Goal: Task Accomplishment & Management: Manage account settings

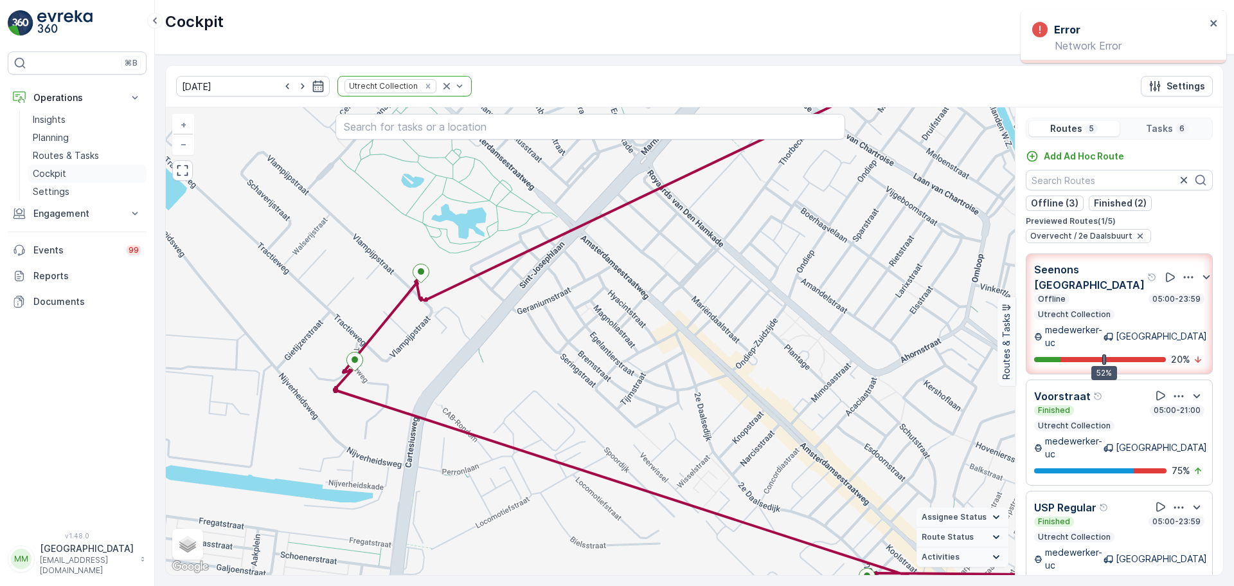
click at [90, 173] on link "Cockpit" at bounding box center [87, 174] width 119 height 18
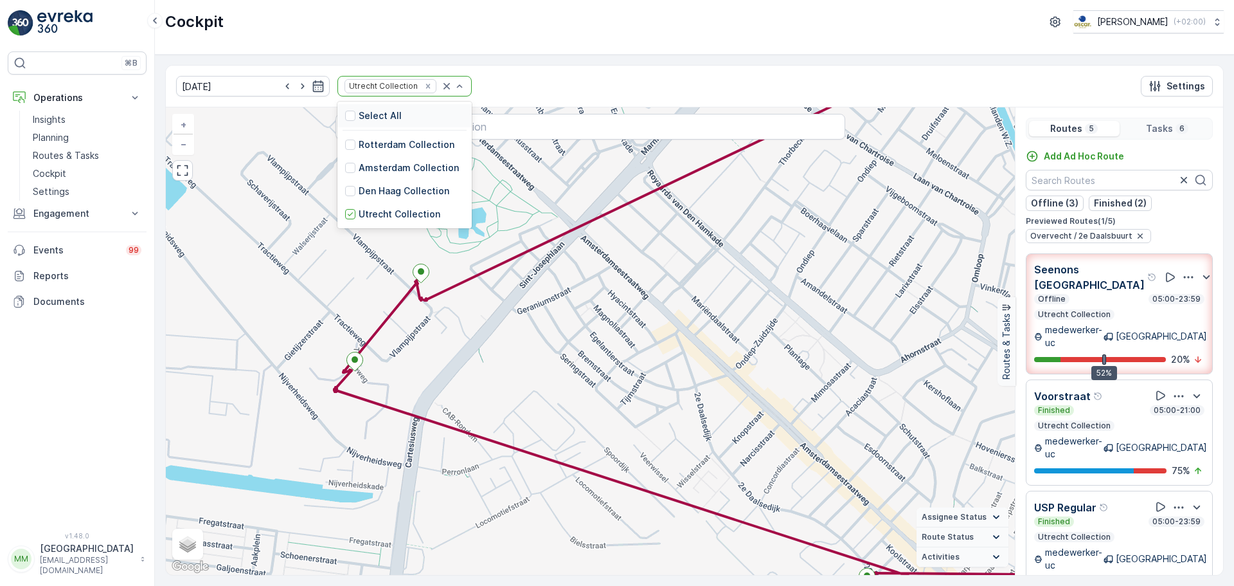
click at [404, 118] on div "Select All" at bounding box center [404, 115] width 134 height 23
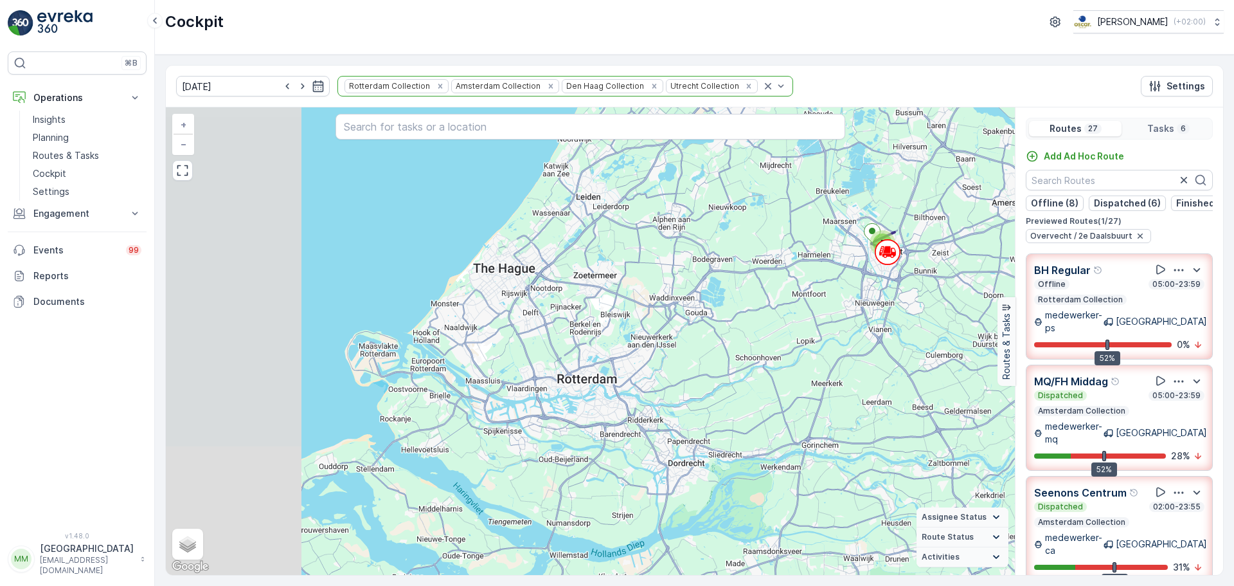
drag, startPoint x: 463, startPoint y: 448, endPoint x: 625, endPoint y: 352, distance: 187.6
click at [625, 352] on div "5 + − Satellite Roadmap Terrain Hybrid Leaflet Keyboard shortcuts Map Data Map …" at bounding box center [590, 340] width 849 height 467
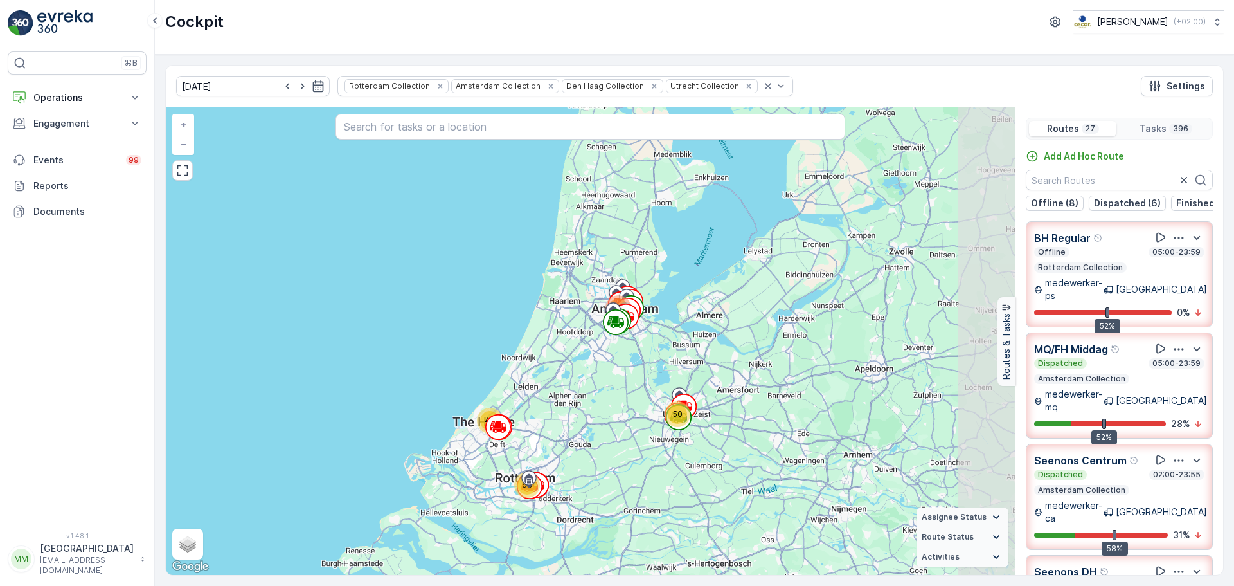
drag, startPoint x: 758, startPoint y: 372, endPoint x: 646, endPoint y: 399, distance: 114.9
click at [699, 442] on div "50 243 63 40 + − Satellite Roadmap Terrain Hybrid Leaflet Keyboard shortcuts Ma…" at bounding box center [590, 340] width 849 height 467
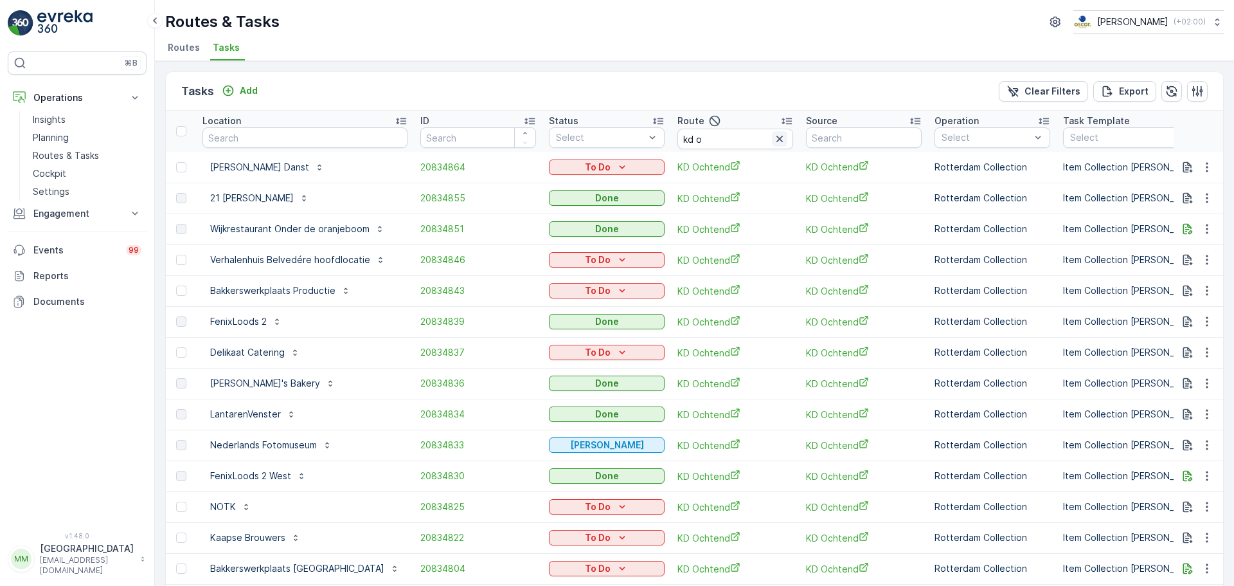
click at [773, 140] on icon "button" at bounding box center [779, 138] width 13 height 13
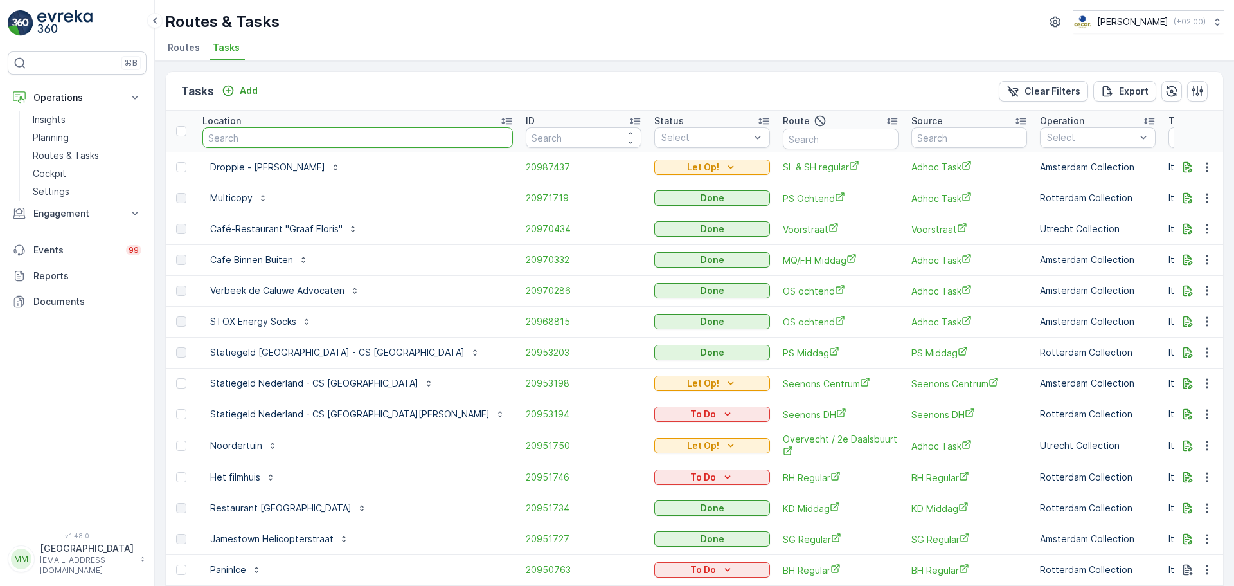
click at [284, 139] on input "text" at bounding box center [357, 137] width 310 height 21
type input "notk"
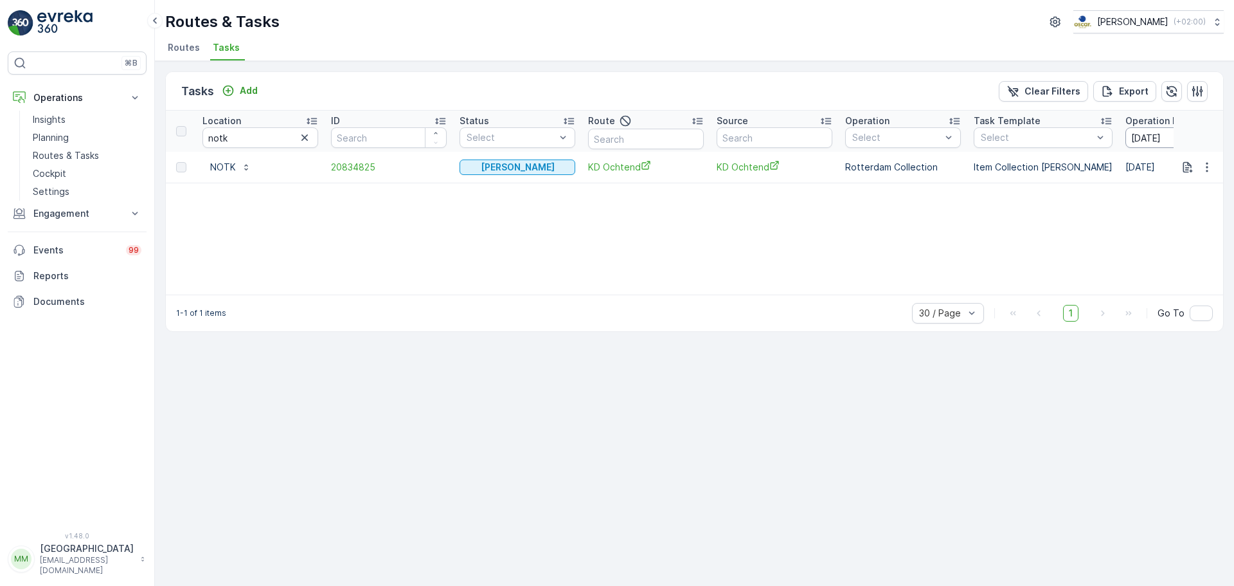
click at [1139, 131] on input "[DATE]" at bounding box center [1170, 137] width 88 height 21
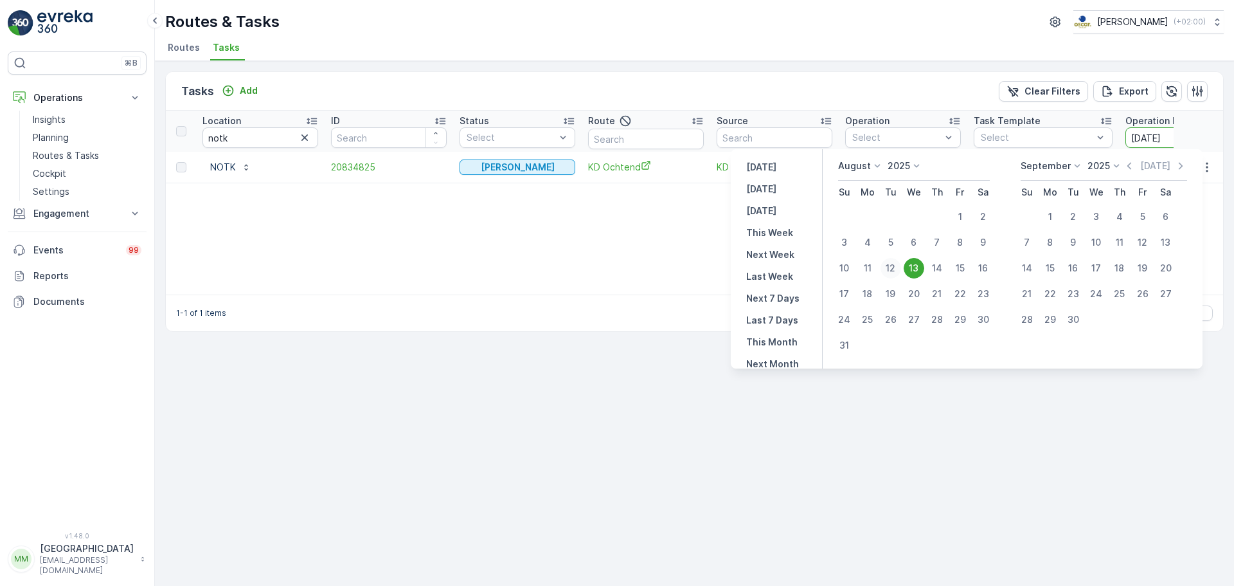
click at [901, 265] on div "12" at bounding box center [891, 268] width 21 height 21
type input "[DATE]"
click at [901, 265] on div "12" at bounding box center [891, 268] width 21 height 21
type input "[DATE]"
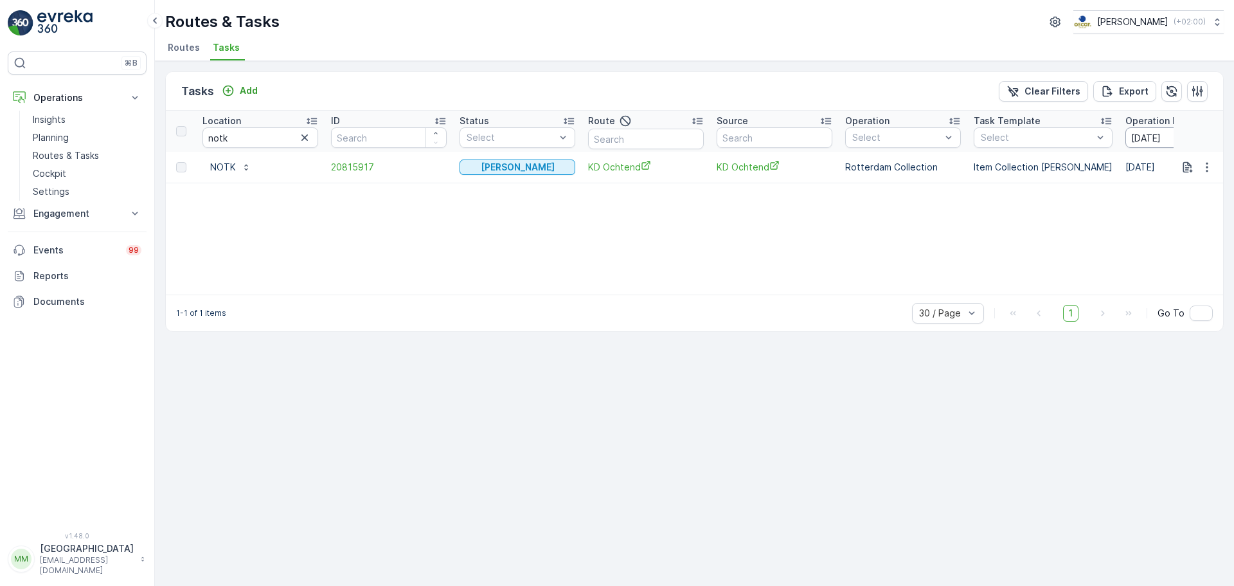
click at [1140, 143] on input "[DATE]" at bounding box center [1170, 137] width 88 height 21
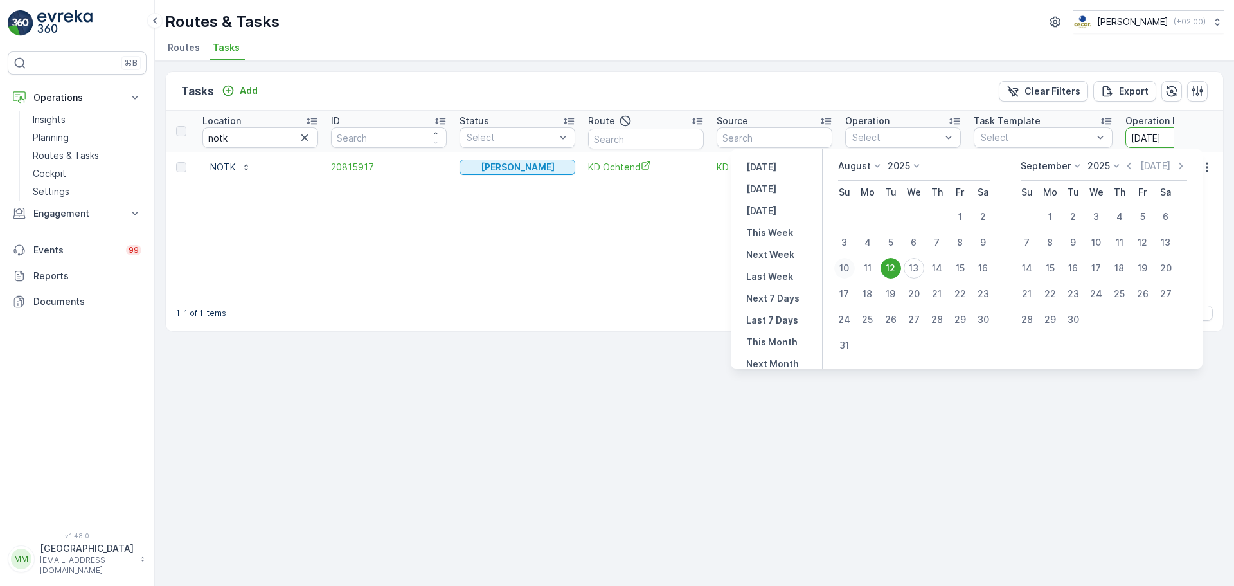
click at [854, 269] on div "10" at bounding box center [844, 268] width 21 height 21
type input "10.08.2025"
click at [854, 269] on div "10" at bounding box center [844, 268] width 21 height 21
type input "10.08.2025"
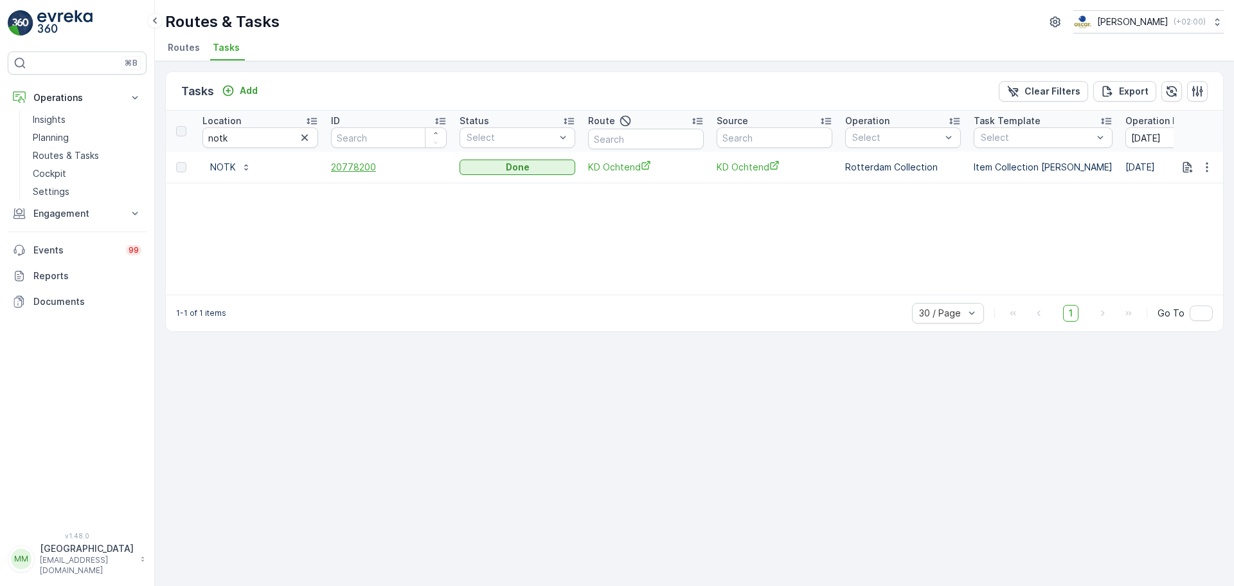
click at [353, 166] on span "20778200" at bounding box center [389, 167] width 116 height 13
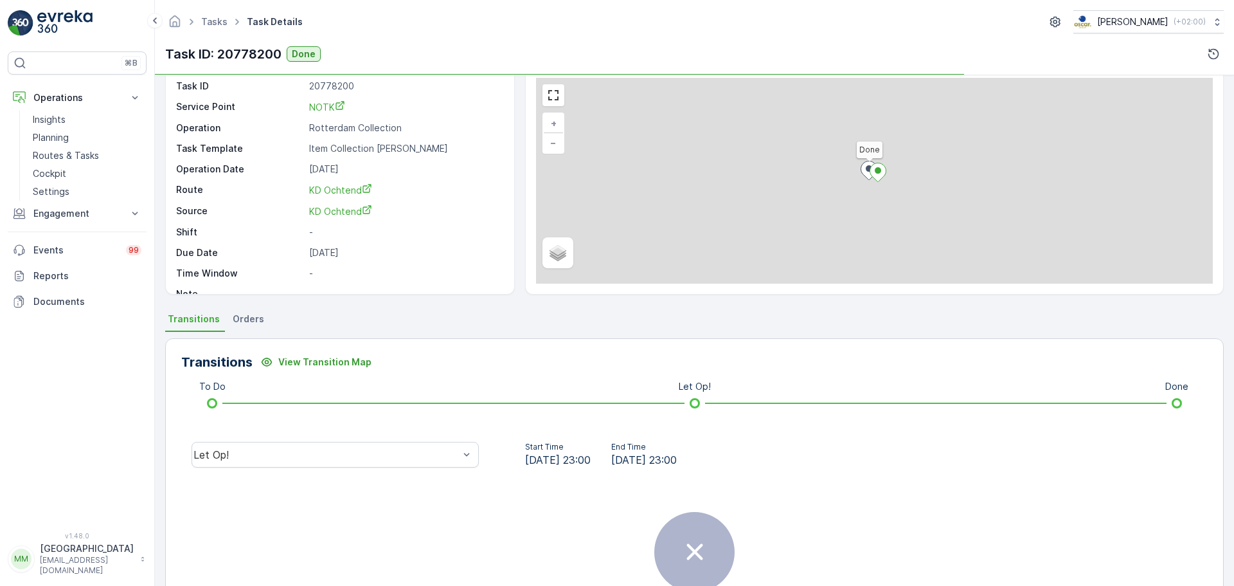
scroll to position [161, 0]
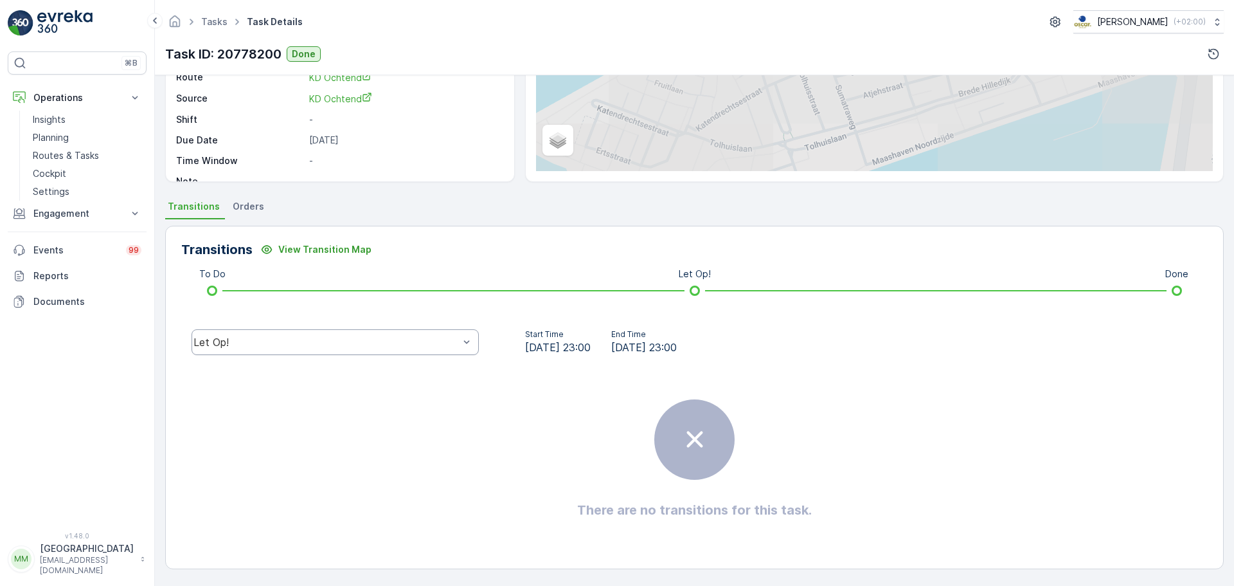
click at [415, 339] on div "Let Op!" at bounding box center [325, 342] width 265 height 12
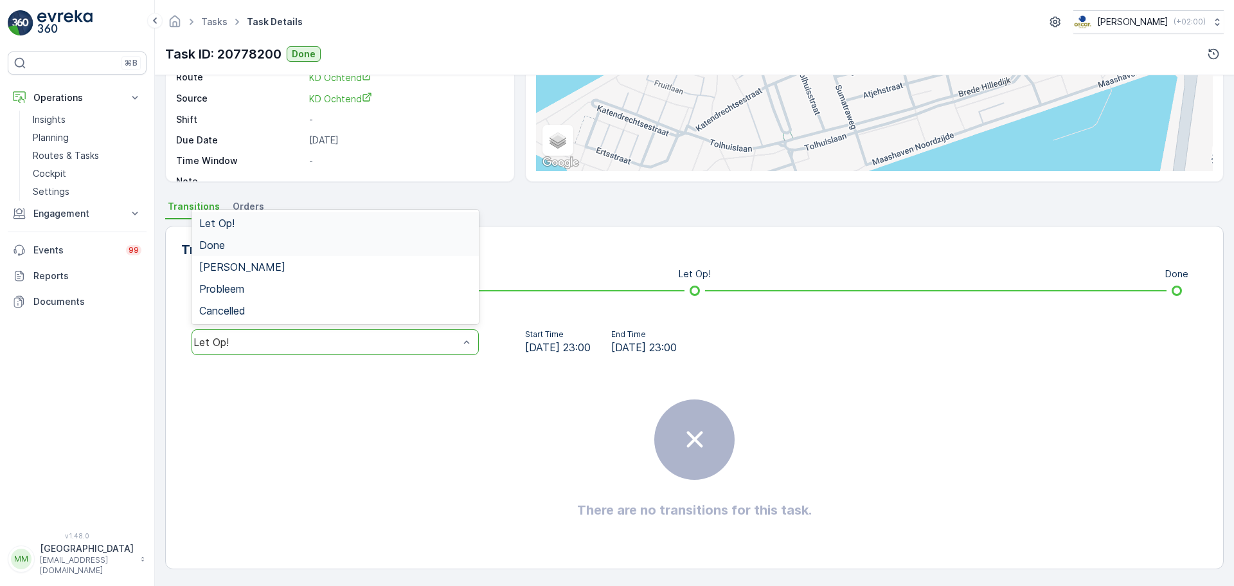
click at [250, 248] on div "Done" at bounding box center [335, 245] width 272 height 12
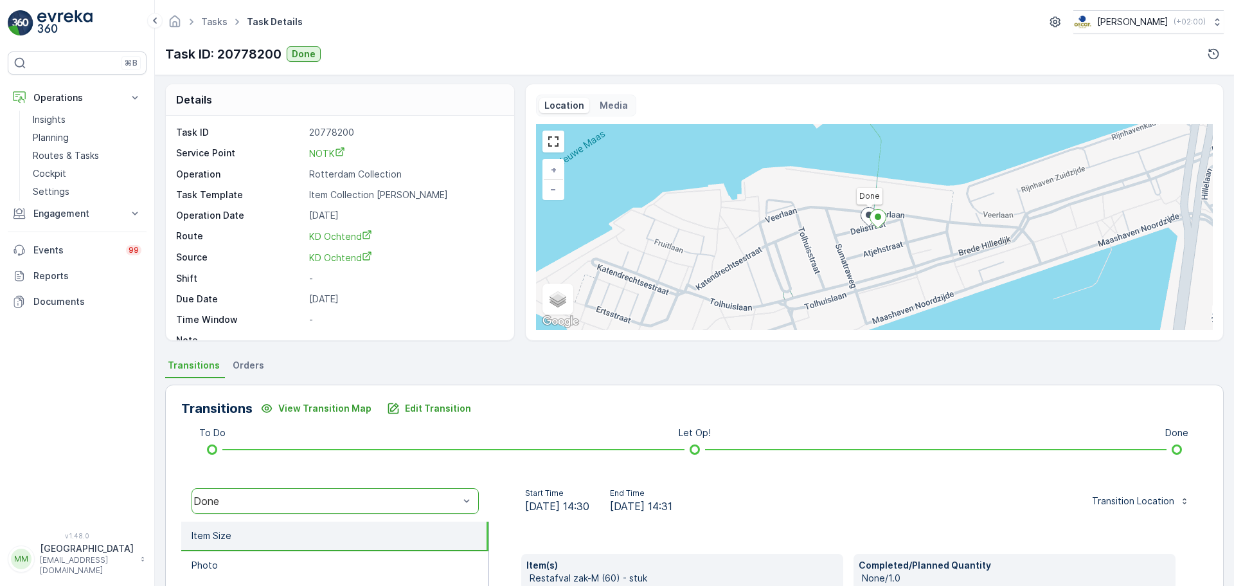
scroll to position [0, 0]
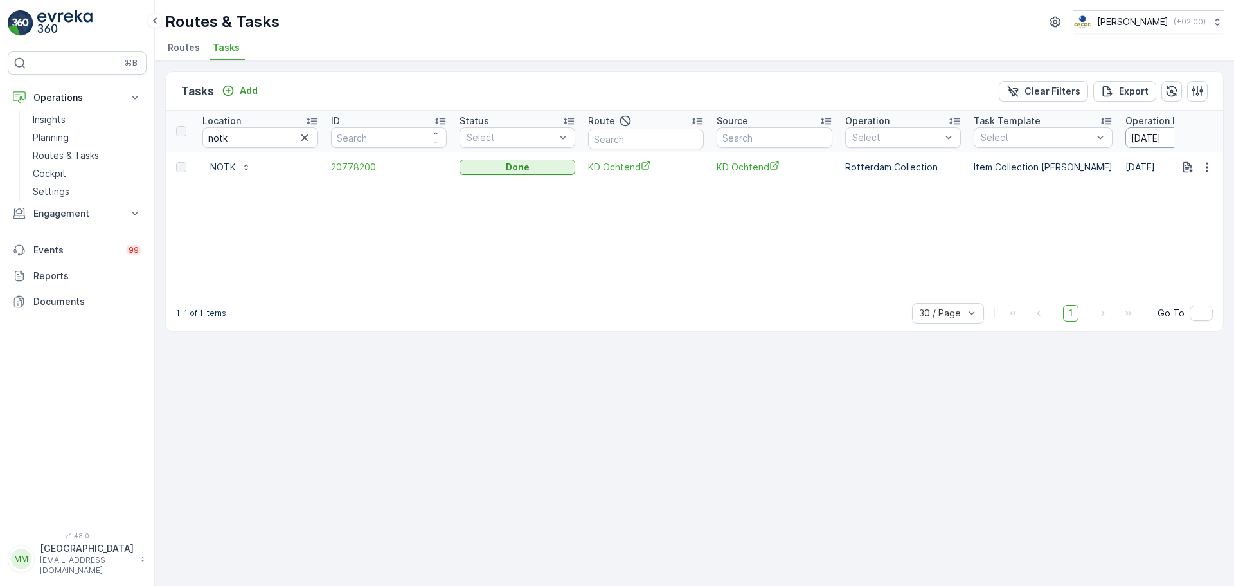
click at [1144, 139] on input "10.08.2025" at bounding box center [1170, 137] width 88 height 21
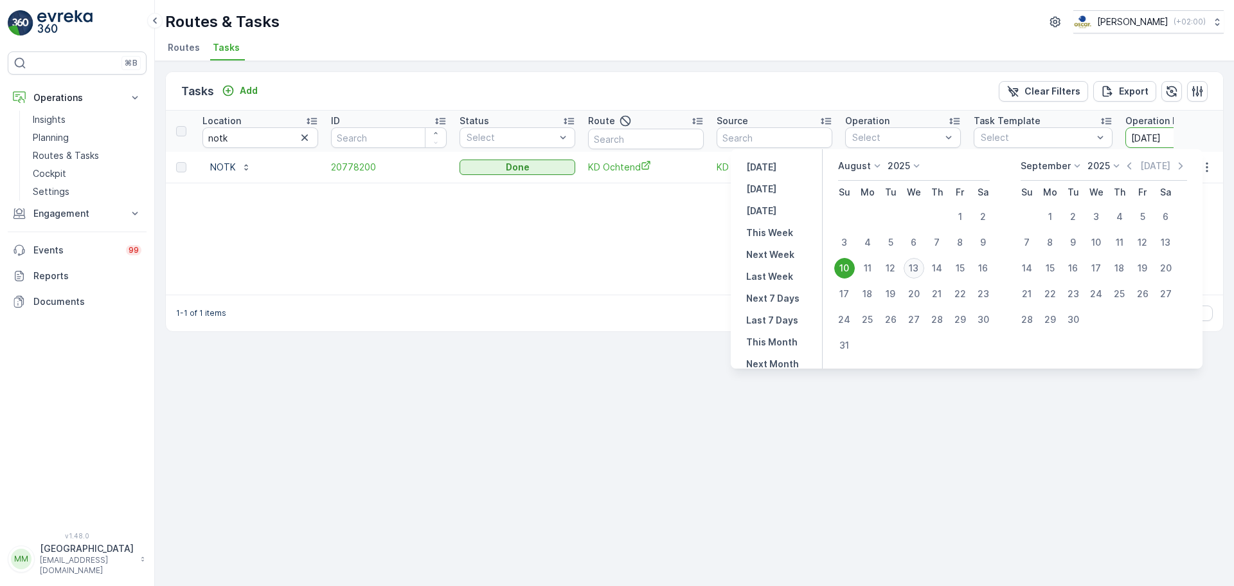
click at [923, 268] on div "13" at bounding box center [914, 268] width 21 height 21
type input "[DATE]"
click at [923, 268] on div "13" at bounding box center [914, 268] width 21 height 21
type input "[DATE]"
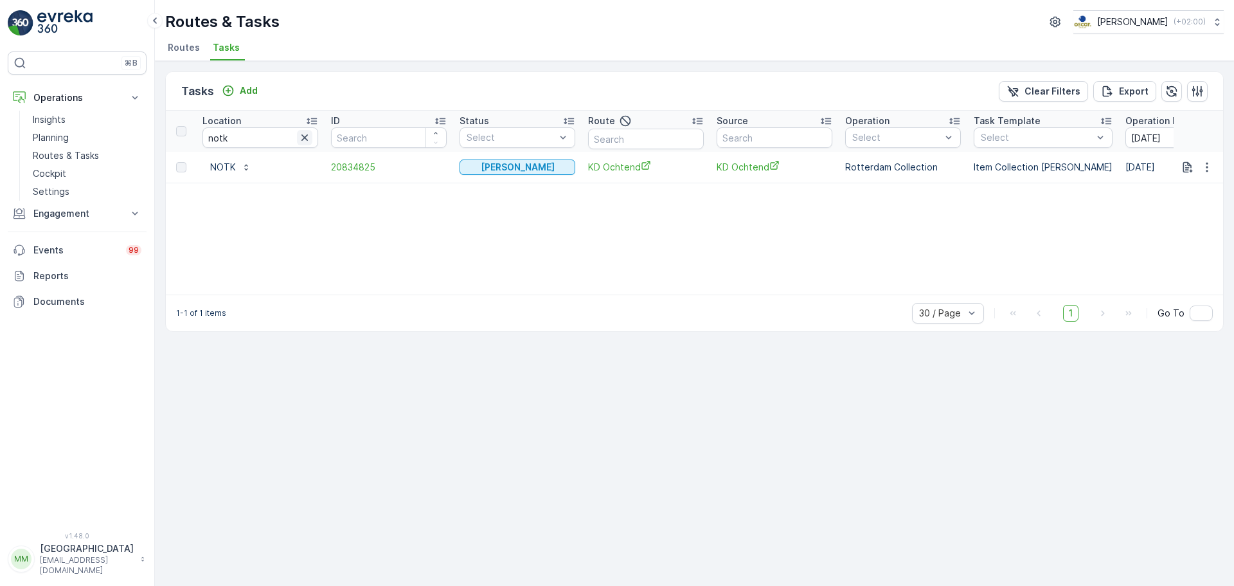
click at [308, 134] on icon "button" at bounding box center [304, 137] width 13 height 13
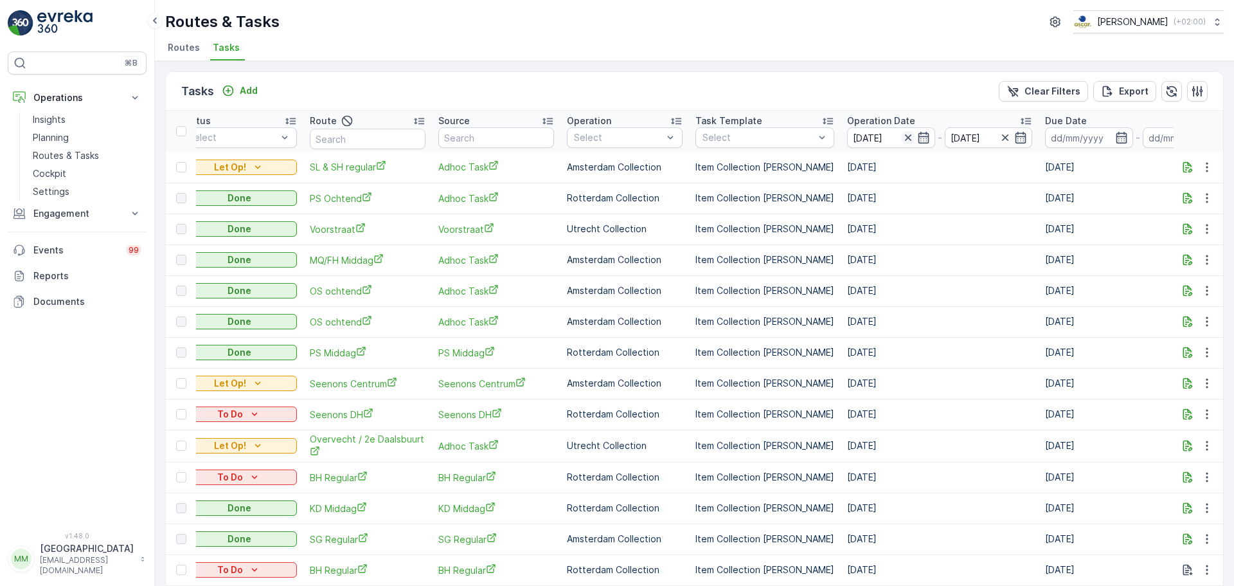
click at [902, 135] on icon "button" at bounding box center [908, 137] width 13 height 13
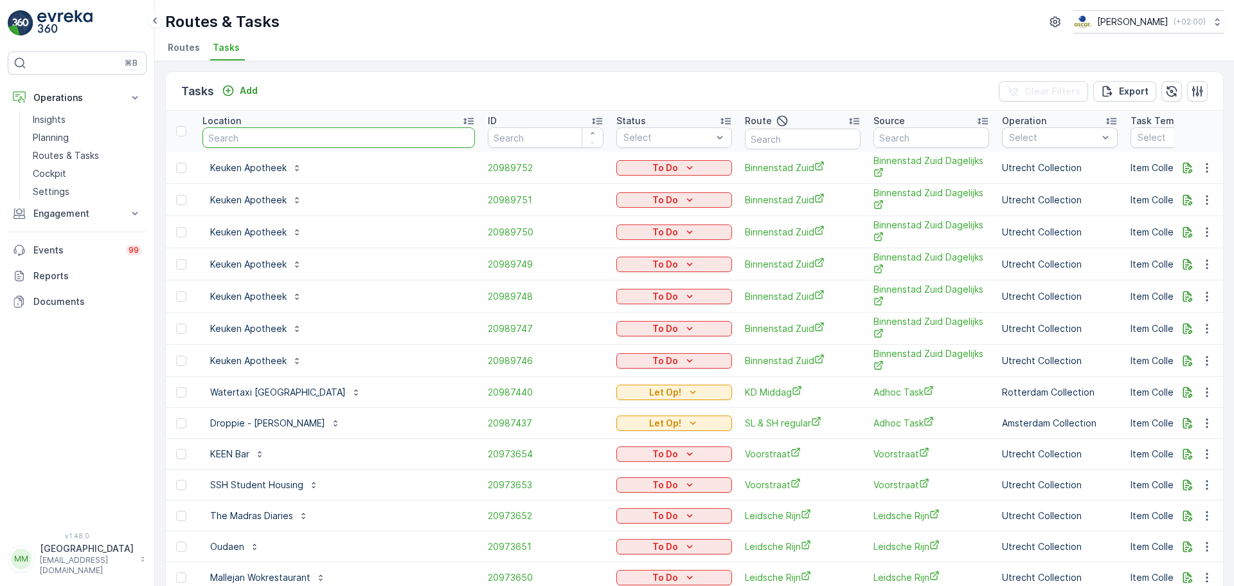
click at [294, 139] on input "text" at bounding box center [338, 137] width 273 height 21
type input "milks"
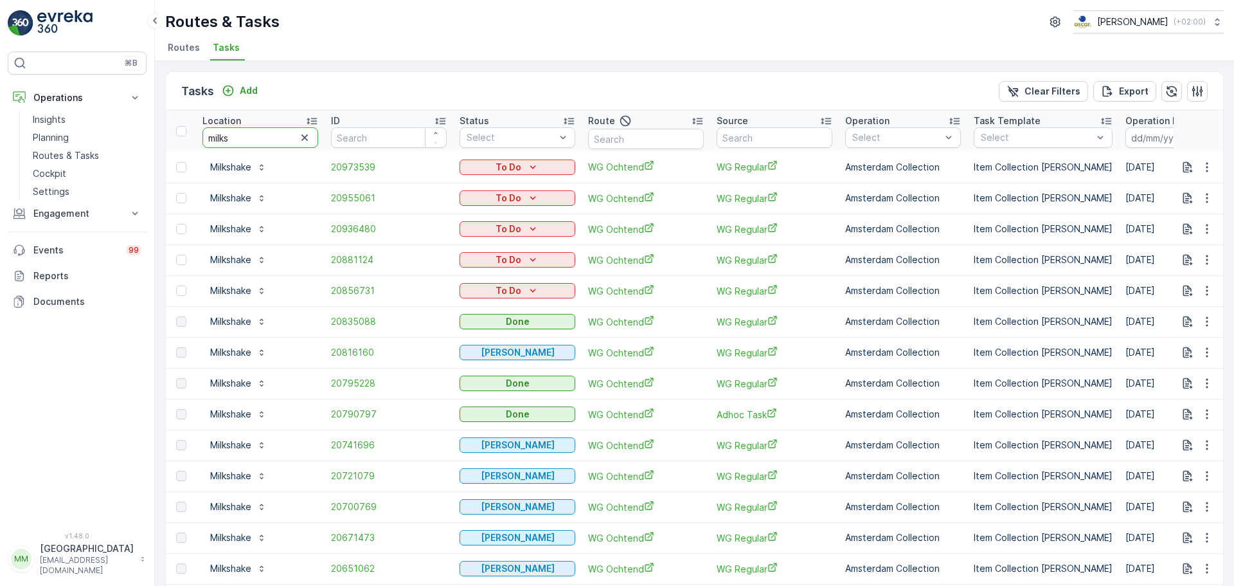
drag, startPoint x: 242, startPoint y: 134, endPoint x: 201, endPoint y: 138, distance: 41.3
click at [201, 138] on th "Location milks" at bounding box center [260, 131] width 129 height 41
type input "doelen"
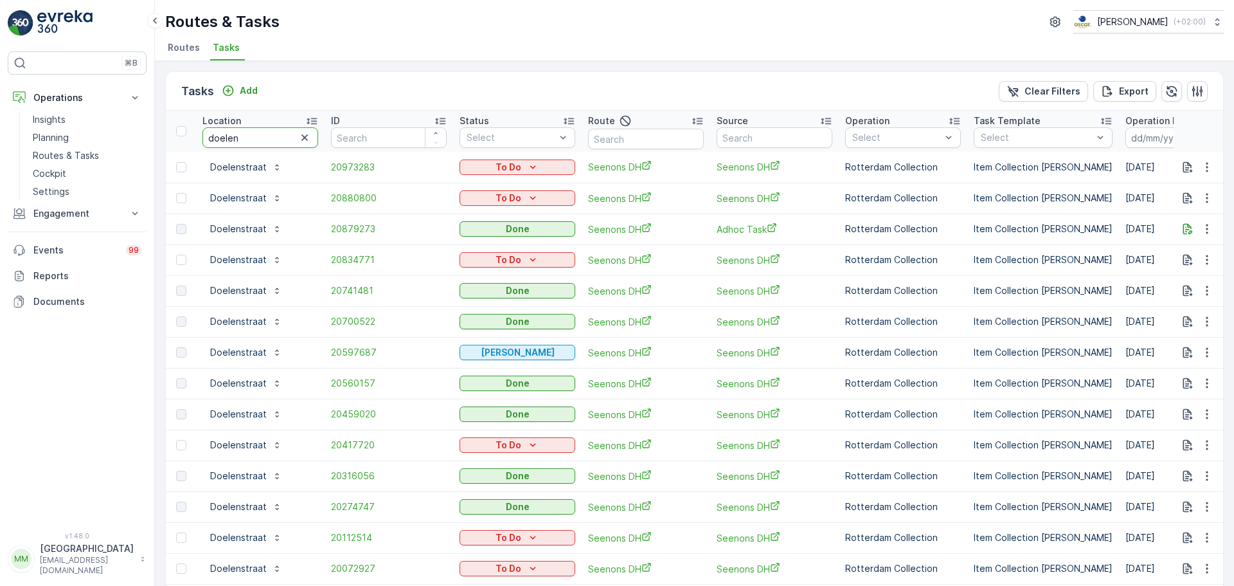
drag, startPoint x: 269, startPoint y: 139, endPoint x: 195, endPoint y: 139, distance: 73.3
click at [195, 139] on tr "Location doelen ID Status Select Route Source Operation Select Task Template Se…" at bounding box center [1157, 131] width 1983 height 41
type input "pen"
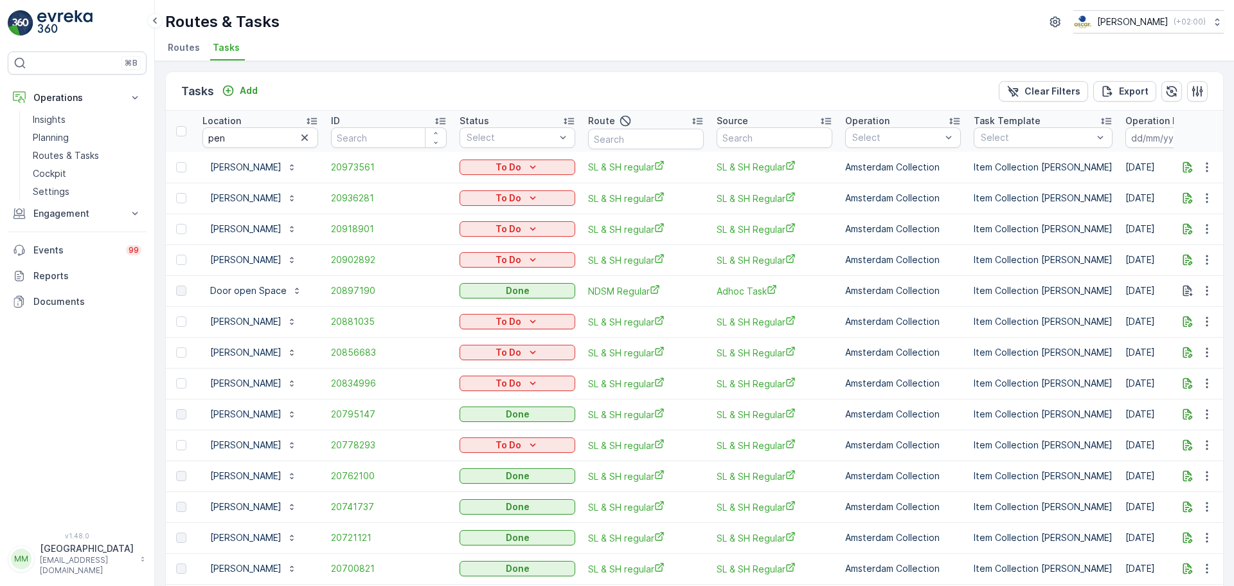
click at [253, 138] on input "pen" at bounding box center [260, 137] width 116 height 21
type input "pender"
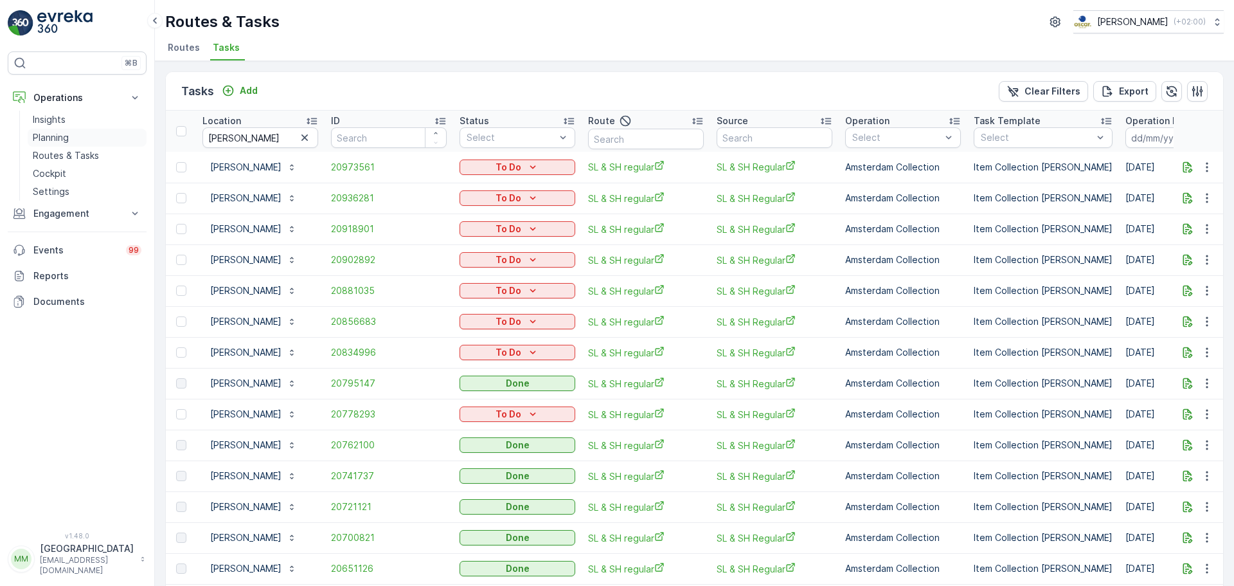
click at [76, 141] on link "Planning" at bounding box center [87, 138] width 119 height 18
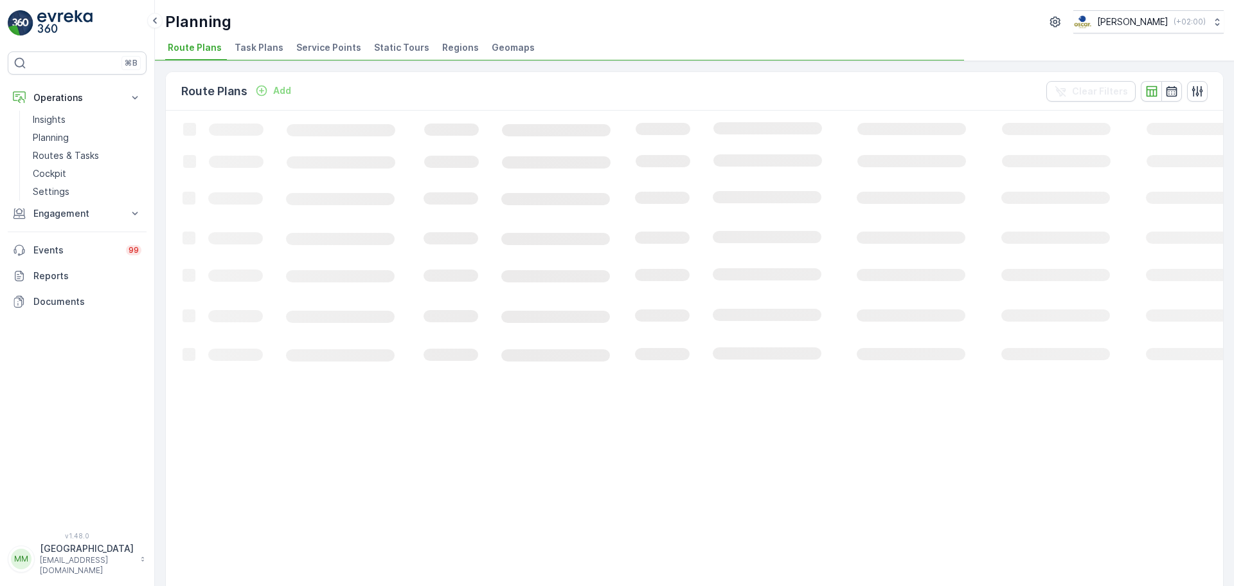
click at [265, 42] on span "Task Plans" at bounding box center [259, 47] width 49 height 13
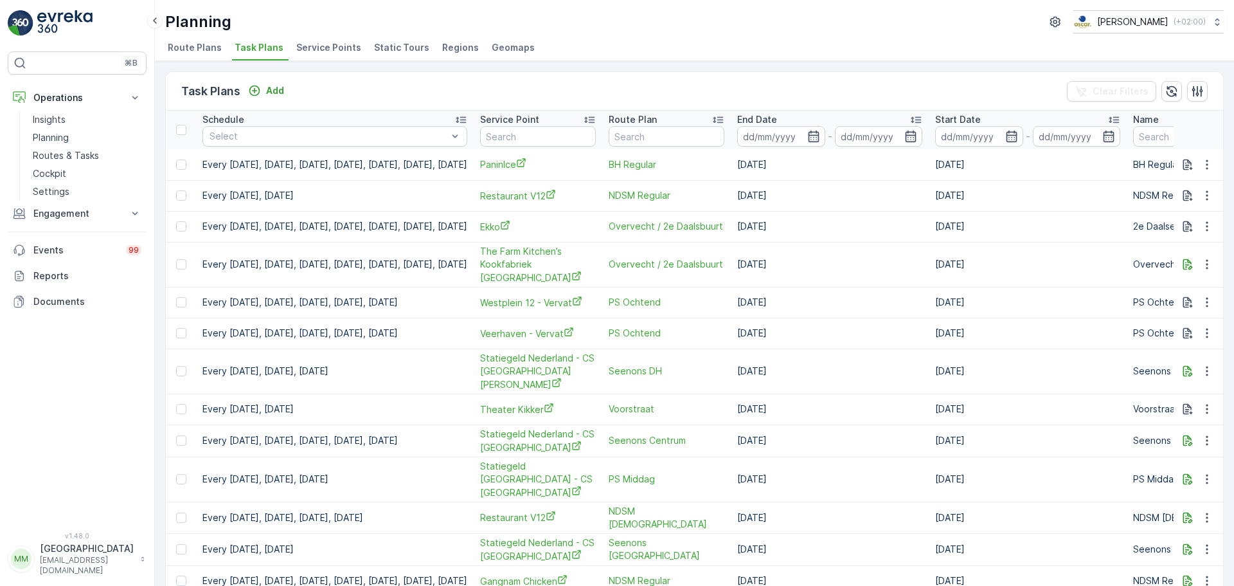
click at [271, 82] on div "Task Plans Add" at bounding box center [235, 91] width 108 height 18
click at [272, 86] on p "Add" at bounding box center [275, 90] width 18 height 13
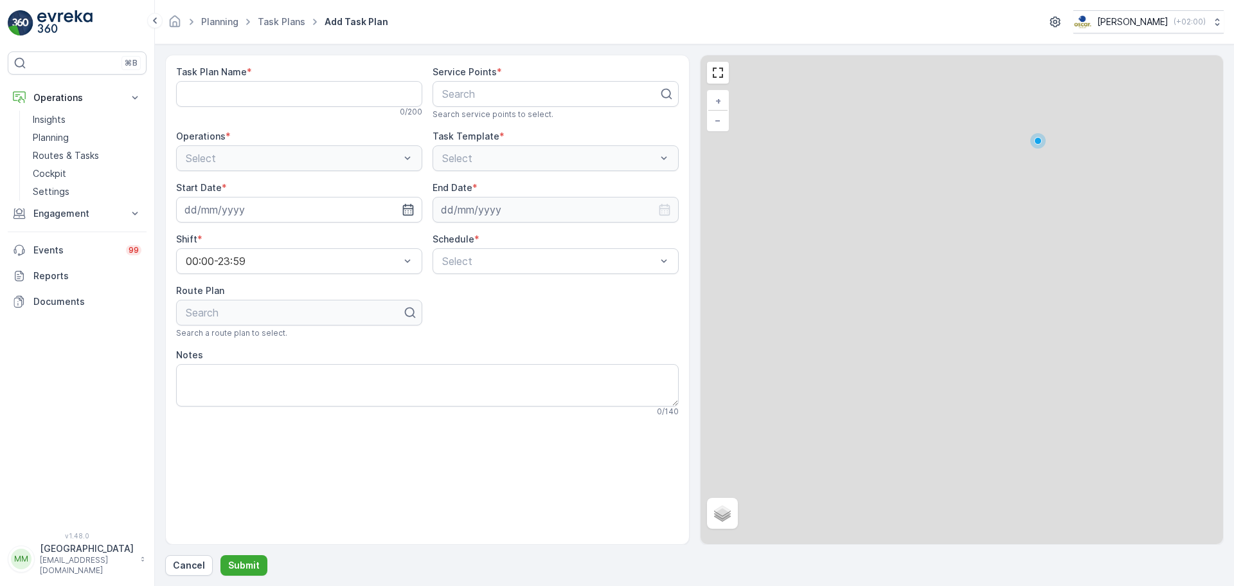
click at [325, 78] on div "Task Plan Name *" at bounding box center [299, 72] width 246 height 13
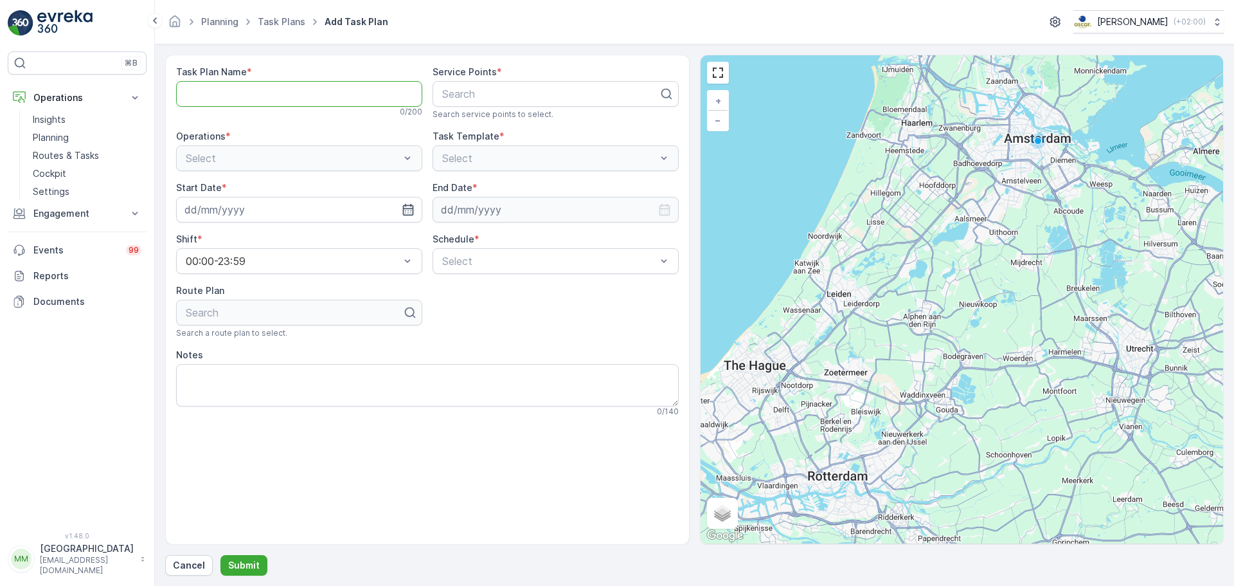
click at [298, 97] on Name "Task Plan Name" at bounding box center [299, 94] width 246 height 26
type Name "SL & SH Regular"
click at [510, 93] on div at bounding box center [550, 94] width 219 height 12
type input "pende"
click at [492, 125] on span "[PERSON_NAME]" at bounding box center [483, 126] width 86 height 12
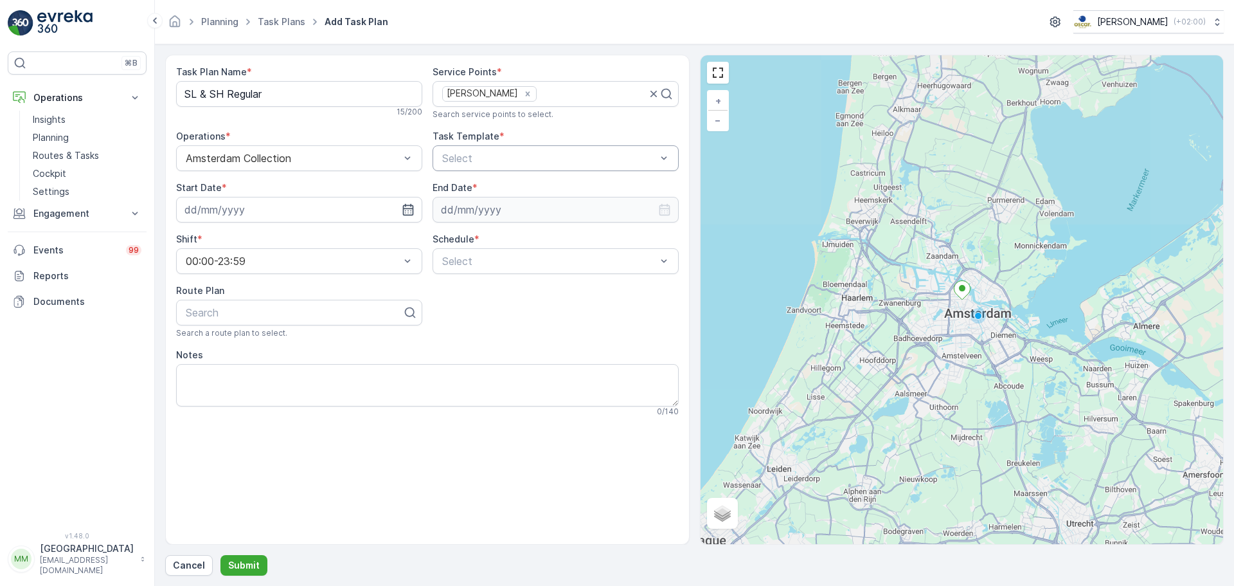
click at [512, 148] on div "Select" at bounding box center [556, 158] width 246 height 26
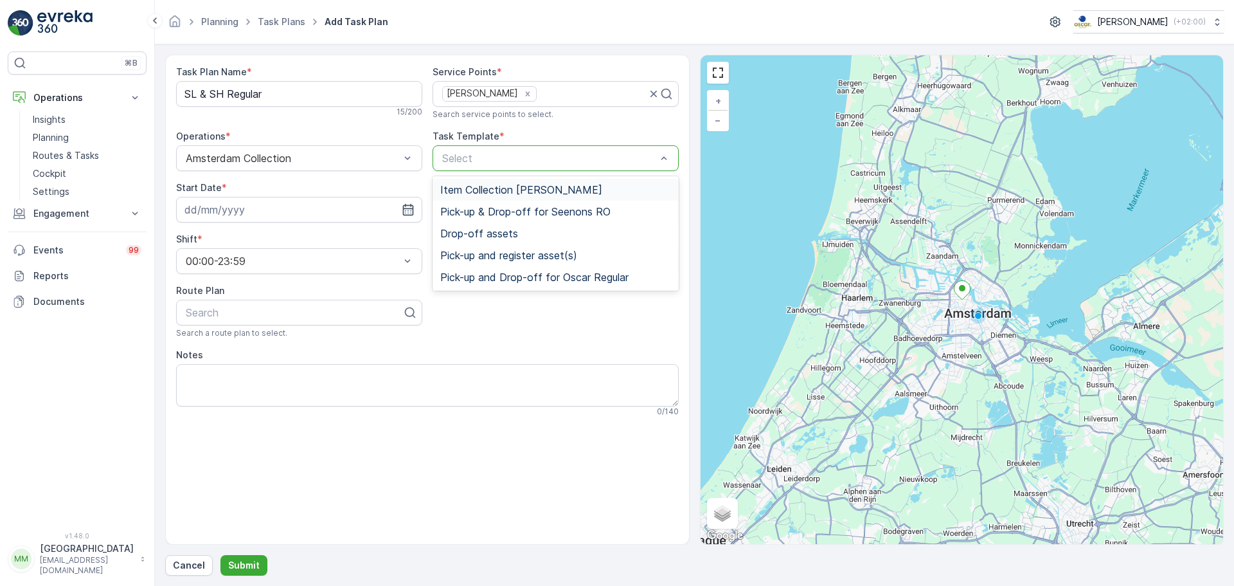
click at [506, 189] on span "Item Collection [PERSON_NAME]" at bounding box center [521, 190] width 162 height 12
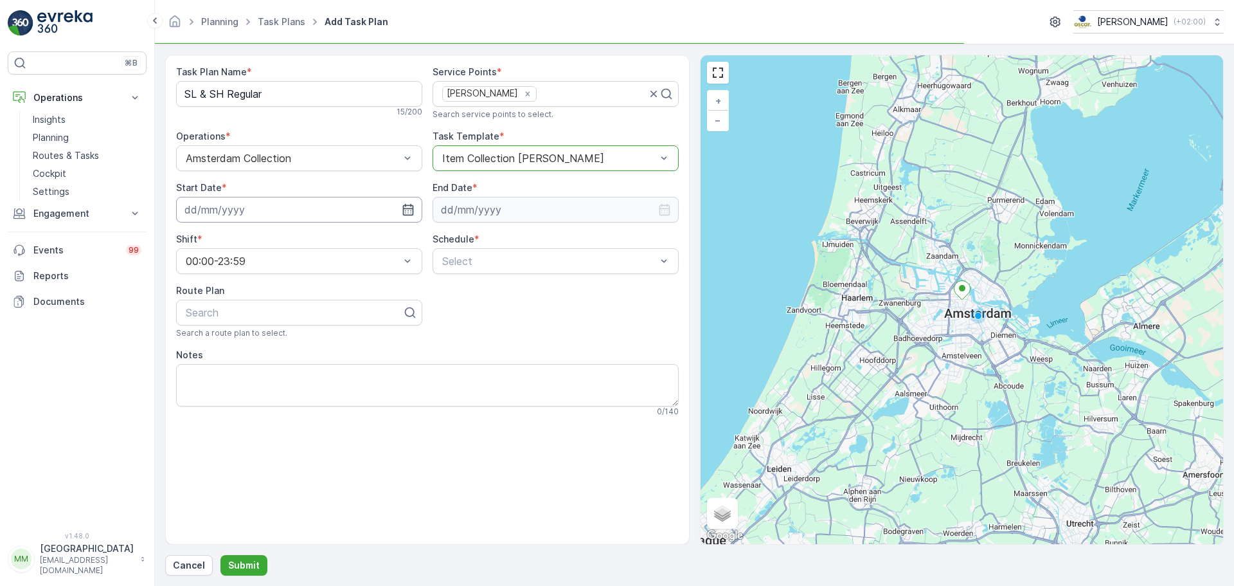
click at [235, 216] on input at bounding box center [299, 210] width 246 height 26
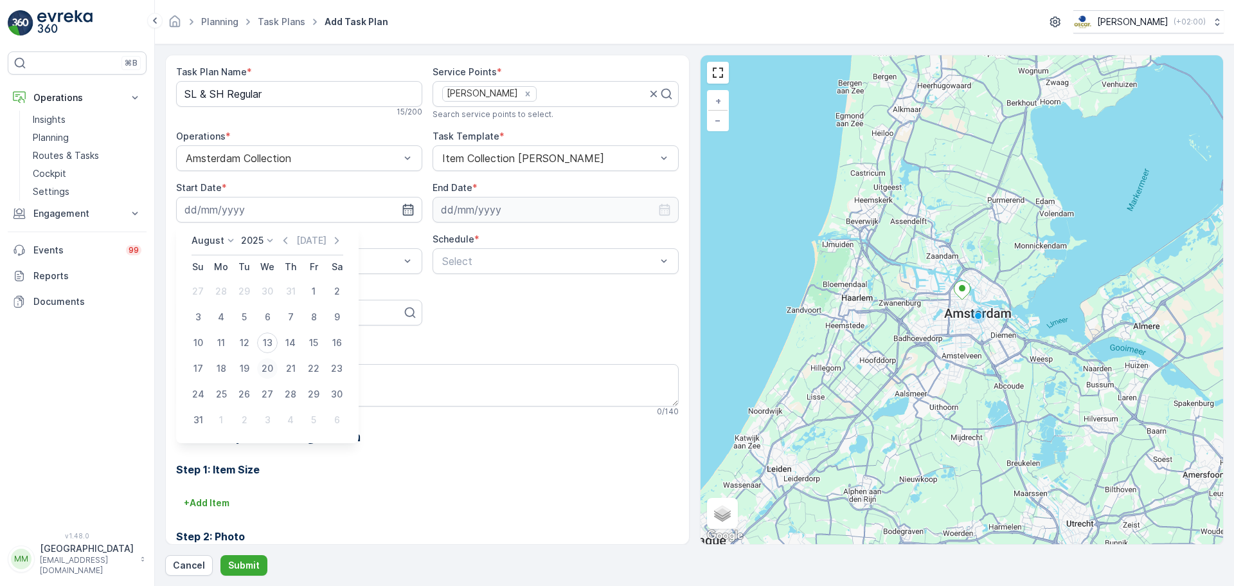
click at [266, 372] on div "20" at bounding box center [267, 368] width 21 height 21
type input "[DATE]"
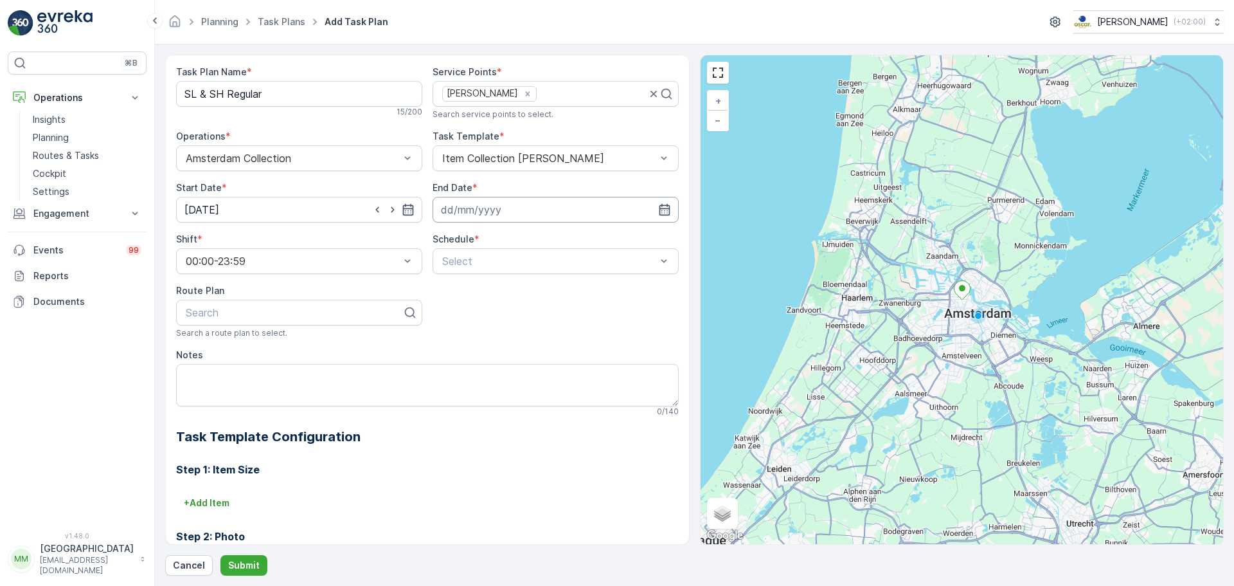
click at [463, 209] on input at bounding box center [556, 210] width 246 height 26
click at [519, 238] on icon at bounding box center [524, 240] width 13 height 13
click at [521, 351] on div "2030" at bounding box center [514, 359] width 32 height 18
click at [463, 242] on p "August" at bounding box center [462, 240] width 33 height 13
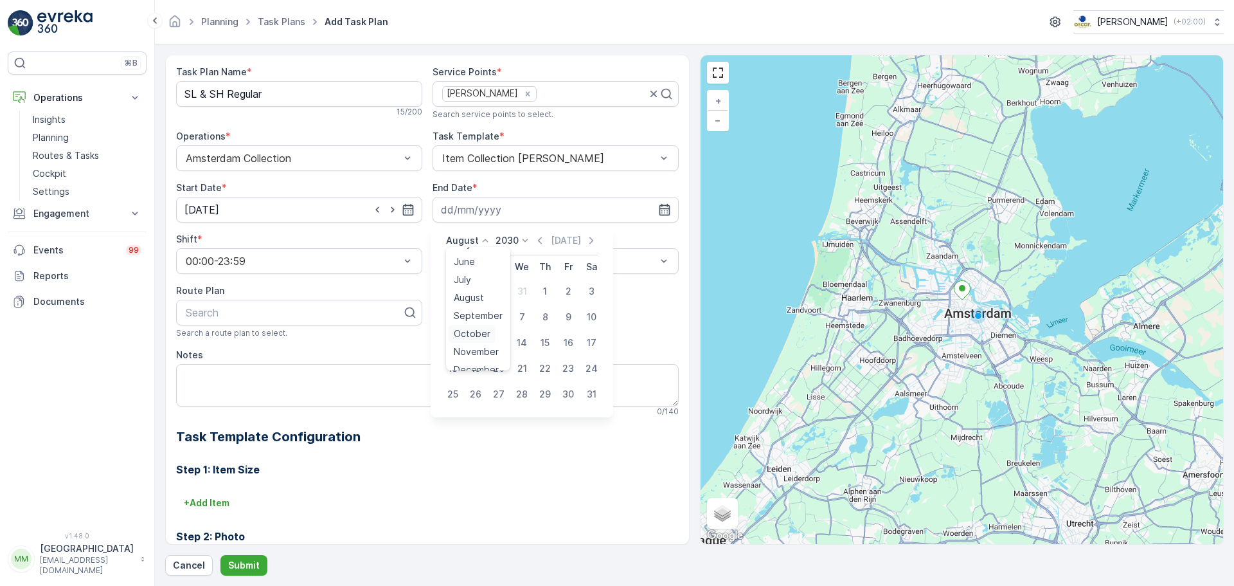
scroll to position [98, 0]
click at [487, 334] on span "November" at bounding box center [476, 340] width 45 height 13
click at [482, 337] on div "11" at bounding box center [475, 342] width 21 height 21
type input "11.11.2030"
click at [482, 337] on div "Task Plan Name * SL & SH Regular 15 / 200 Service Points * Pendergast Search se…" at bounding box center [427, 388] width 503 height 645
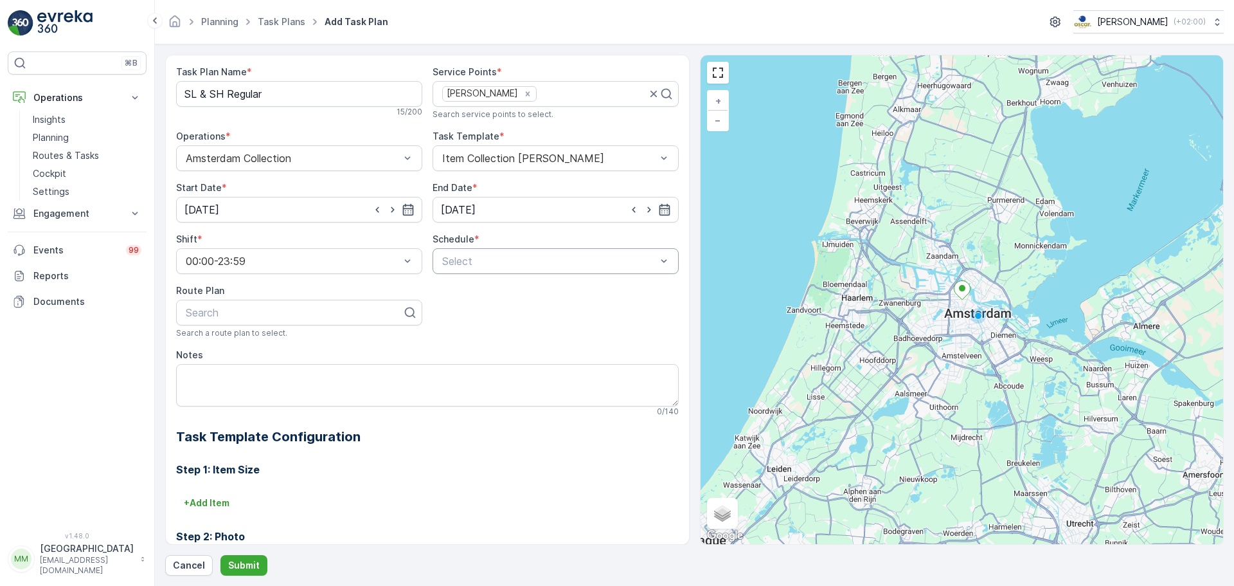
click at [476, 251] on div "Select" at bounding box center [556, 261] width 246 height 26
click at [474, 295] on div "Daily" at bounding box center [555, 293] width 231 height 12
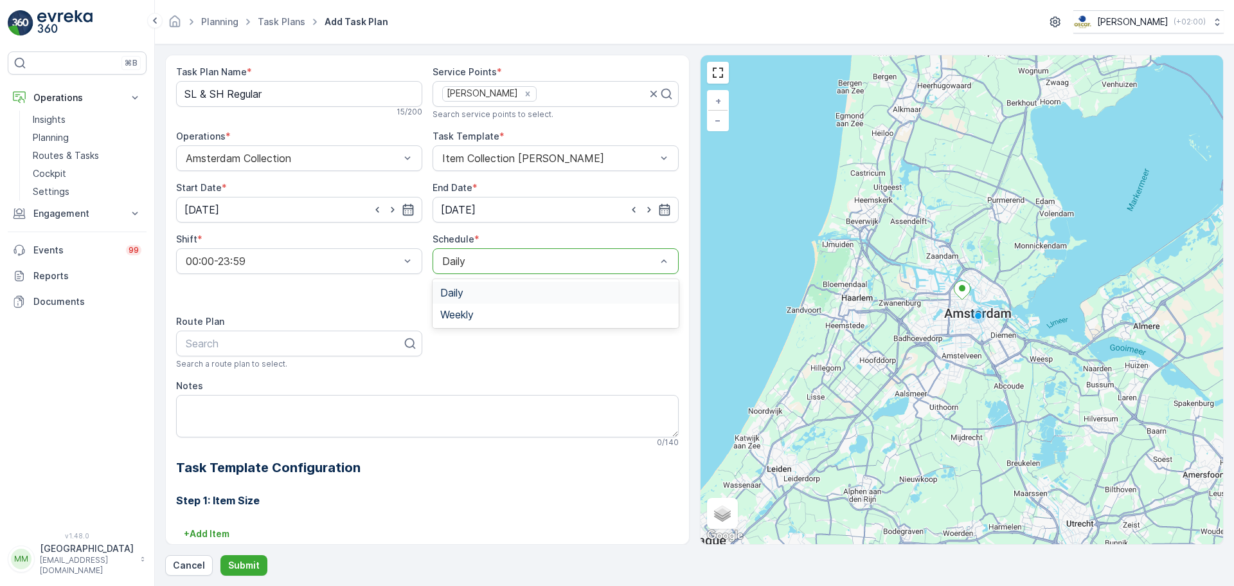
click at [477, 268] on div "Daily" at bounding box center [556, 261] width 246 height 26
click at [474, 316] on div "Weekly" at bounding box center [555, 315] width 231 height 12
click at [440, 282] on div at bounding box center [443, 285] width 10 height 10
click at [444, 274] on input "Mon" at bounding box center [444, 274] width 0 height 0
click at [503, 282] on div at bounding box center [508, 285] width 10 height 10
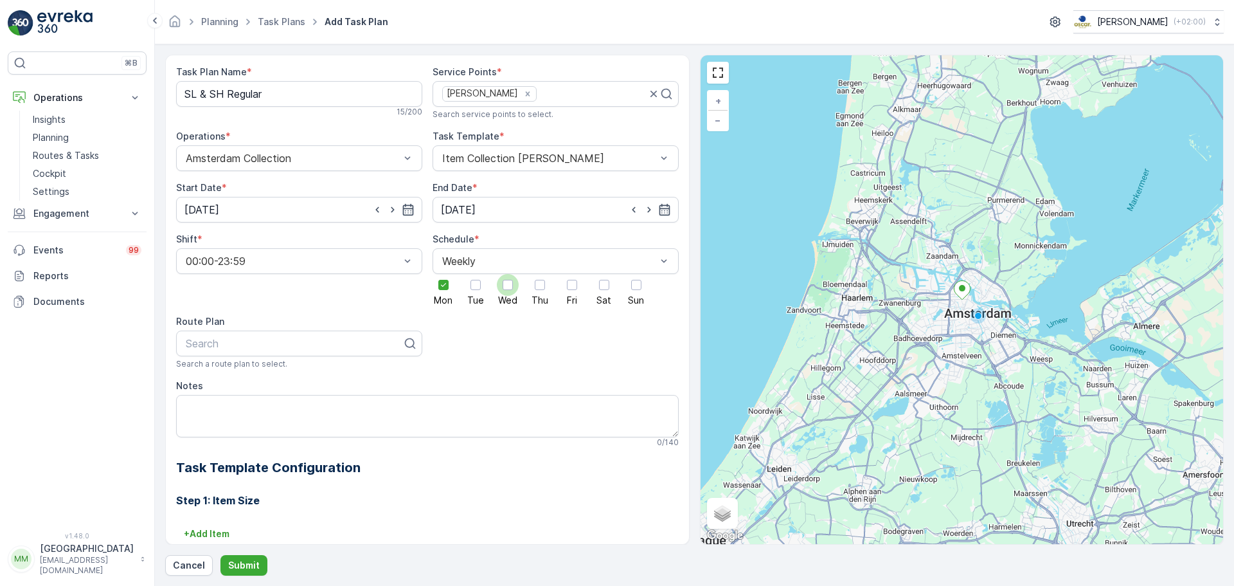
click at [508, 274] on input "Wed" at bounding box center [508, 274] width 0 height 0
click at [538, 286] on div at bounding box center [540, 285] width 10 height 10
click at [540, 274] on input "Thu" at bounding box center [540, 274] width 0 height 0
click at [567, 285] on div at bounding box center [572, 285] width 10 height 10
click at [572, 274] on input "Fri" at bounding box center [572, 274] width 0 height 0
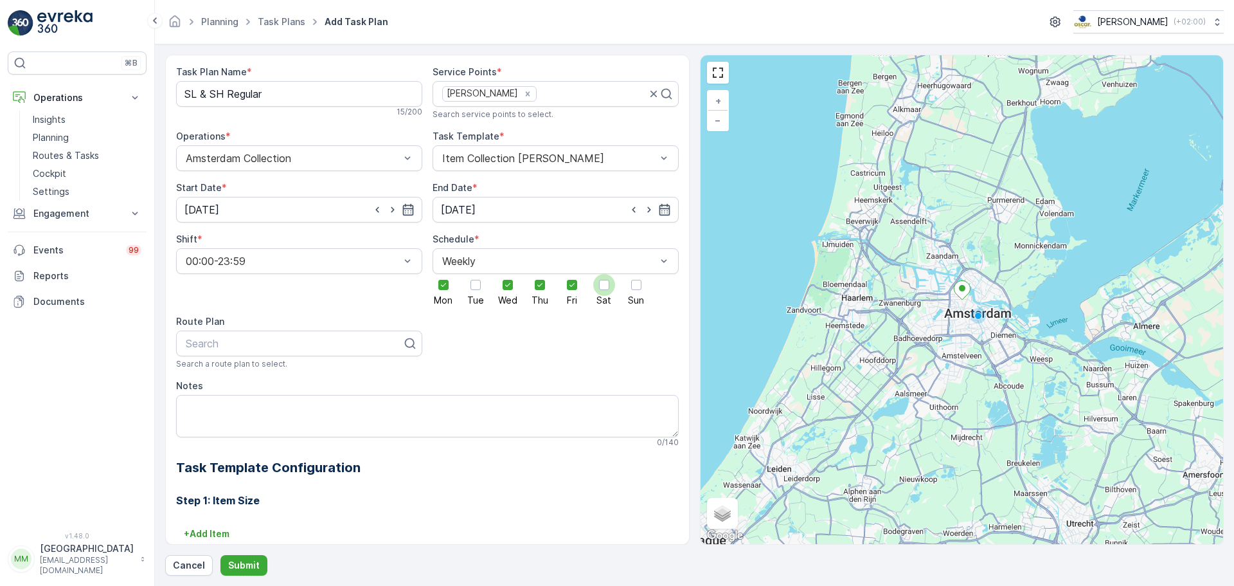
drag, startPoint x: 595, startPoint y: 286, endPoint x: 604, endPoint y: 287, distance: 9.1
click at [596, 286] on div at bounding box center [604, 285] width 22 height 22
click at [604, 274] on input "Sat" at bounding box center [604, 274] width 0 height 0
drag, startPoint x: 634, startPoint y: 288, endPoint x: 627, endPoint y: 289, distance: 7.7
click at [635, 288] on div at bounding box center [636, 285] width 10 height 10
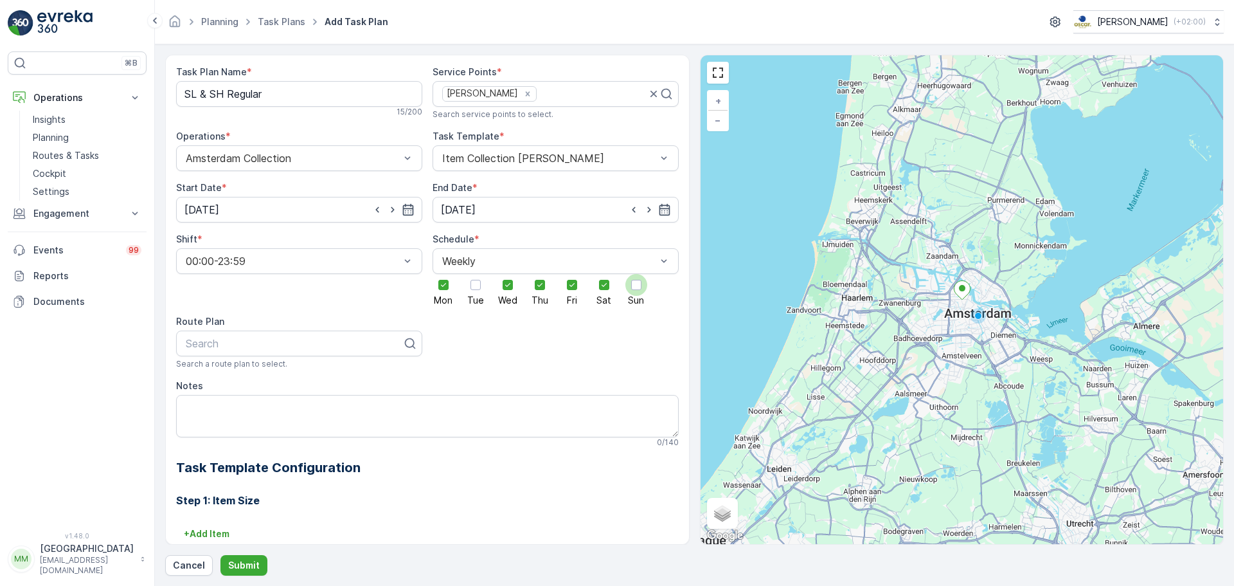
click at [636, 274] on input "Sun" at bounding box center [636, 274] width 0 height 0
click at [274, 339] on div at bounding box center [293, 343] width 219 height 12
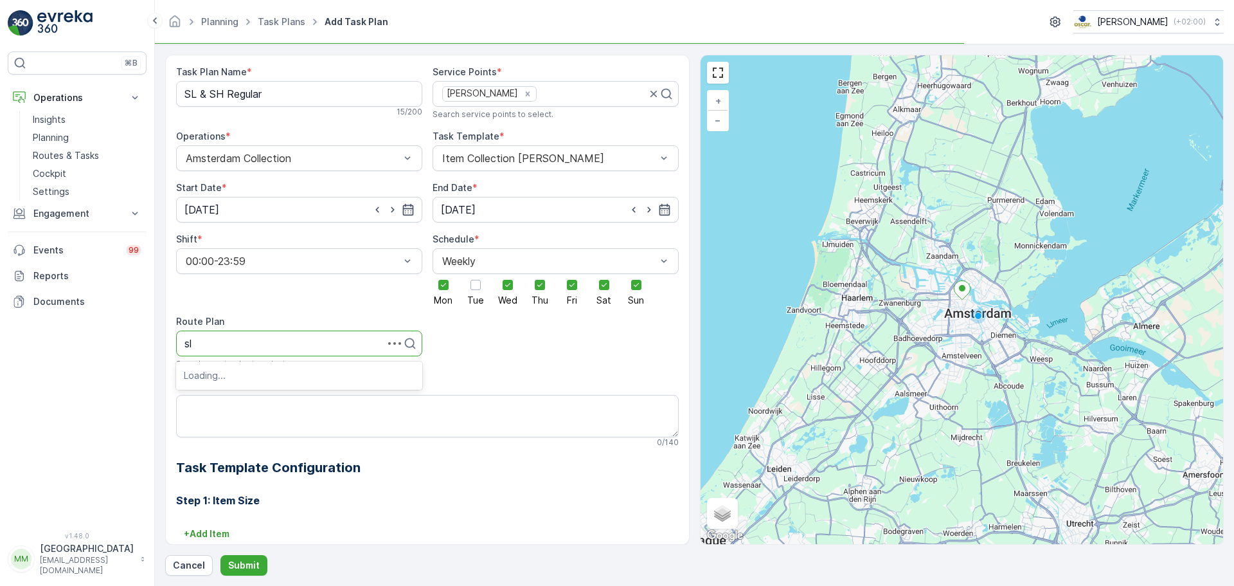
type input "sl"
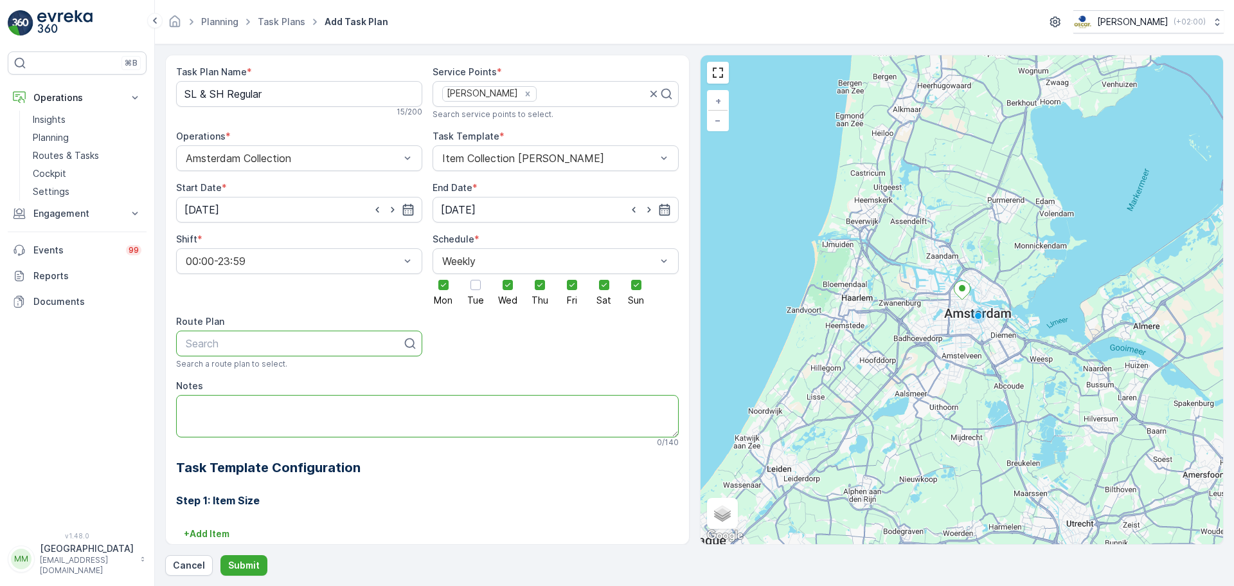
click at [218, 408] on textarea "Notes" at bounding box center [427, 416] width 503 height 42
paste textarea "On Monday: take everything that's outside"
type textarea "On Monday: take everything that's outside"
click at [251, 343] on div at bounding box center [293, 343] width 219 height 12
type input "SL"
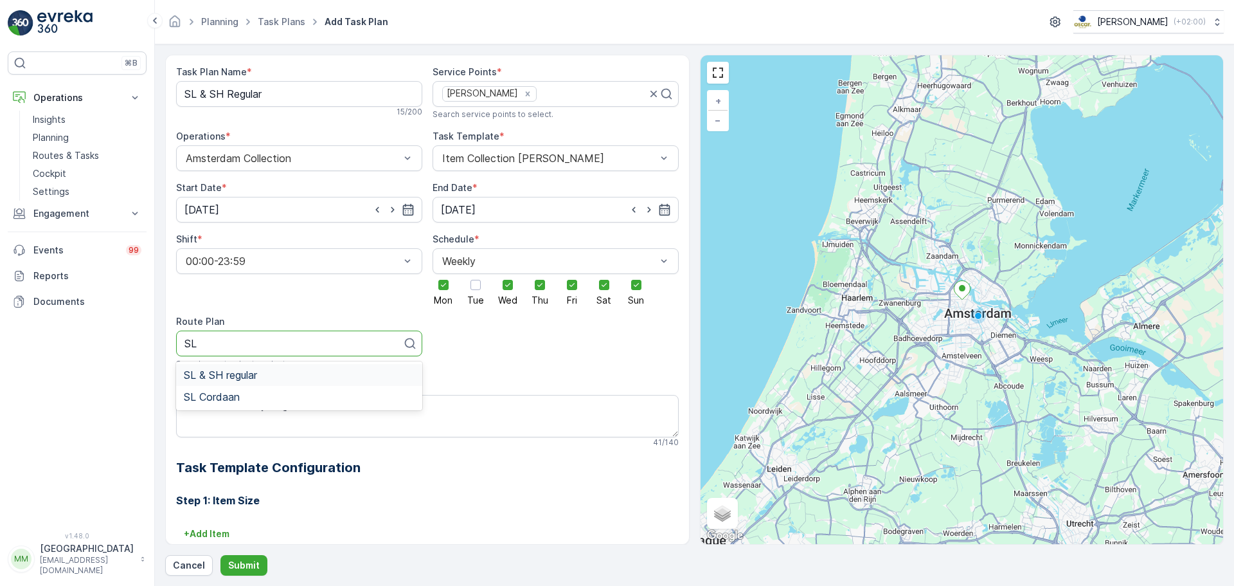
click at [224, 372] on span "SL & SH regular" at bounding box center [220, 375] width 73 height 12
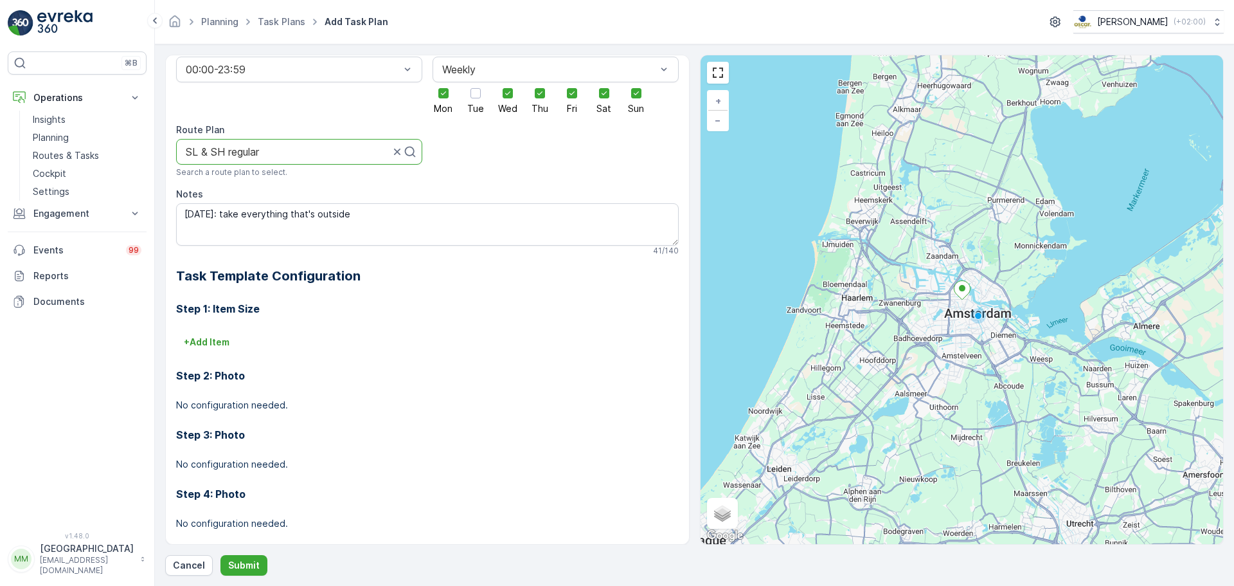
scroll to position [193, 0]
click at [200, 332] on button "+ Add Item" at bounding box center [206, 340] width 61 height 21
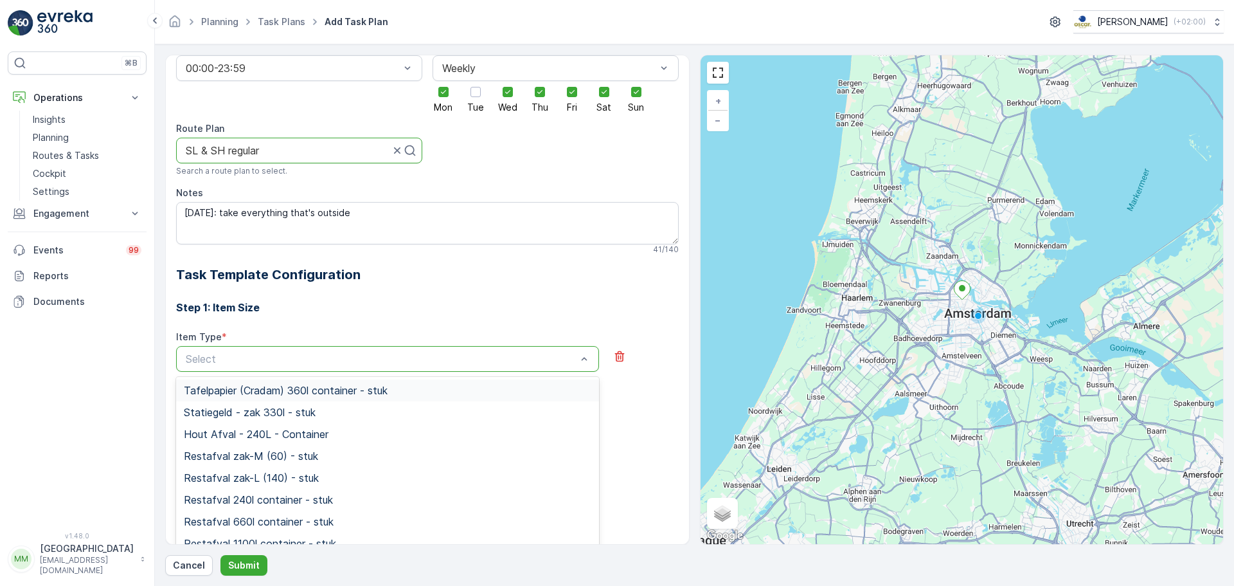
click at [248, 359] on div at bounding box center [380, 359] width 393 height 12
type input "res"
click at [248, 393] on span "Restafval zak-M (60) - stuk" at bounding box center [251, 390] width 134 height 12
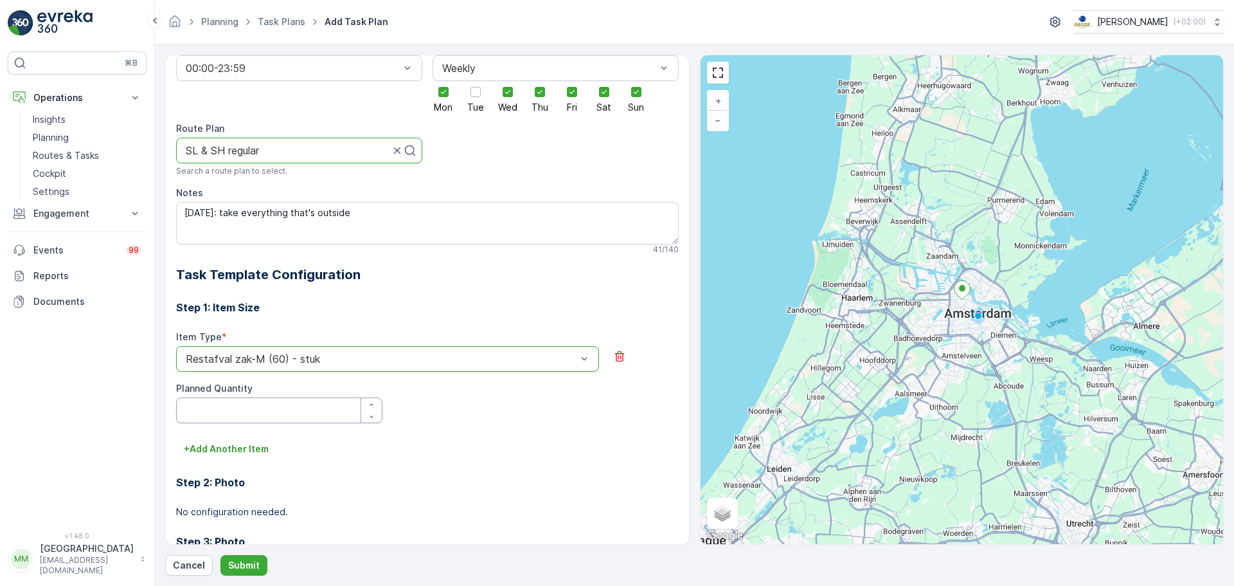
click at [257, 408] on Quantity "Planned Quantity" at bounding box center [279, 410] width 206 height 26
type Quantity "1"
click at [232, 440] on button "+ Add Another Item" at bounding box center [226, 448] width 100 height 21
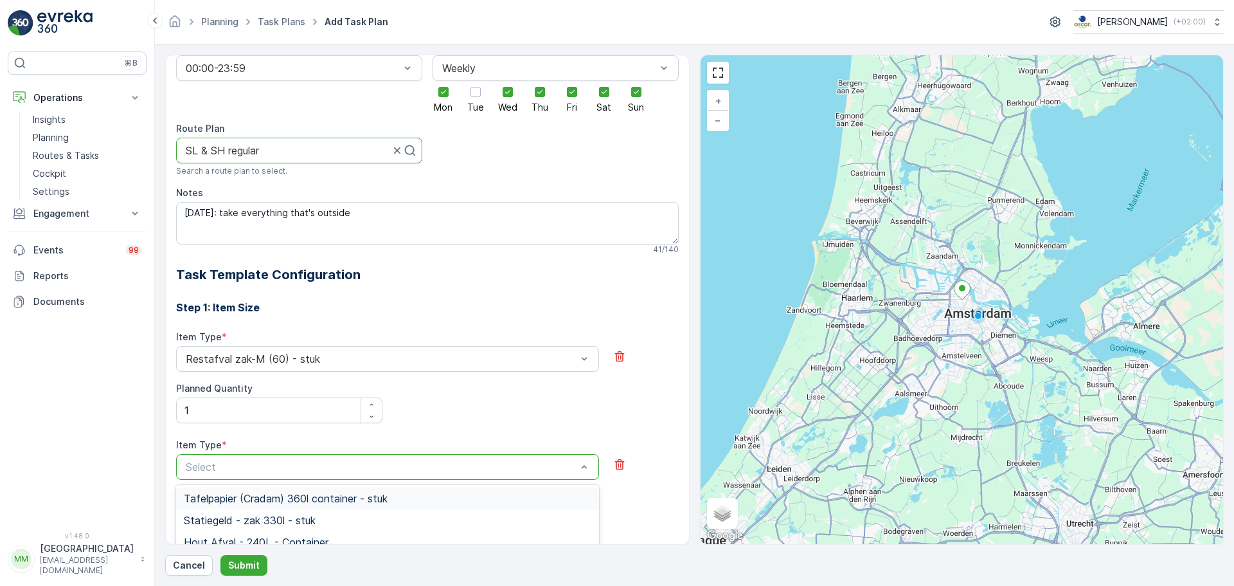
click at [233, 467] on div at bounding box center [380, 467] width 393 height 12
type input "swill"
click at [287, 523] on span "Swill emmer 23l - stuk" at bounding box center [235, 520] width 103 height 12
click at [258, 511] on Quantity "Planned Quantity" at bounding box center [279, 518] width 206 height 26
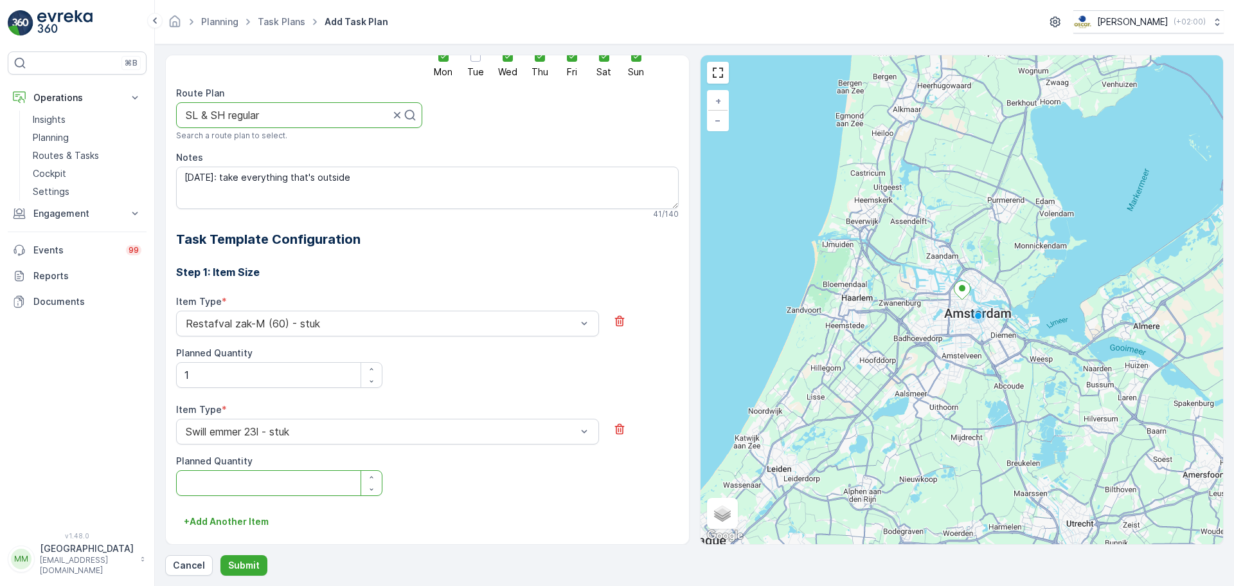
scroll to position [321, 0]
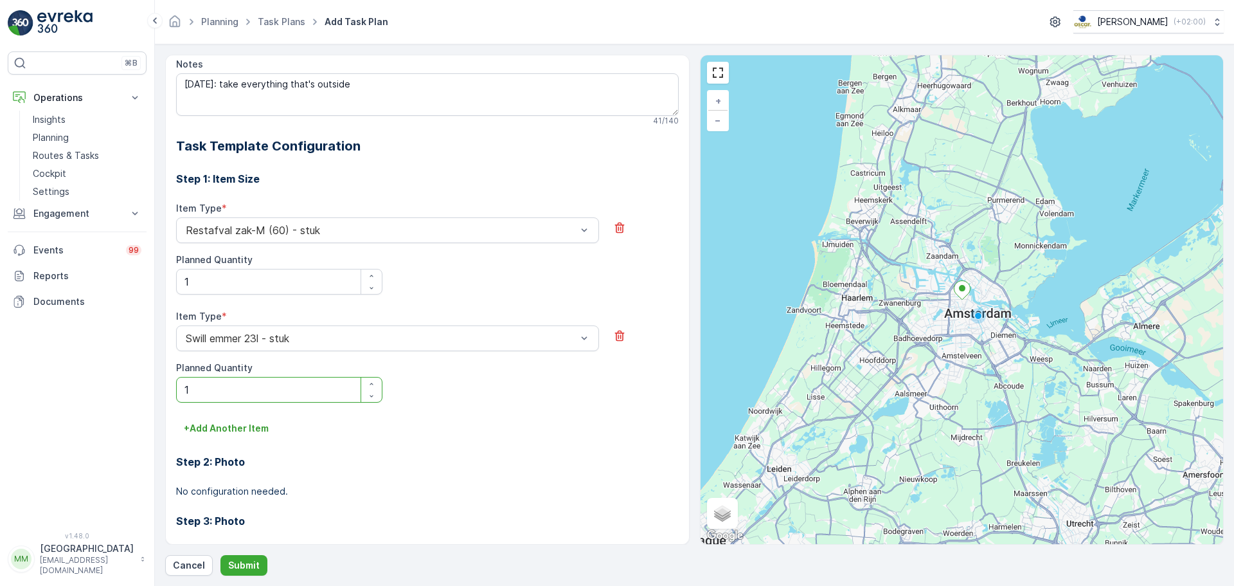
type Quantity "1"
click at [247, 438] on div "Step 2: Photo No configuration needed." at bounding box center [427, 467] width 503 height 59
click at [247, 433] on p "+ Add Another Item" at bounding box center [226, 428] width 85 height 13
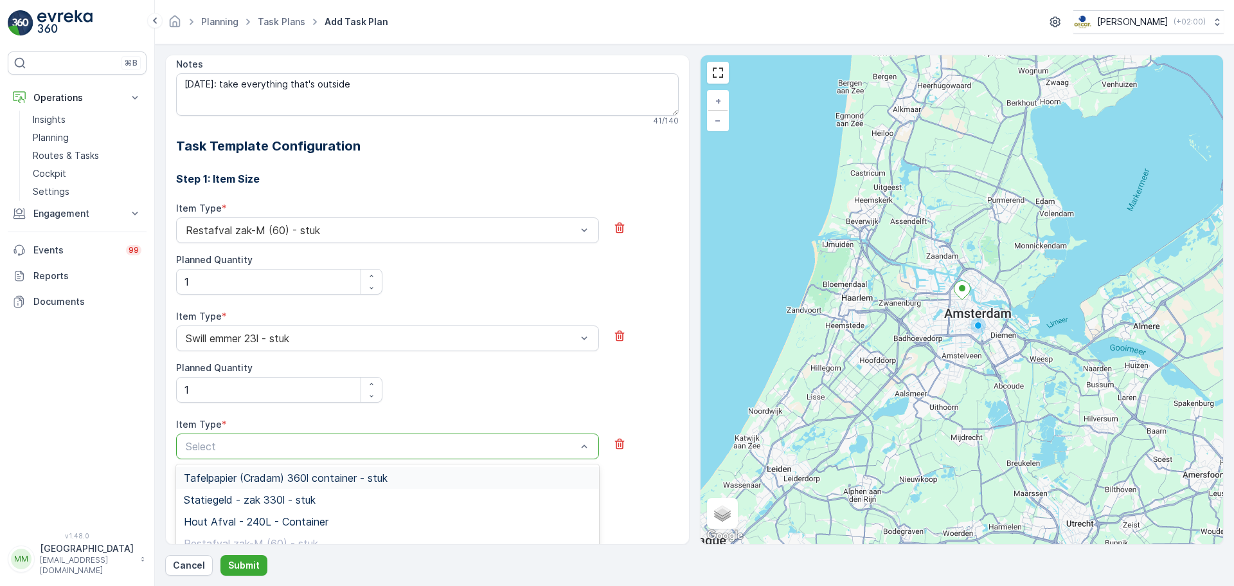
click at [256, 440] on div at bounding box center [380, 446] width 393 height 12
type input "glas"
click at [271, 503] on span "Glas 80l krat - stuk" at bounding box center [229, 500] width 91 height 12
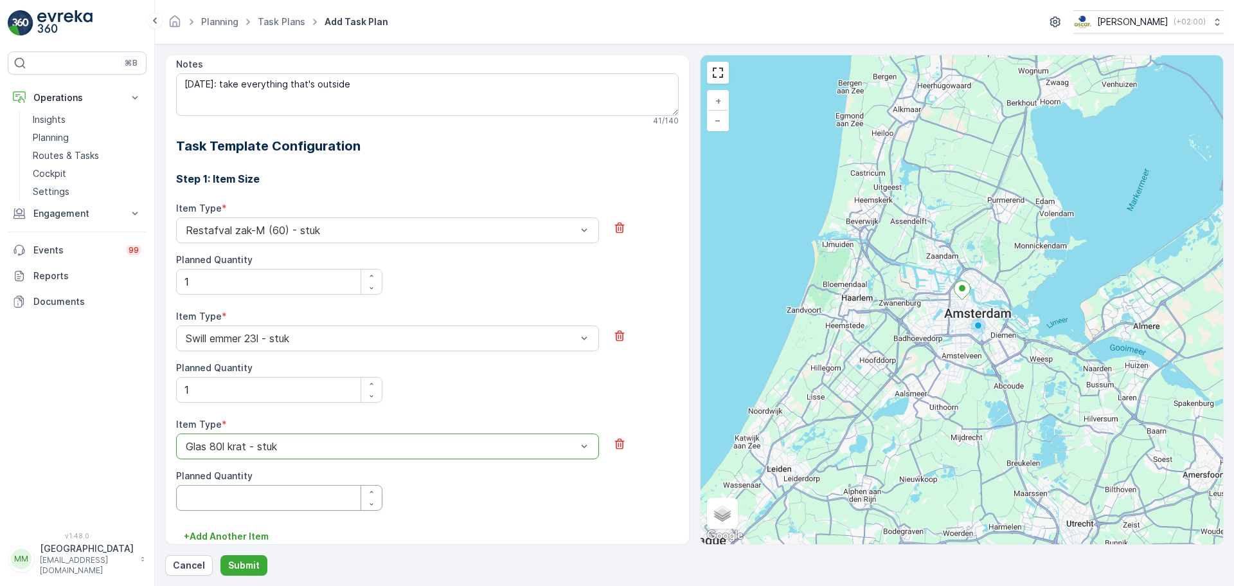
click at [269, 498] on Quantity "Planned Quantity" at bounding box center [279, 498] width 206 height 26
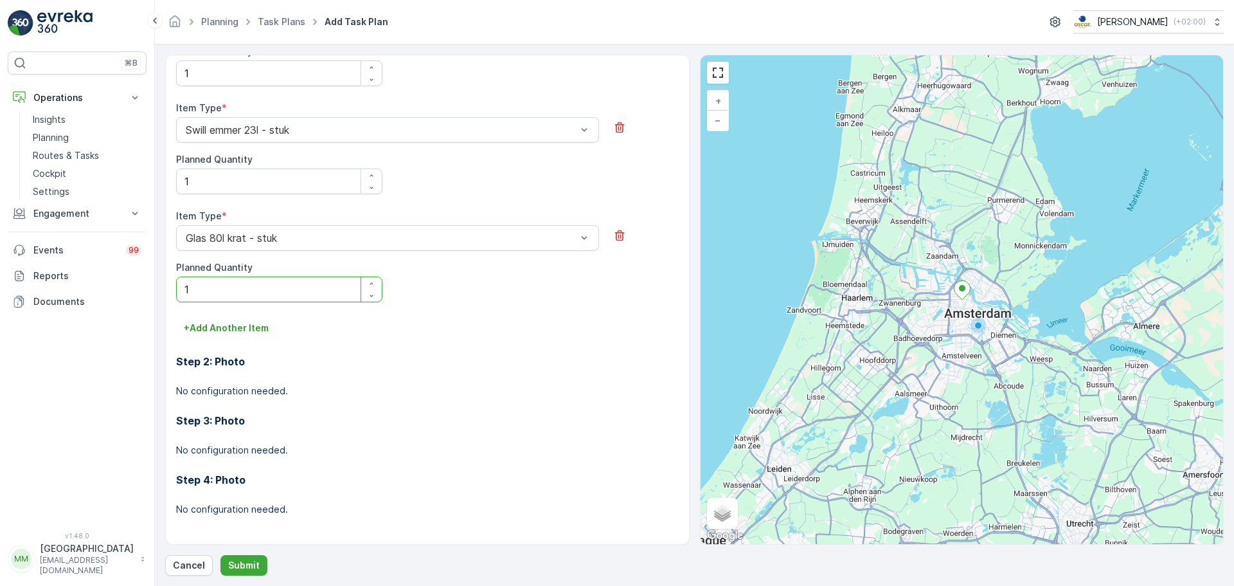
scroll to position [532, 0]
type Quantity "1"
click at [239, 315] on button "+ Add Another Item" at bounding box center [226, 325] width 100 height 21
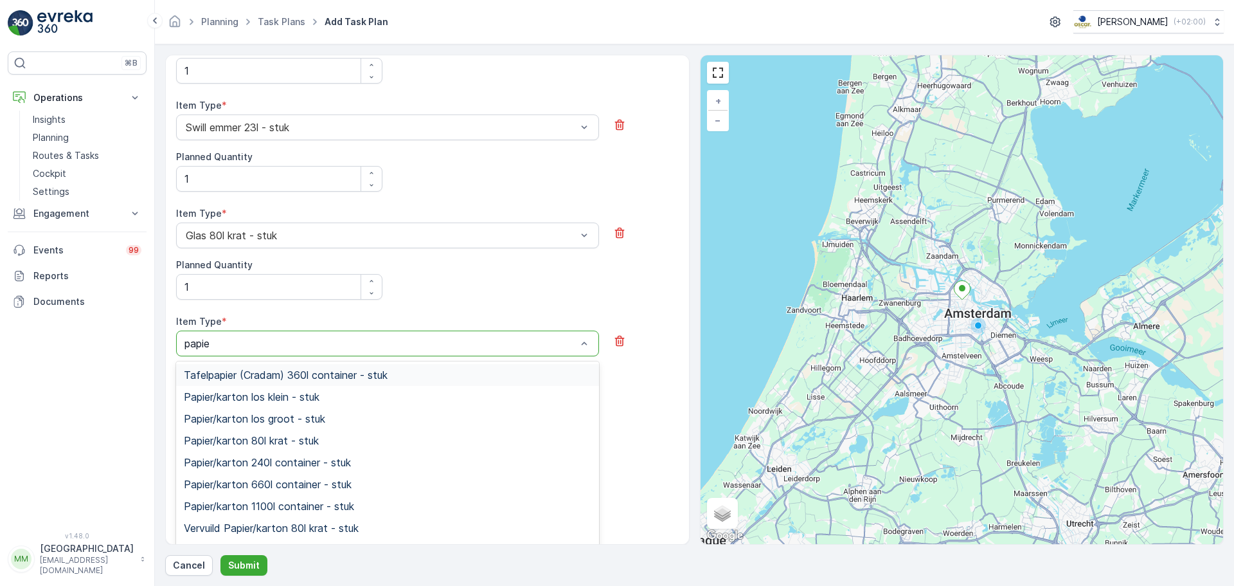
type input "papier"
click at [301, 431] on div "Papier/karton 80l krat - stuk" at bounding box center [387, 440] width 423 height 22
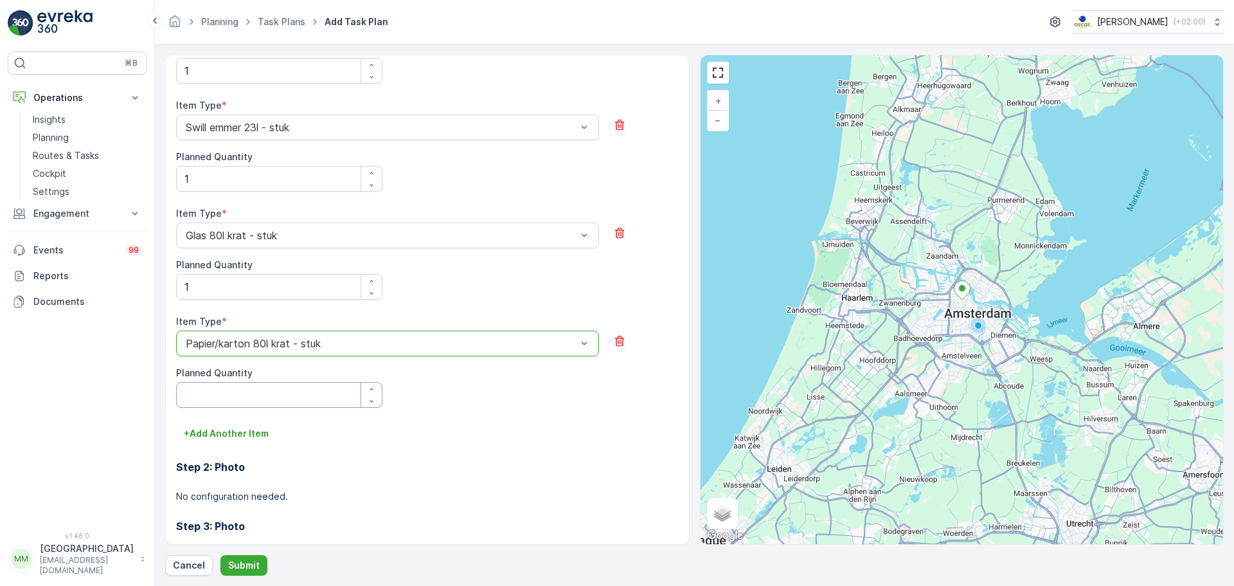
click at [271, 393] on Quantity "Planned Quantity" at bounding box center [279, 395] width 206 height 26
type Quantity "1"
click at [240, 432] on p "+ Add Another Item" at bounding box center [226, 433] width 85 height 13
click at [249, 445] on div at bounding box center [380, 451] width 393 height 12
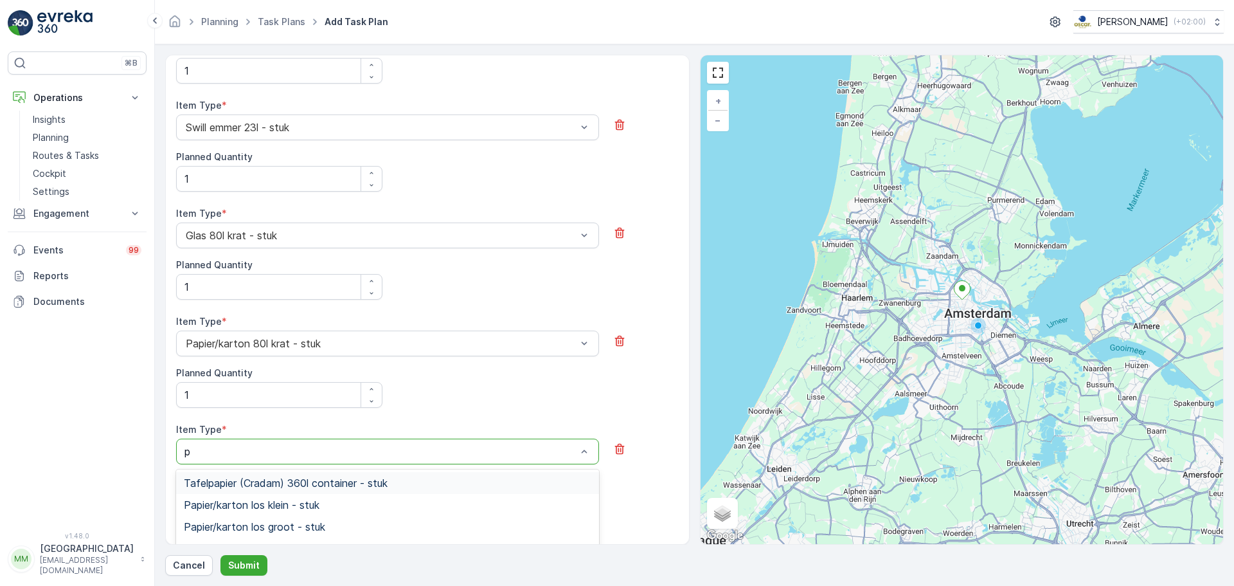
type input "pd"
click at [295, 505] on div "PD zak-M (60) - stuk" at bounding box center [388, 505] width 408 height 12
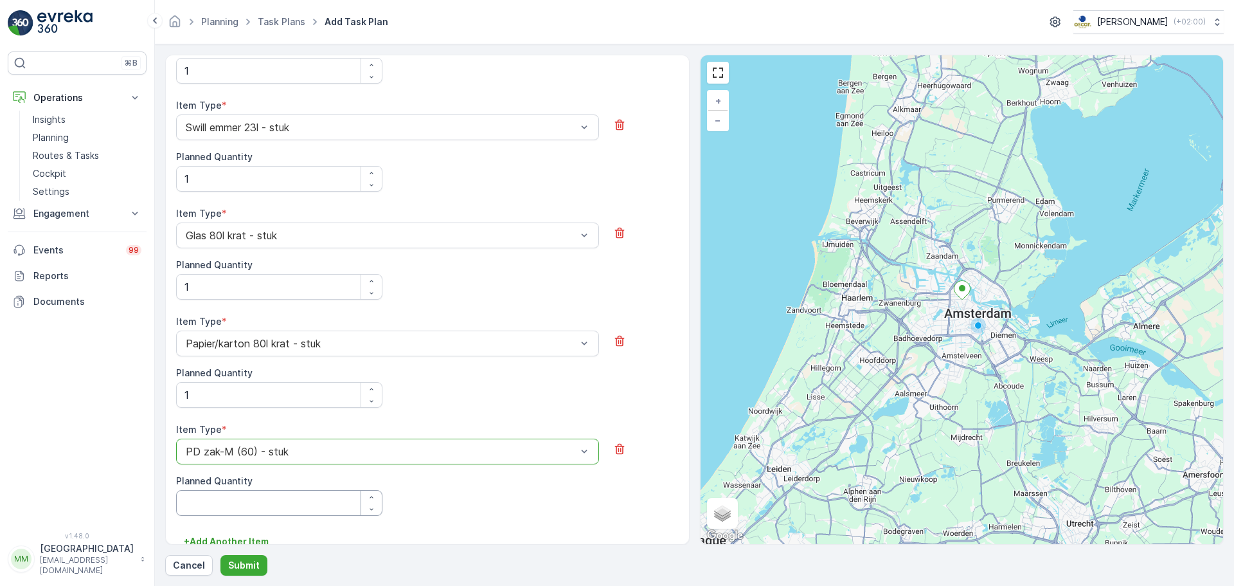
click at [275, 490] on Quantity "Planned Quantity" at bounding box center [279, 503] width 206 height 26
type Quantity "1"
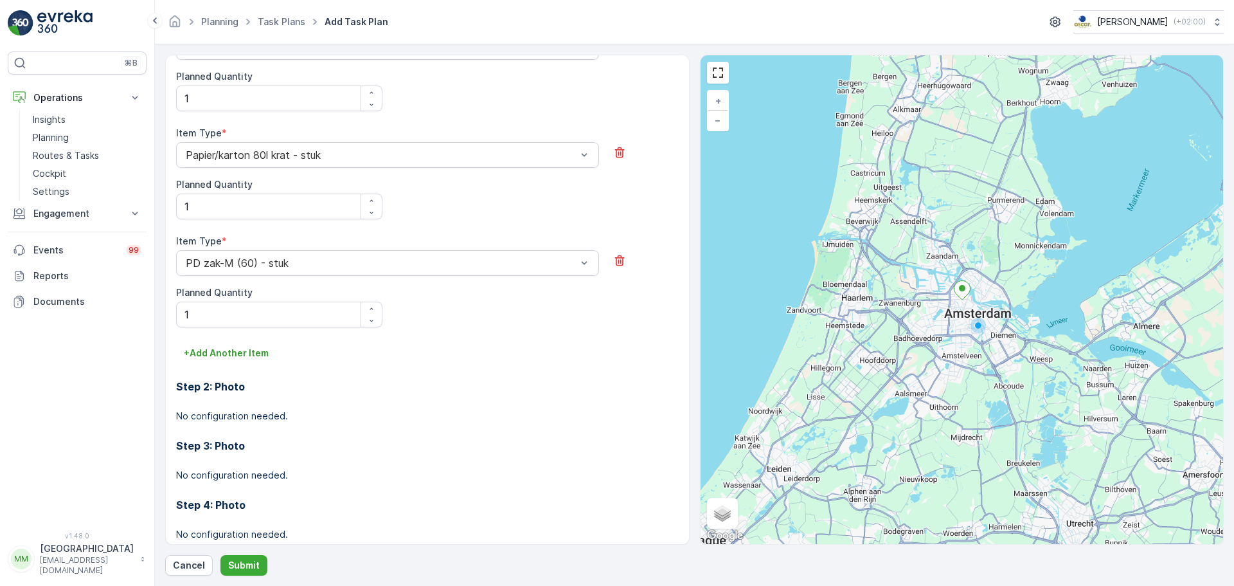
scroll to position [725, 0]
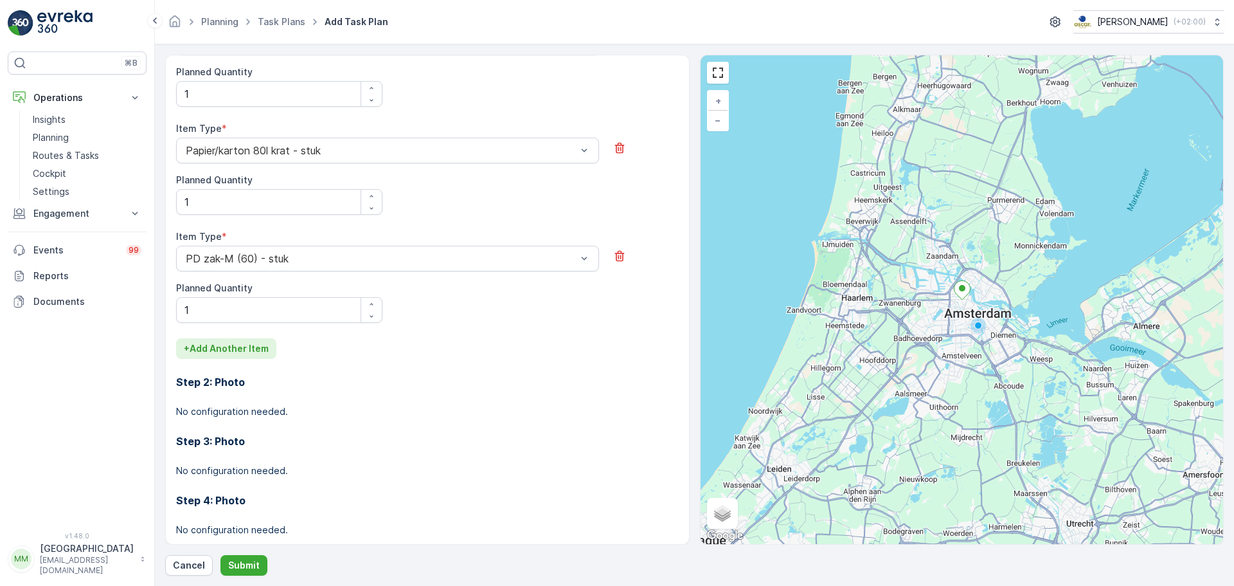
click at [262, 348] on p "+ Add Another Item" at bounding box center [226, 348] width 85 height 13
click at [242, 370] on div at bounding box center [380, 367] width 393 height 12
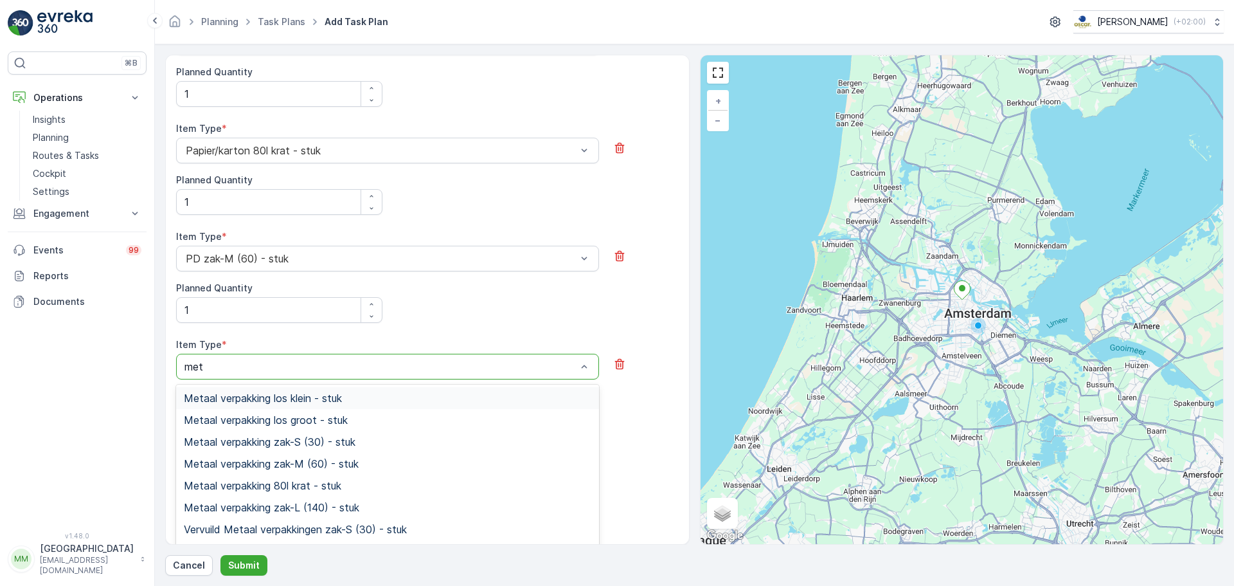
type input "met"
click at [272, 374] on p "Select" at bounding box center [381, 366] width 391 height 15
click at [298, 395] on span "Tafelpapier (Cradam) 360l container - stuk" at bounding box center [286, 398] width 204 height 12
type input "metaa"
click at [355, 484] on div "Metaal verpakking 80l krat - stuk" at bounding box center [388, 486] width 408 height 12
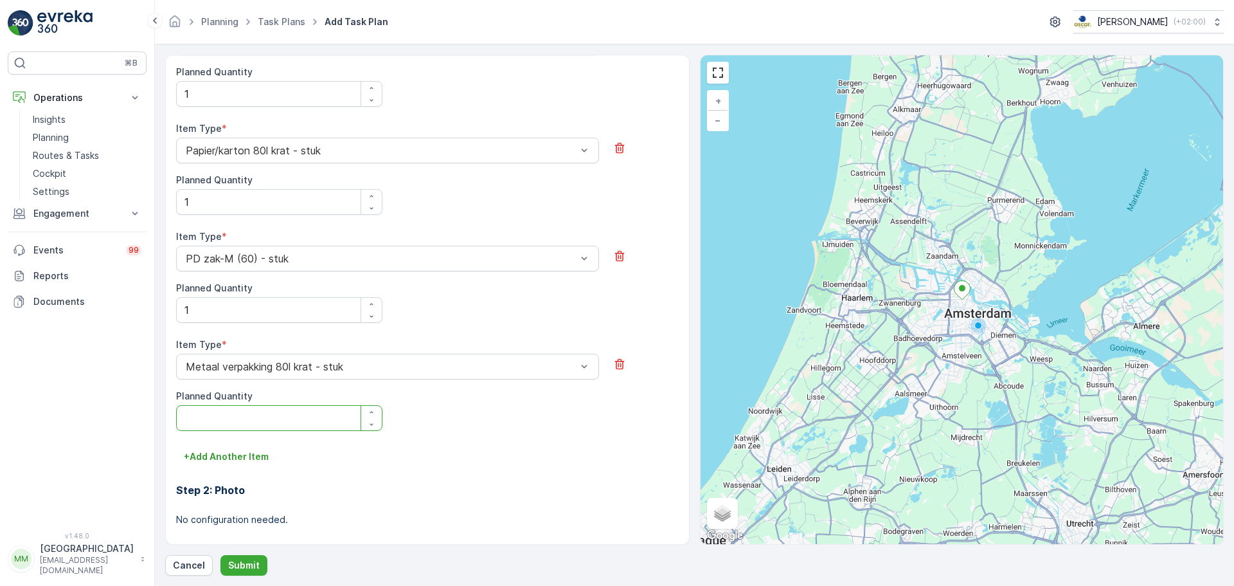
click at [237, 413] on Quantity "Planned Quantity" at bounding box center [279, 418] width 206 height 26
type Quantity "1"
click at [251, 564] on p "Submit" at bounding box center [243, 565] width 31 height 13
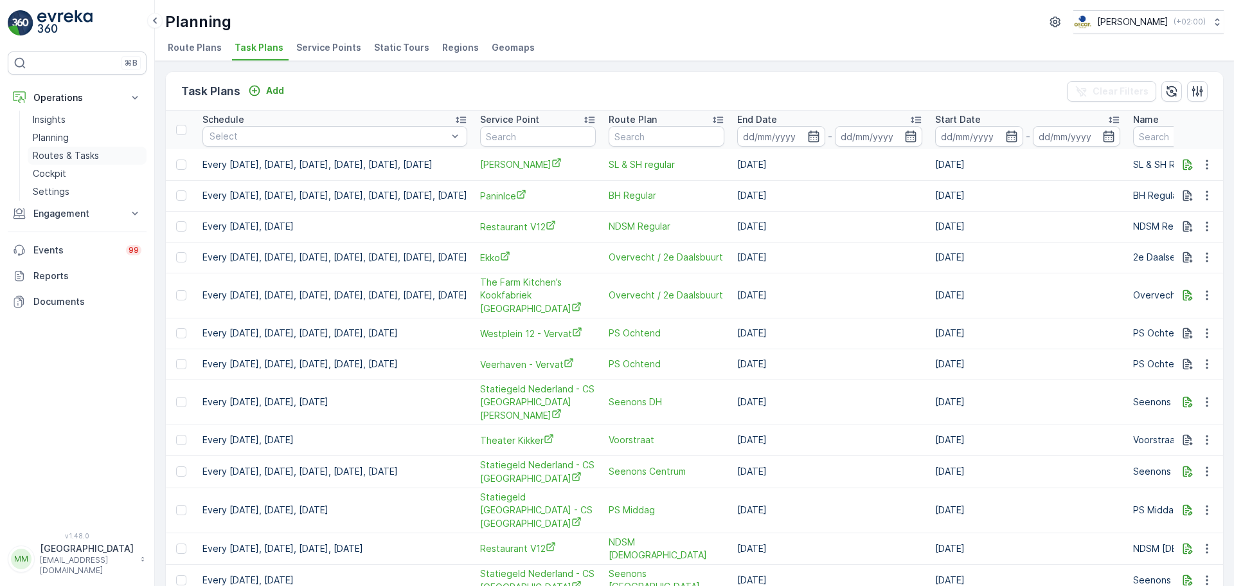
click at [97, 154] on p "Routes & Tasks" at bounding box center [66, 155] width 66 height 13
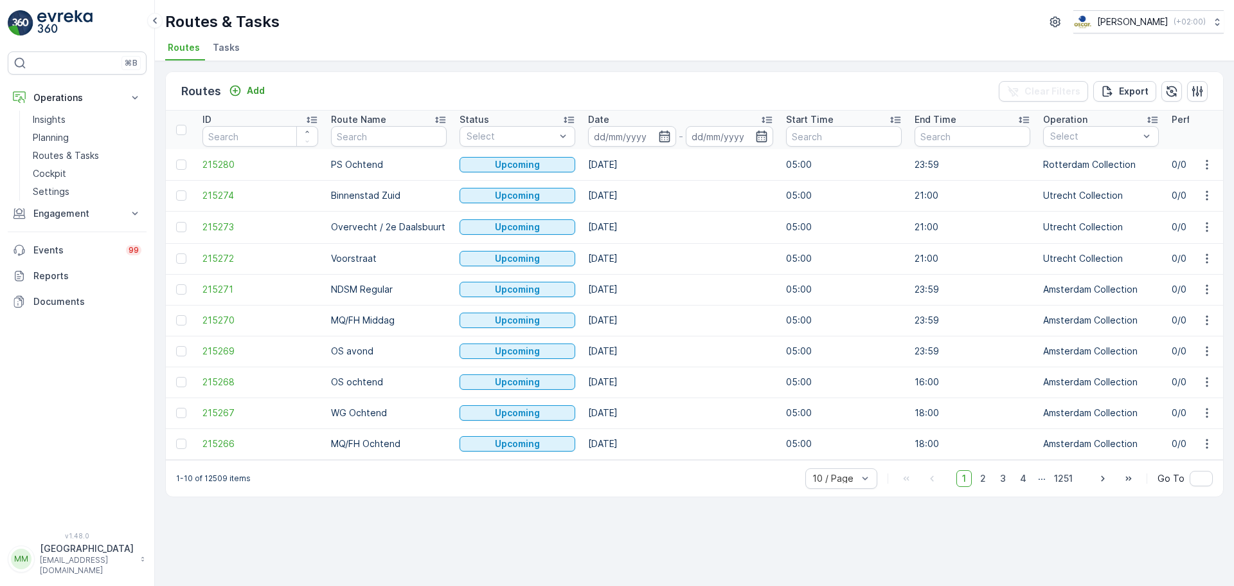
click at [237, 44] on li "Tasks" at bounding box center [227, 50] width 35 height 22
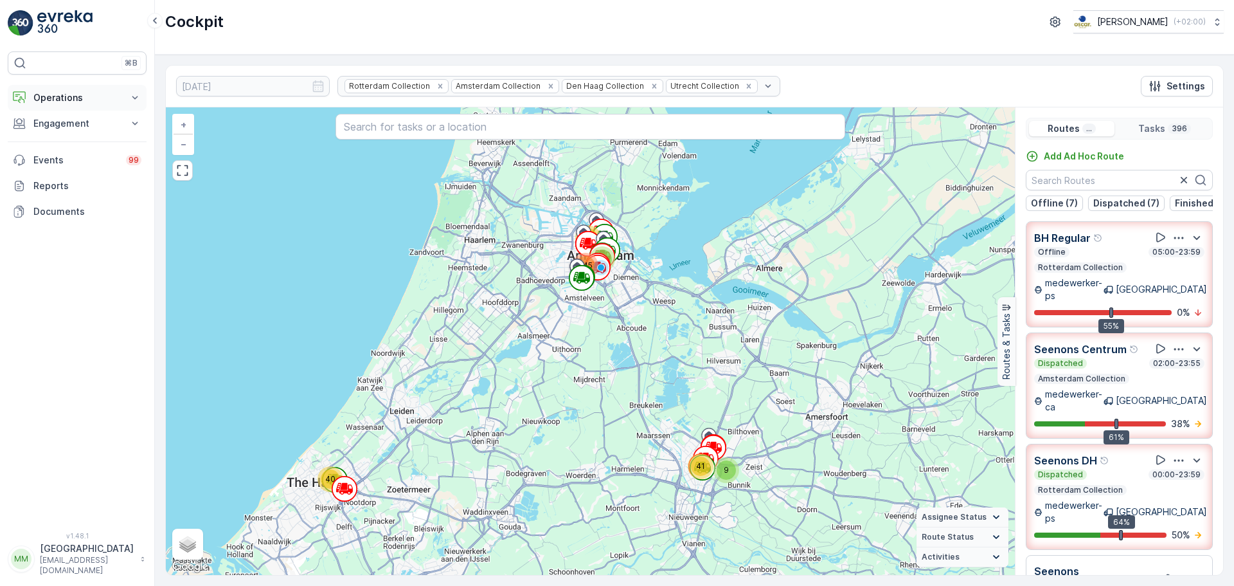
click at [69, 94] on p "Operations" at bounding box center [76, 97] width 87 height 13
click at [67, 150] on p "Routes & Tasks" at bounding box center [66, 155] width 66 height 13
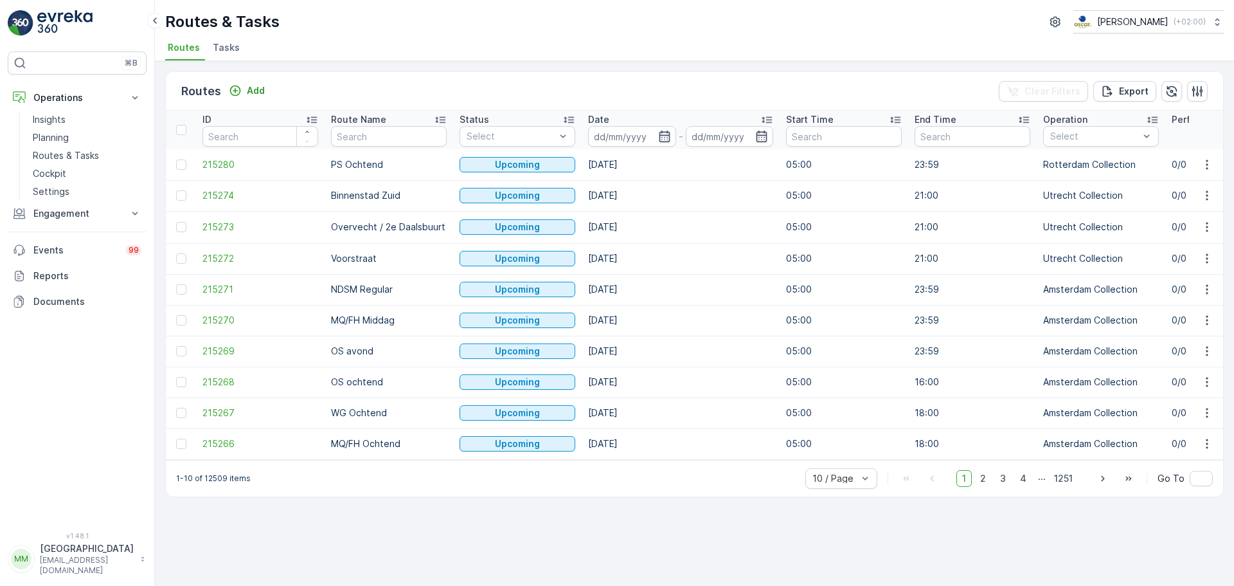
click at [234, 46] on span "Tasks" at bounding box center [226, 47] width 27 height 13
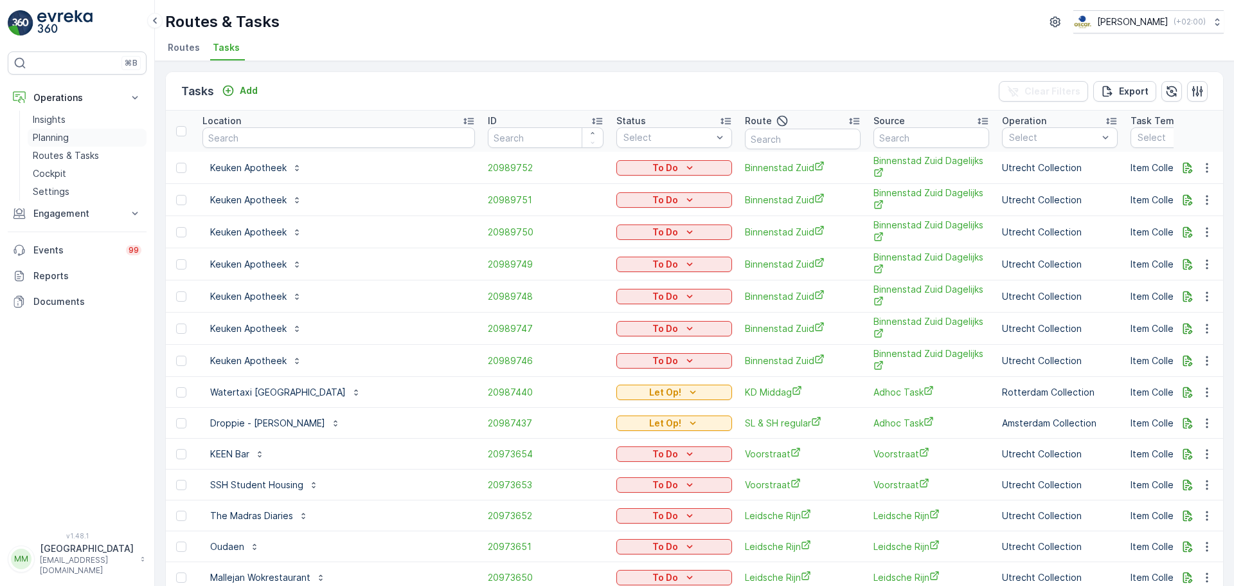
click at [67, 140] on p "Planning" at bounding box center [51, 137] width 36 height 13
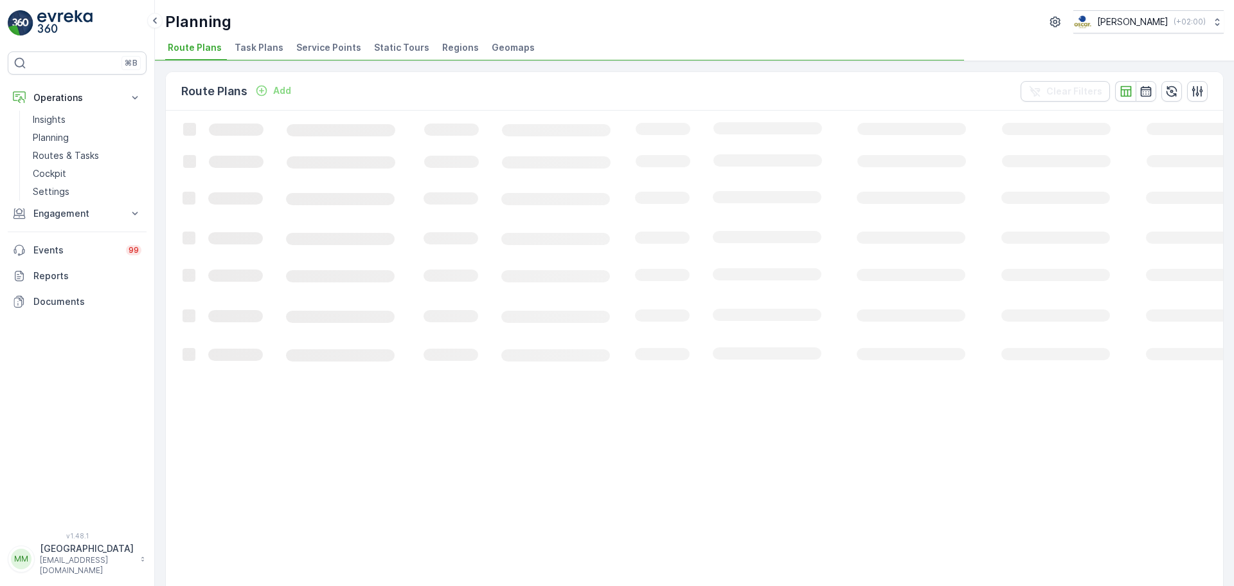
click at [247, 55] on li "Task Plans" at bounding box center [260, 50] width 57 height 22
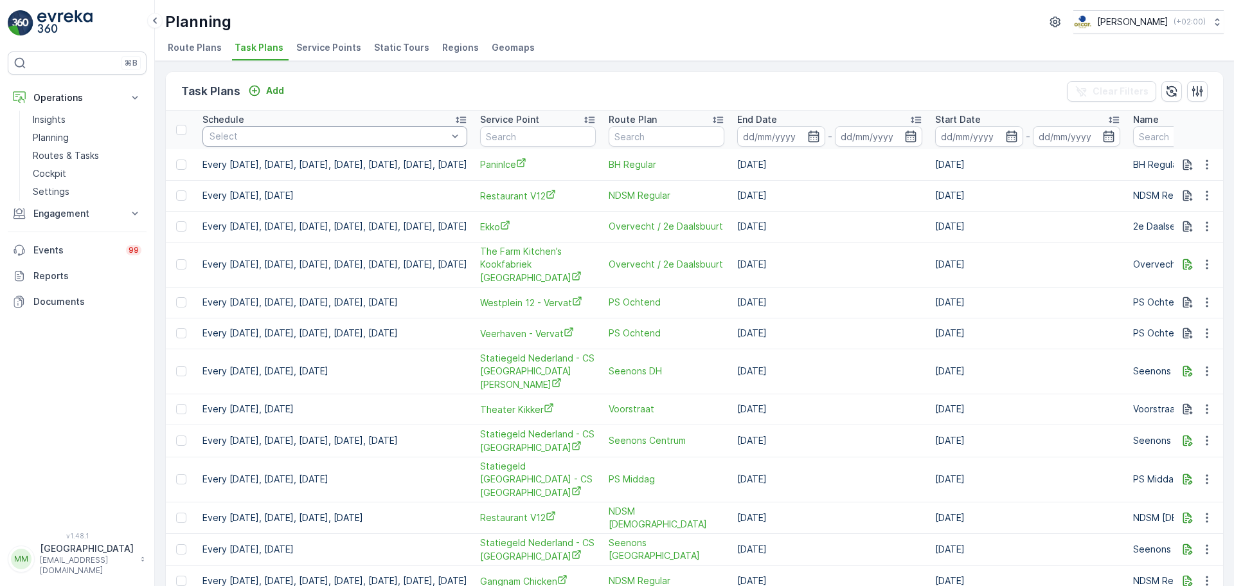
click at [377, 133] on div at bounding box center [328, 136] width 240 height 10
click at [460, 74] on div "Task Plans Add Clear Filters" at bounding box center [694, 91] width 1057 height 39
click at [596, 133] on input "text" at bounding box center [538, 136] width 116 height 21
type input "peb"
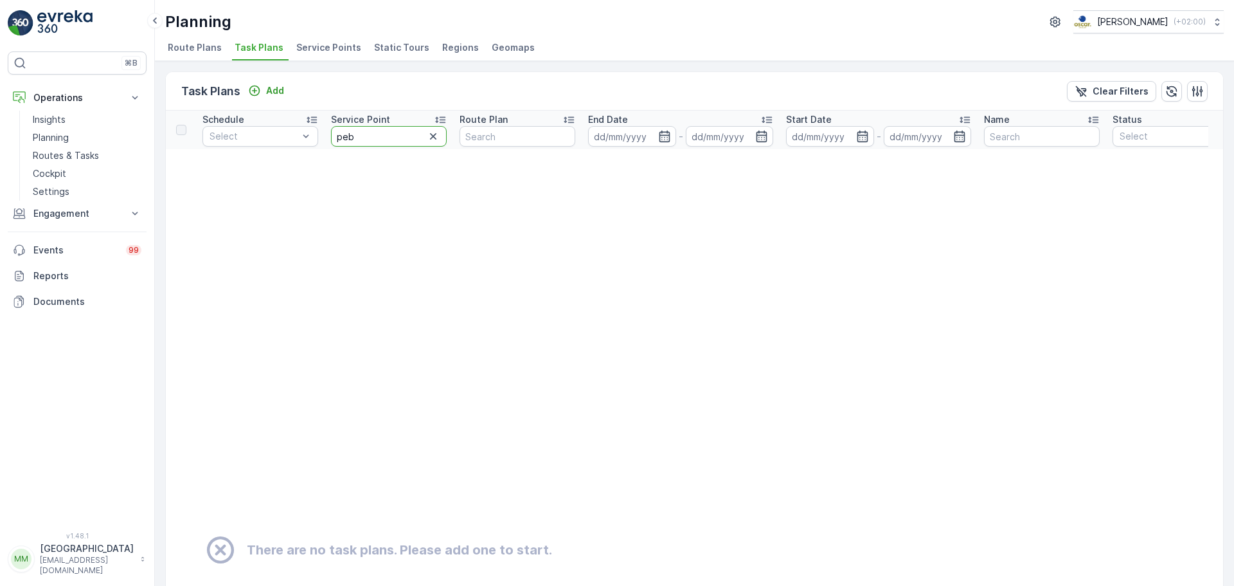
click at [365, 140] on input "peb" at bounding box center [389, 136] width 116 height 21
type input "pender"
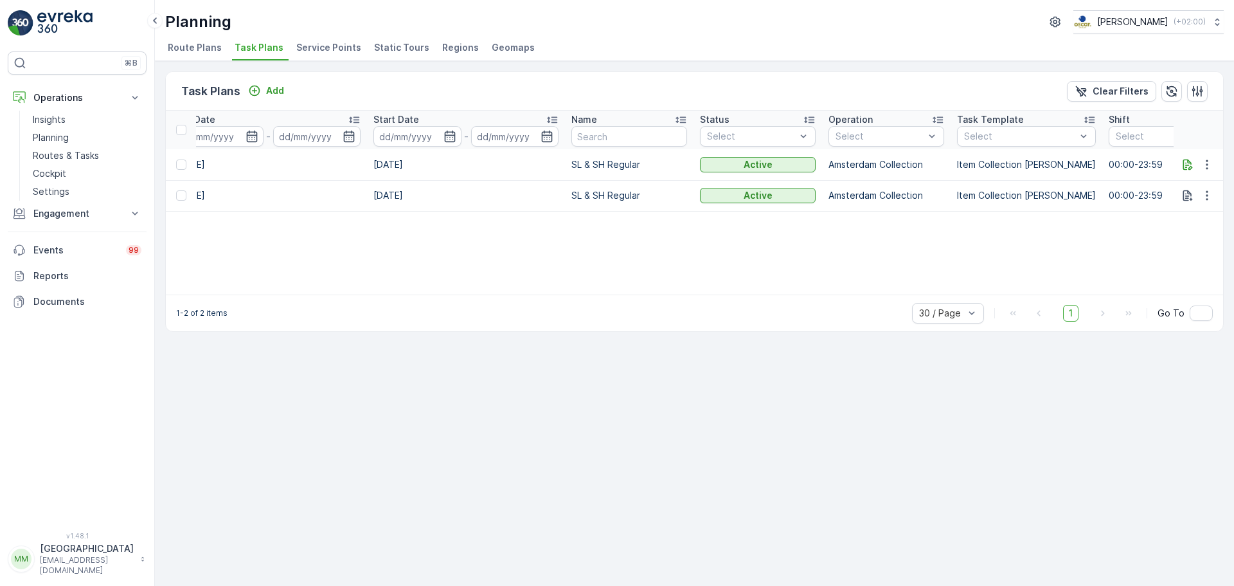
scroll to position [0, 532]
click at [1202, 163] on icon "button" at bounding box center [1207, 164] width 13 height 13
click at [1191, 202] on span "Edit Task Plan" at bounding box center [1184, 201] width 60 height 13
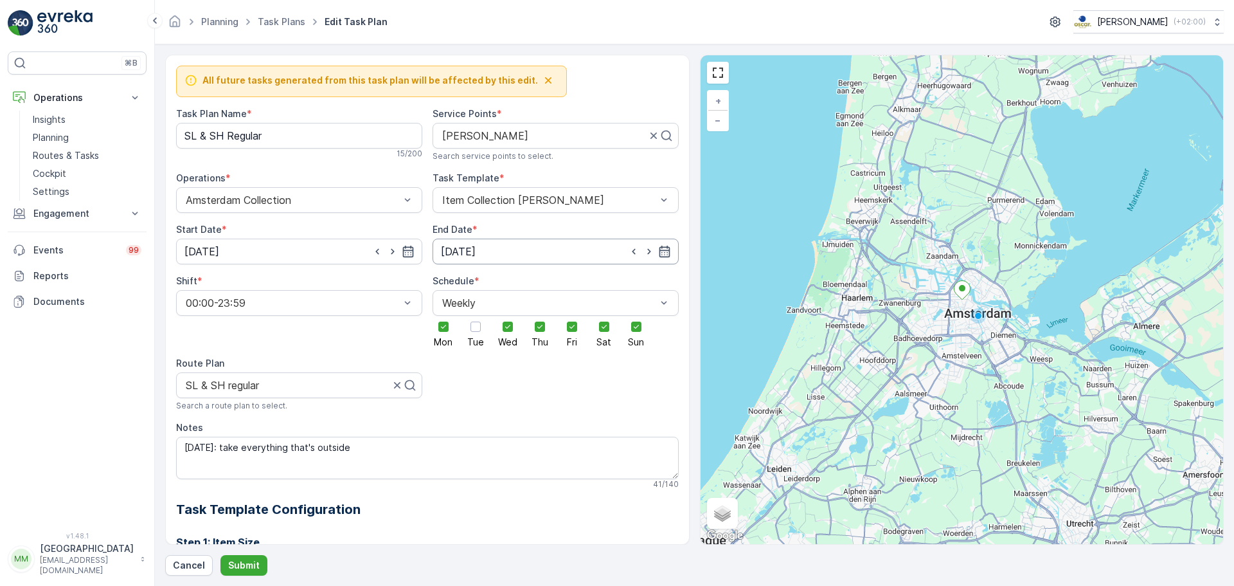
click at [541, 239] on input "01.12.2029" at bounding box center [556, 251] width 246 height 26
click at [476, 285] on p "December" at bounding box center [469, 282] width 46 height 13
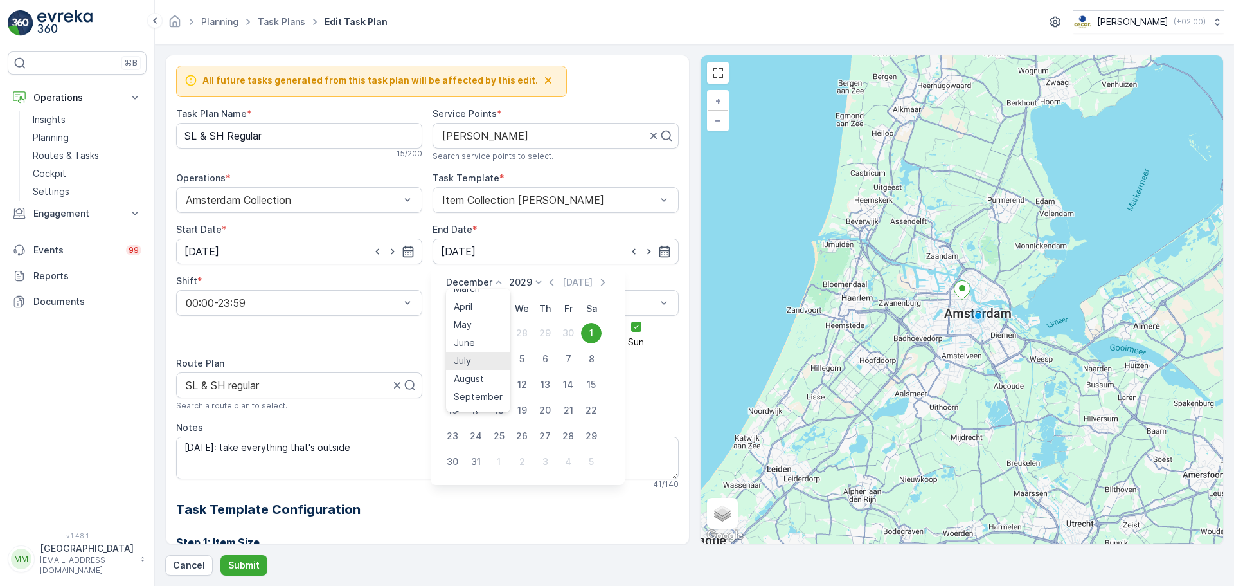
scroll to position [69, 0]
click at [474, 358] on span "August" at bounding box center [469, 356] width 30 height 13
click at [526, 282] on icon at bounding box center [525, 282] width 13 height 13
click at [516, 390] on span "2025" at bounding box center [514, 390] width 22 height 13
click at [522, 387] on div "13" at bounding box center [522, 384] width 21 height 21
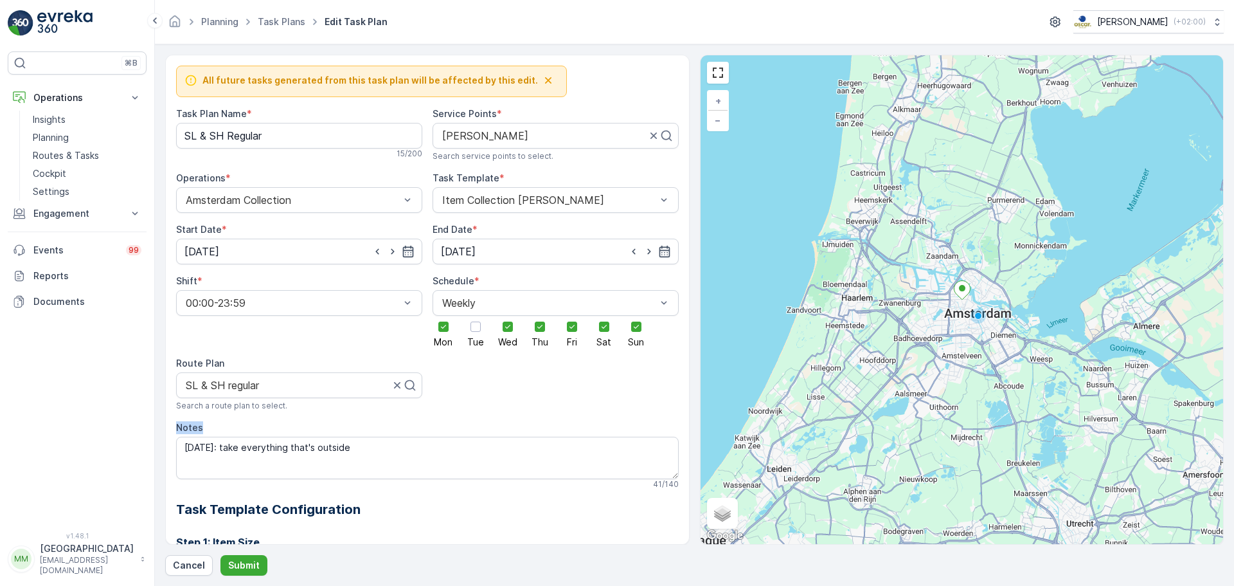
click at [643, 250] on icon "button" at bounding box center [649, 251] width 13 height 13
type input "[DATE]"
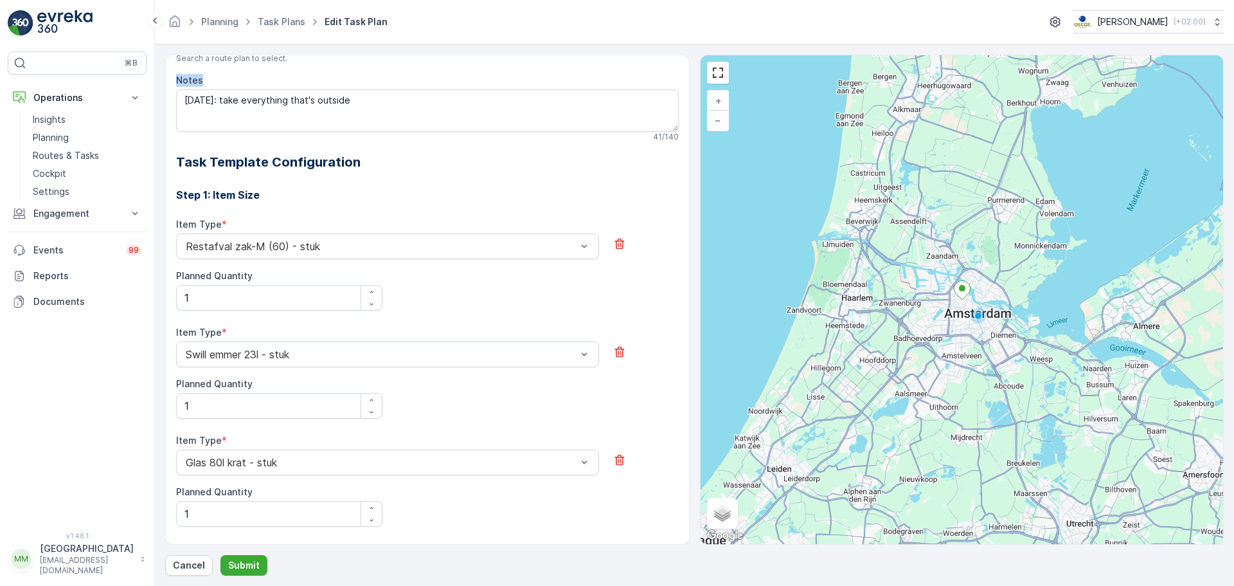
scroll to position [386, 0]
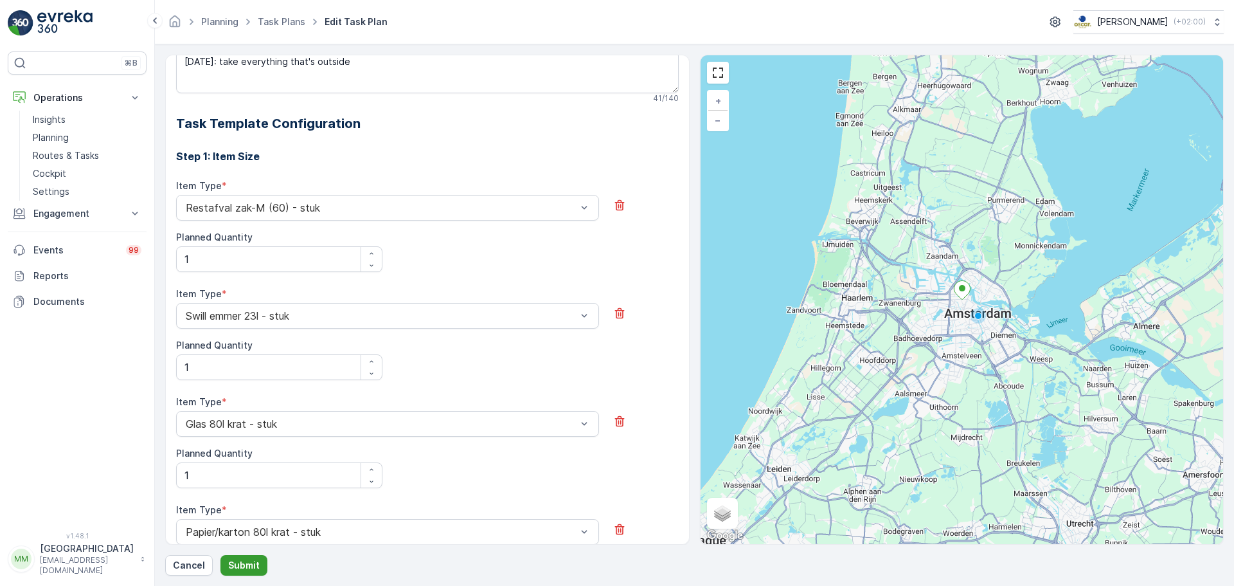
click at [246, 559] on p "Submit" at bounding box center [243, 565] width 31 height 13
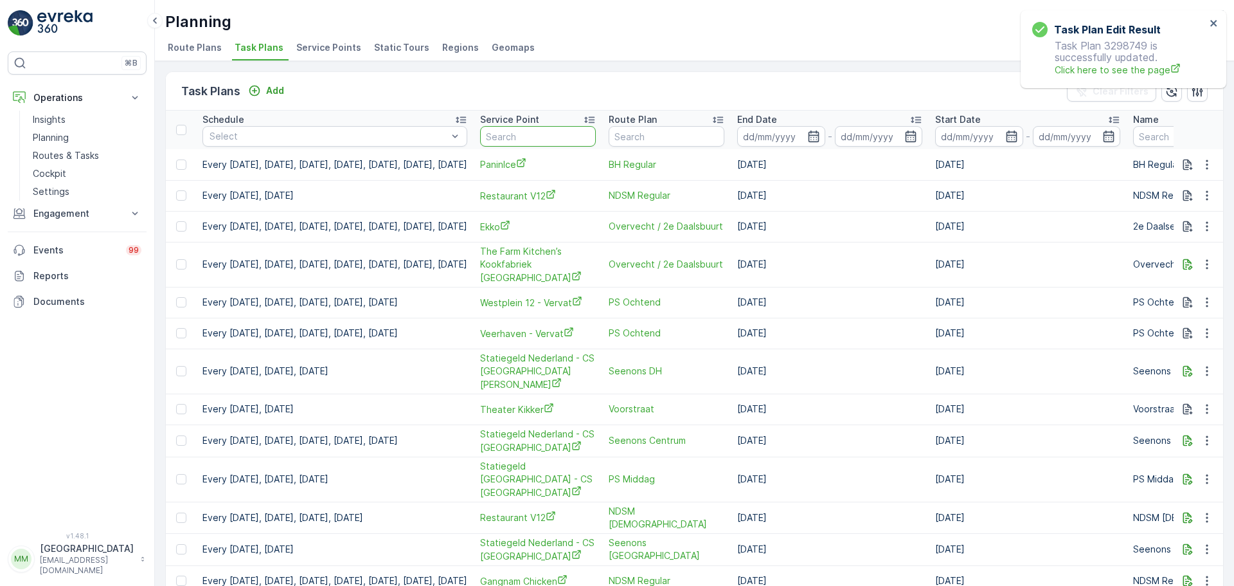
click at [586, 132] on input "text" at bounding box center [538, 136] width 116 height 21
type input "pend"
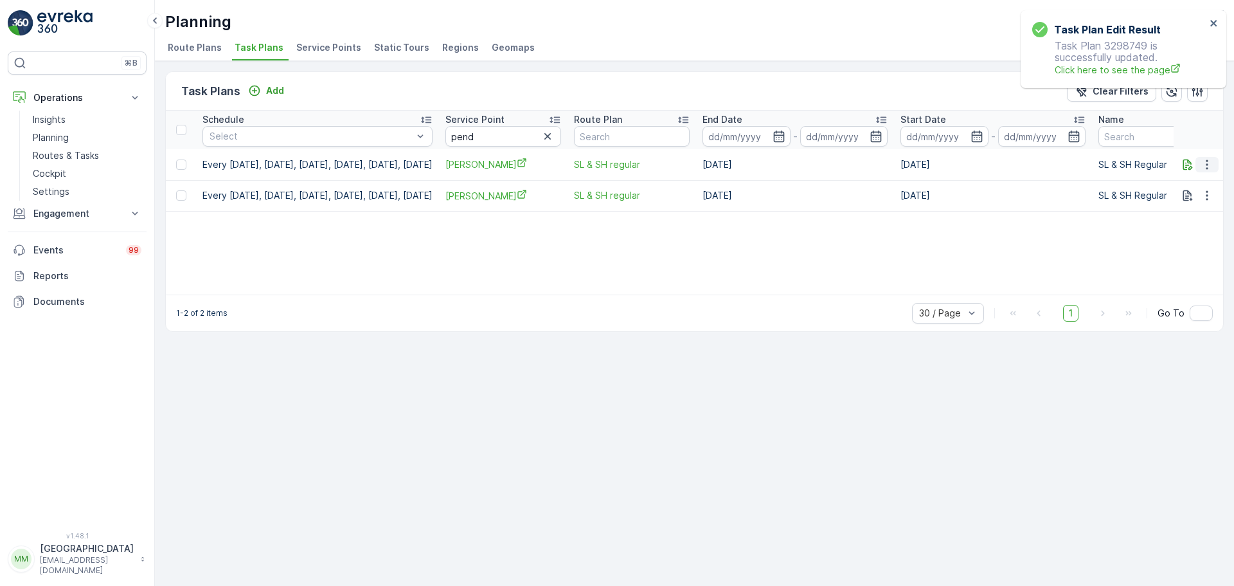
click at [1200, 165] on button "button" at bounding box center [1207, 164] width 23 height 15
click at [1181, 199] on span "Edit Task Plan" at bounding box center [1184, 201] width 60 height 13
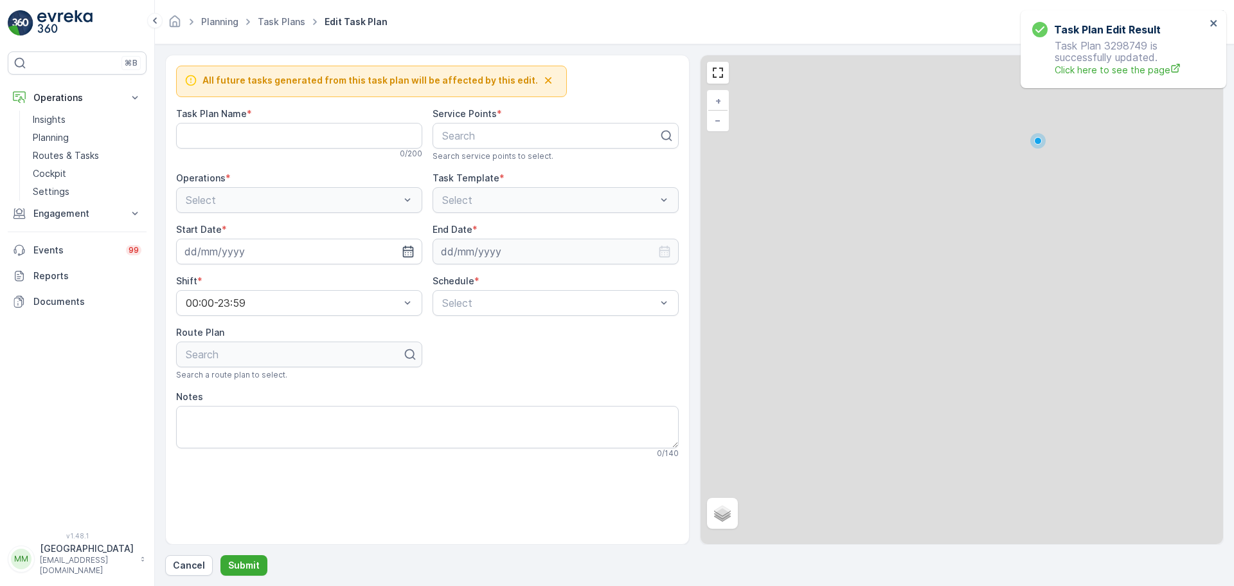
type Name "SL & SH Regular"
type textarea "On Monday: take everything that's outside"
type input "08.01.2025"
type input "[DATE]"
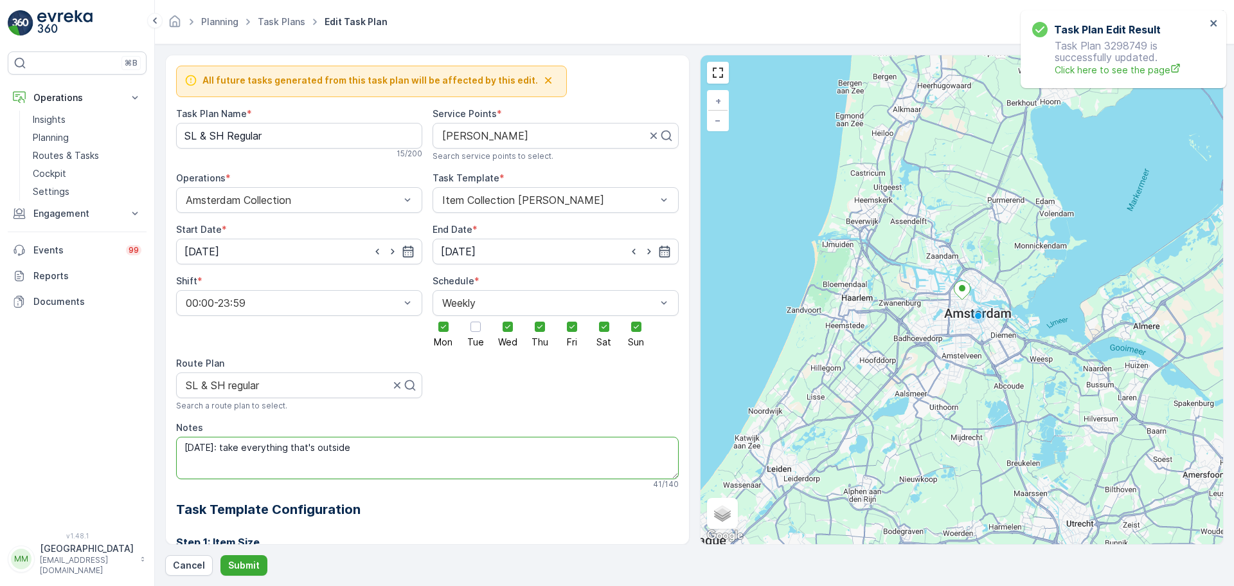
drag, startPoint x: 374, startPoint y: 448, endPoint x: 183, endPoint y: 449, distance: 191.5
click at [183, 449] on textarea "On Monday: take everything that's outside" at bounding box center [427, 457] width 503 height 42
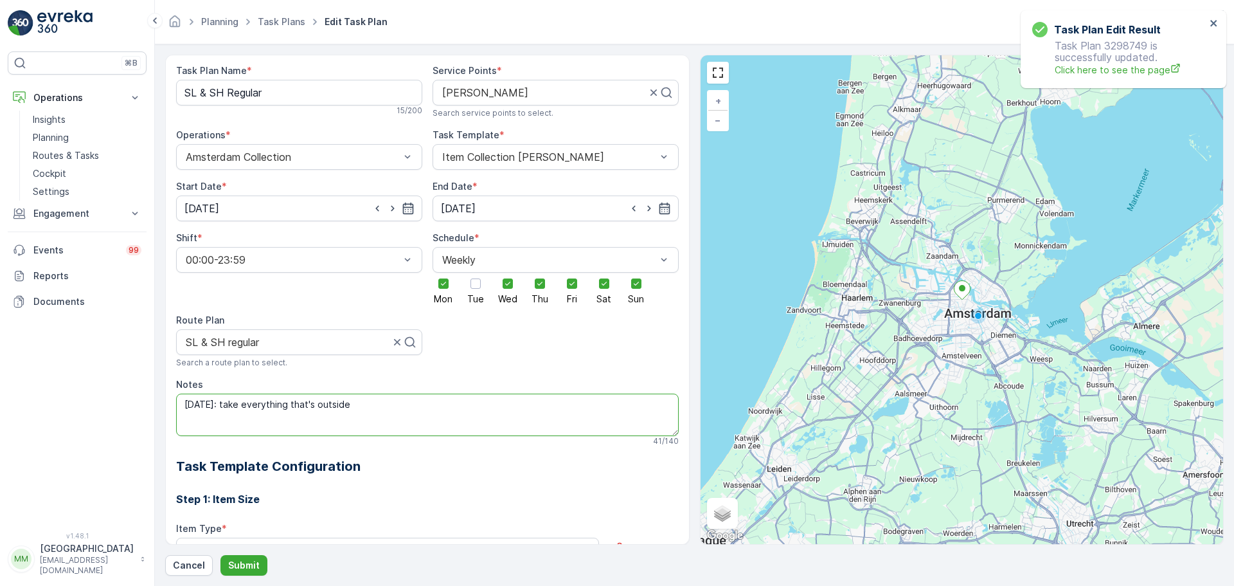
scroll to position [193, 0]
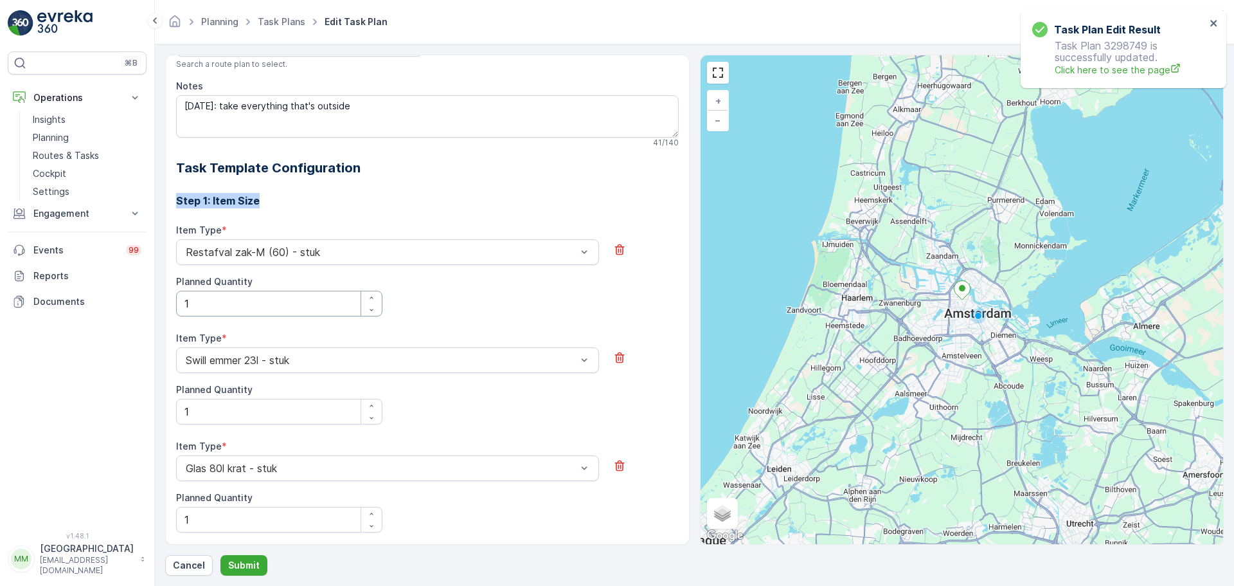
scroll to position [386, 0]
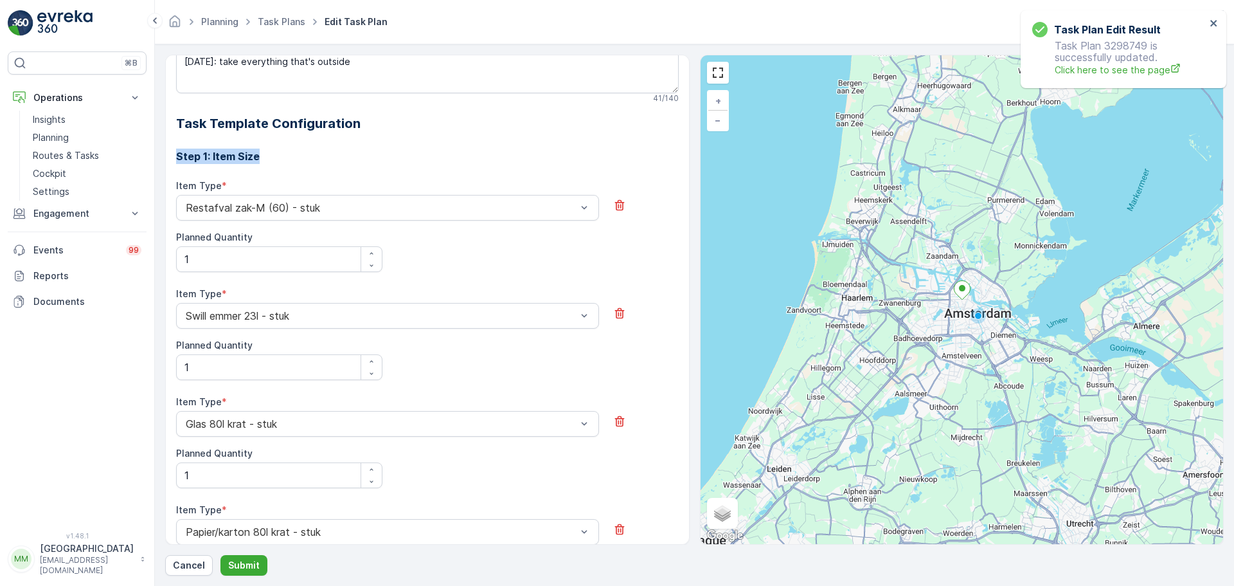
click at [512, 154] on h3 "Step 1: Item Size" at bounding box center [427, 155] width 503 height 15
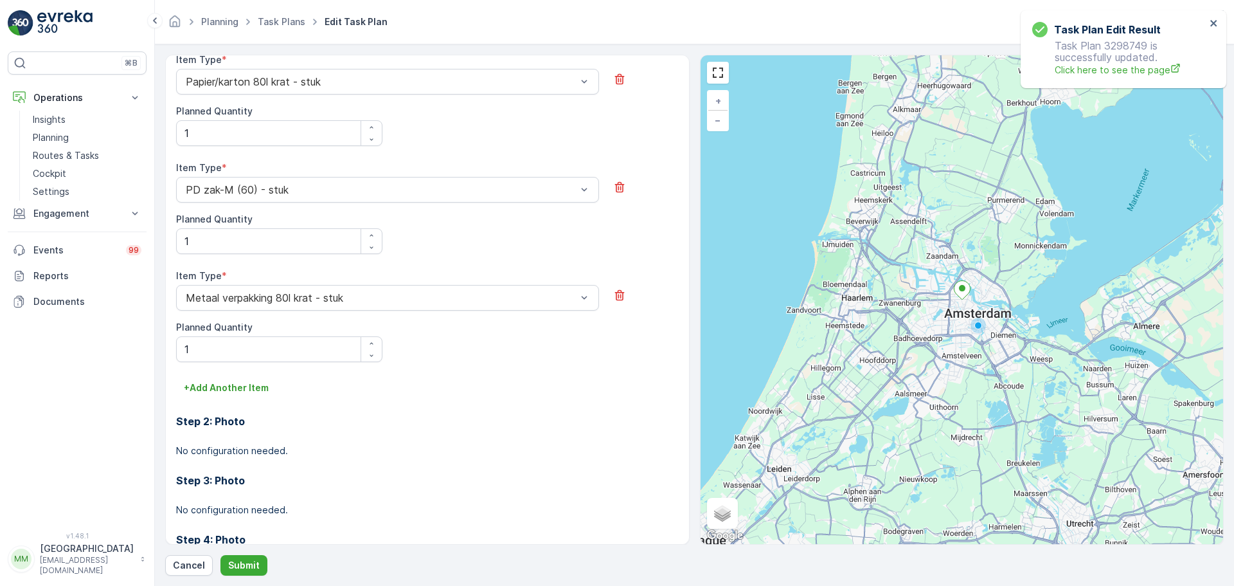
scroll to position [514, 0]
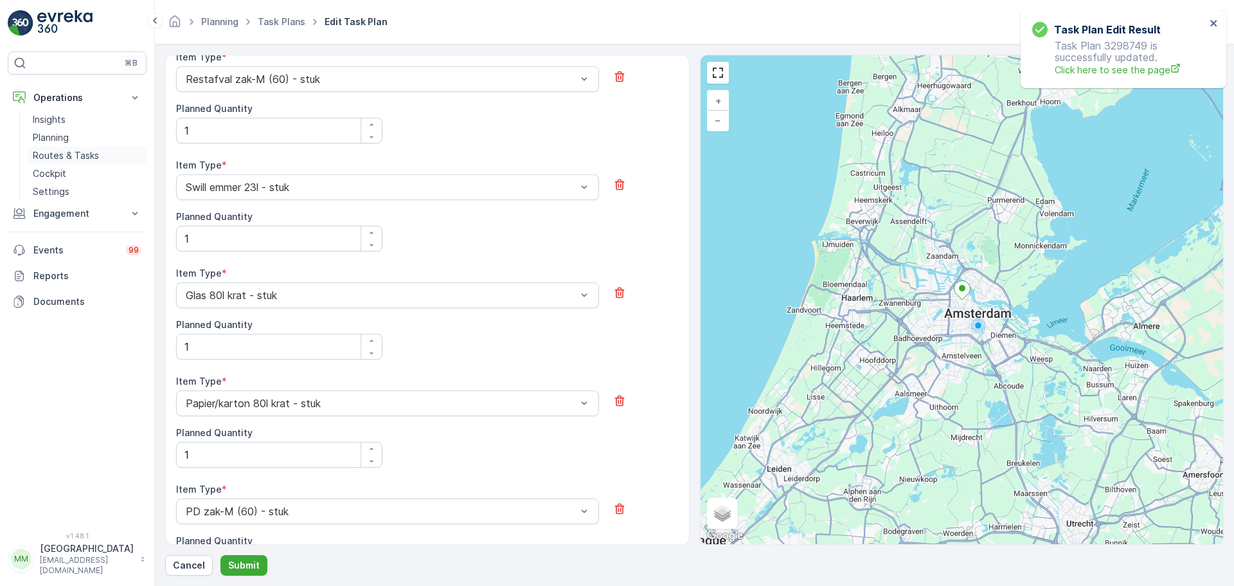
click at [80, 155] on p "Routes & Tasks" at bounding box center [66, 155] width 66 height 13
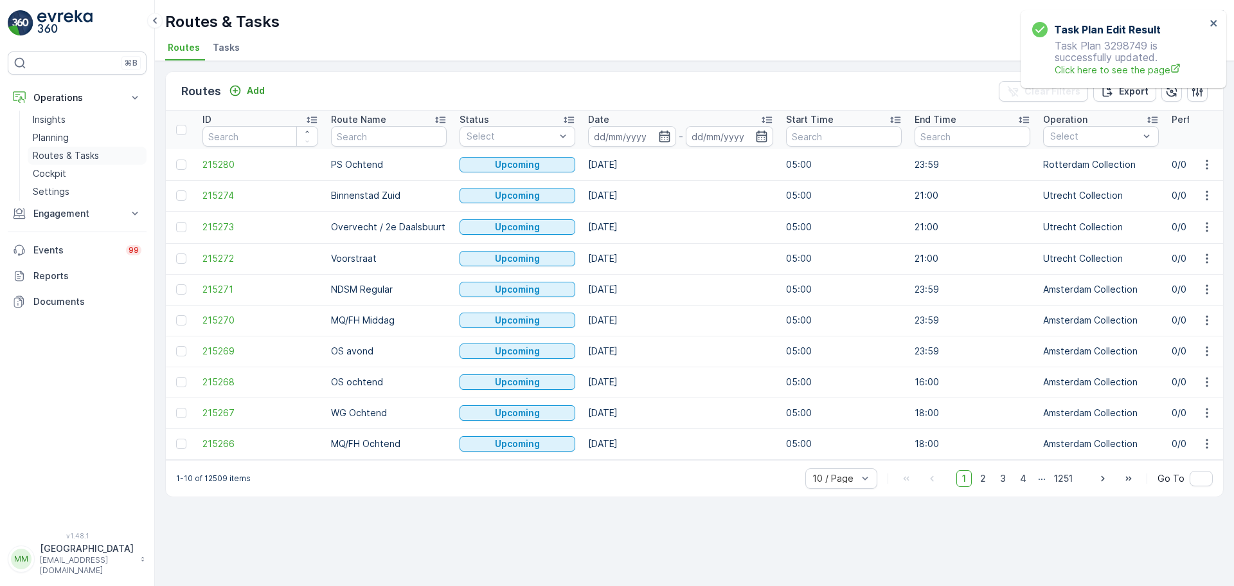
click at [75, 156] on p "Routes & Tasks" at bounding box center [66, 155] width 66 height 13
click at [214, 49] on span "Tasks" at bounding box center [226, 47] width 27 height 13
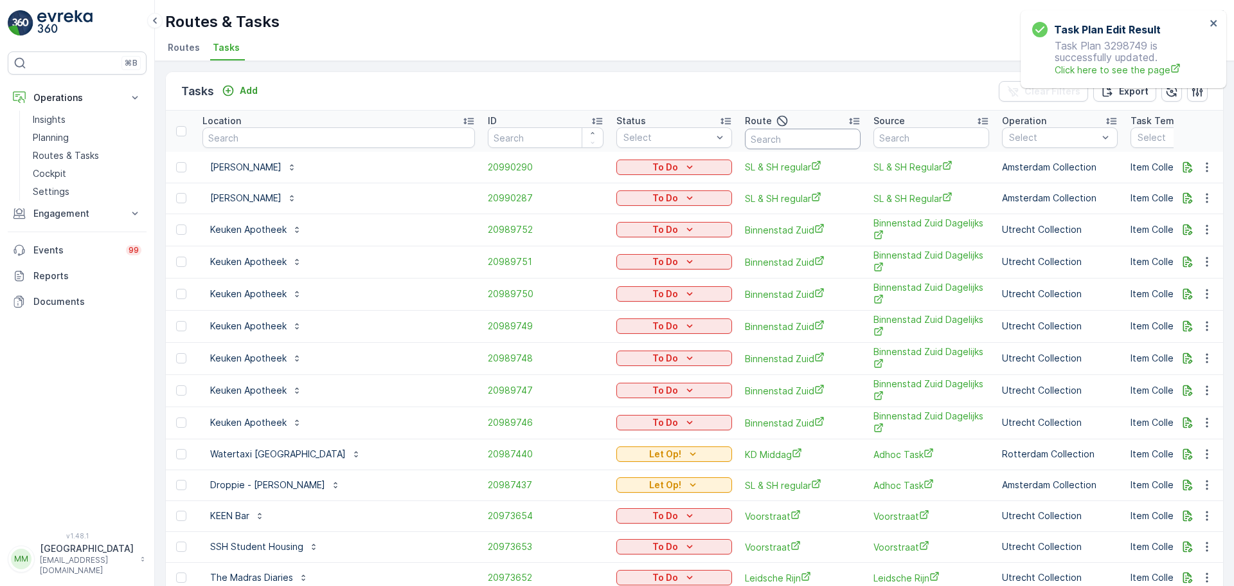
click at [745, 141] on input "text" at bounding box center [803, 139] width 116 height 21
type input "kd m"
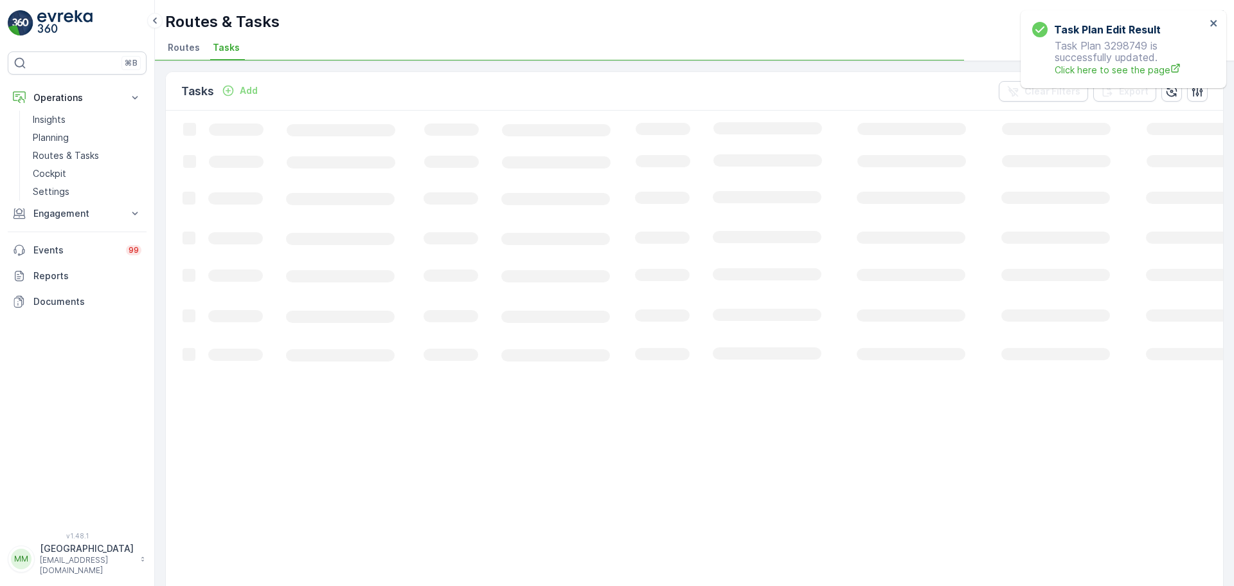
click at [1221, 22] on div "Task Plan Edit Result Task Plan 3298749 is successfully updated. Click here to …" at bounding box center [1124, 49] width 206 height 78
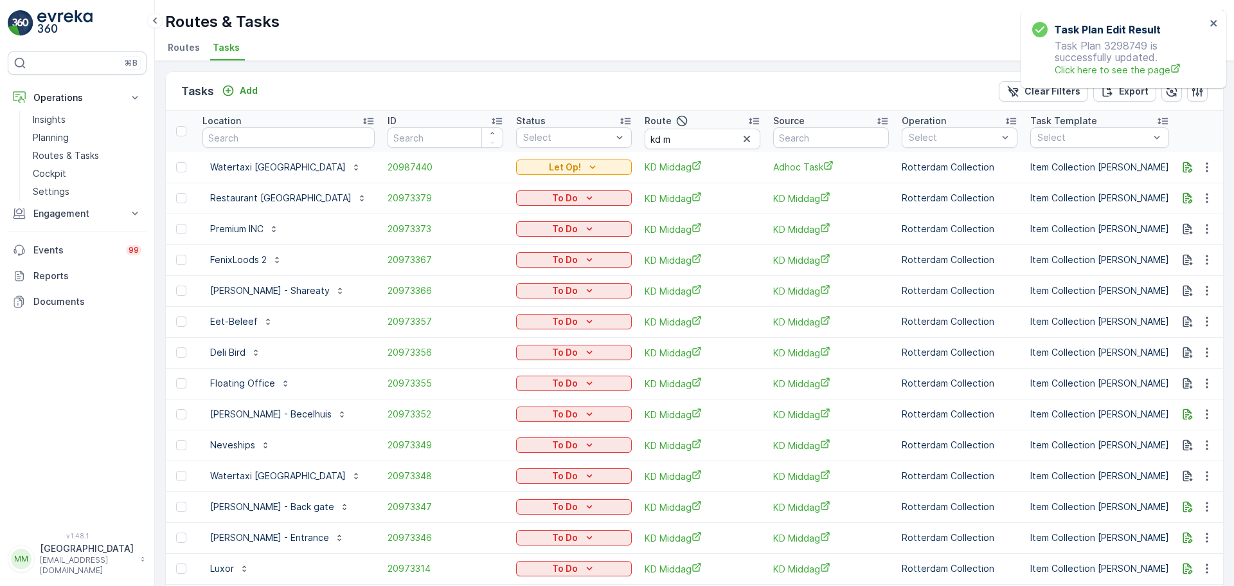
click at [1221, 21] on div "Task Plan Edit Result Task Plan 3298749 is successfully updated. Click here to …" at bounding box center [1124, 49] width 206 height 78
click at [1182, 132] on input at bounding box center [1226, 137] width 88 height 21
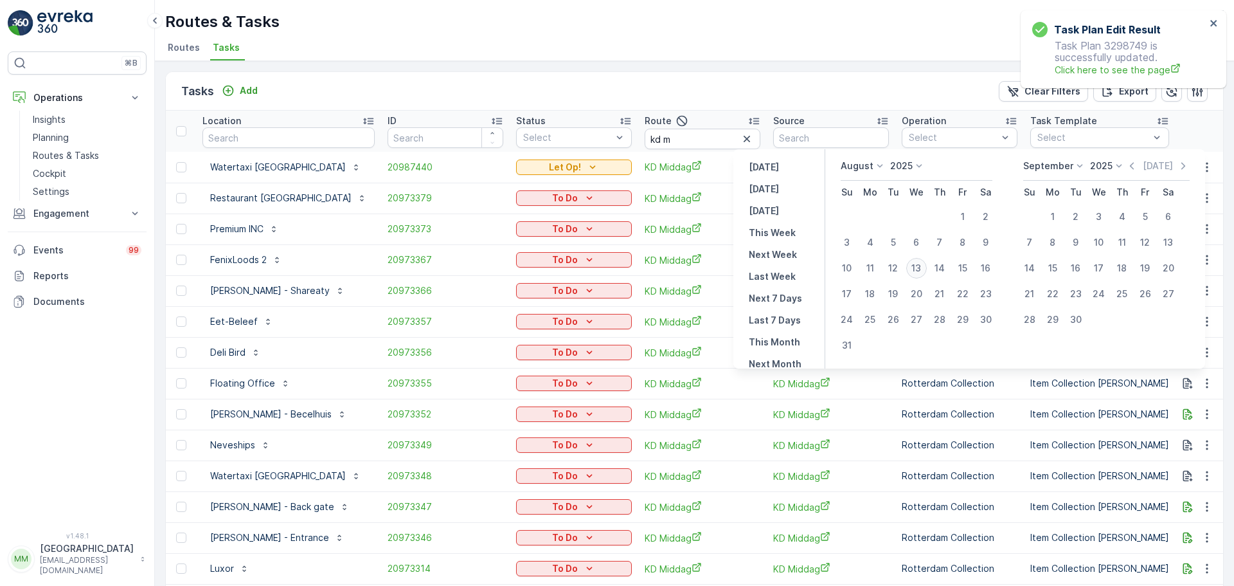
click at [919, 273] on div "13" at bounding box center [916, 268] width 21 height 21
type input "[DATE]"
click at [920, 273] on div "13" at bounding box center [916, 268] width 21 height 21
type input "[DATE]"
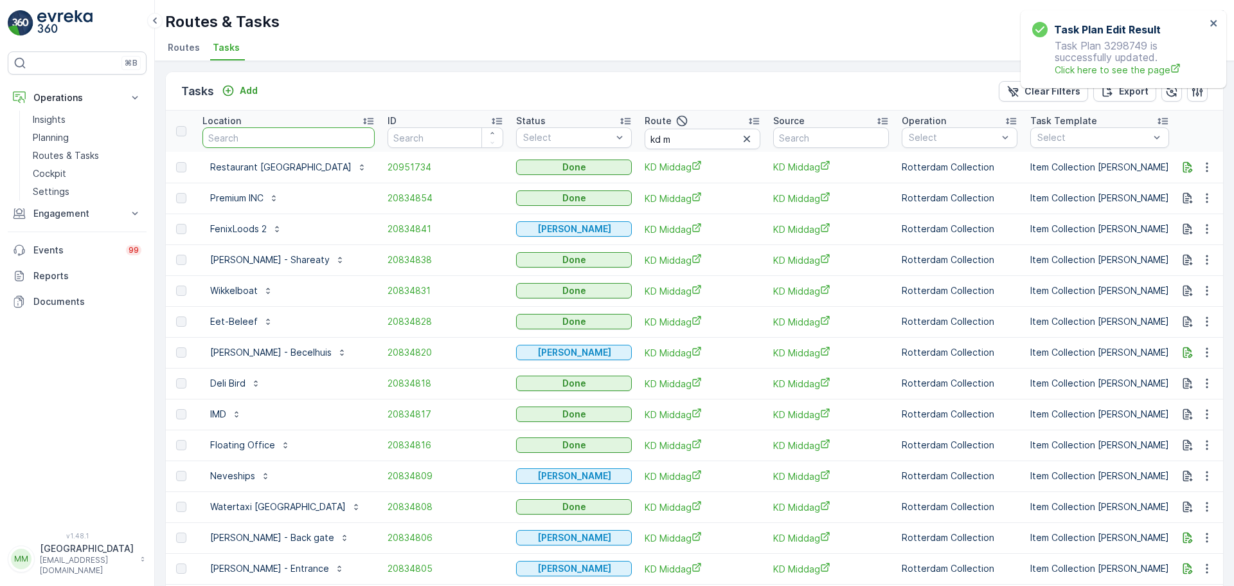
click at [267, 141] on input "text" at bounding box center [288, 137] width 172 height 21
type input "notk"
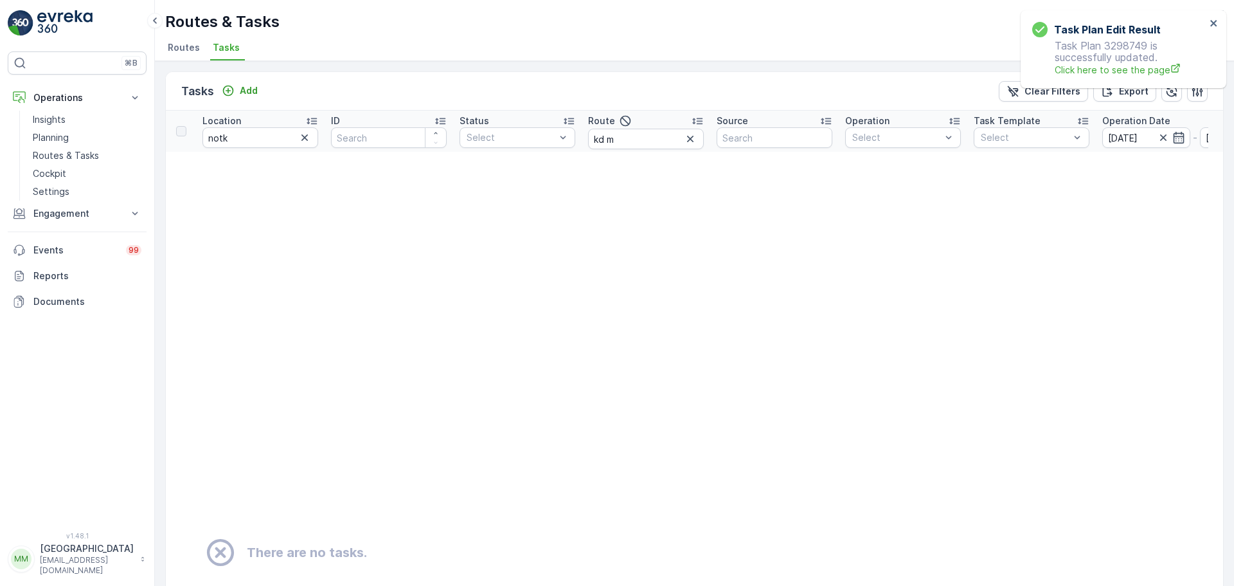
click at [1220, 24] on div "Task Plan Edit Result Task Plan 3298749 is successfully updated. Click here to …" at bounding box center [1124, 49] width 206 height 78
click at [1163, 139] on icon "button" at bounding box center [1163, 137] width 13 height 13
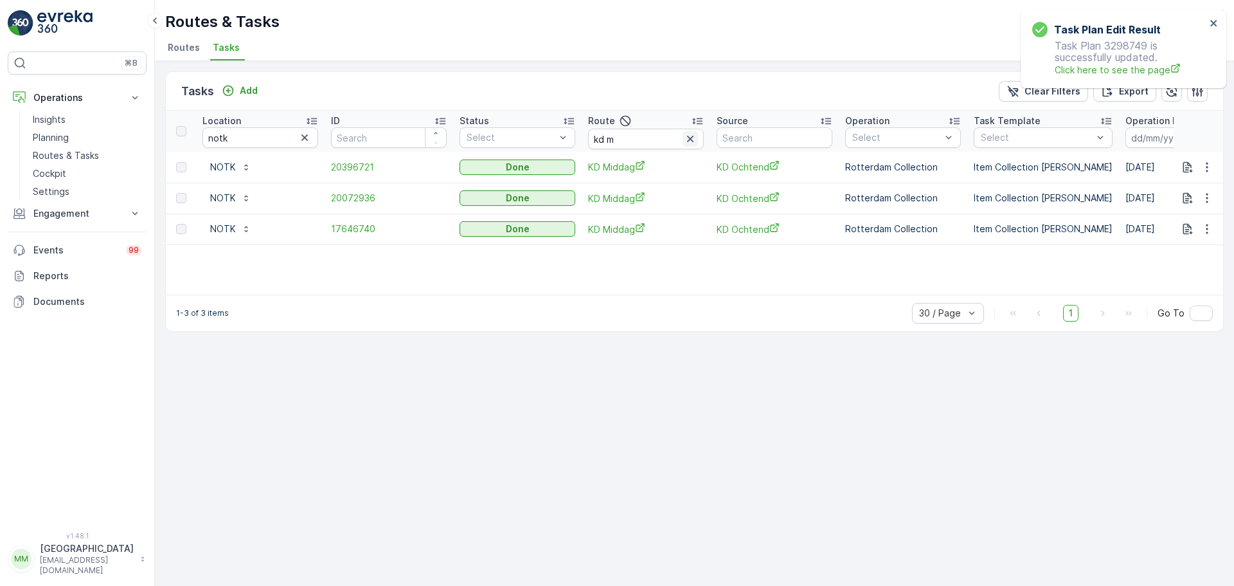
click at [688, 141] on icon "button" at bounding box center [690, 139] width 6 height 6
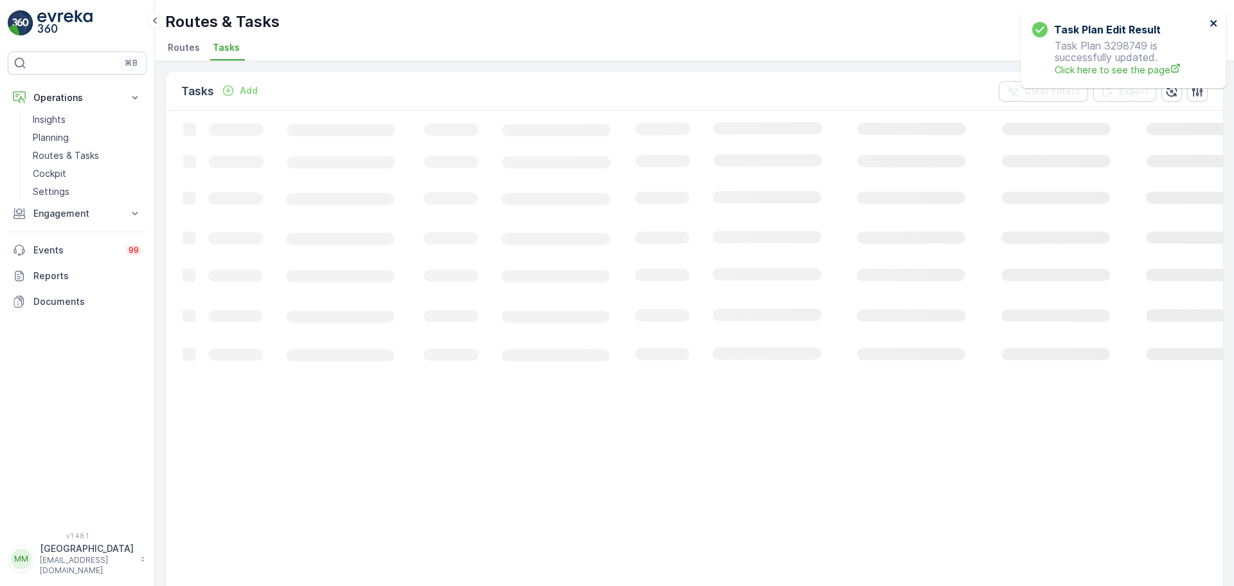
click at [1215, 21] on icon "close" at bounding box center [1213, 23] width 6 height 6
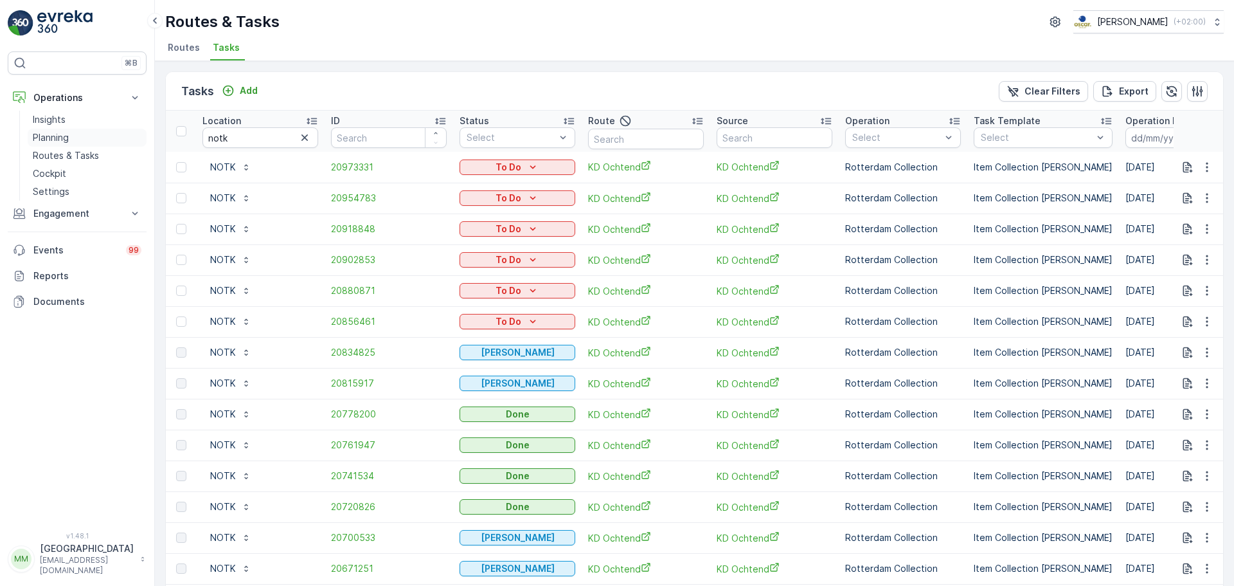
click at [73, 138] on link "Planning" at bounding box center [87, 138] width 119 height 18
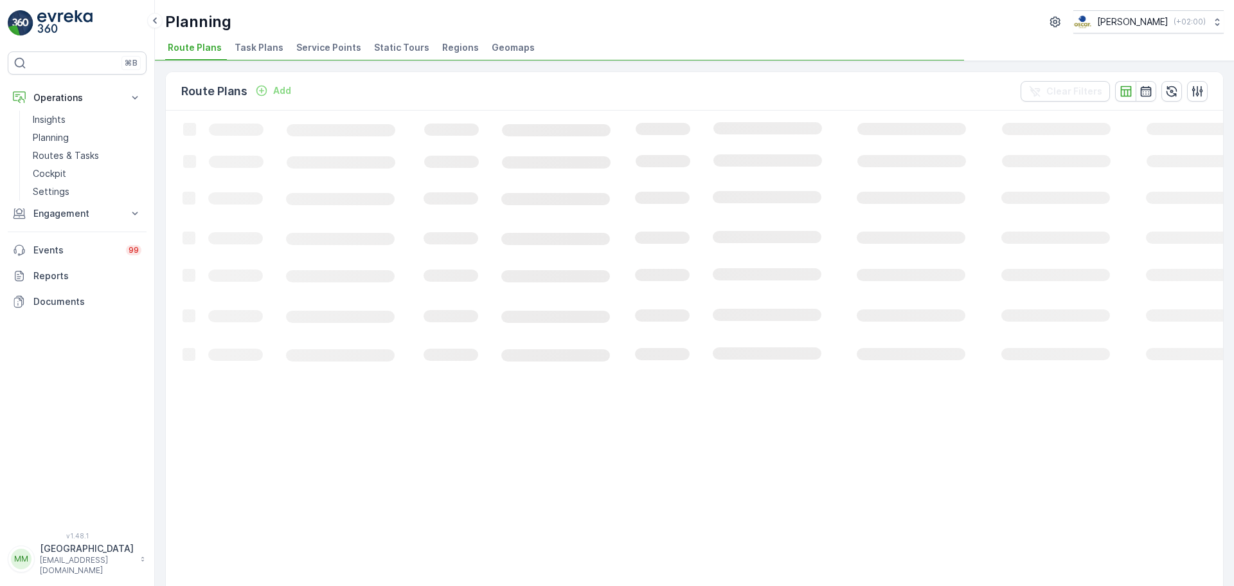
click at [254, 53] on span "Task Plans" at bounding box center [259, 47] width 49 height 13
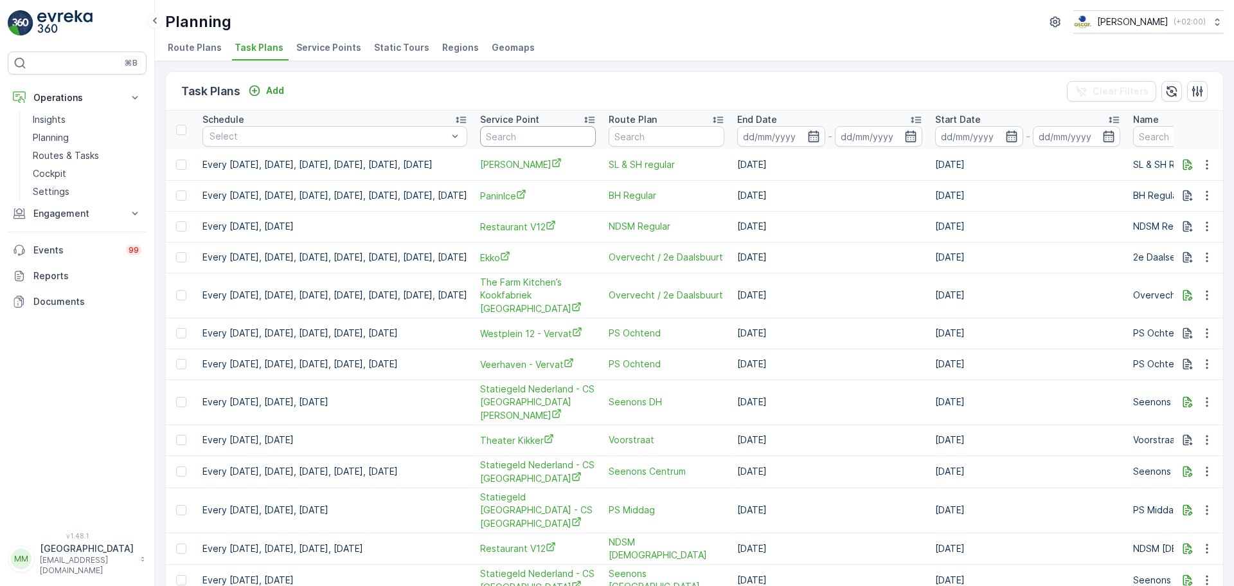
click at [546, 136] on input "text" at bounding box center [538, 136] width 116 height 21
type input "notk"
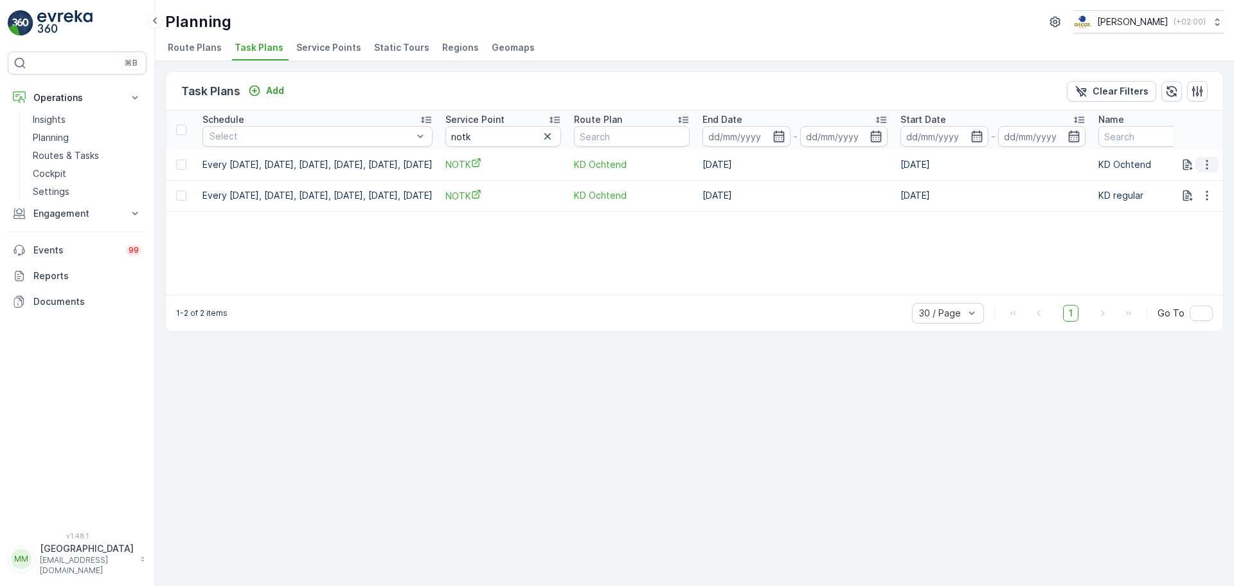
click at [1212, 162] on icon "button" at bounding box center [1207, 164] width 13 height 13
click at [1195, 199] on span "Edit Task Plan" at bounding box center [1184, 201] width 60 height 13
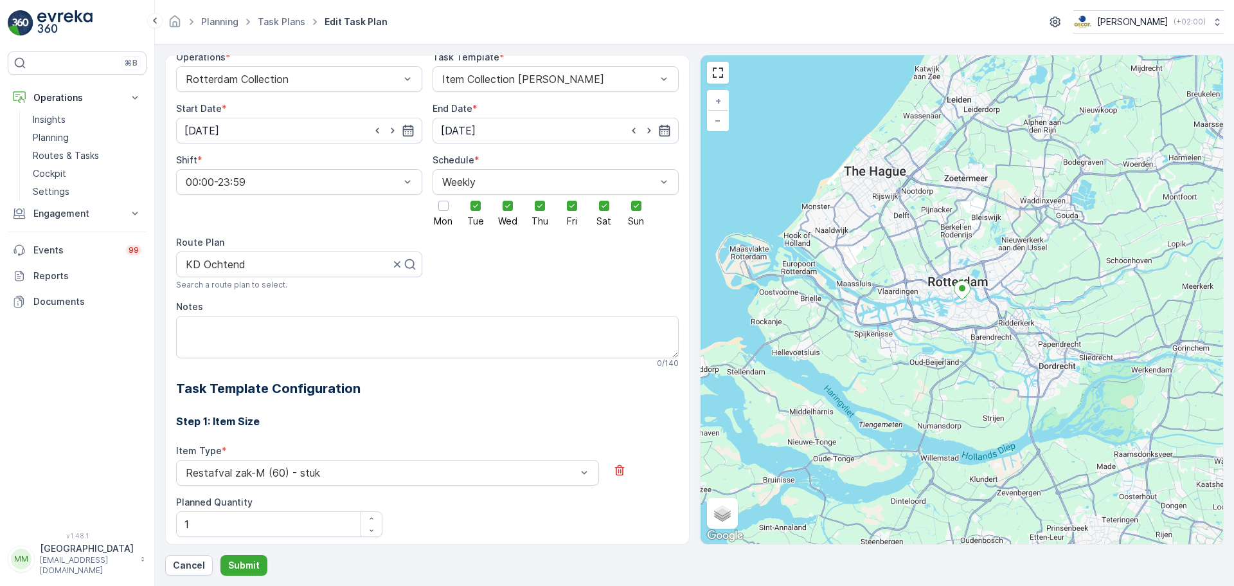
scroll to position [6, 0]
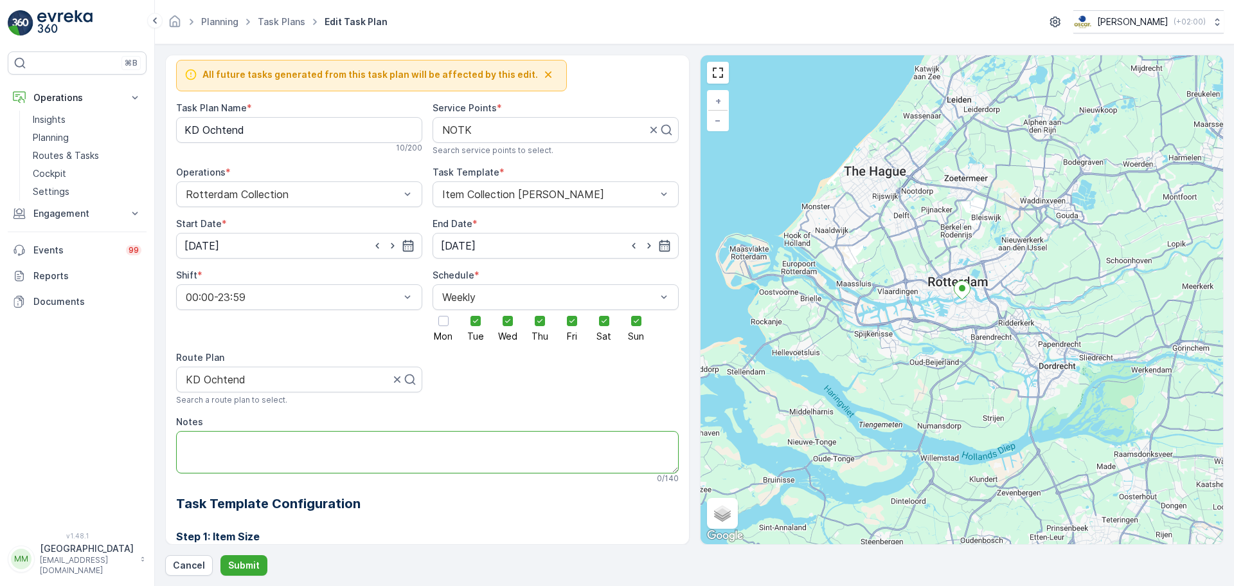
click at [251, 447] on textarea "Notes" at bounding box center [427, 452] width 503 height 42
type textarea "als ze dichtzijn dit nummer bellen: 0640107268"
click at [250, 564] on p "Submit" at bounding box center [243, 565] width 31 height 13
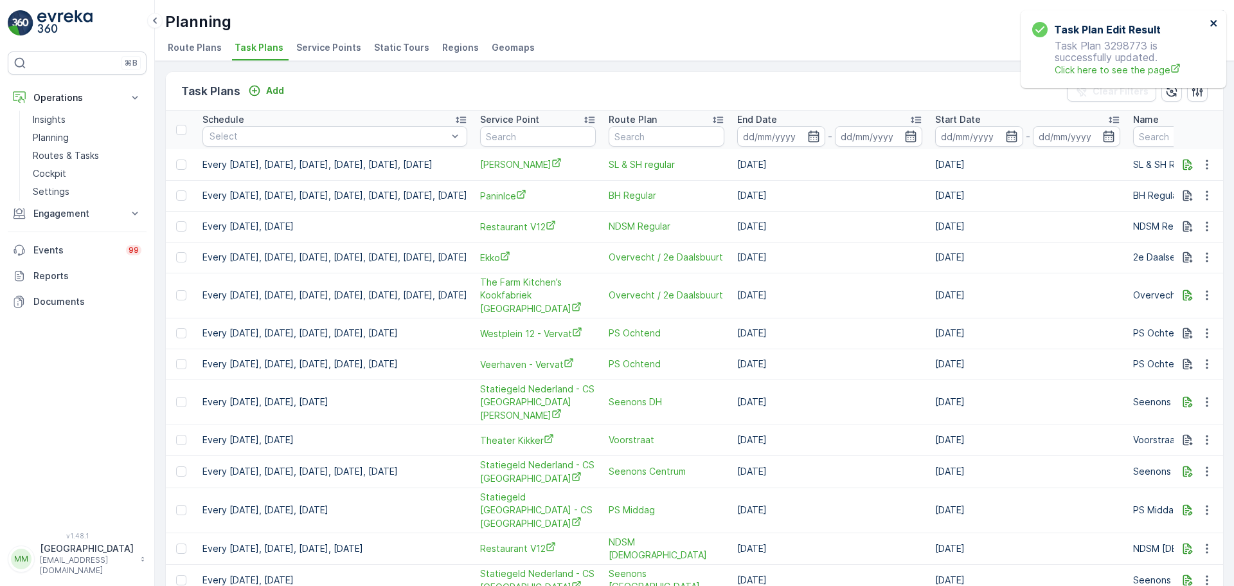
click at [1213, 23] on icon "close" at bounding box center [1213, 23] width 6 height 6
click at [88, 149] on link "Routes & Tasks" at bounding box center [87, 156] width 119 height 18
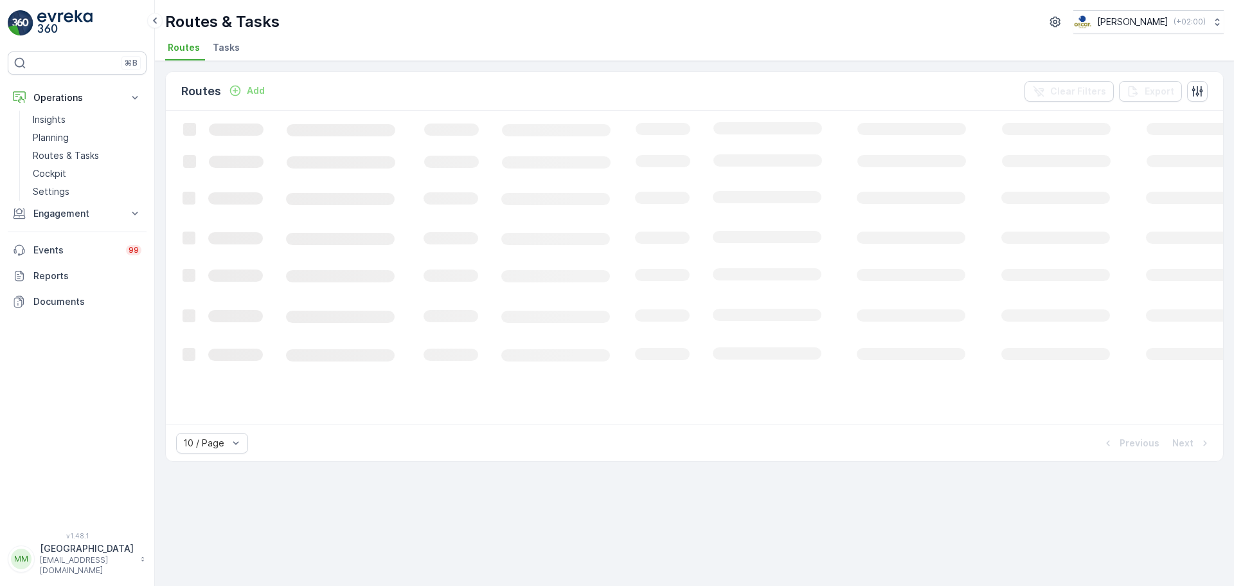
click at [227, 42] on span "Tasks" at bounding box center [226, 47] width 27 height 13
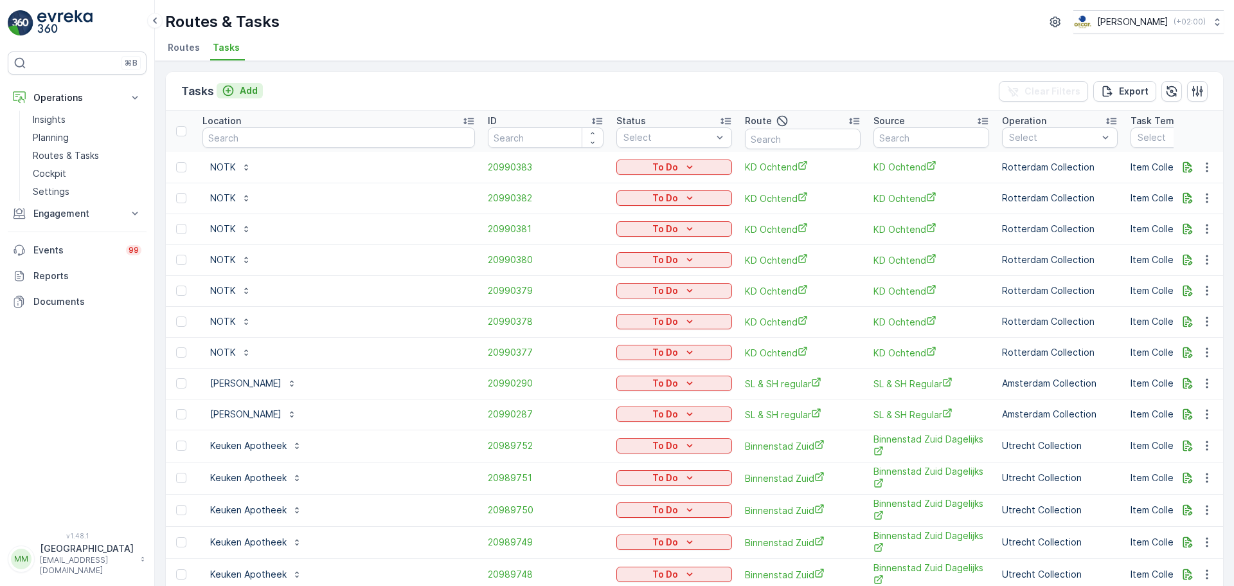
click at [244, 91] on p "Add" at bounding box center [249, 90] width 18 height 13
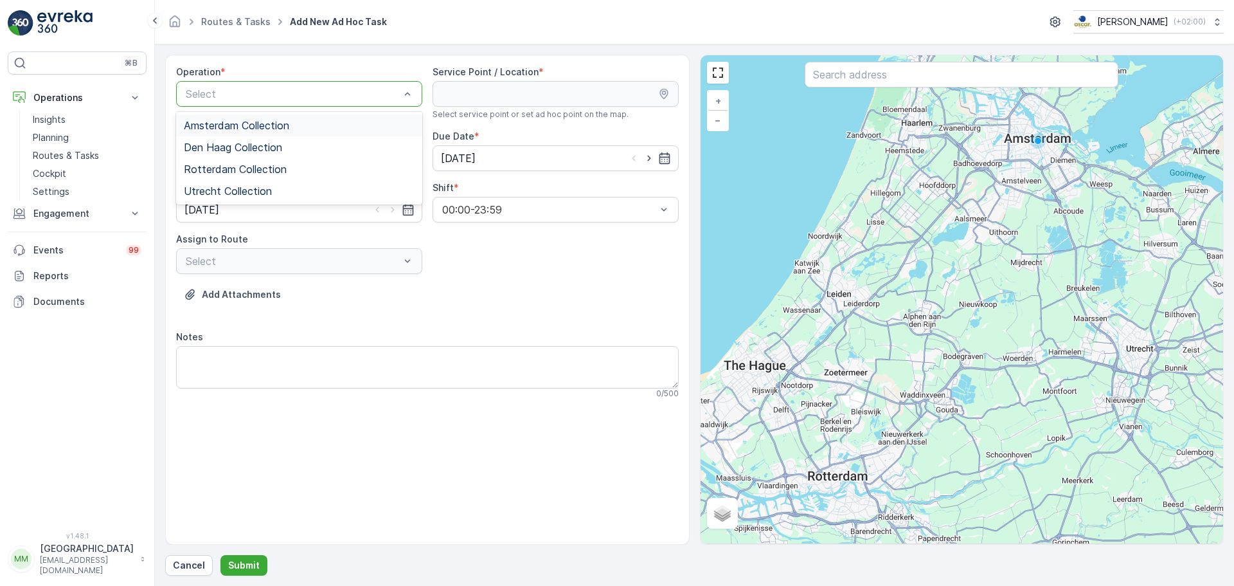
click at [233, 89] on div at bounding box center [292, 94] width 217 height 12
click at [238, 160] on div "Rotterdam Collection" at bounding box center [299, 169] width 246 height 22
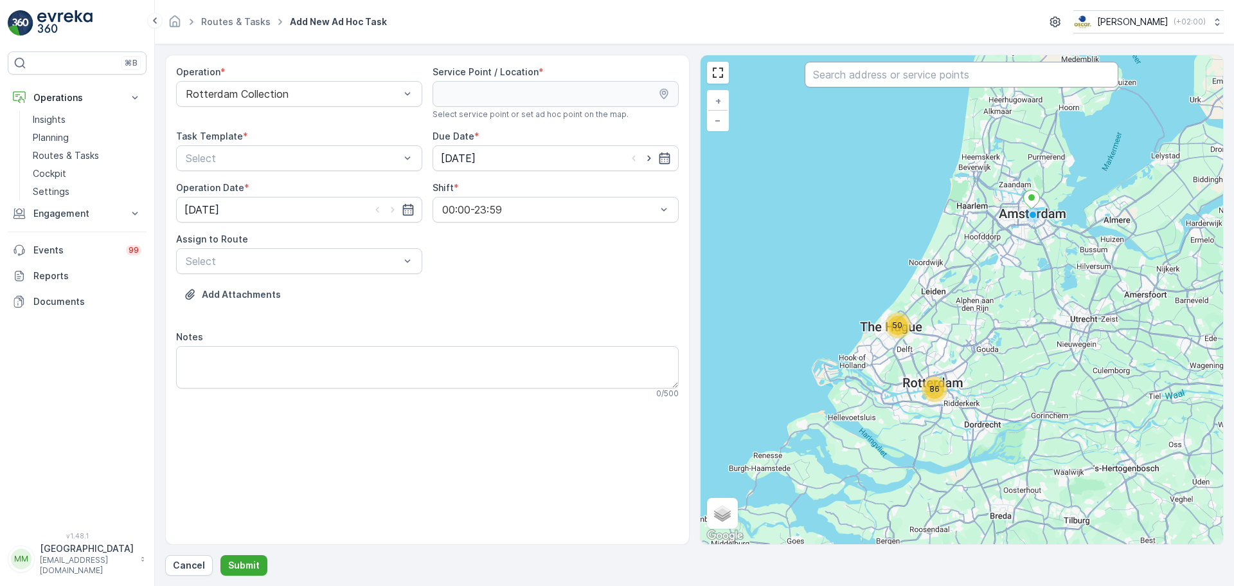
click at [983, 73] on input "text" at bounding box center [962, 75] width 314 height 26
click at [954, 90] on div "50 86 + − Satellite Roadmap Terrain Hybrid Leaflet Keyboard shortcuts Map Data …" at bounding box center [962, 299] width 523 height 489
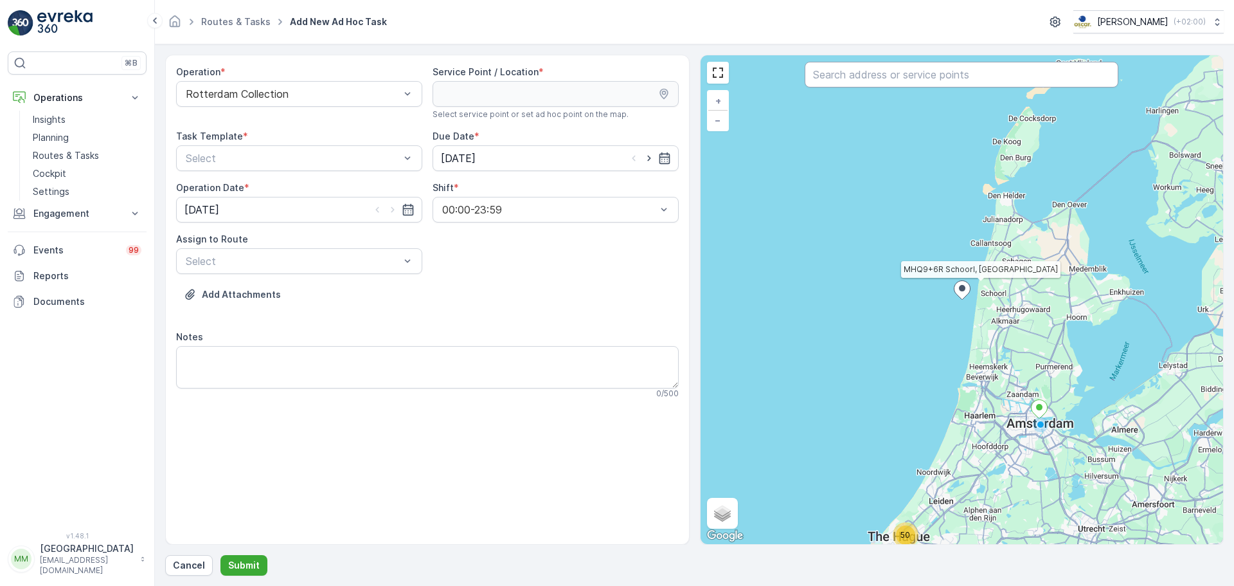
click at [931, 78] on input "text" at bounding box center [962, 75] width 314 height 26
type input "panne"
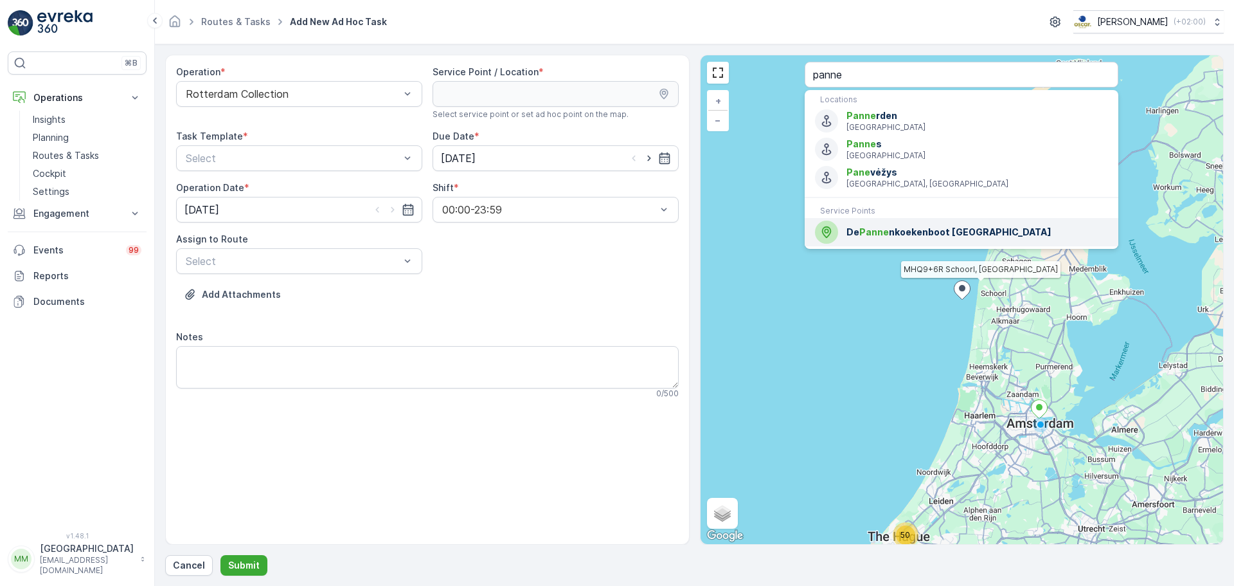
click at [892, 233] on span "De Panne nkoekenboot Rotterdam" at bounding box center [978, 232] width 262 height 13
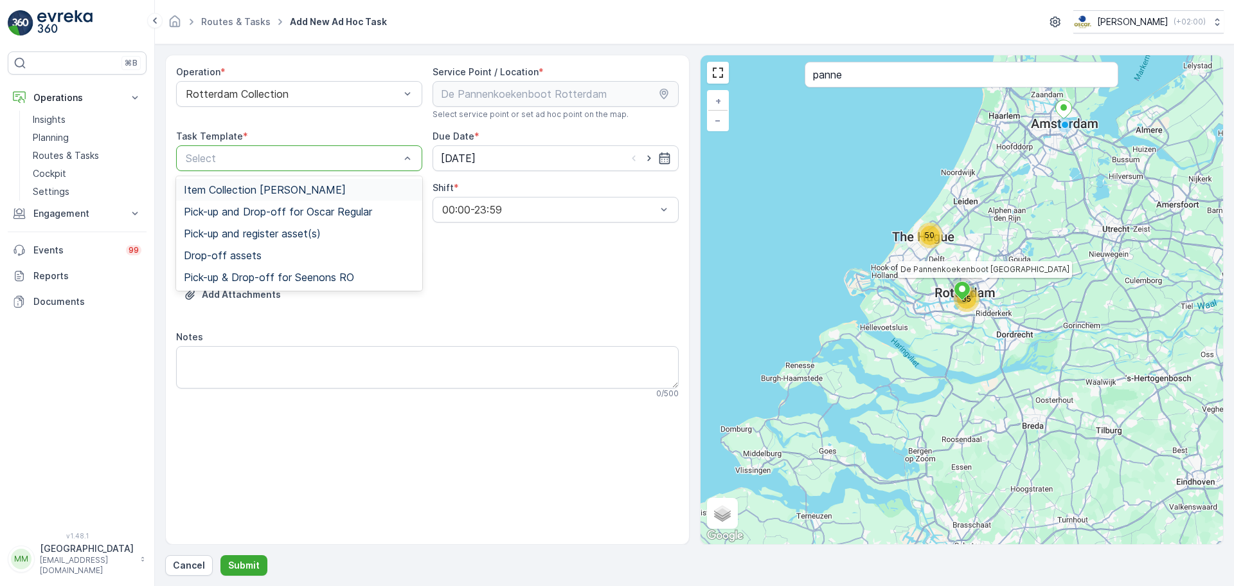
click at [325, 154] on div at bounding box center [292, 158] width 217 height 12
click at [311, 189] on span "Item Collection [PERSON_NAME]" at bounding box center [265, 190] width 162 height 12
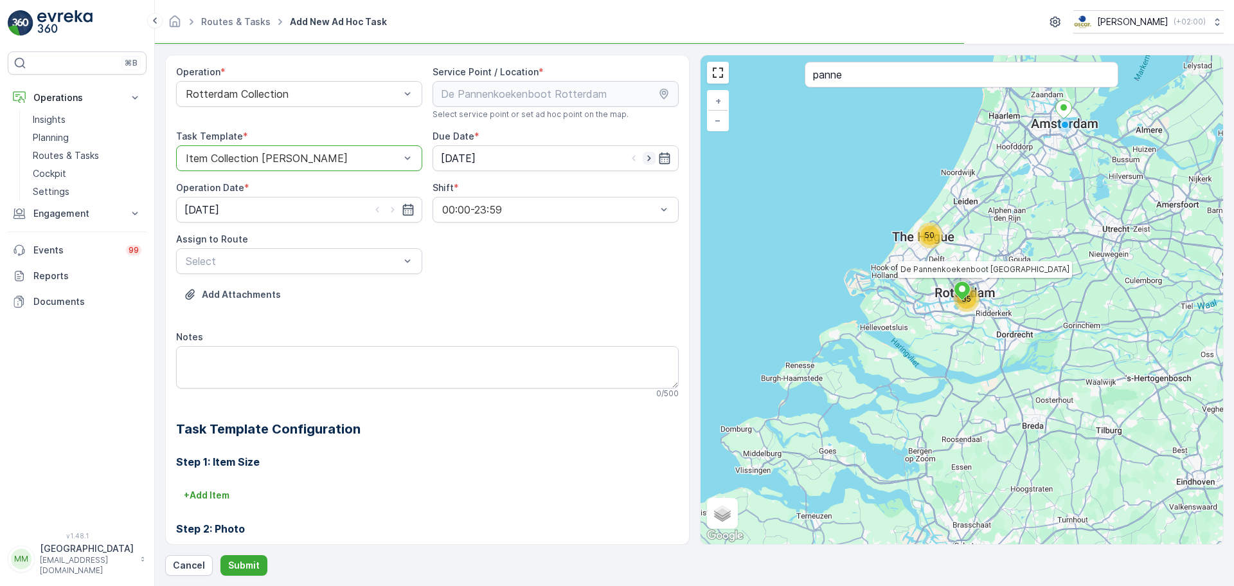
click at [649, 160] on icon "button" at bounding box center [649, 158] width 13 height 13
type input "14.08.2025"
click at [396, 204] on icon "button" at bounding box center [392, 209] width 13 height 13
type input "14.08.2025"
click at [360, 264] on div at bounding box center [292, 261] width 217 height 12
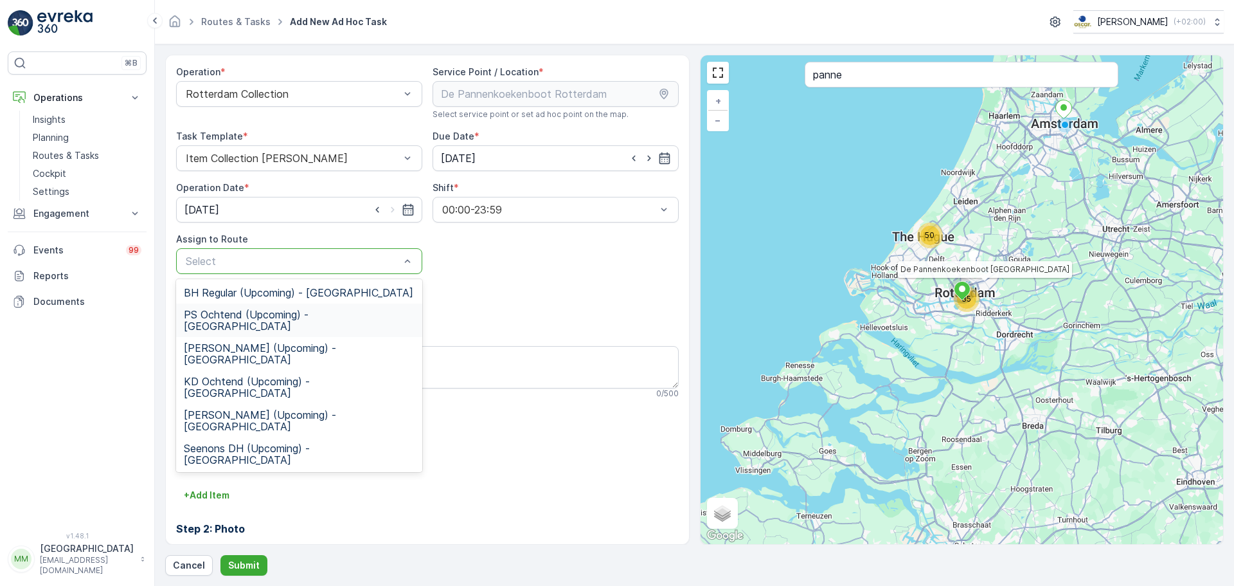
click at [279, 322] on div "PS Ochtend (Upcoming) - Rotterdam" at bounding box center [299, 319] width 246 height 33
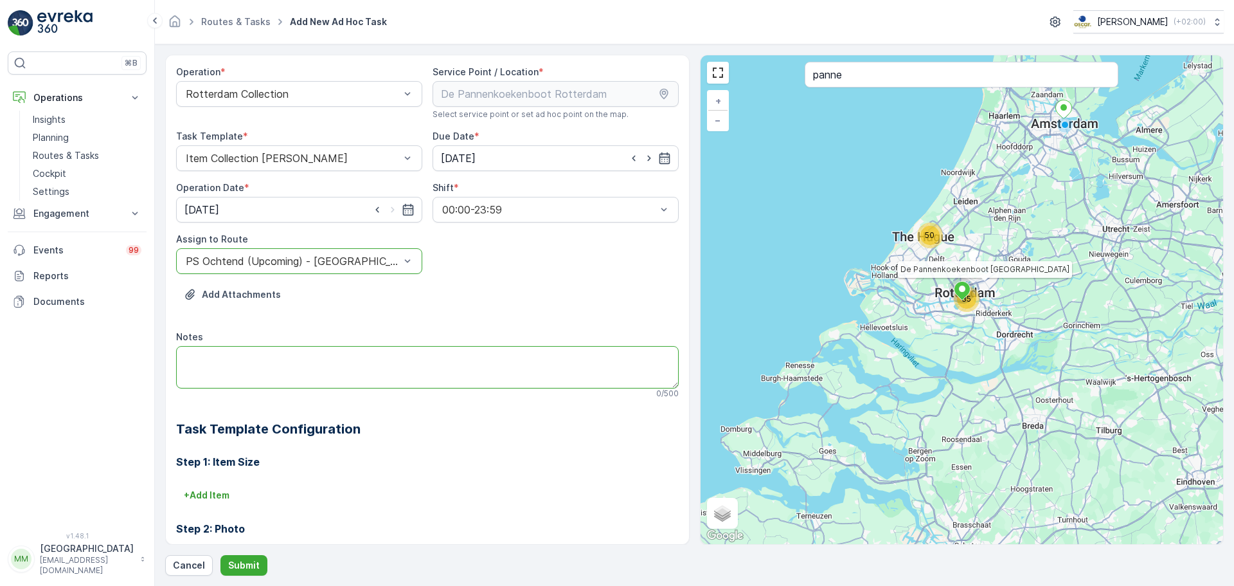
click at [262, 350] on textarea "Notes" at bounding box center [427, 367] width 503 height 42
click at [284, 324] on div "Operation * Rotterdam Collection Service Point / Location * Select service poin…" at bounding box center [427, 385] width 503 height 638
click at [274, 344] on div "Notes 0 / 500" at bounding box center [427, 364] width 503 height 68
click at [264, 350] on textarea "Notes" at bounding box center [427, 367] width 503 height 42
type textarea "graag brengen: 5x 60L PD zakken"
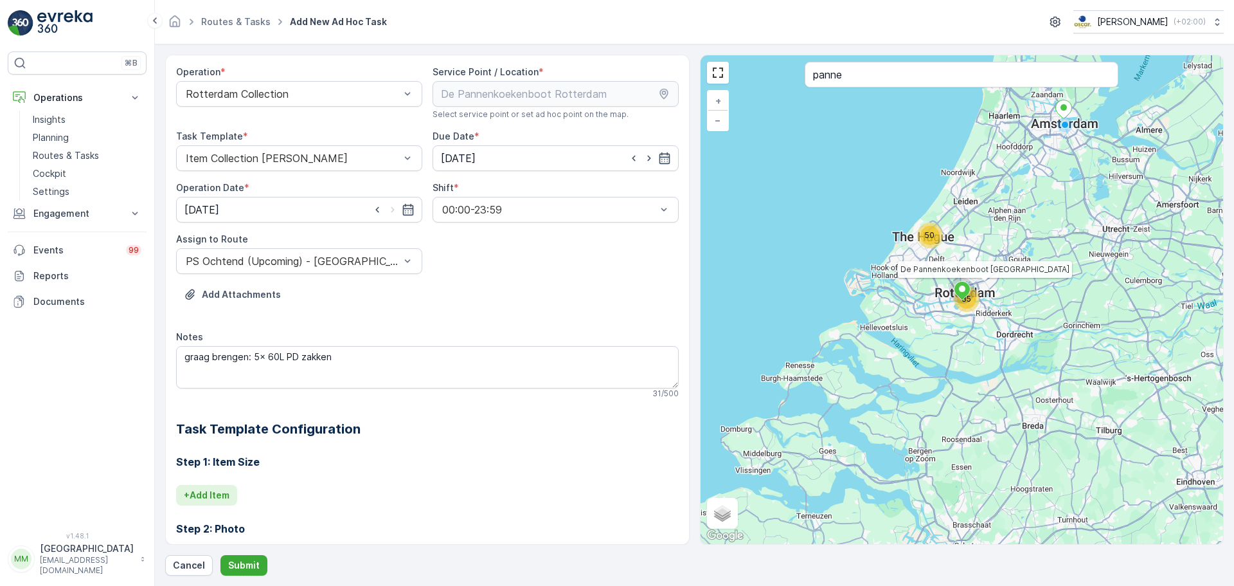
click at [199, 503] on button "+ Add Item" at bounding box center [206, 495] width 61 height 21
click at [213, 511] on div at bounding box center [380, 513] width 393 height 12
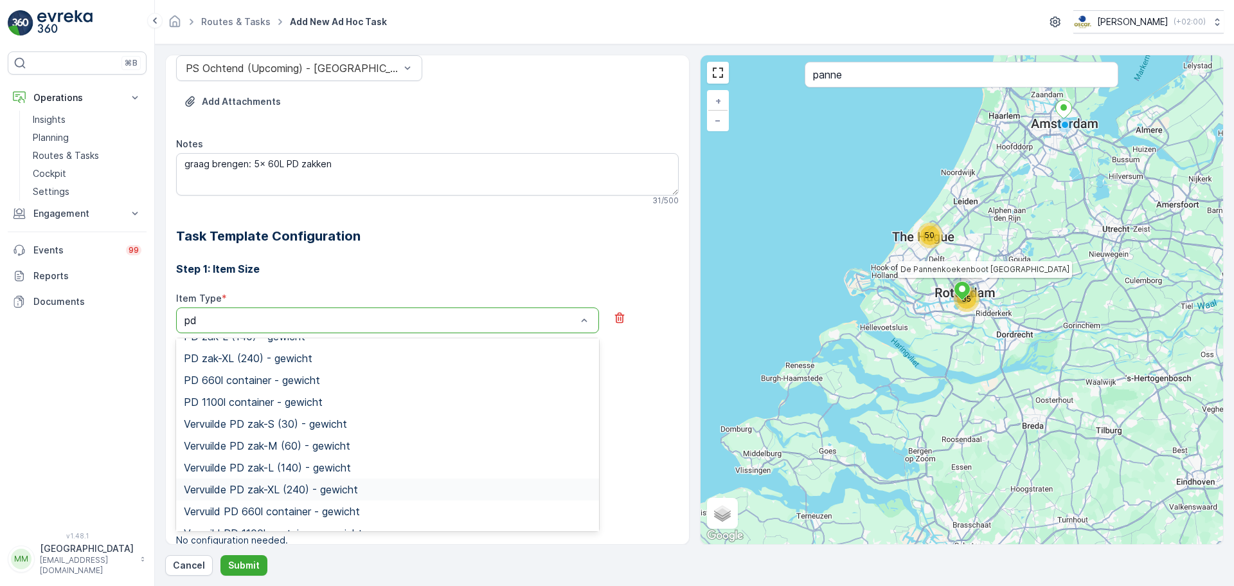
scroll to position [337, 0]
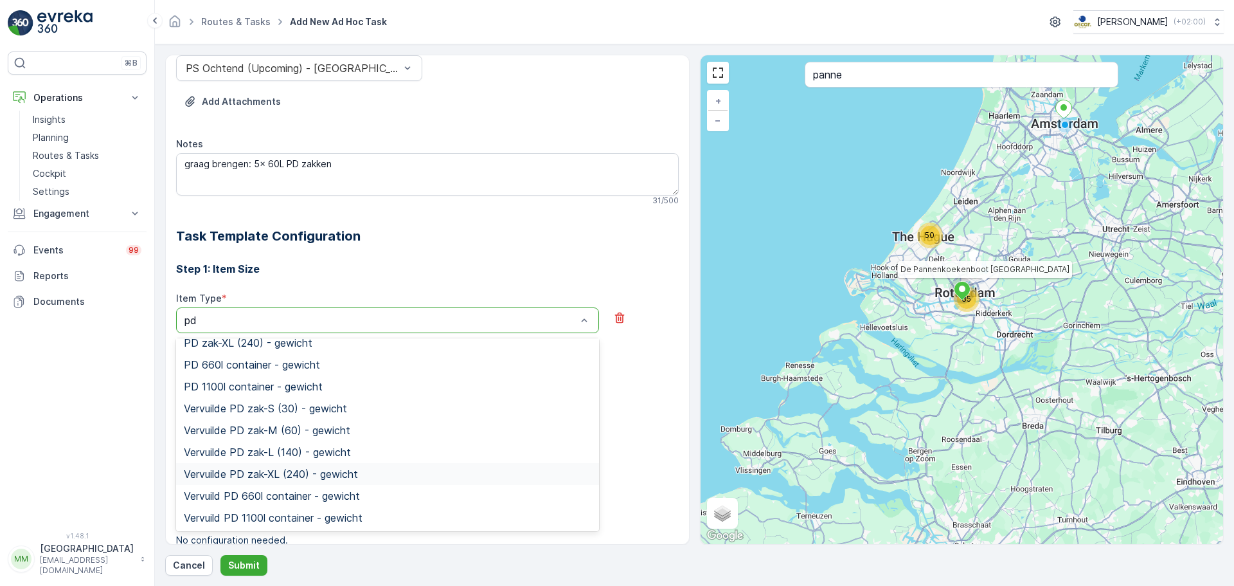
type input "p"
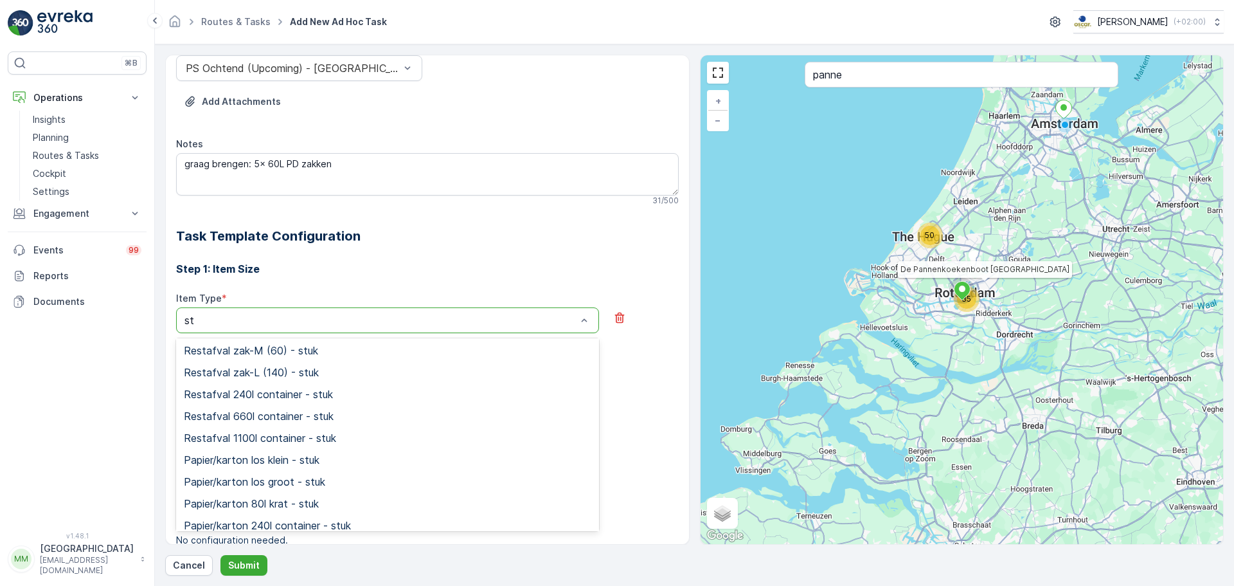
scroll to position [0, 0]
type input "s"
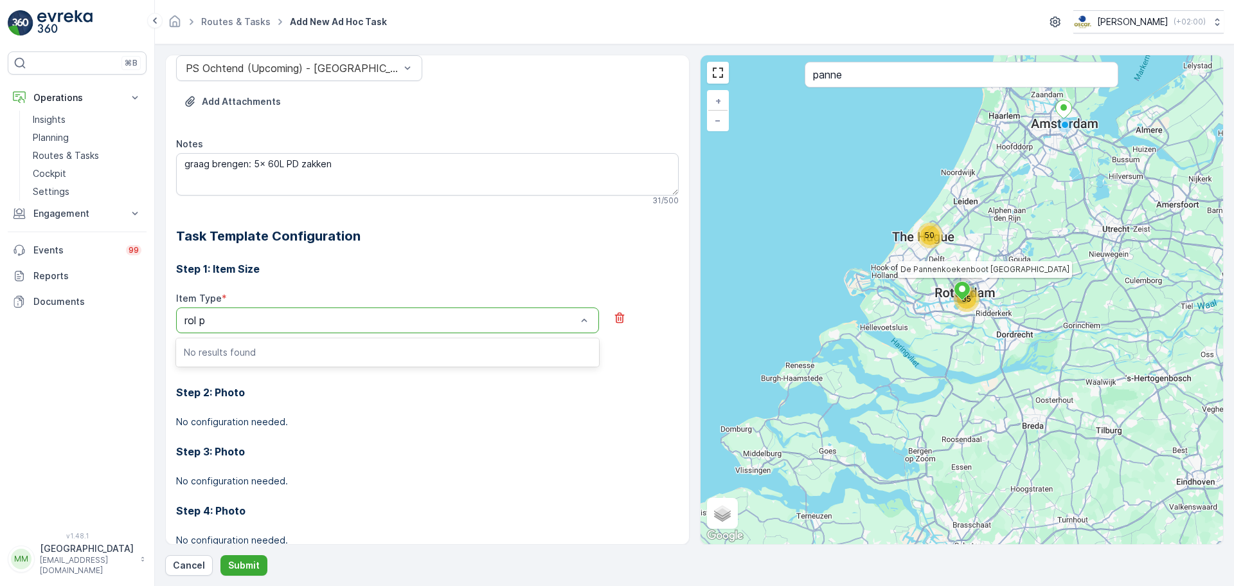
type input "rol"
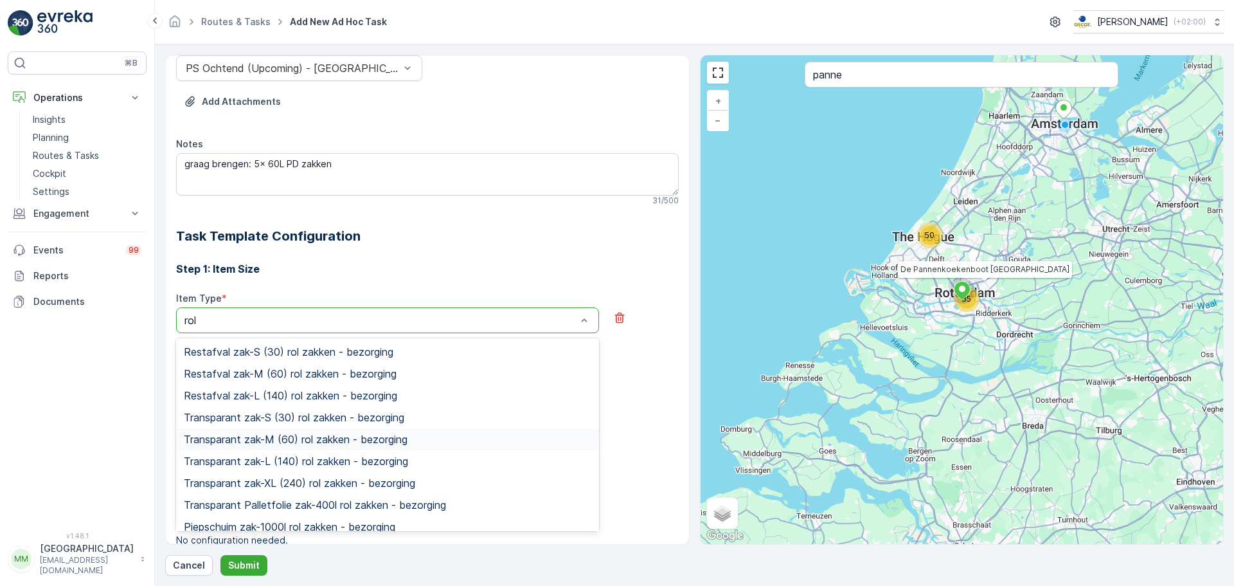
click at [268, 442] on span "Transparant zak-M (60) rol zakken - bezorging" at bounding box center [296, 439] width 224 height 12
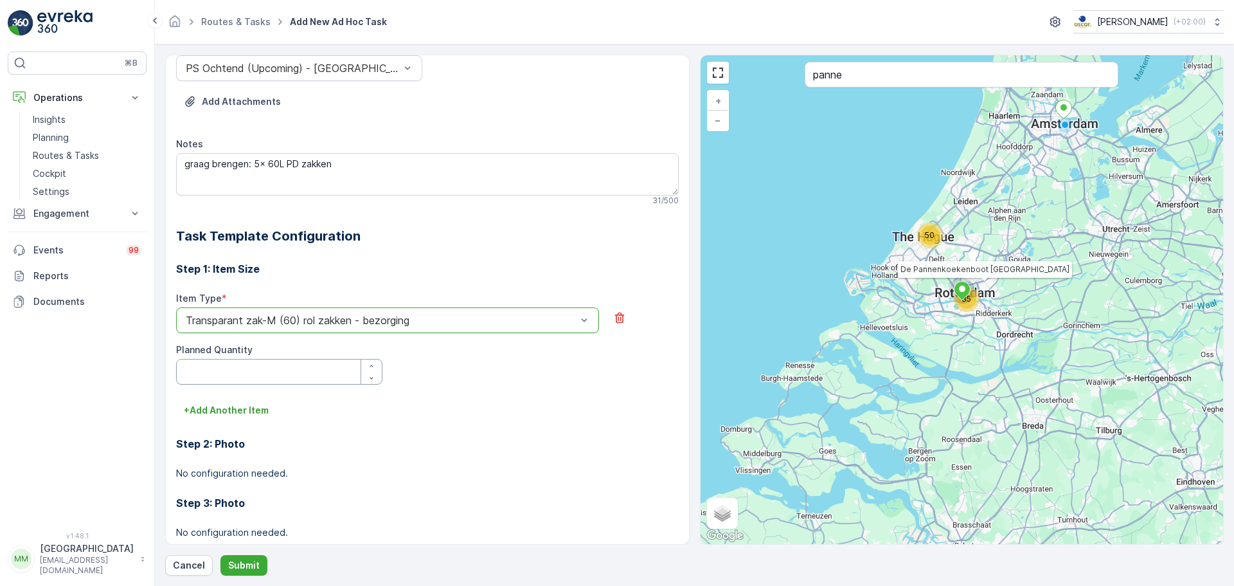
click at [327, 366] on Quantity "Planned Quantity" at bounding box center [279, 372] width 206 height 26
type Quantity "5"
click at [244, 557] on button "Submit" at bounding box center [243, 565] width 47 height 21
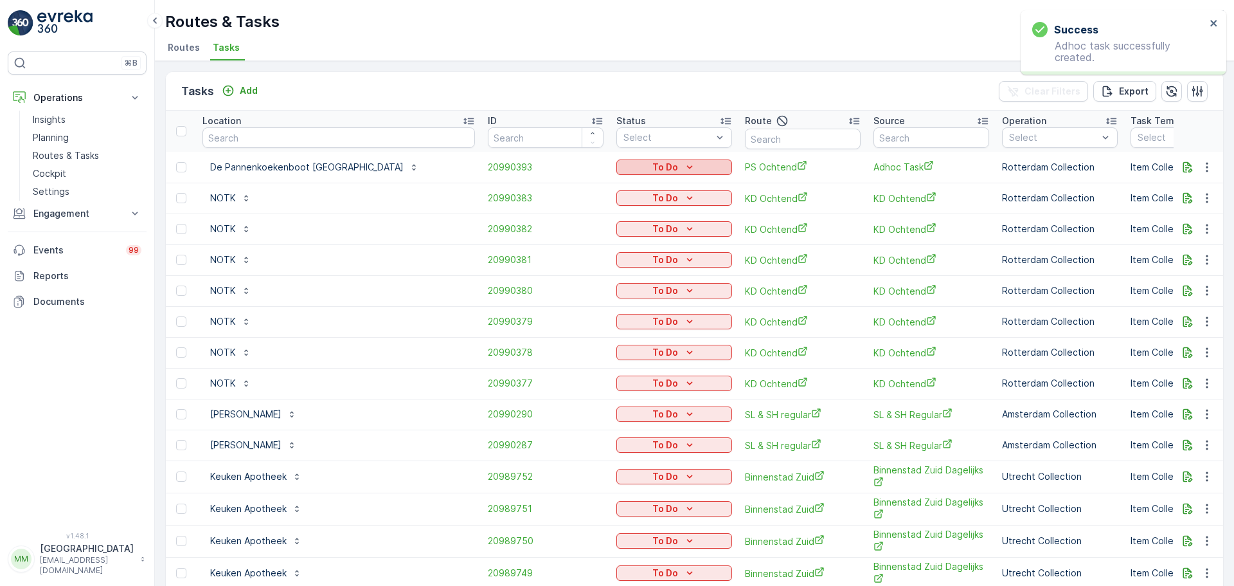
click at [652, 163] on p "To Do" at bounding box center [665, 167] width 26 height 13
click at [579, 185] on span "Let Op!" at bounding box center [566, 186] width 32 height 13
click at [649, 169] on p "Let Op!" at bounding box center [665, 167] width 32 height 13
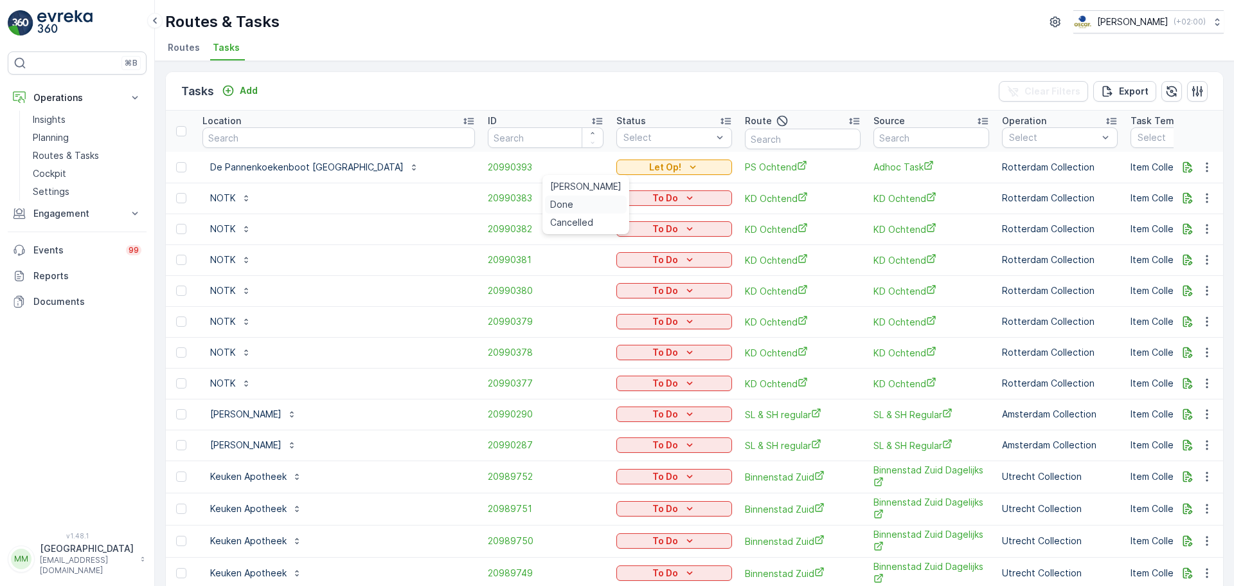
click at [584, 195] on div "Done" at bounding box center [586, 204] width 82 height 18
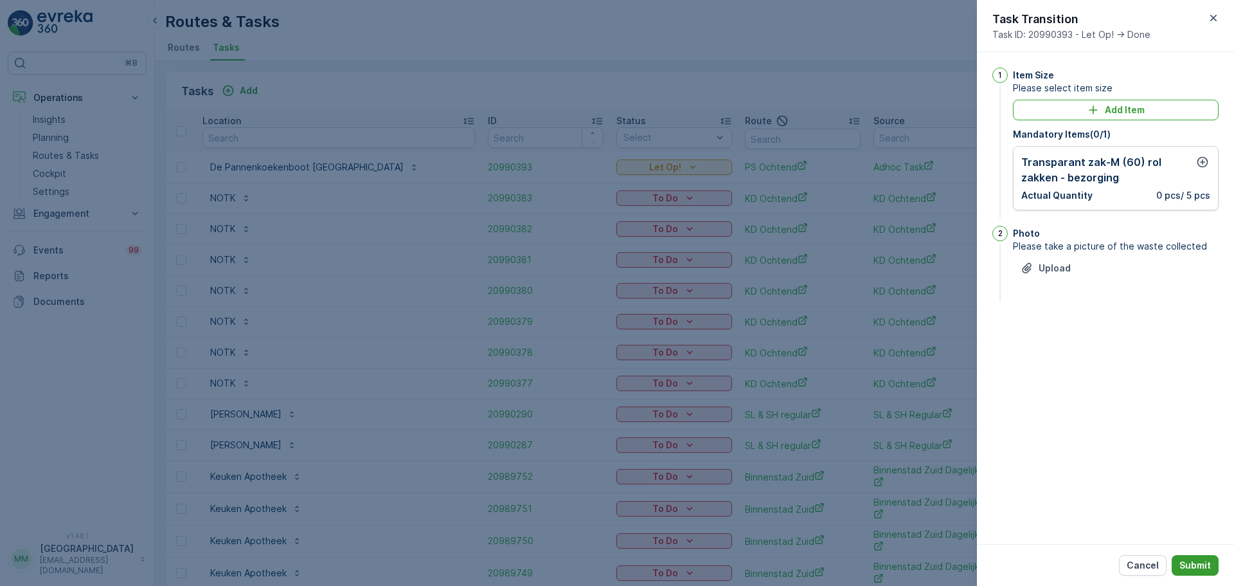
click at [1200, 561] on p "Submit" at bounding box center [1194, 565] width 31 height 13
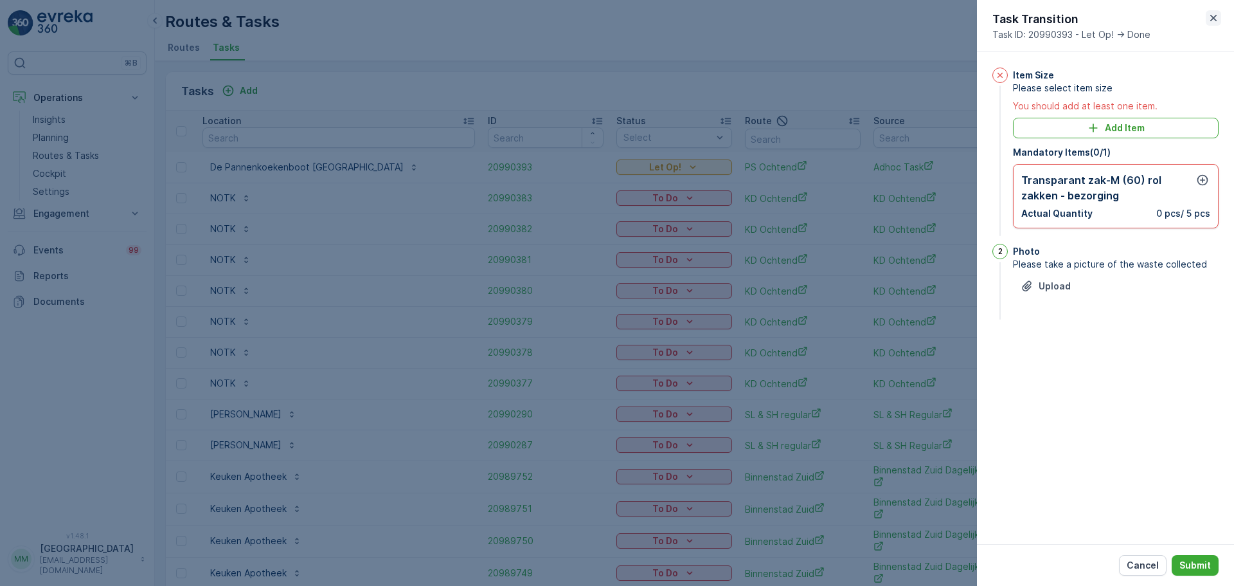
click at [1219, 11] on button "button" at bounding box center [1213, 17] width 15 height 15
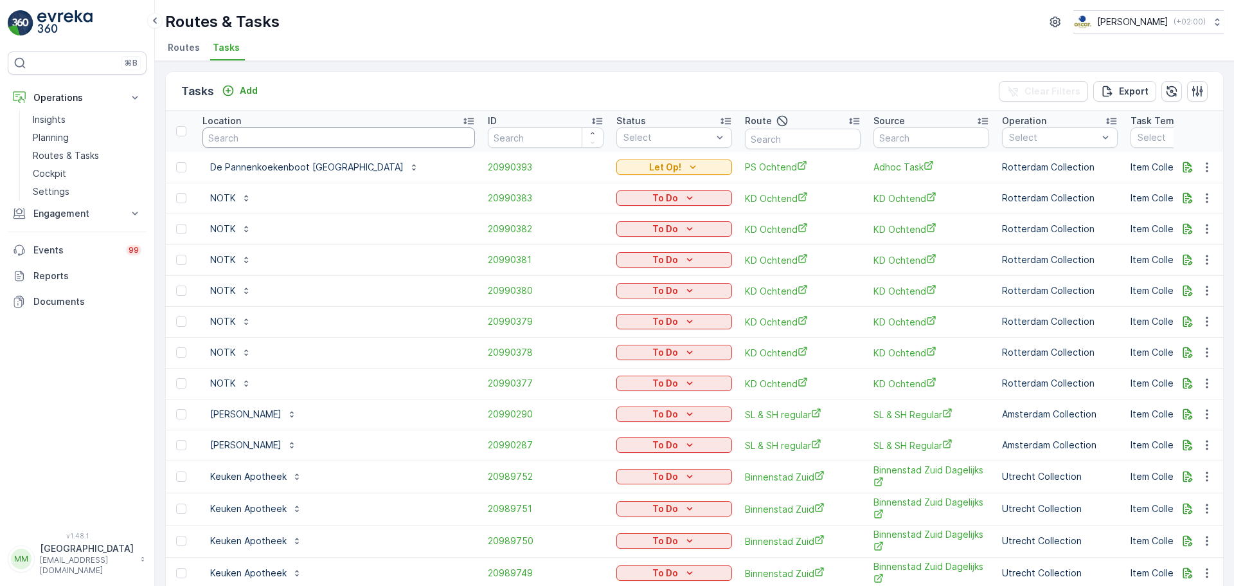
click at [292, 135] on input "text" at bounding box center [338, 137] width 273 height 21
type input "vve"
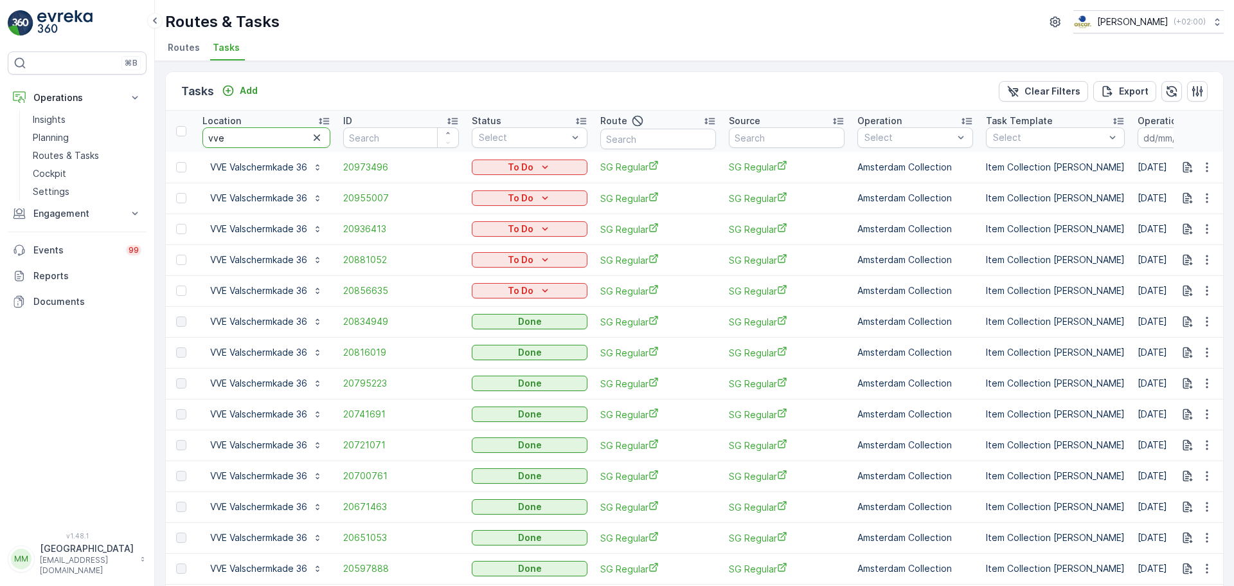
drag, startPoint x: 298, startPoint y: 141, endPoint x: 202, endPoint y: 138, distance: 95.2
click at [202, 138] on input "vve" at bounding box center [266, 137] width 128 height 21
type input "tweede"
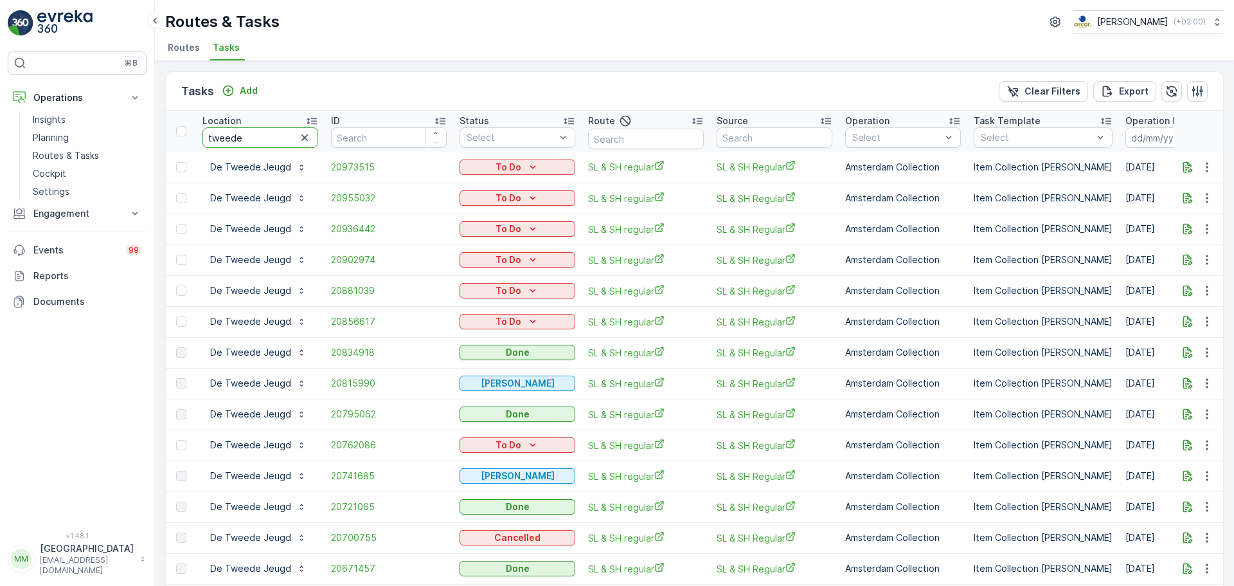
drag, startPoint x: 261, startPoint y: 136, endPoint x: 207, endPoint y: 141, distance: 54.2
click at [207, 141] on input "tweede" at bounding box center [260, 137] width 116 height 21
type input "land"
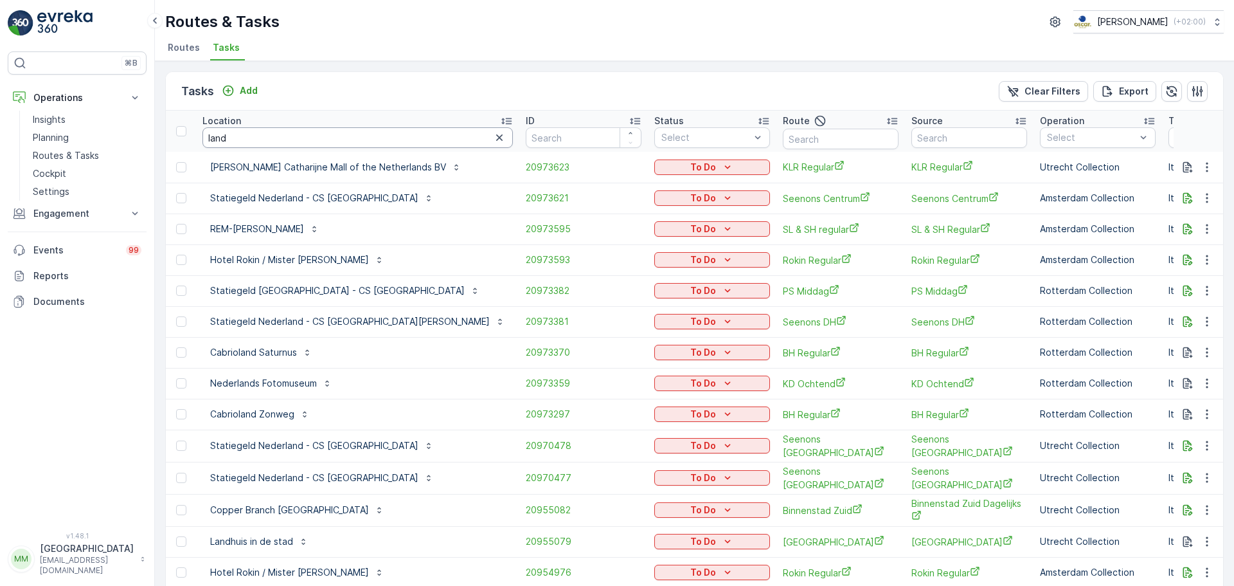
click at [242, 139] on input "land" at bounding box center [357, 137] width 310 height 21
type input "landhuis"
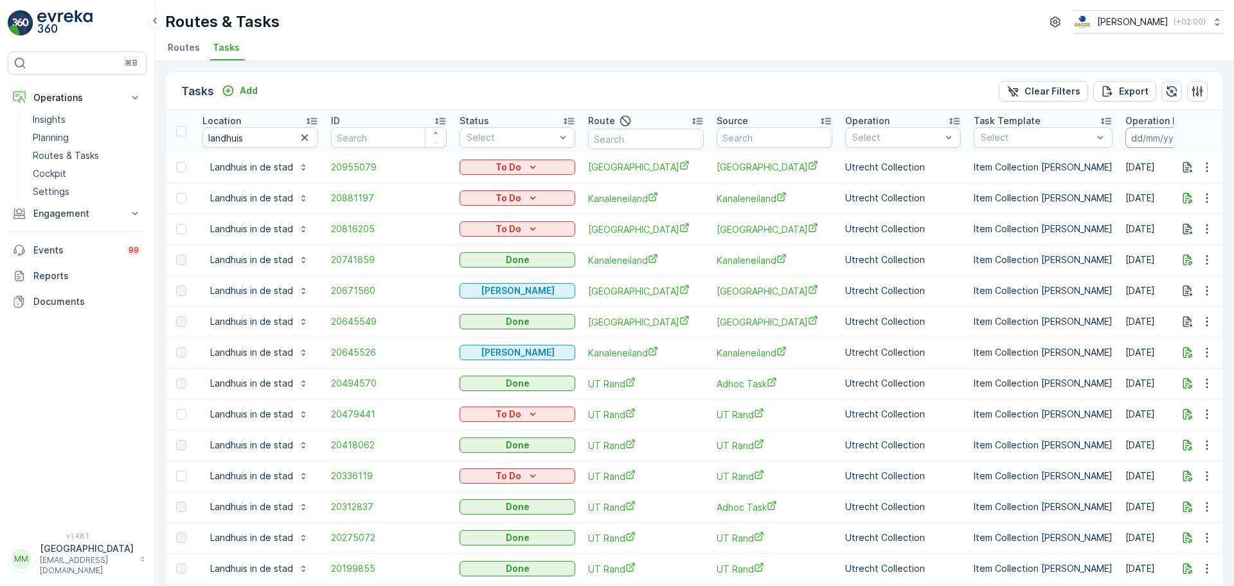
click at [1144, 145] on input at bounding box center [1170, 137] width 88 height 21
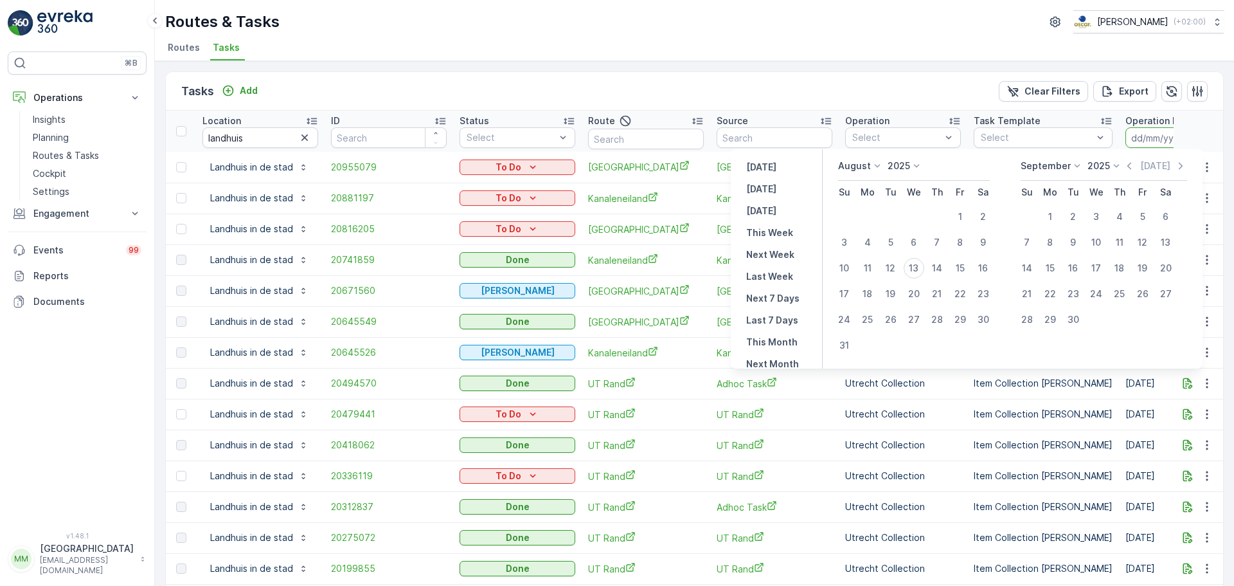
click at [927, 417] on td "Utrecht Collection" at bounding box center [903, 414] width 129 height 31
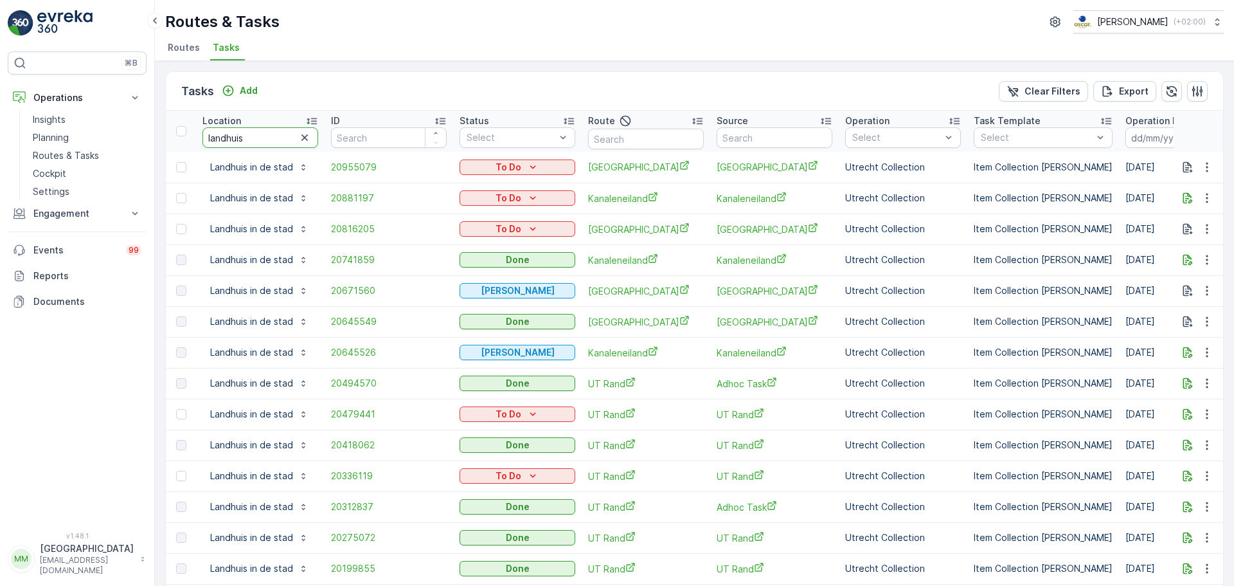
drag, startPoint x: 263, startPoint y: 143, endPoint x: 186, endPoint y: 137, distance: 77.4
click at [186, 137] on tr "Location landhuis ID Status Select Route Source Operation Select Task Template …" at bounding box center [1157, 131] width 1983 height 41
type input "blauw"
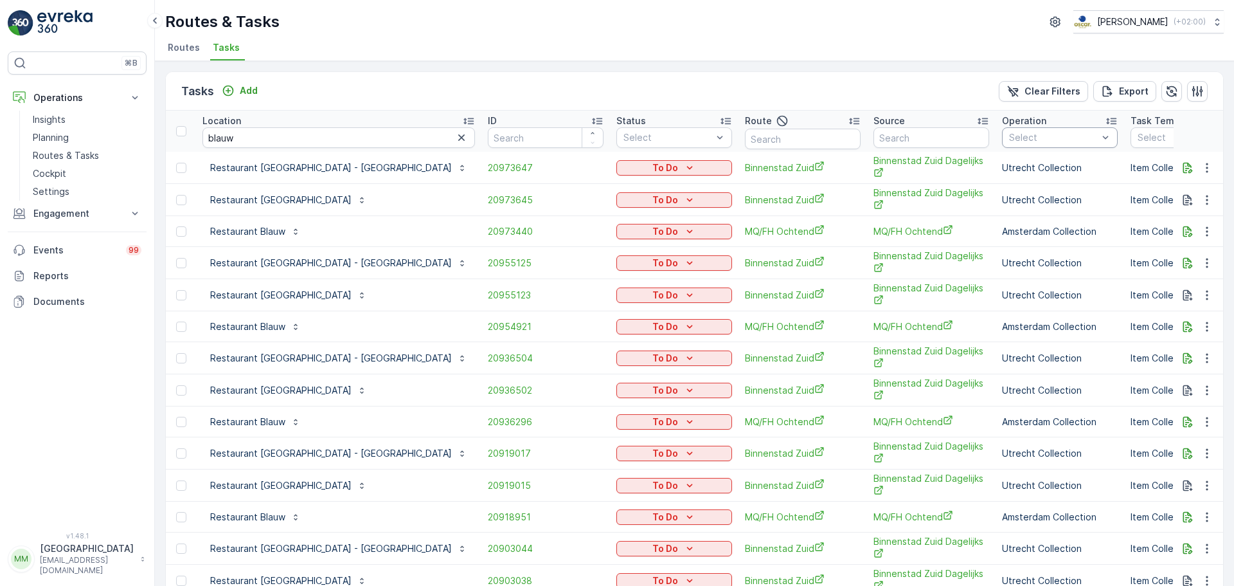
click at [1008, 139] on div at bounding box center [1053, 137] width 91 height 10
click at [1023, 273] on p "Utrecht Collection" at bounding box center [1064, 275] width 82 height 13
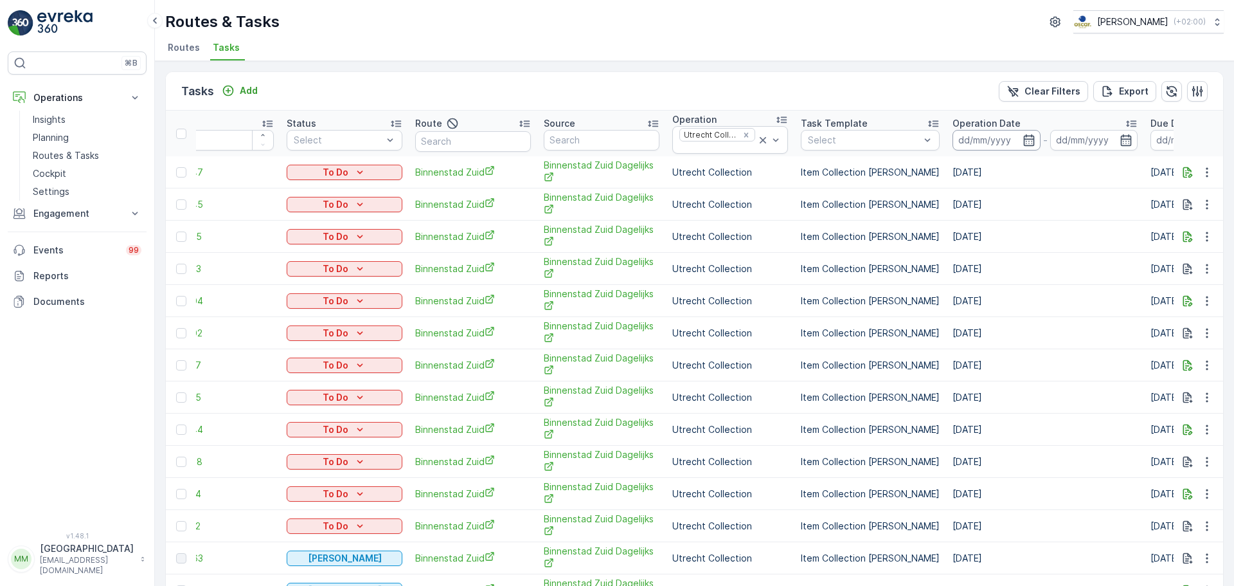
click at [953, 145] on input at bounding box center [997, 140] width 88 height 21
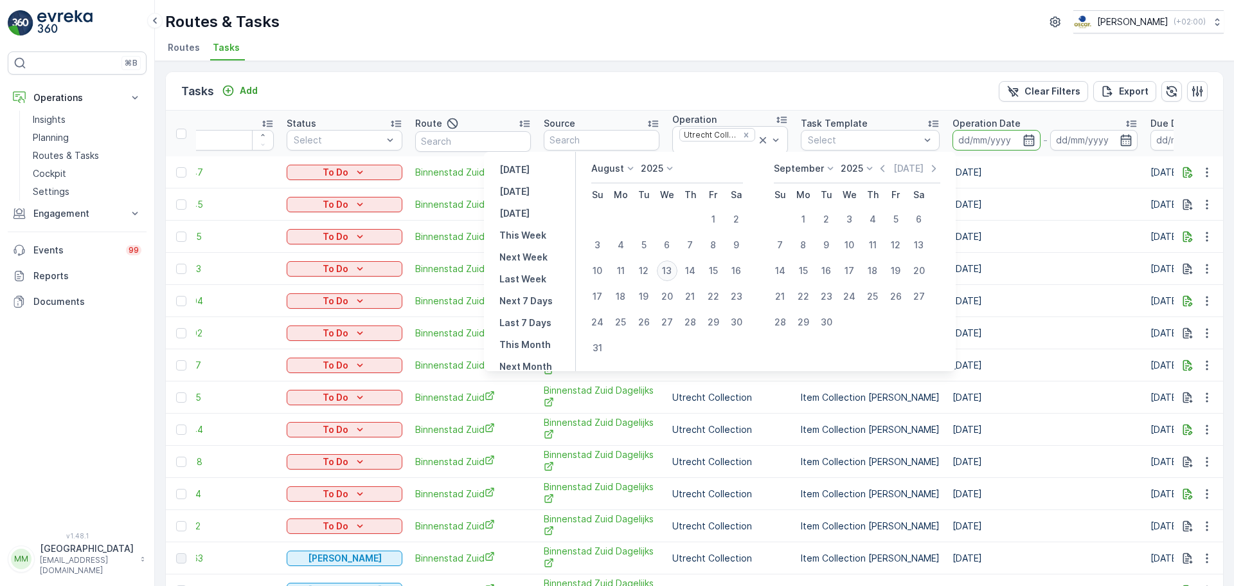
click at [670, 267] on div "13" at bounding box center [667, 270] width 21 height 21
type input "[DATE]"
click at [670, 267] on div "13" at bounding box center [667, 270] width 21 height 21
type input "[DATE]"
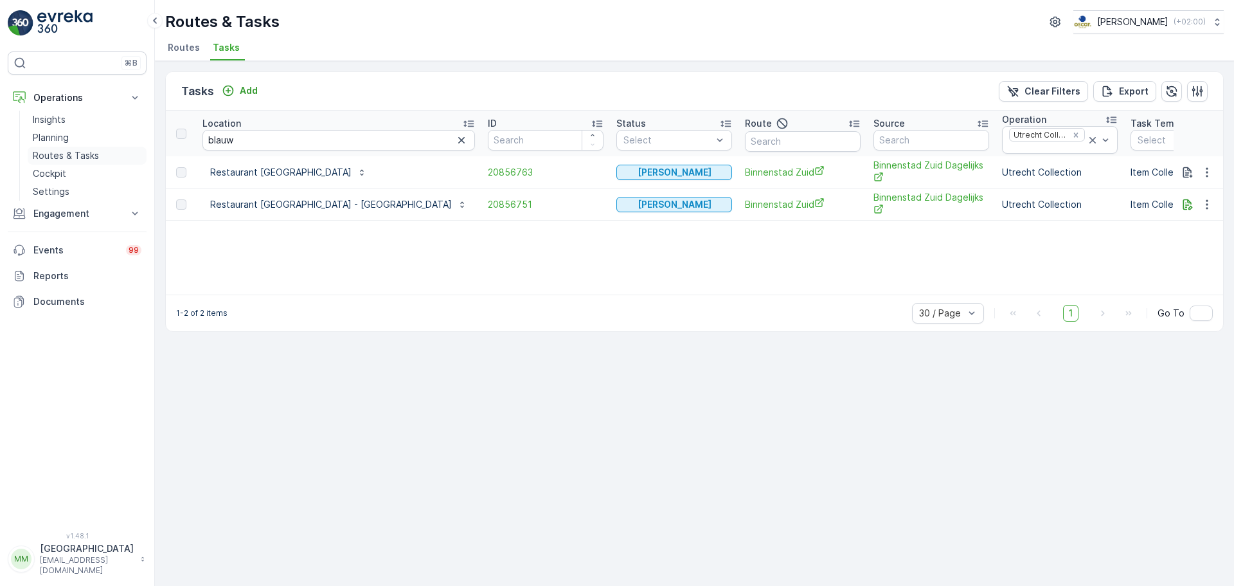
click at [72, 152] on p "Routes & Tasks" at bounding box center [66, 155] width 66 height 13
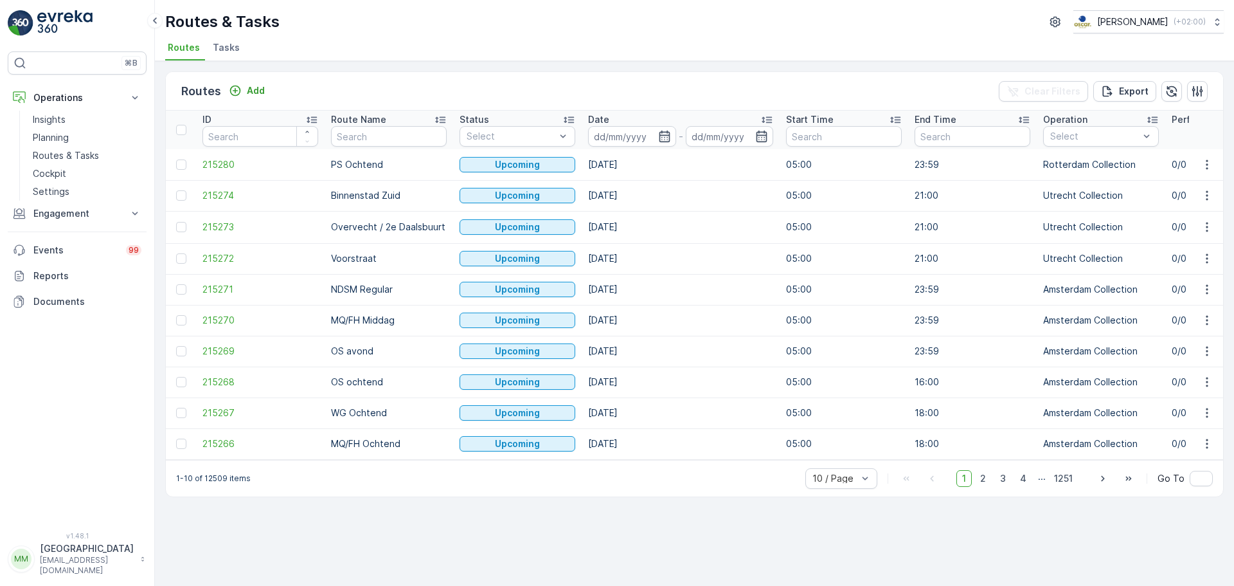
click at [210, 56] on li "Tasks" at bounding box center [227, 50] width 35 height 22
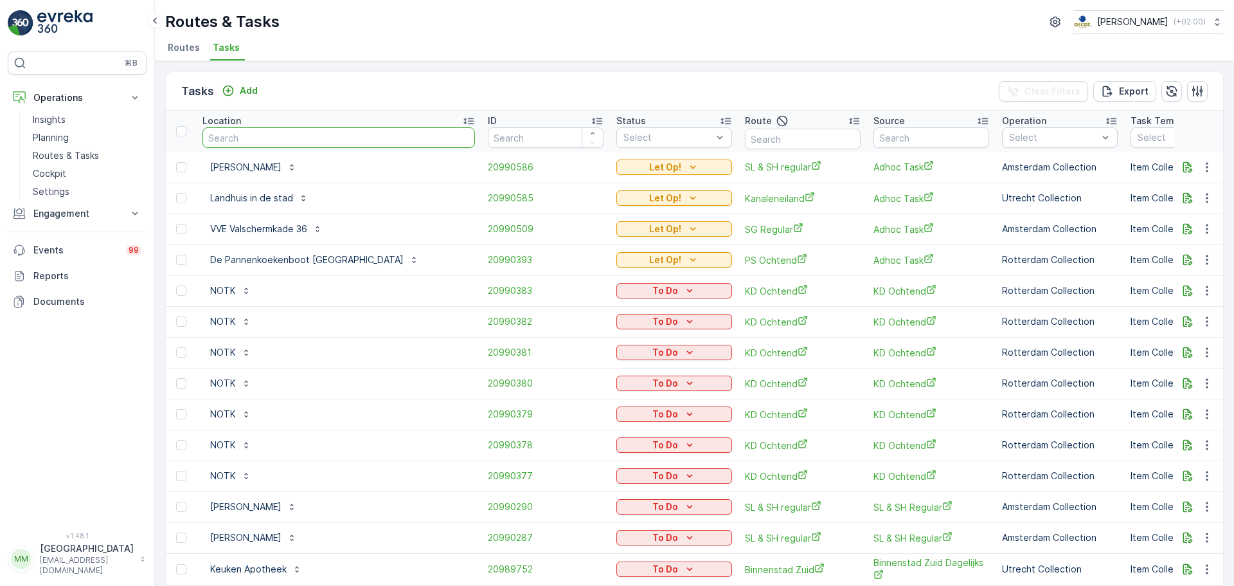
click at [289, 135] on input "text" at bounding box center [338, 137] width 273 height 21
type input "stoerw"
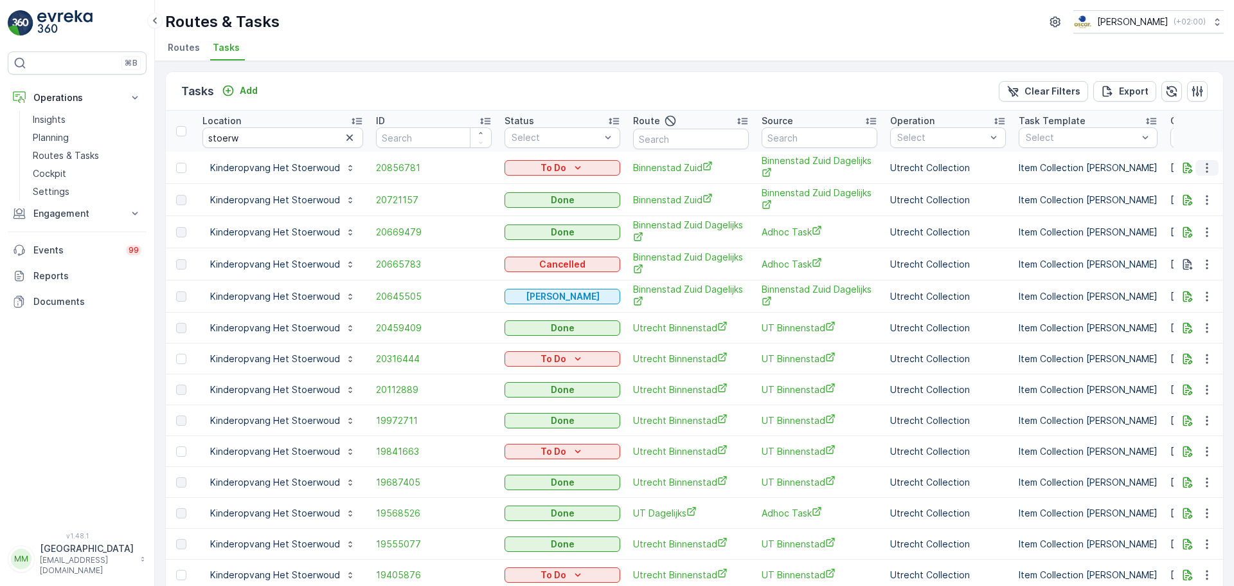
click at [1202, 168] on icon "button" at bounding box center [1207, 167] width 13 height 13
click at [1201, 165] on icon "button" at bounding box center [1207, 167] width 13 height 13
click at [1192, 222] on span "Change Route" at bounding box center [1174, 223] width 62 height 13
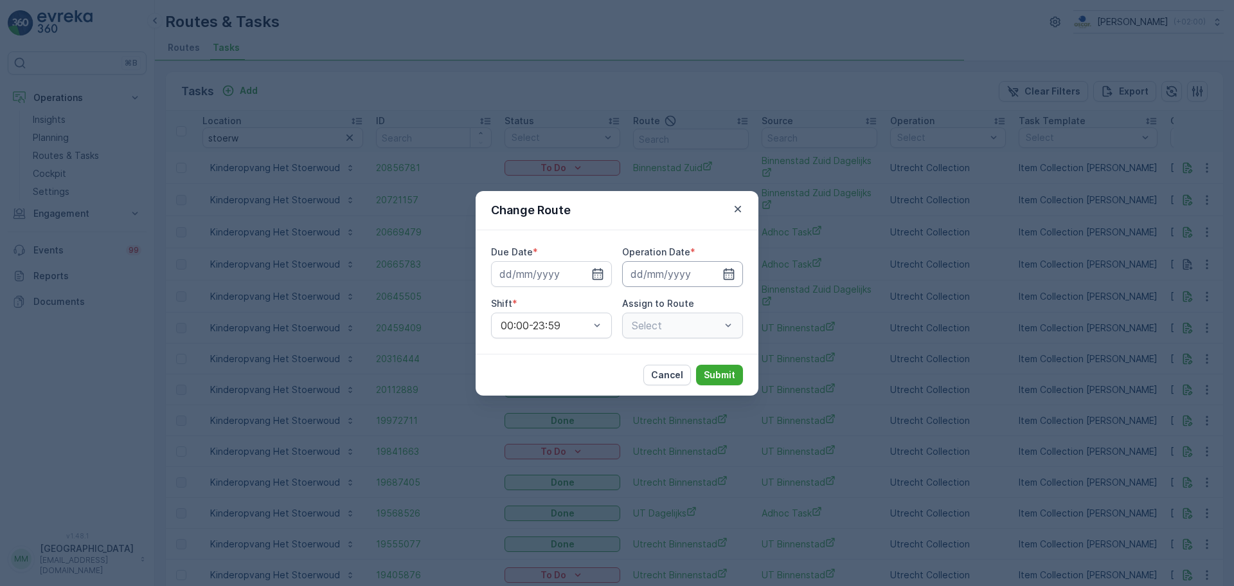
type input "[DATE]"
click at [582, 273] on icon "button" at bounding box center [582, 273] width 13 height 13
type input "[DATE]"
click at [715, 273] on icon "button" at bounding box center [713, 273] width 13 height 13
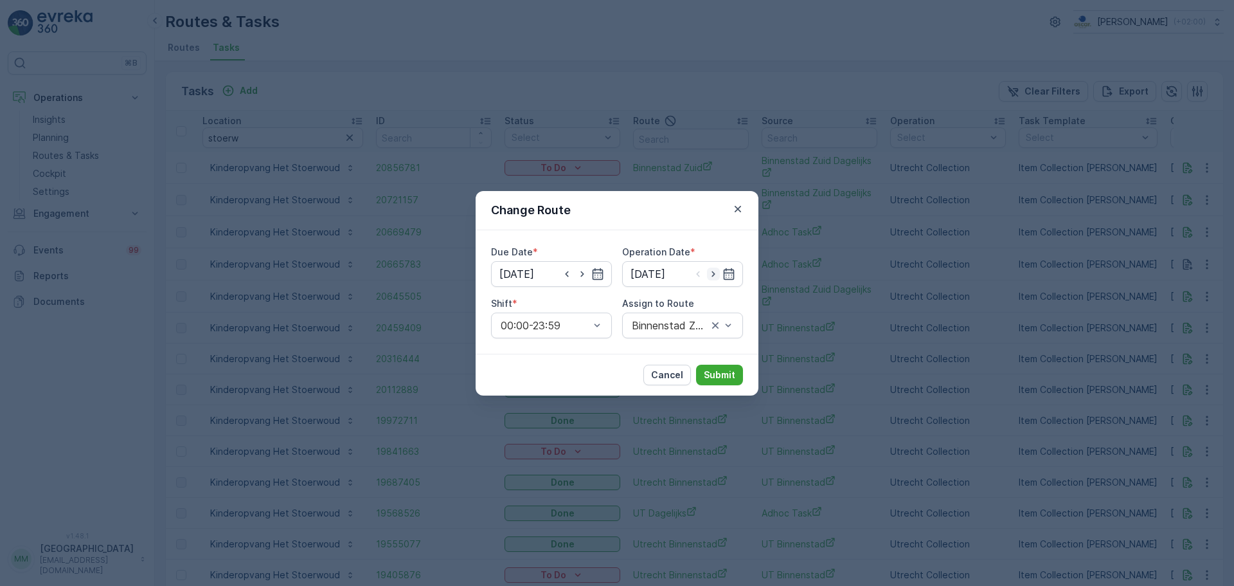
type input "[DATE]"
click at [688, 324] on div at bounding box center [676, 325] width 91 height 12
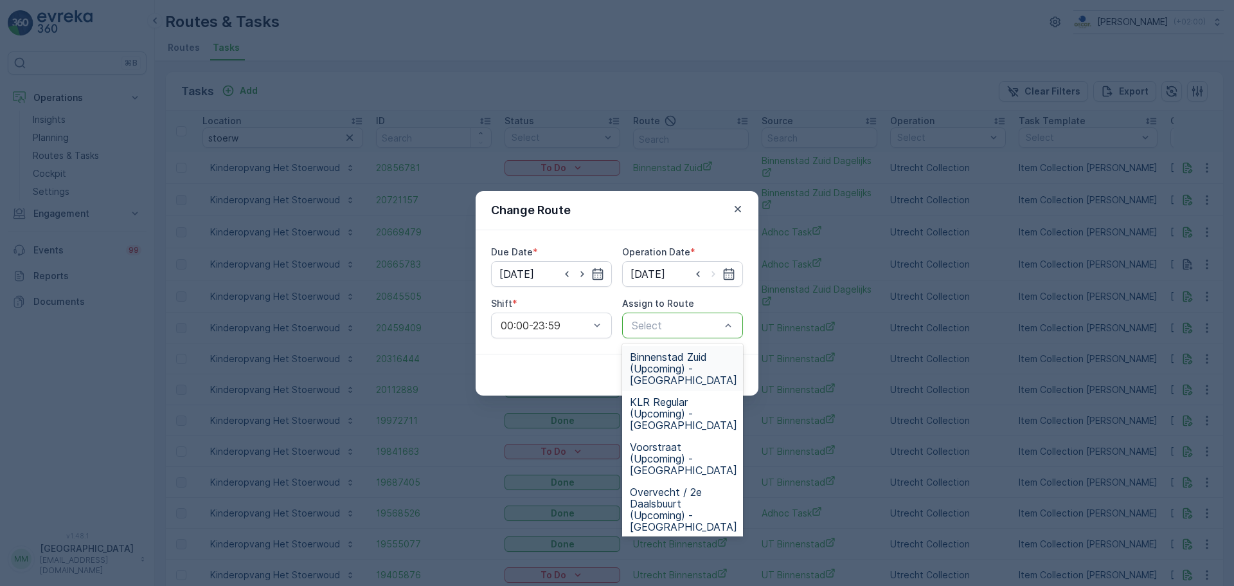
click at [717, 360] on span "Binnenstad Zuid (Upcoming) - Utrecht" at bounding box center [683, 368] width 107 height 35
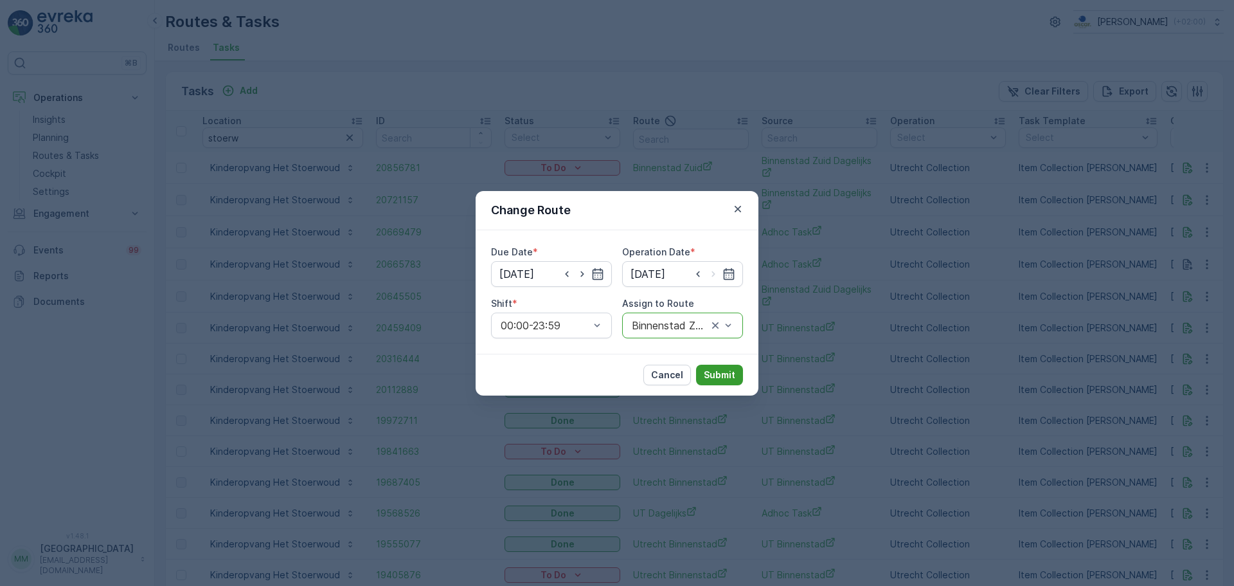
click at [722, 373] on p "Submit" at bounding box center [719, 374] width 31 height 13
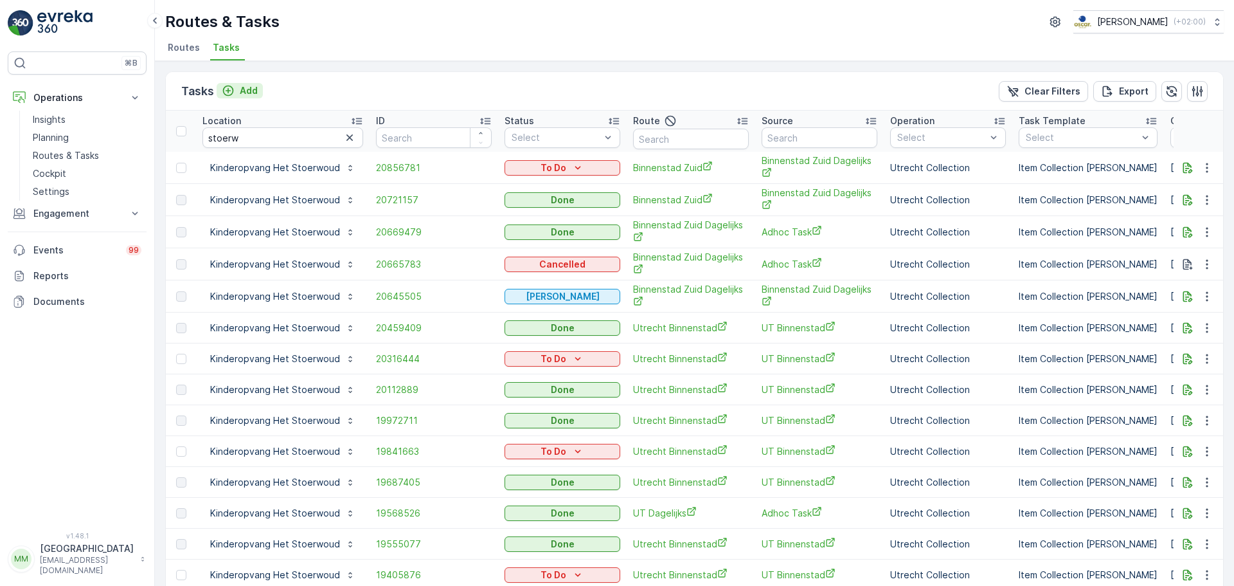
click at [241, 94] on p "Add" at bounding box center [249, 90] width 18 height 13
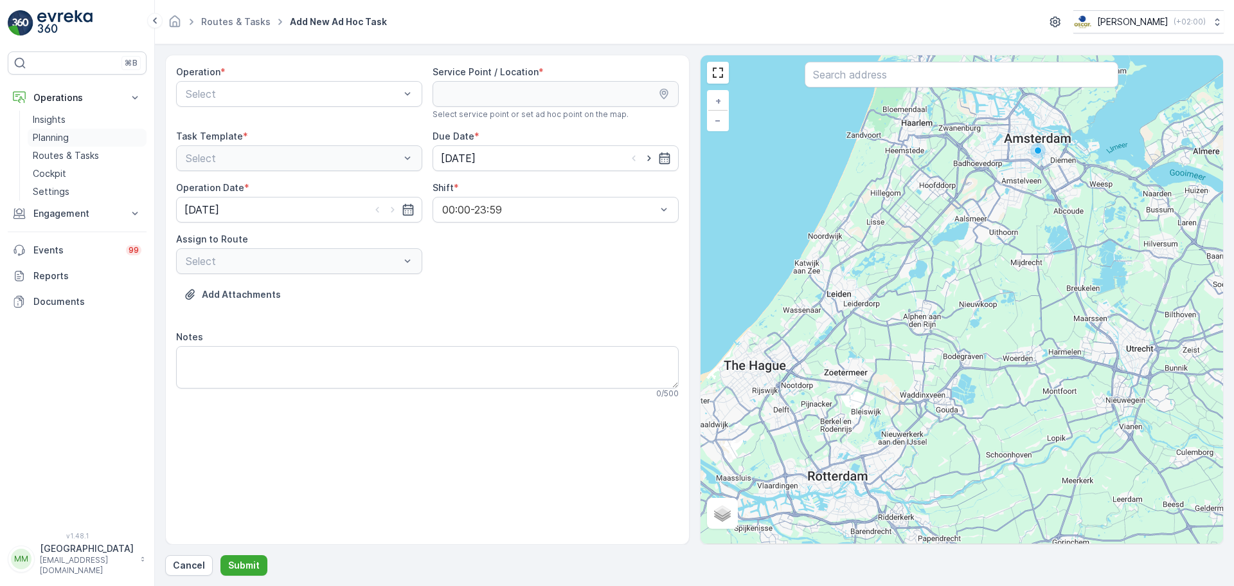
click at [80, 139] on link "Planning" at bounding box center [87, 138] width 119 height 18
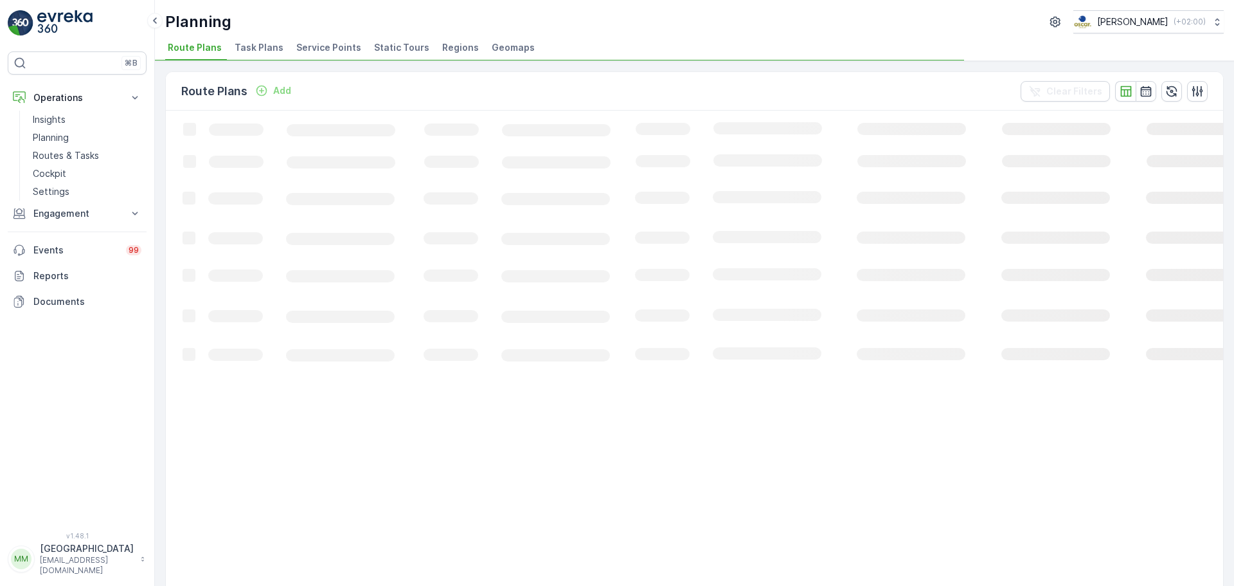
click at [251, 55] on li "Task Plans" at bounding box center [260, 50] width 57 height 22
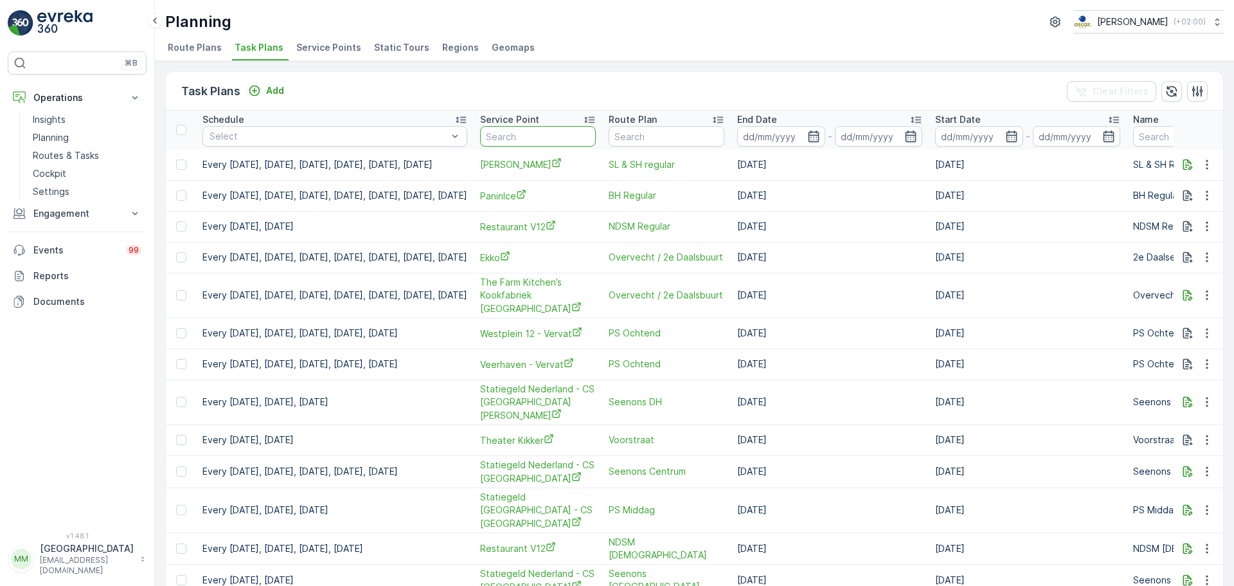
click at [596, 134] on input "text" at bounding box center [538, 136] width 116 height 21
type input "blauw"
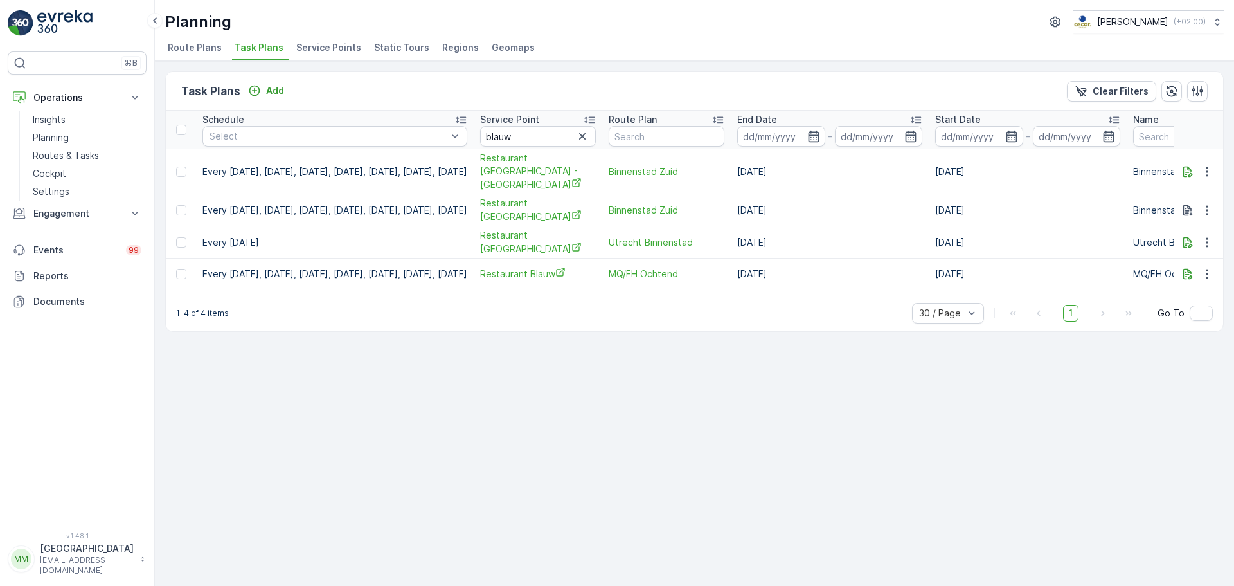
drag, startPoint x: 771, startPoint y: 287, endPoint x: 789, endPoint y: 290, distance: 18.2
click at [789, 290] on div "Schedule Select Service Point blauw Route Plan End Date - Start Date - Name Sta…" at bounding box center [694, 203] width 1057 height 184
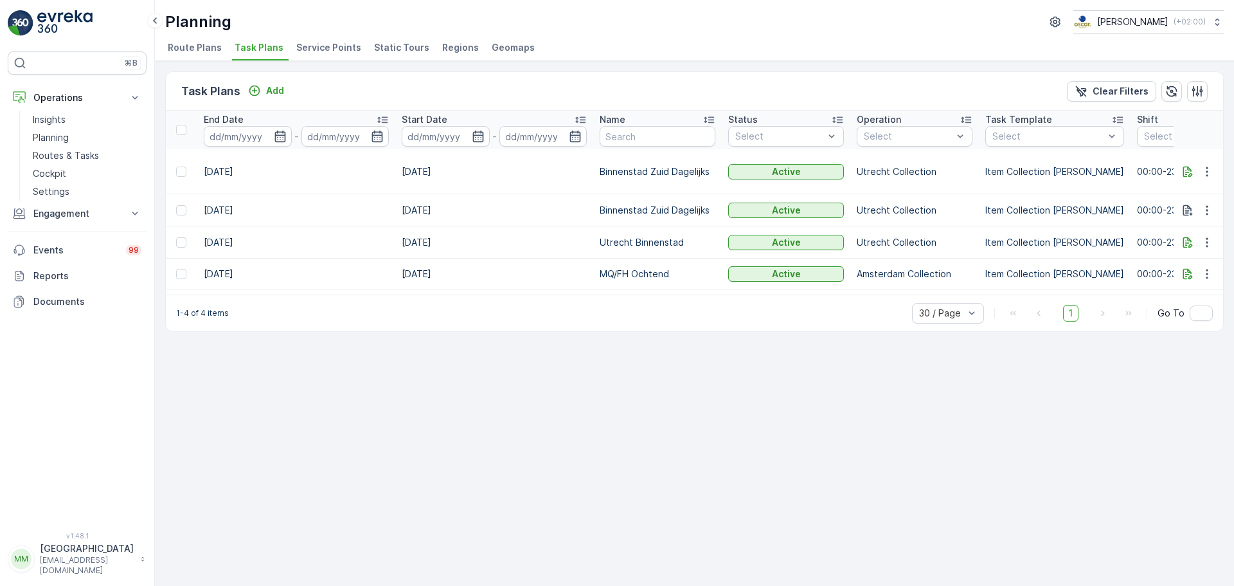
scroll to position [0, 651]
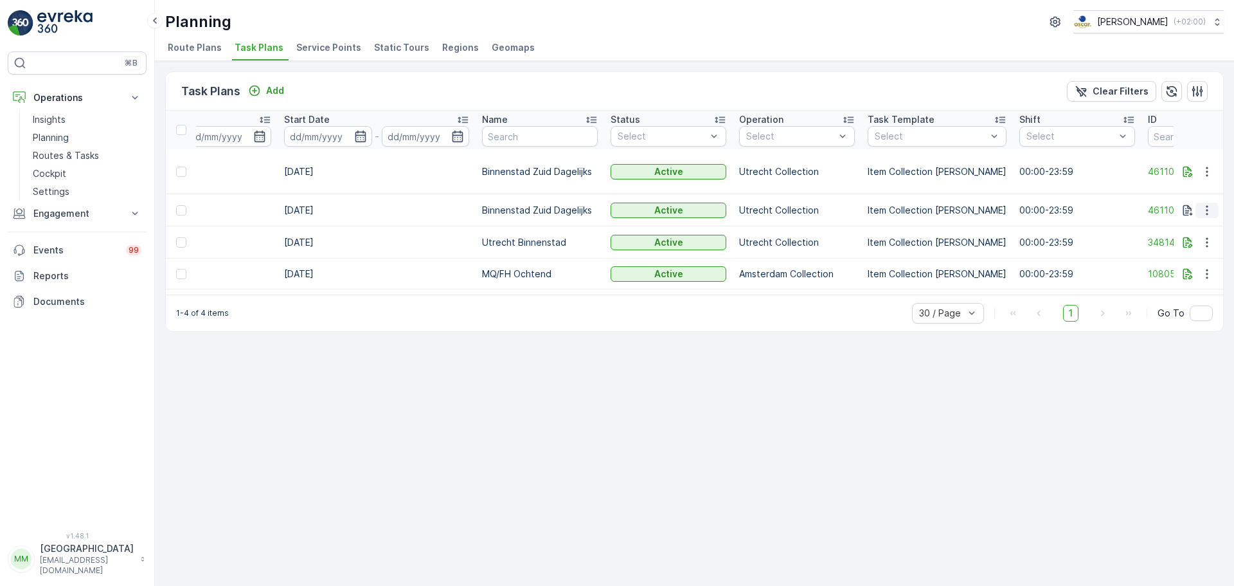
click at [1207, 205] on icon "button" at bounding box center [1207, 210] width 2 height 10
click at [1162, 235] on span "Edit Task Plan" at bounding box center [1184, 234] width 60 height 13
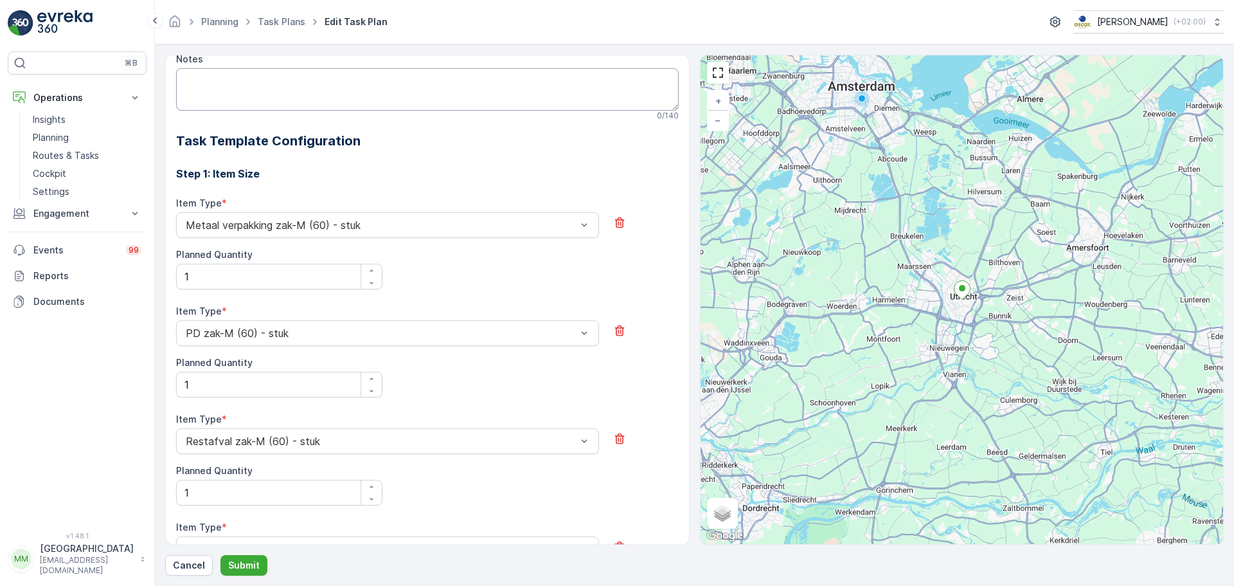
scroll to position [157, 0]
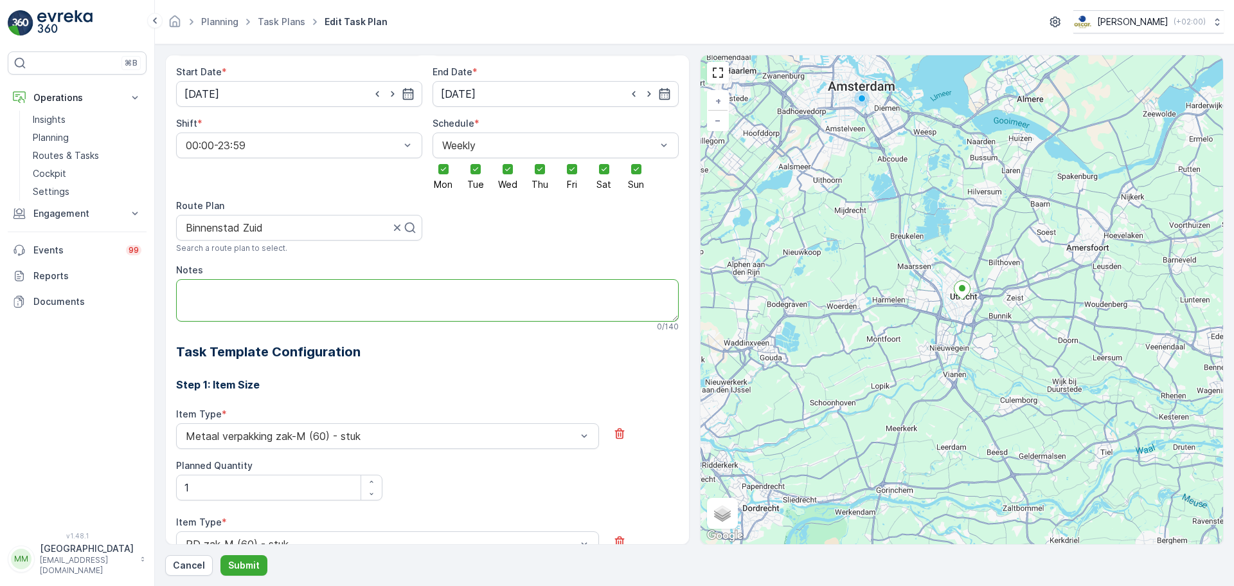
click at [300, 286] on textarea "Notes" at bounding box center [427, 300] width 503 height 42
type textarea "graag na 14:00 langsgaan, kunt altijd dit nummer even bellen: 032342463"
click at [232, 562] on p "Submit" at bounding box center [243, 565] width 31 height 13
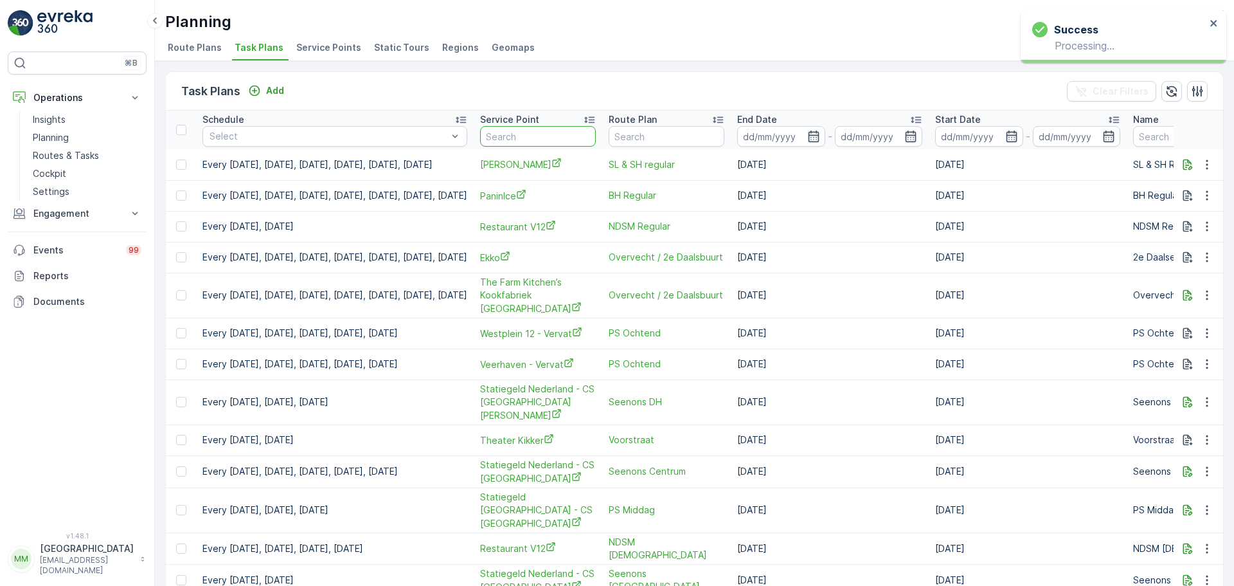
click at [573, 133] on input "text" at bounding box center [538, 136] width 116 height 21
type input "blauw"
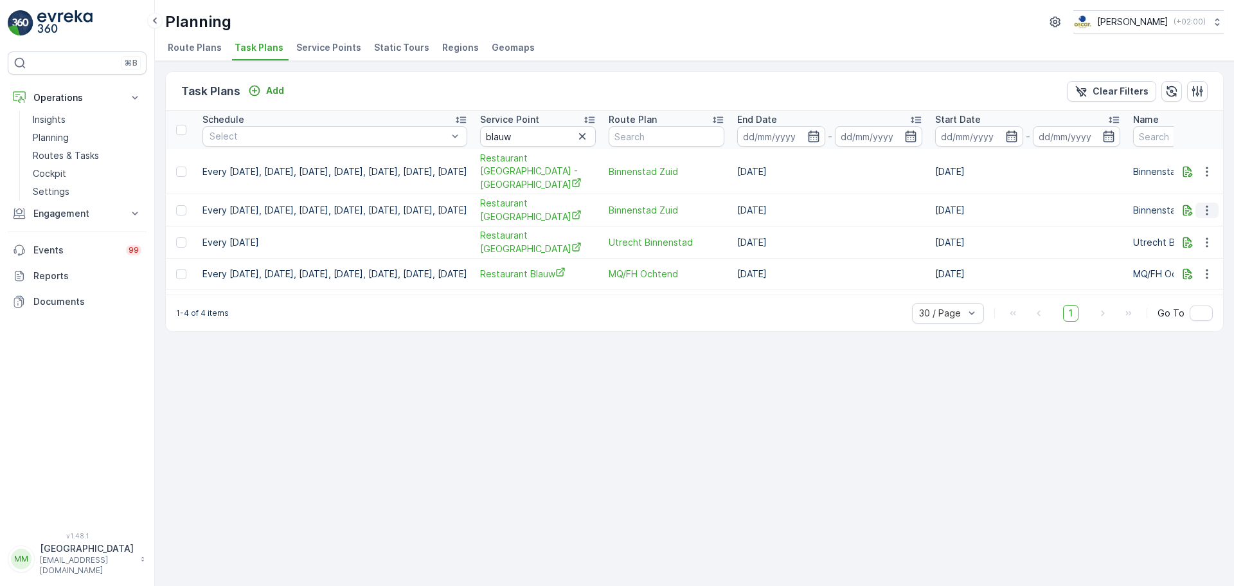
click at [1218, 202] on button "button" at bounding box center [1207, 209] width 23 height 15
click at [1178, 231] on span "Edit Task Plan" at bounding box center [1184, 234] width 60 height 13
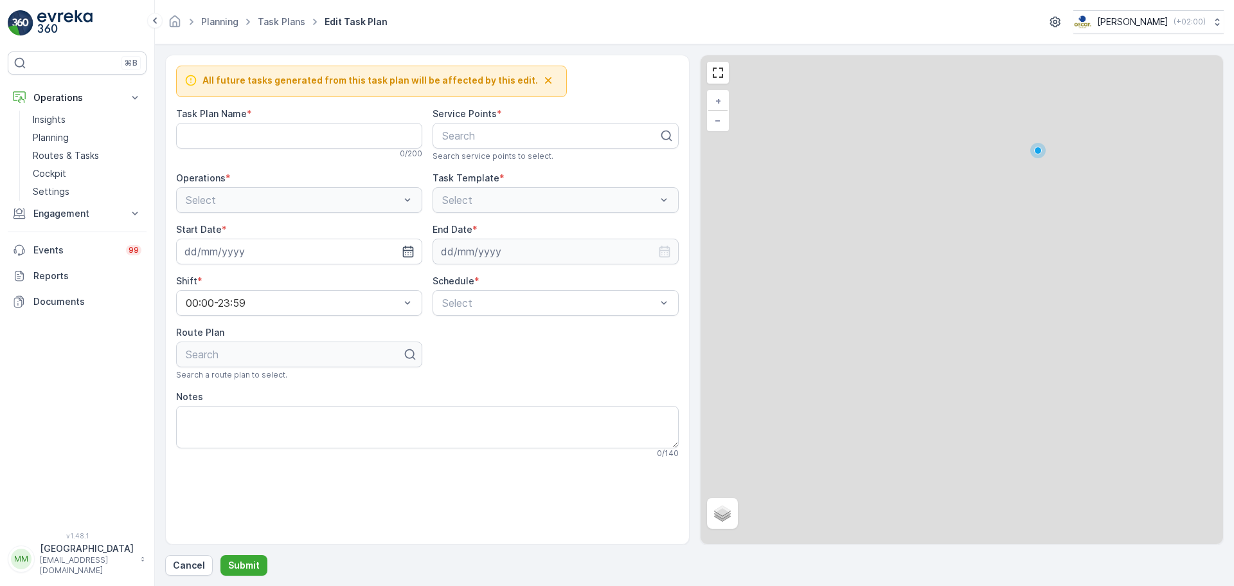
type Name "Binnenstad Zuid Dagelijks"
type textarea "graag na 14:00 langsgaan, kunt altijd dit nummer even bellen: 032342463"
type input "01.06.2025"
type input "31.12.2030"
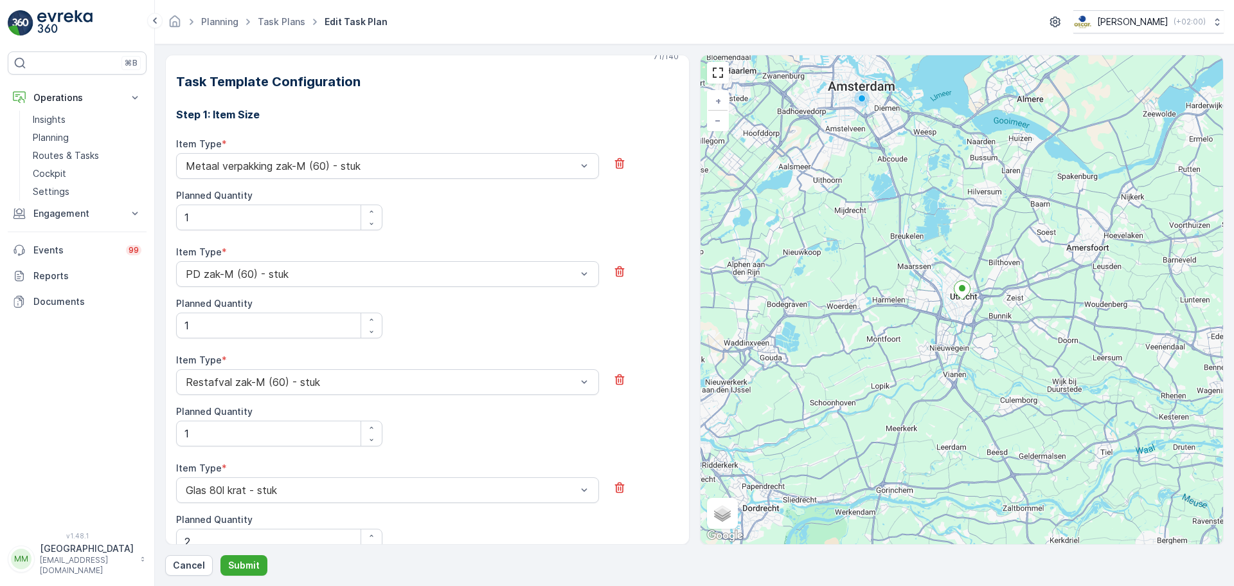
scroll to position [170, 0]
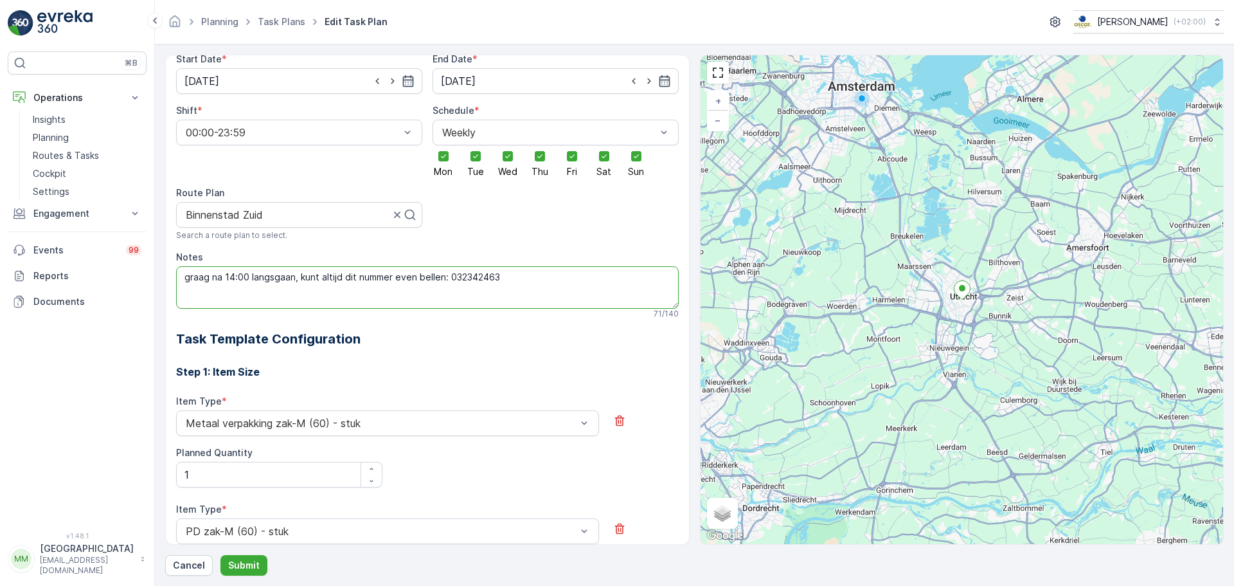
drag, startPoint x: 449, startPoint y: 278, endPoint x: 566, endPoint y: 276, distance: 117.7
click at [566, 276] on textarea "graag na 14:00 langsgaan, kunt altijd dit nummer even bellen: 032342463" at bounding box center [427, 287] width 503 height 42
click at [460, 279] on textarea "graag na 14:00 langsgaan, kunt altijd dit nummer even bellen: 032342463" at bounding box center [427, 287] width 503 height 42
drag, startPoint x: 526, startPoint y: 280, endPoint x: 187, endPoint y: 280, distance: 339.4
click at [187, 280] on textarea "graag na 14:00 langsgaan, kunt altijd dit nummer even bellen: 0302342463" at bounding box center [427, 287] width 503 height 42
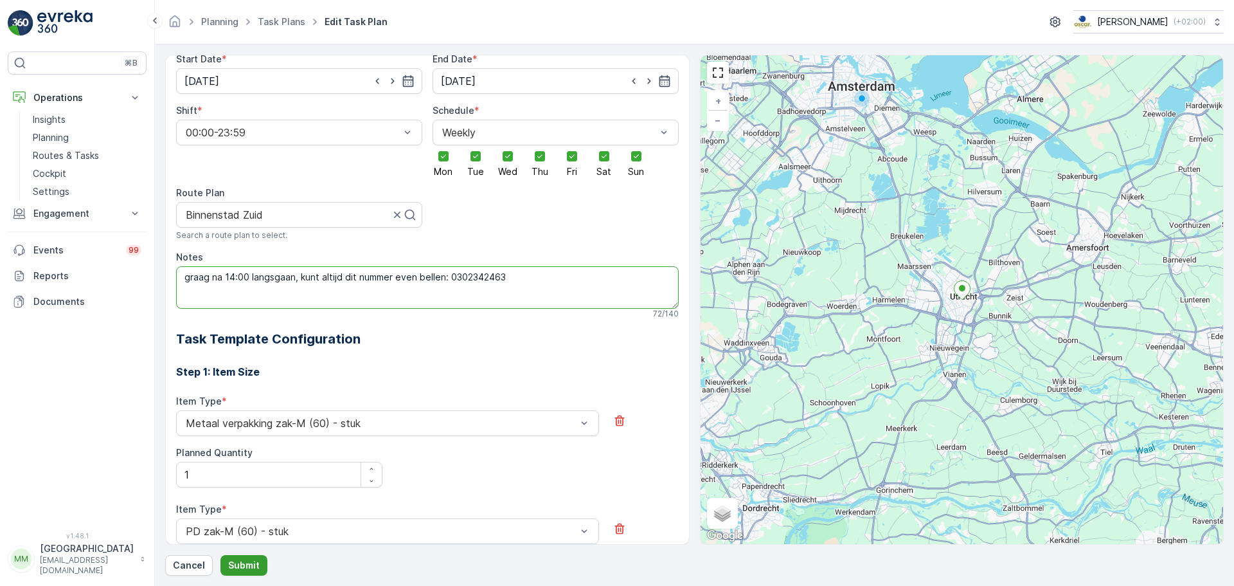
type textarea "graag na 14:00 langsgaan, kunt altijd dit nummer even bellen: 0302342463"
click at [255, 559] on p "Submit" at bounding box center [243, 565] width 31 height 13
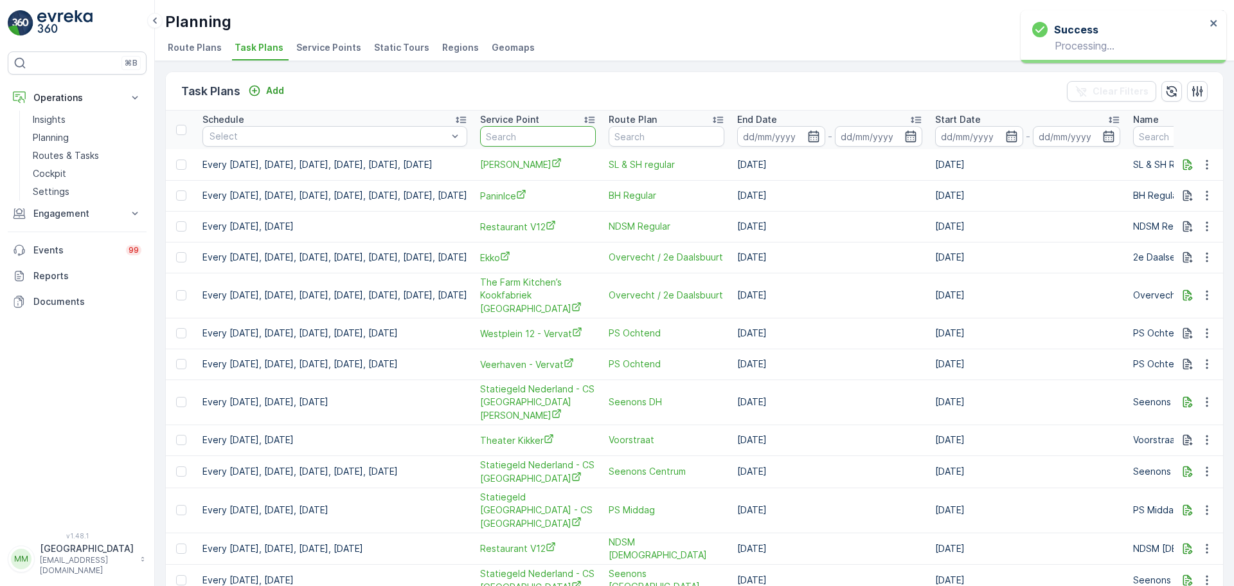
click at [560, 132] on input "text" at bounding box center [538, 136] width 116 height 21
type input "blauw"
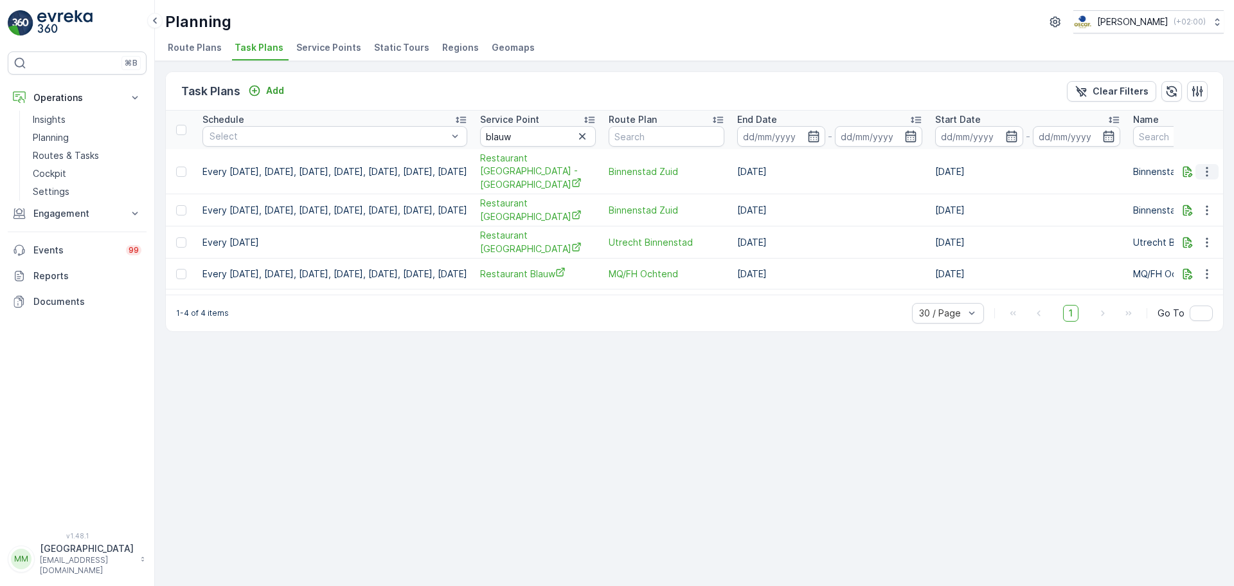
click at [1213, 165] on icon "button" at bounding box center [1207, 171] width 13 height 13
click at [1194, 206] on span "Edit Task Plan" at bounding box center [1184, 202] width 60 height 13
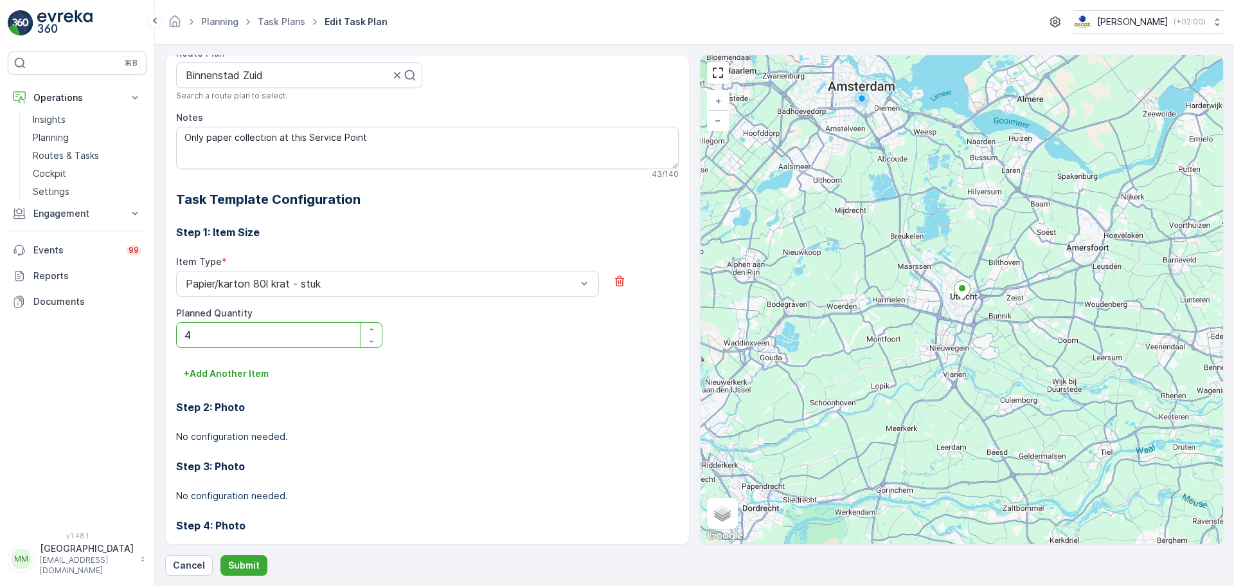
scroll to position [281, 0]
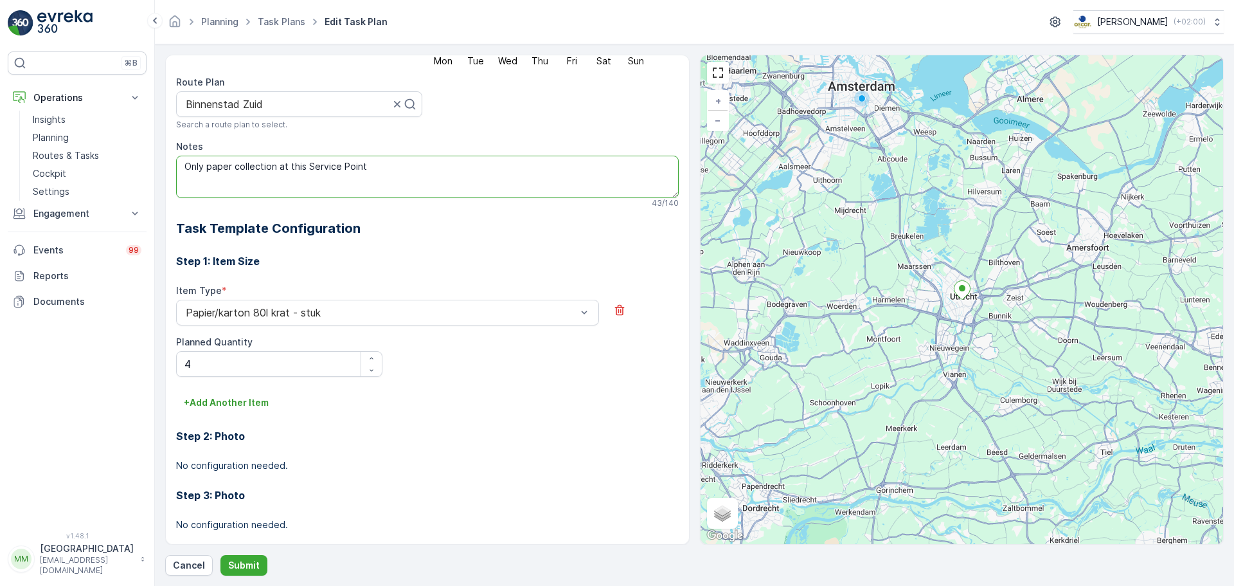
click at [384, 165] on textarea "Only paper collection at this Service Point" at bounding box center [427, 177] width 503 height 42
drag, startPoint x: 388, startPoint y: 161, endPoint x: 167, endPoint y: 149, distance: 220.8
click at [167, 149] on div "All future tasks generated from this task plan will be affected by this edit. T…" at bounding box center [427, 300] width 525 height 490
paste textarea "graag na 14:00 langsgaan, kunt altijd dit nummer even bellen: 0302342463"
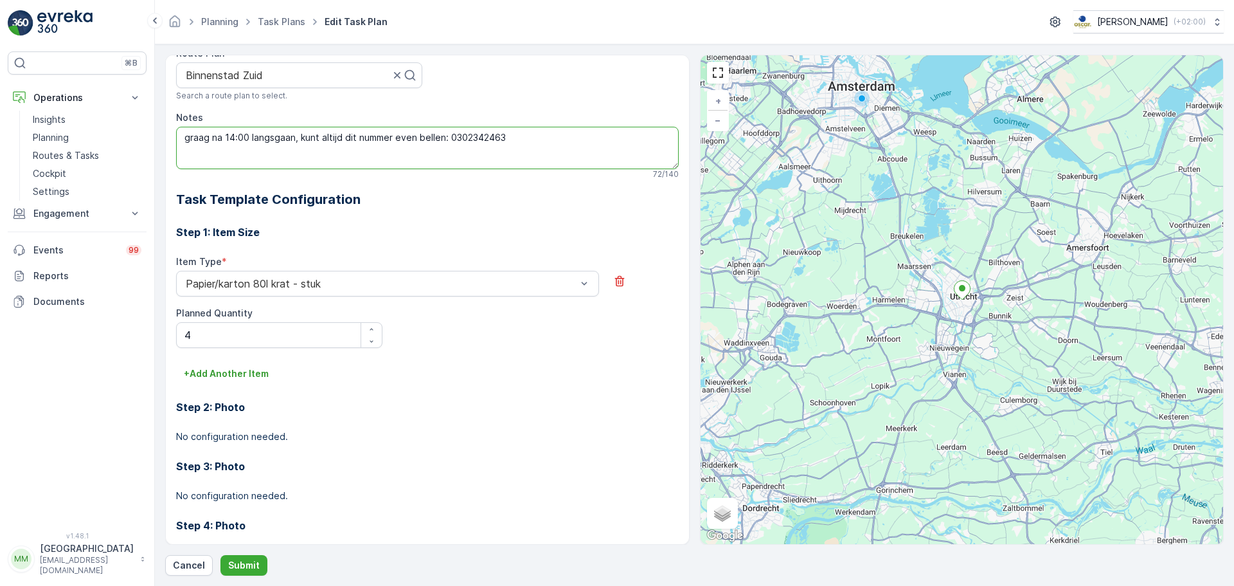
scroll to position [358, 0]
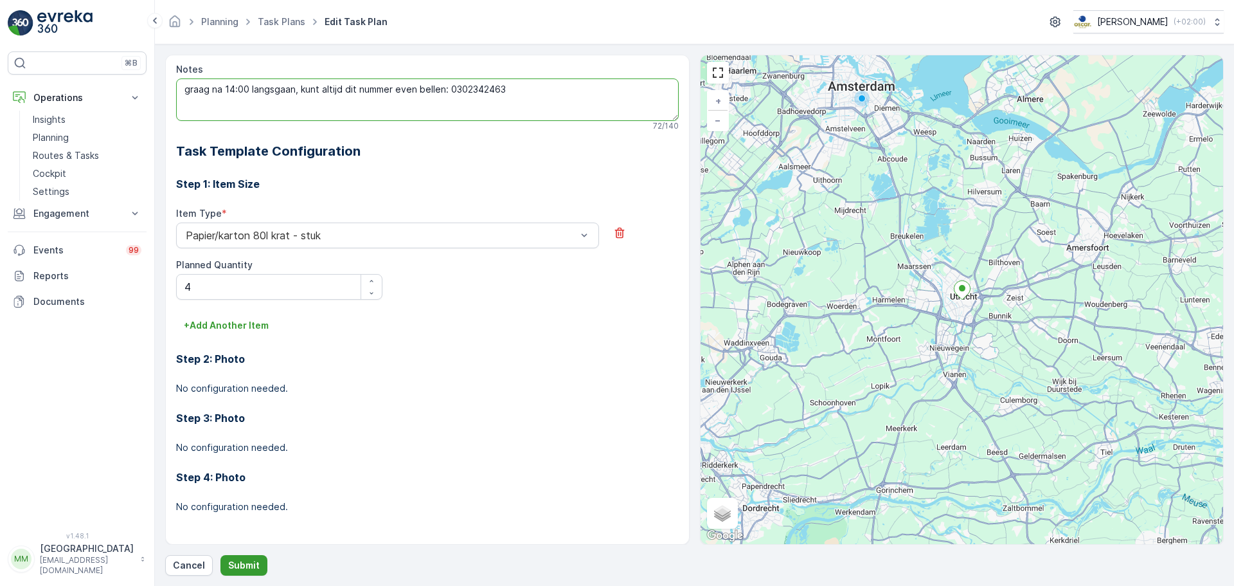
type textarea "graag na 14:00 langsgaan, kunt altijd dit nummer even bellen: 0302342463"
click at [258, 555] on button "Submit" at bounding box center [243, 565] width 47 height 21
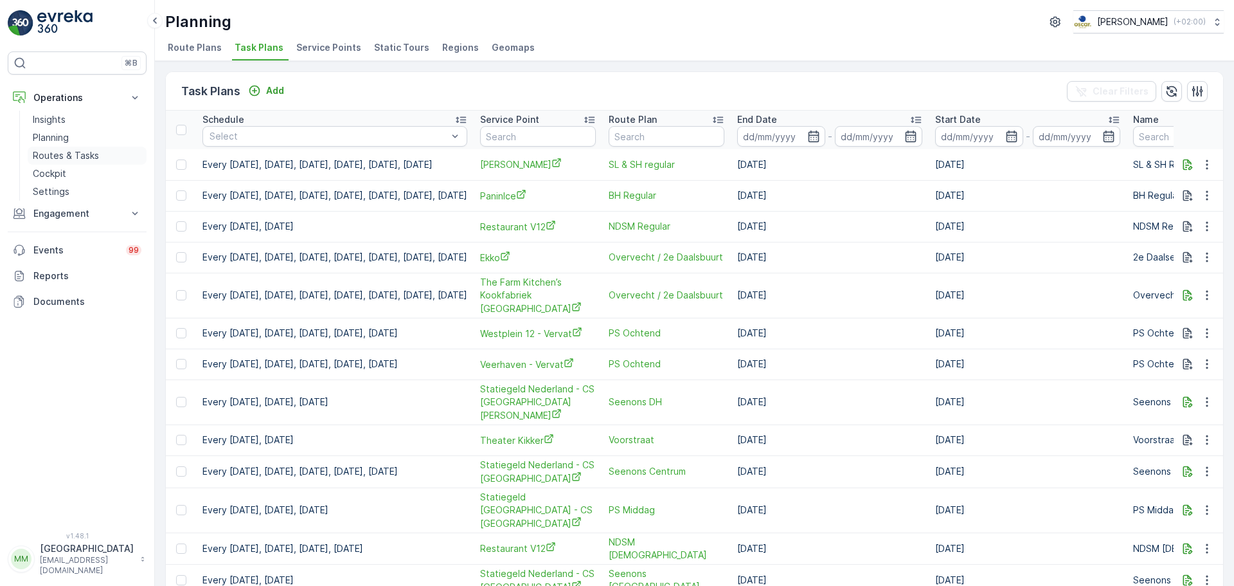
click at [94, 152] on p "Routes & Tasks" at bounding box center [66, 155] width 66 height 13
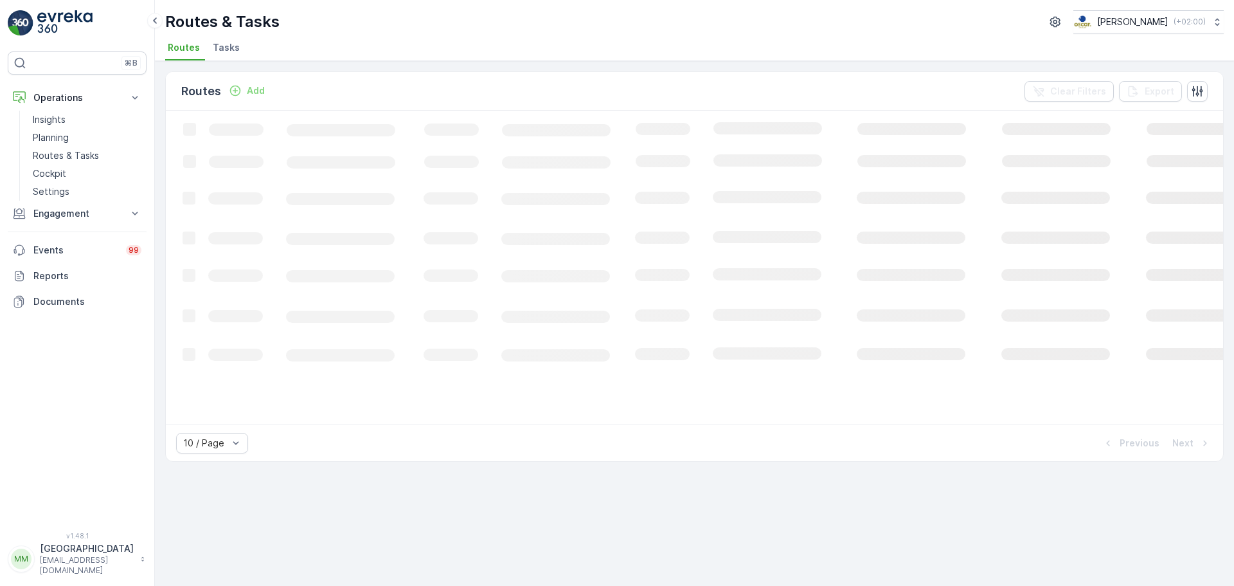
click at [230, 49] on span "Tasks" at bounding box center [226, 47] width 27 height 13
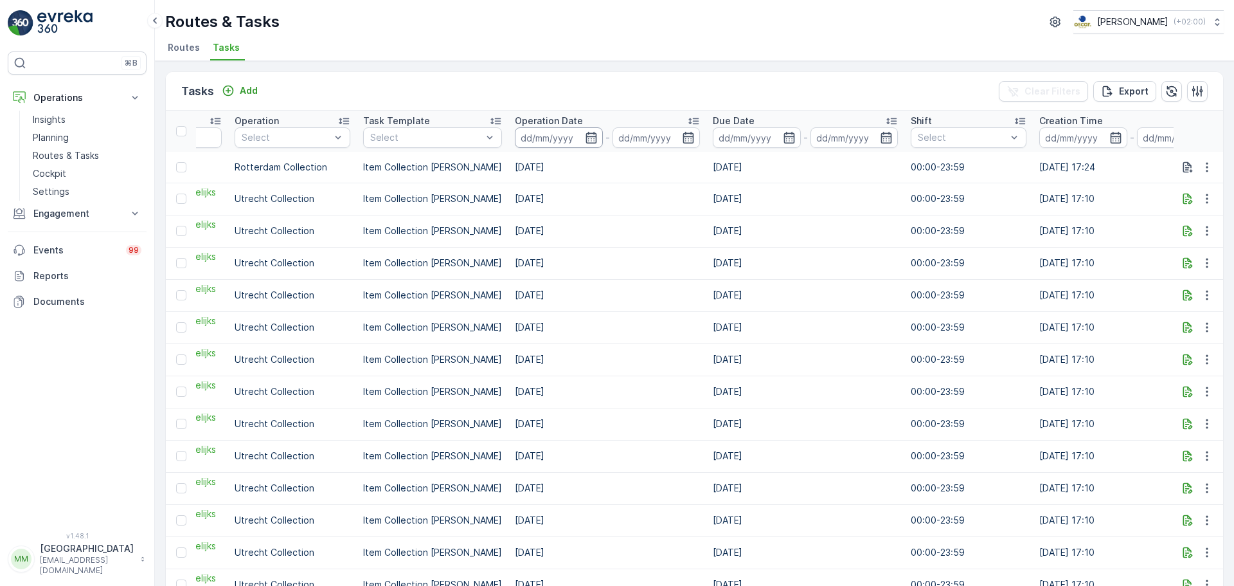
click at [515, 138] on input at bounding box center [559, 137] width 88 height 21
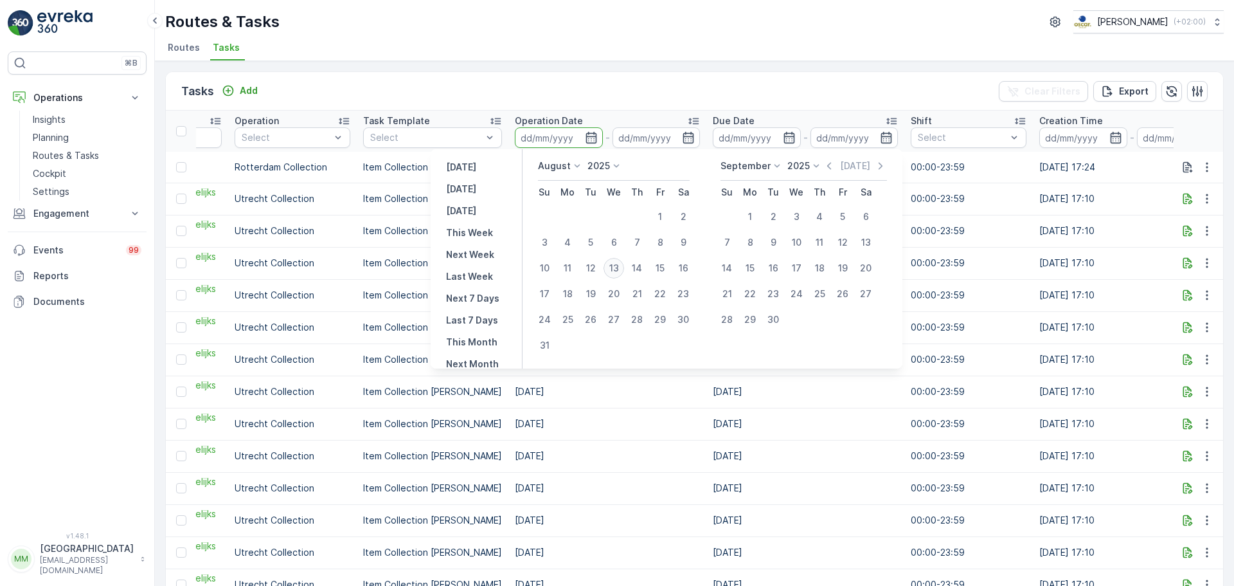
click at [616, 270] on div "13" at bounding box center [614, 268] width 21 height 21
type input "[DATE]"
click at [616, 270] on div "13" at bounding box center [614, 268] width 21 height 21
type input "[DATE]"
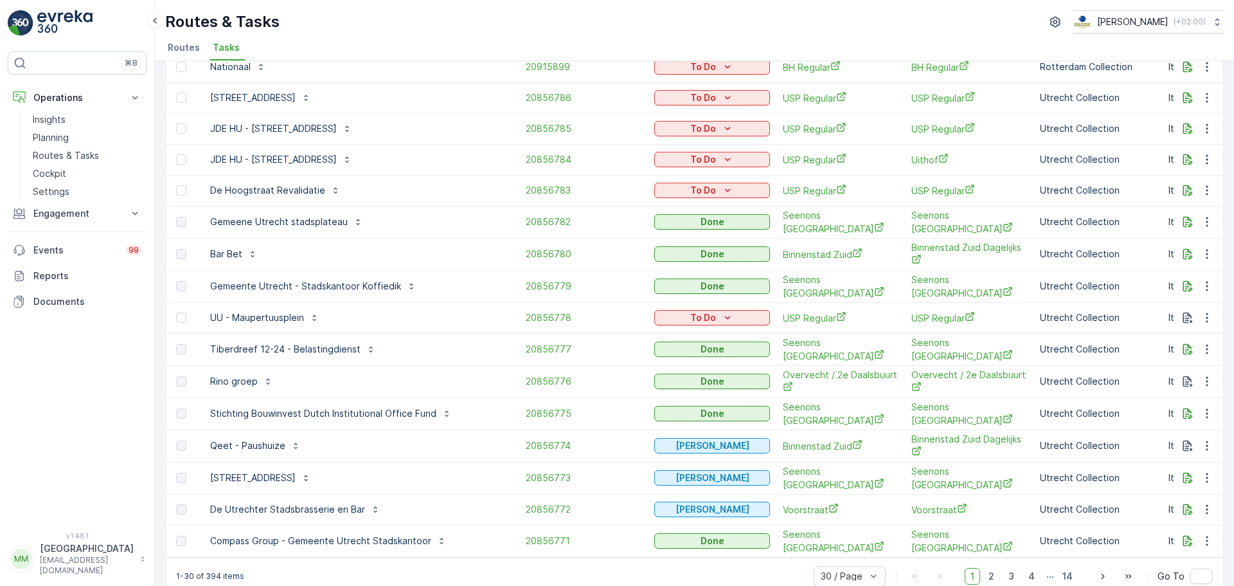
scroll to position [550, 0]
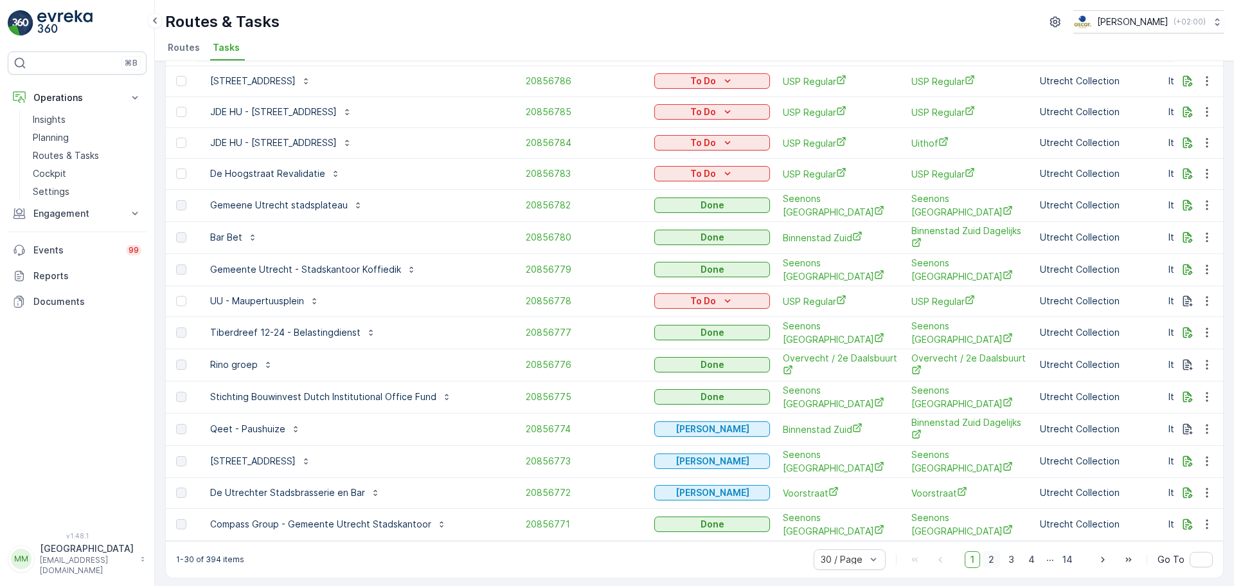
click at [996, 561] on span "2" at bounding box center [991, 559] width 17 height 17
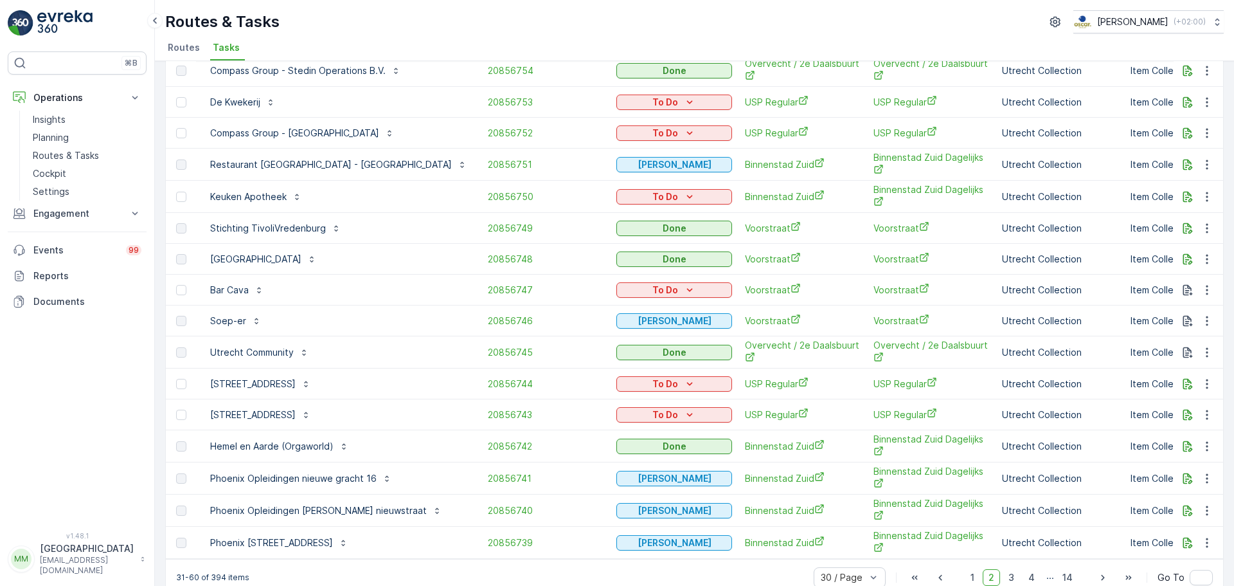
scroll to position [563, 0]
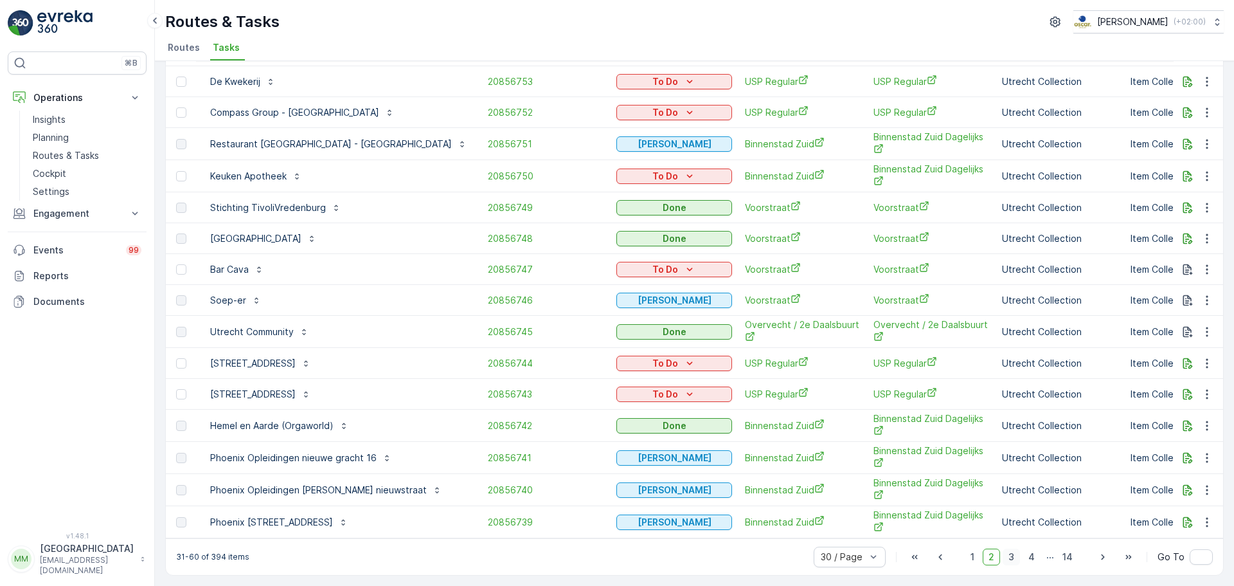
click at [1013, 554] on span "3" at bounding box center [1011, 556] width 17 height 17
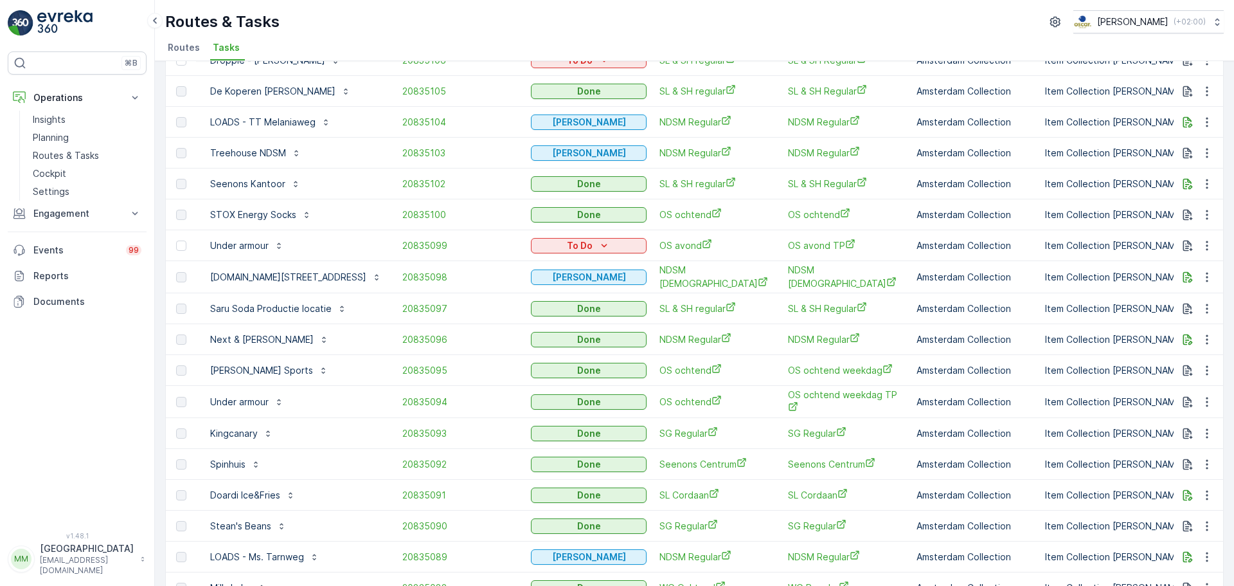
scroll to position [547, 0]
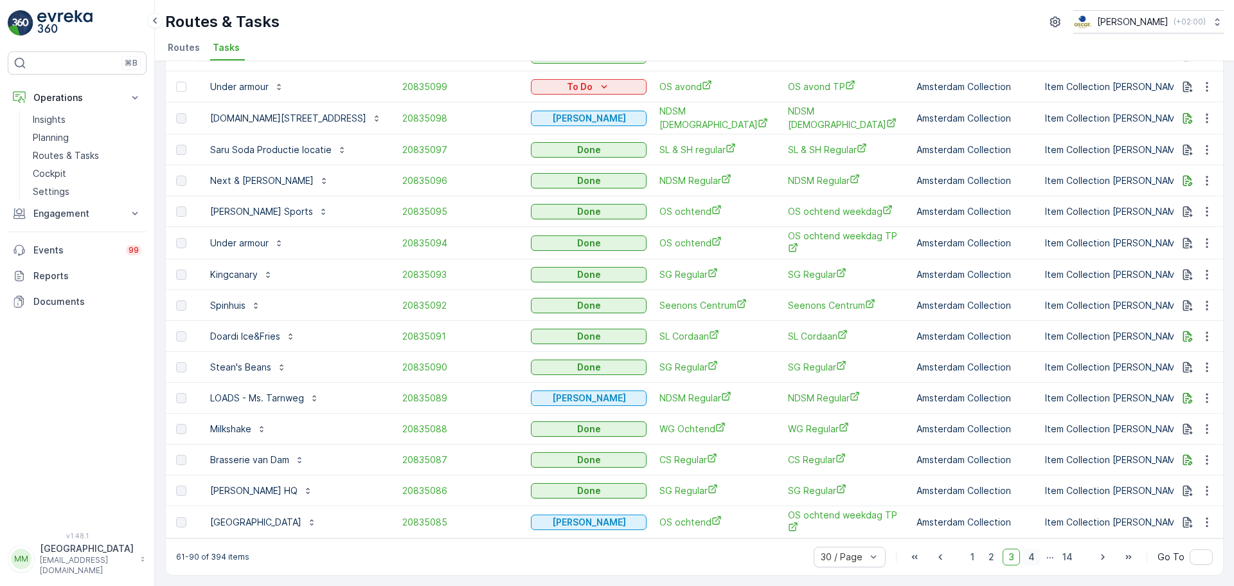
click at [1030, 553] on span "4" at bounding box center [1032, 556] width 18 height 17
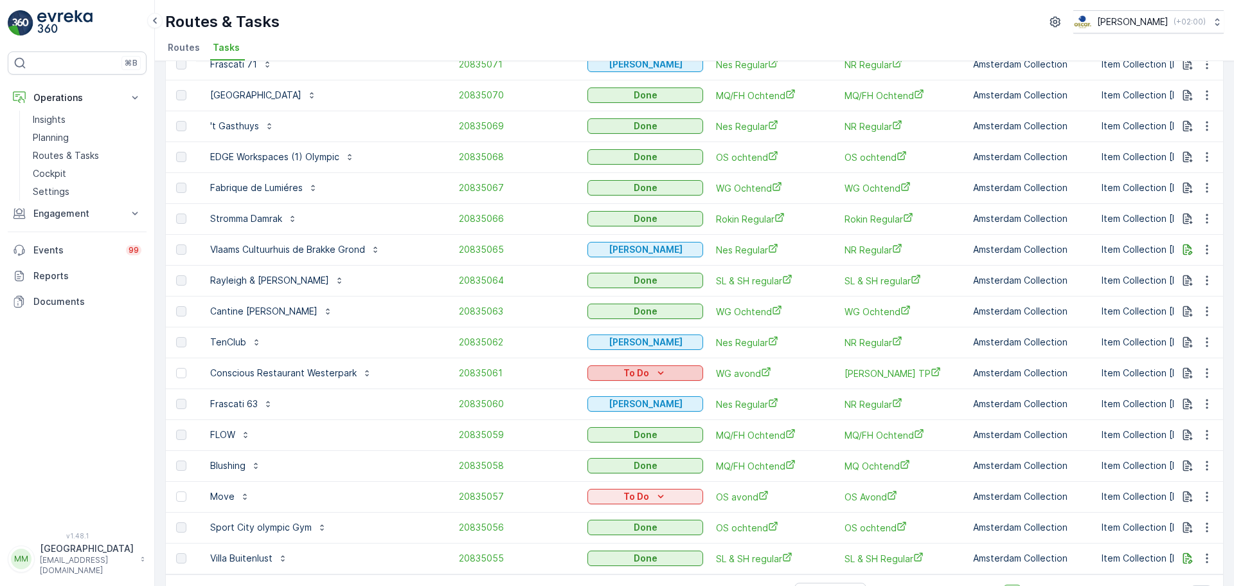
scroll to position [546, 0]
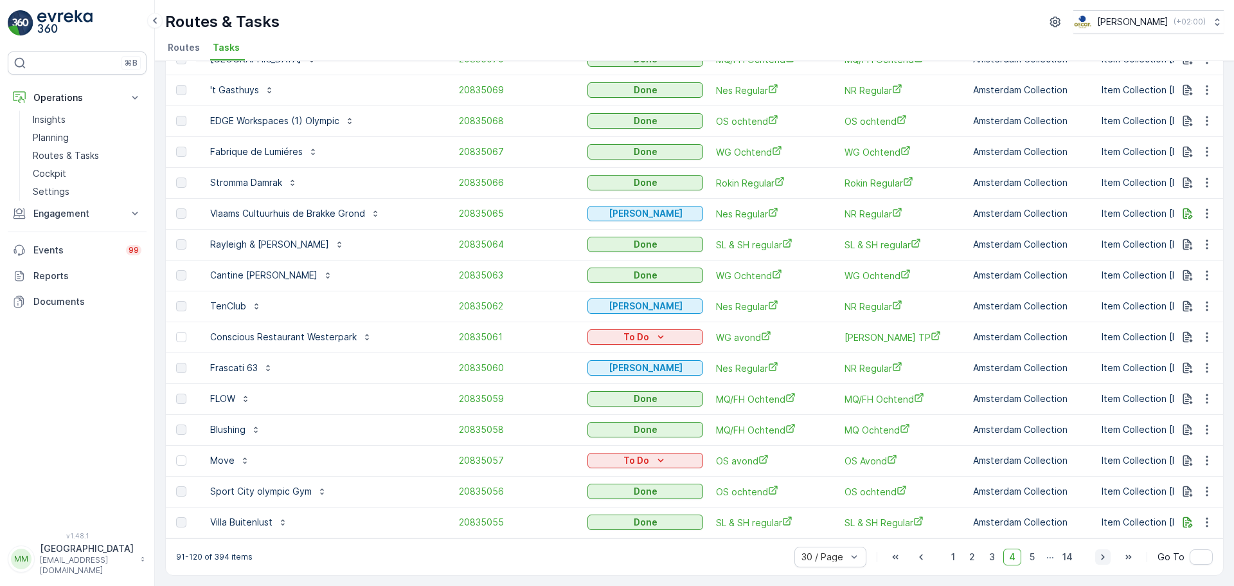
click at [1101, 557] on icon "button" at bounding box center [1103, 556] width 13 height 13
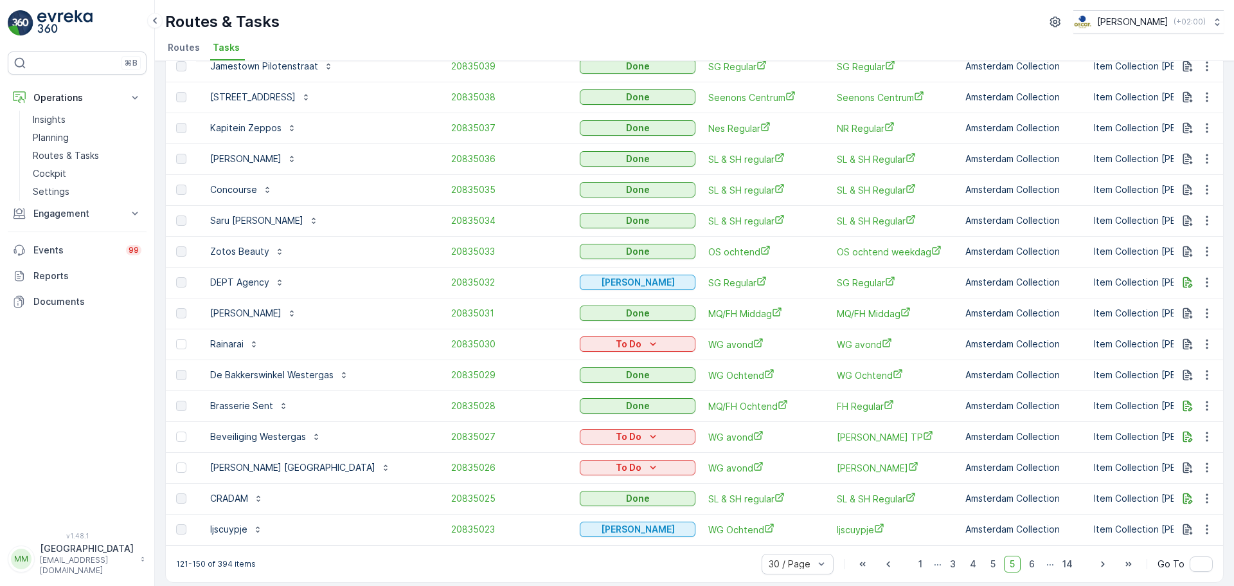
scroll to position [546, 0]
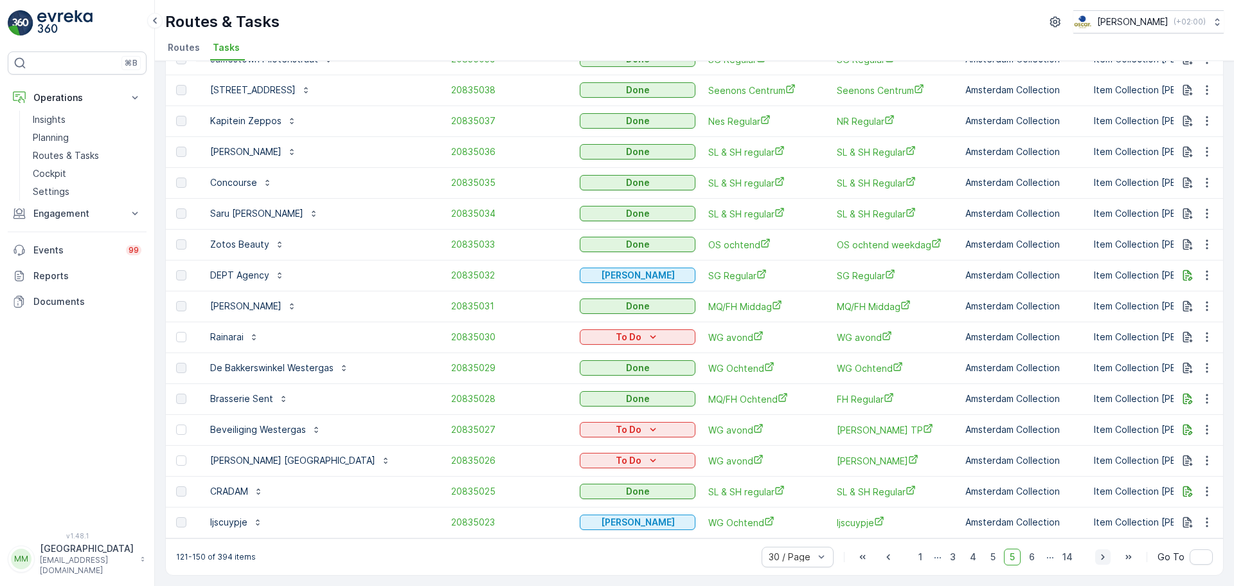
click at [1097, 553] on icon "button" at bounding box center [1103, 556] width 13 height 13
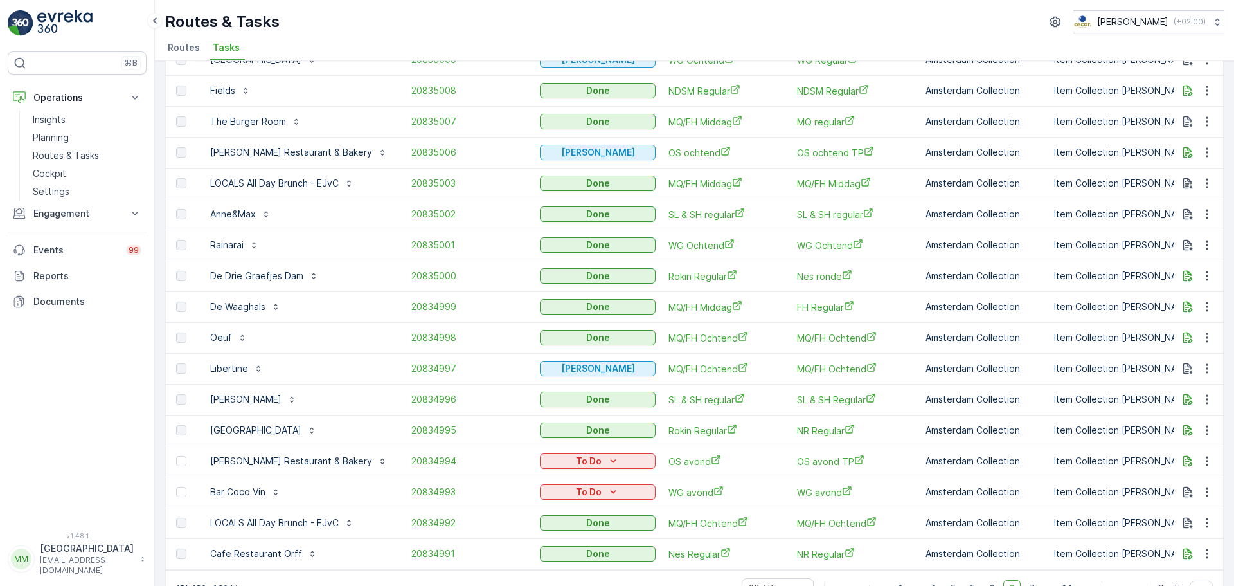
scroll to position [546, 0]
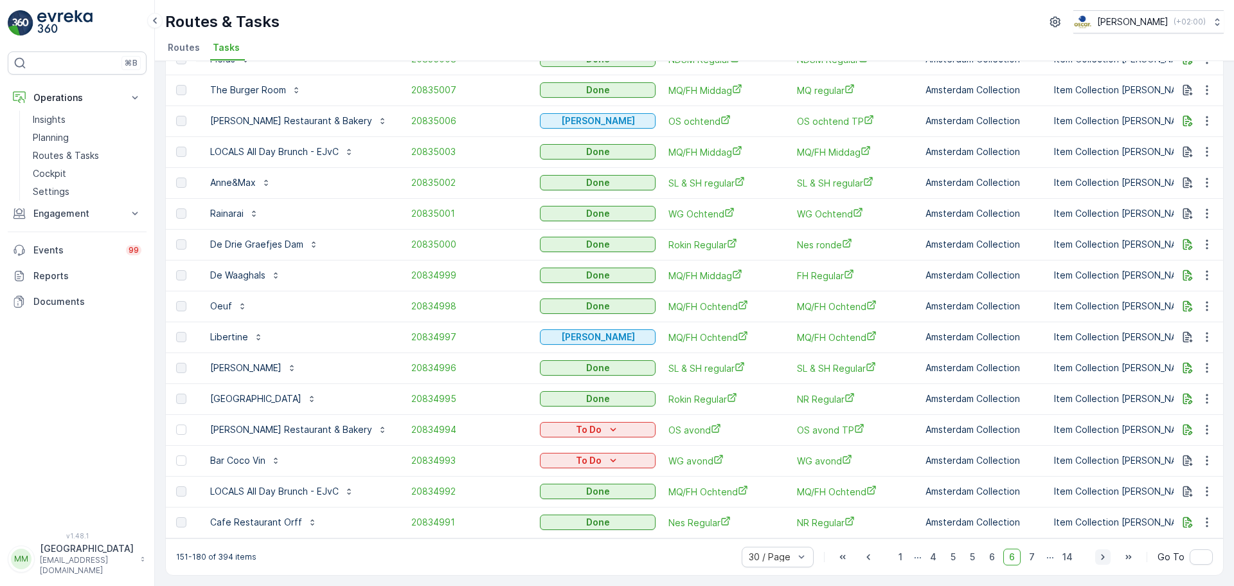
click at [1108, 558] on icon "button" at bounding box center [1103, 556] width 13 height 13
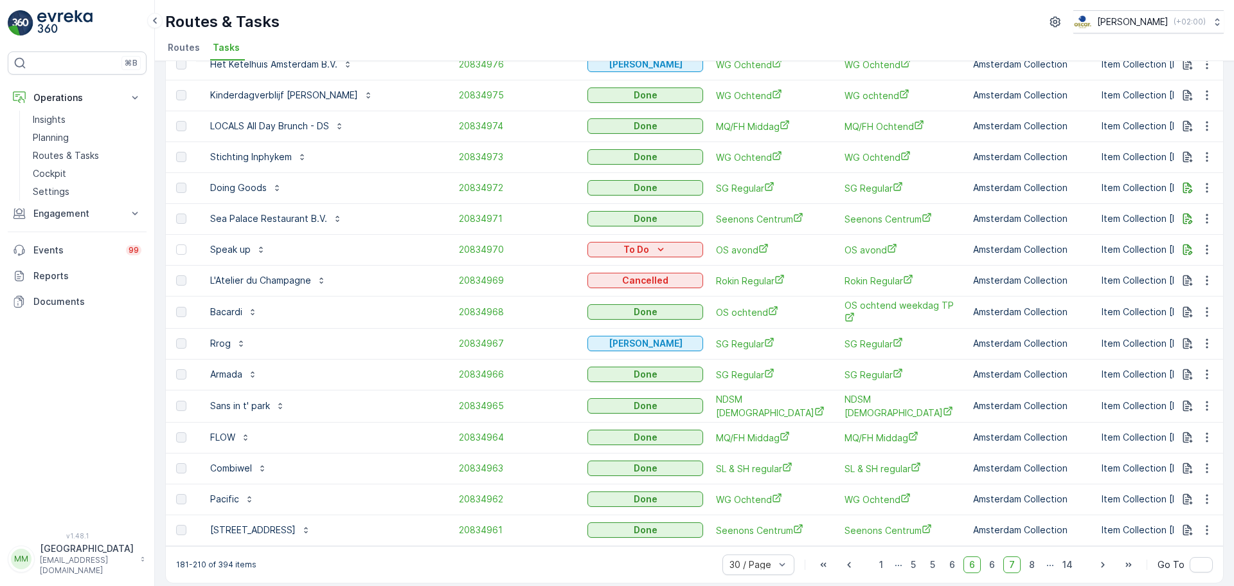
scroll to position [546, 0]
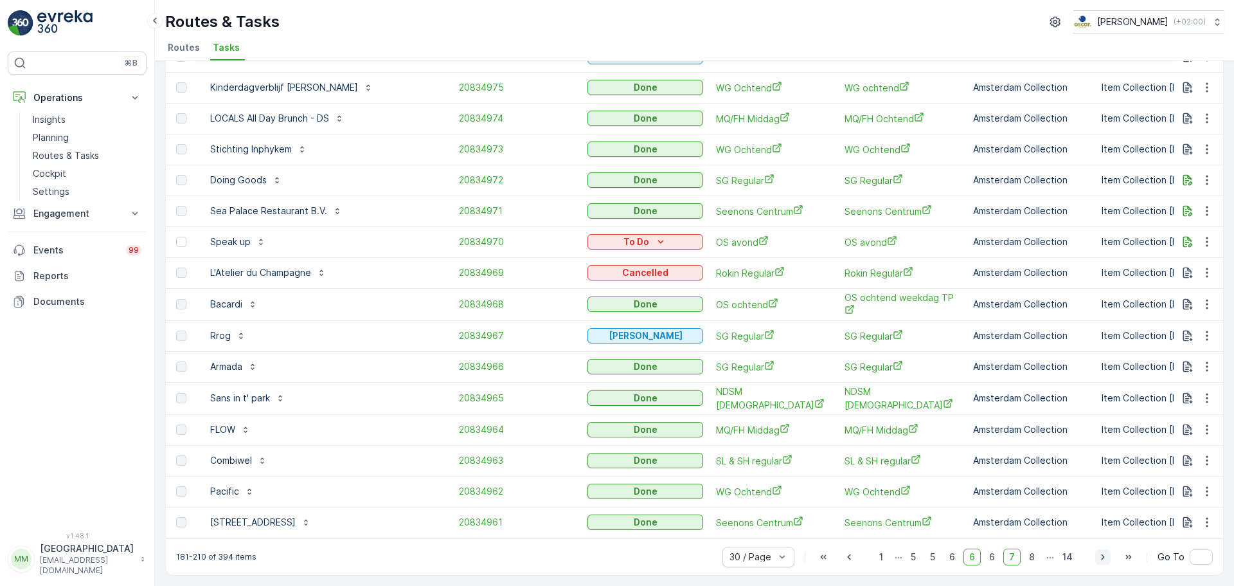
click at [1102, 556] on icon "button" at bounding box center [1103, 556] width 13 height 13
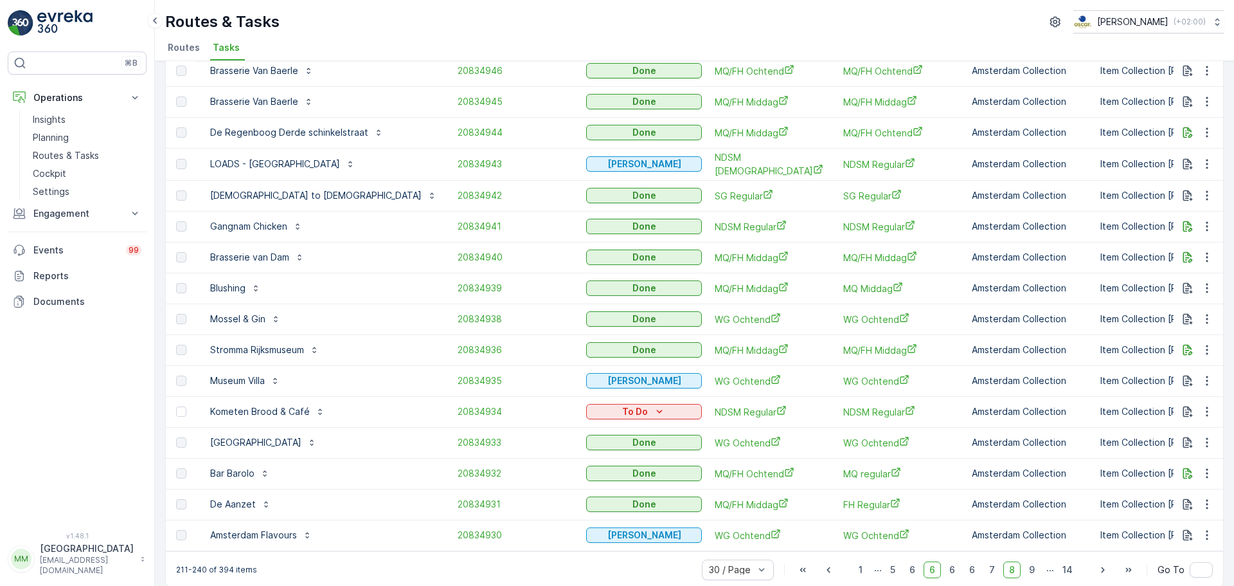
scroll to position [546, 0]
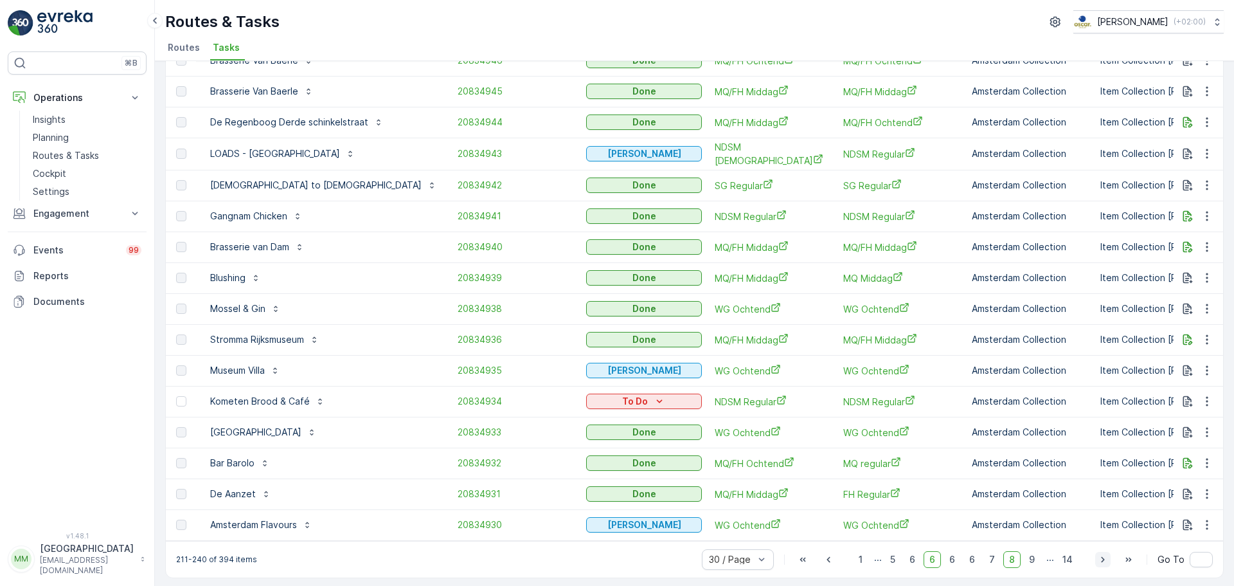
click at [1097, 555] on icon "button" at bounding box center [1103, 559] width 13 height 13
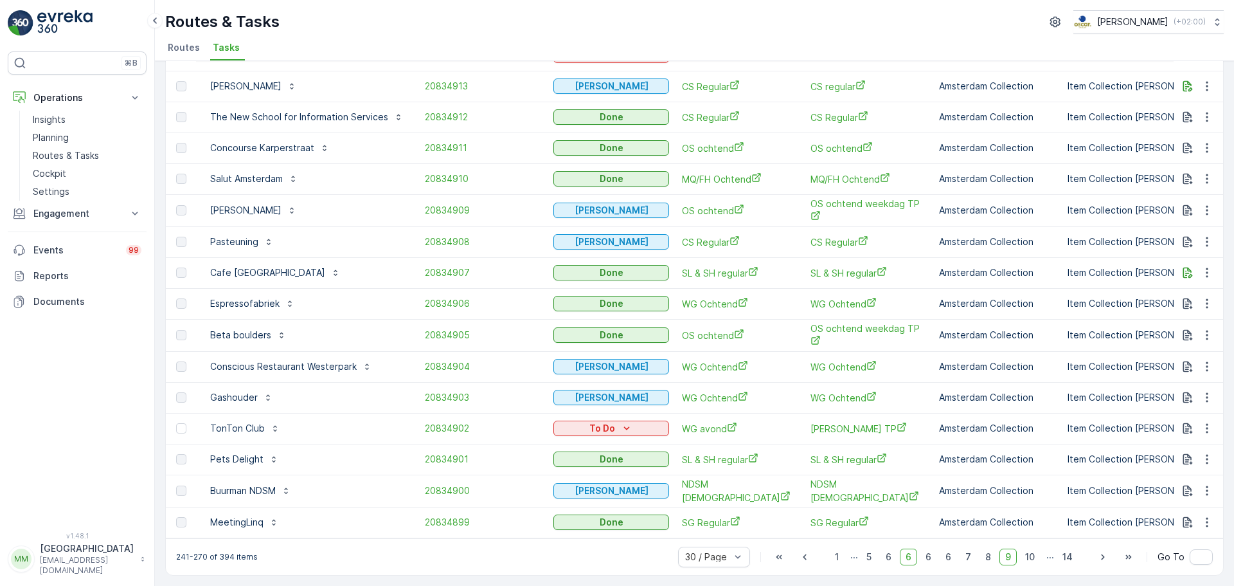
scroll to position [546, 0]
click at [1104, 552] on icon "button" at bounding box center [1103, 556] width 13 height 13
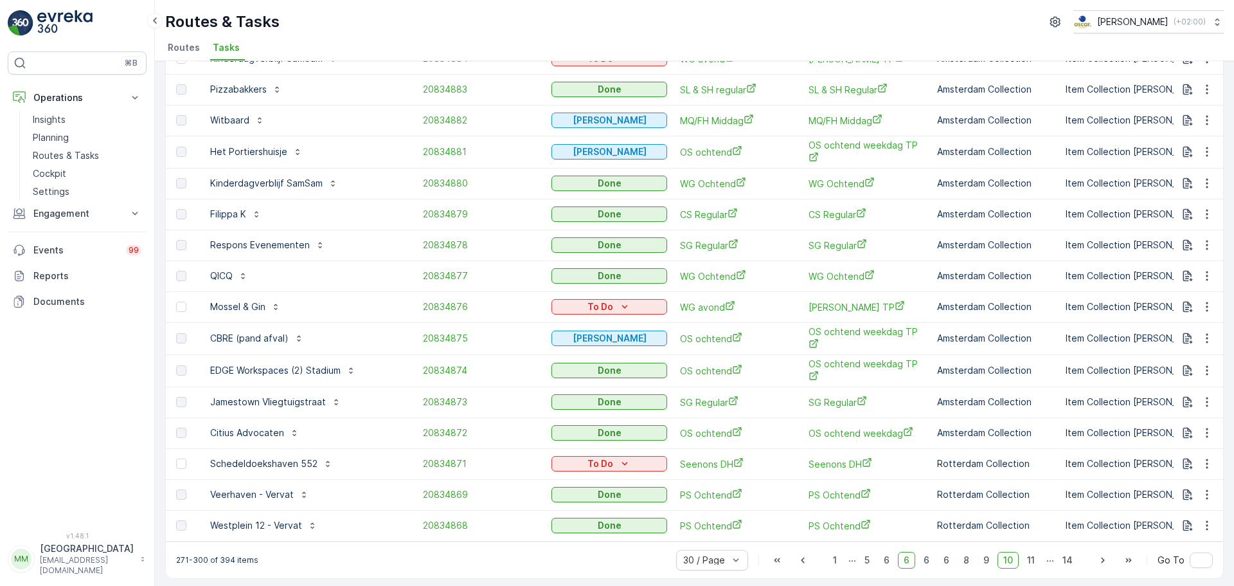
scroll to position [546, 0]
click at [1097, 557] on icon "button" at bounding box center [1103, 559] width 13 height 13
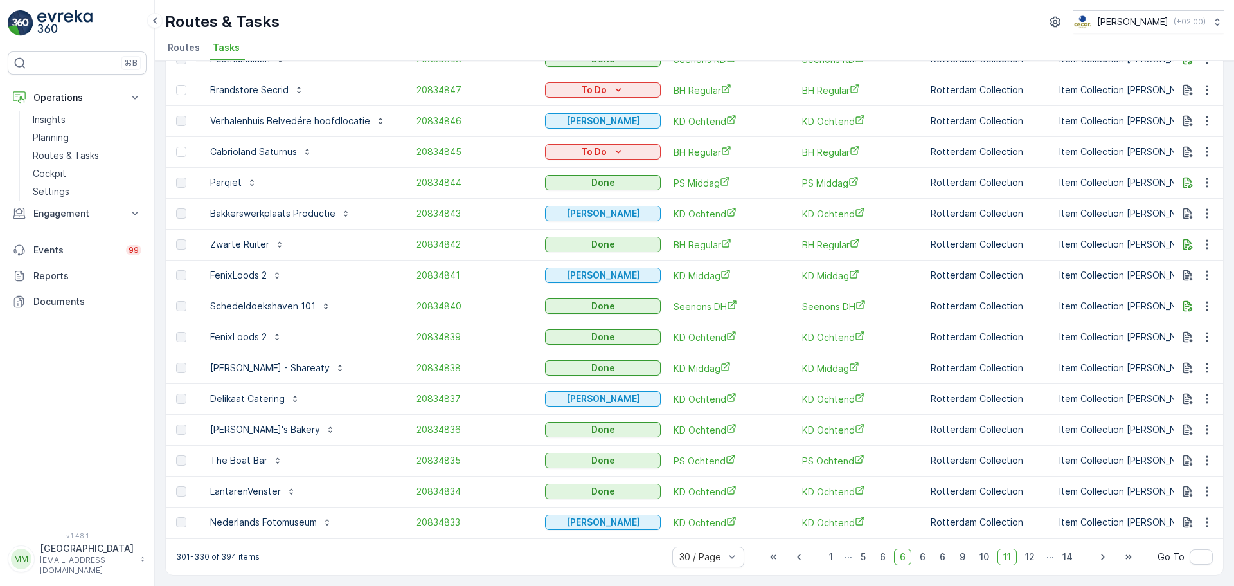
scroll to position [546, 0]
click at [1100, 560] on icon "button" at bounding box center [1103, 556] width 13 height 13
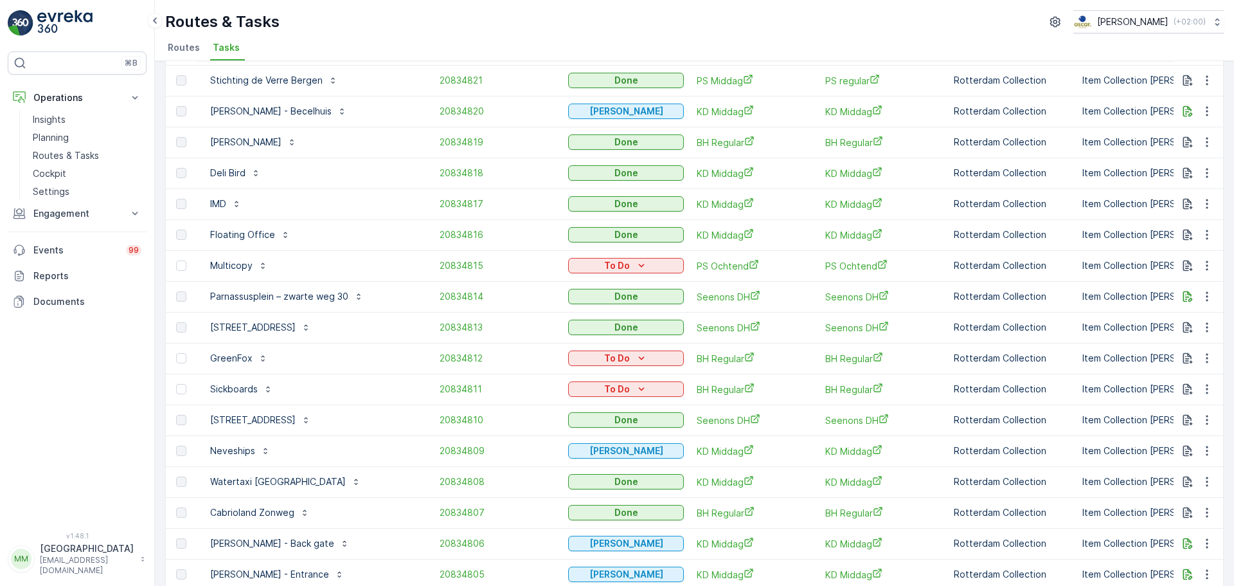
scroll to position [546, 0]
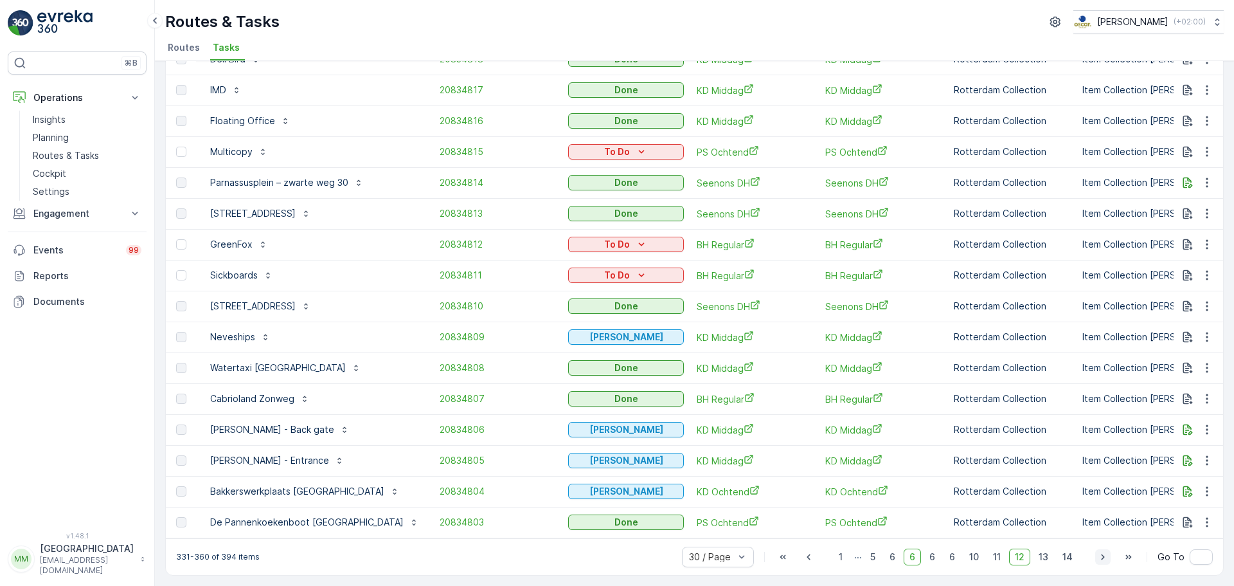
click at [1097, 561] on icon "button" at bounding box center [1103, 556] width 13 height 13
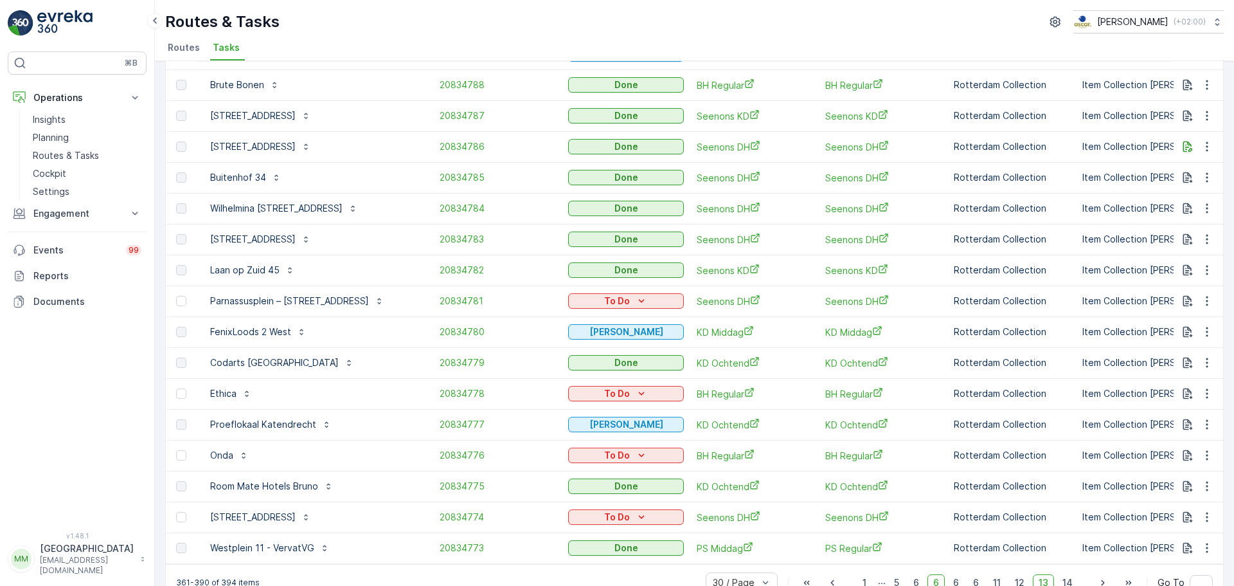
scroll to position [546, 0]
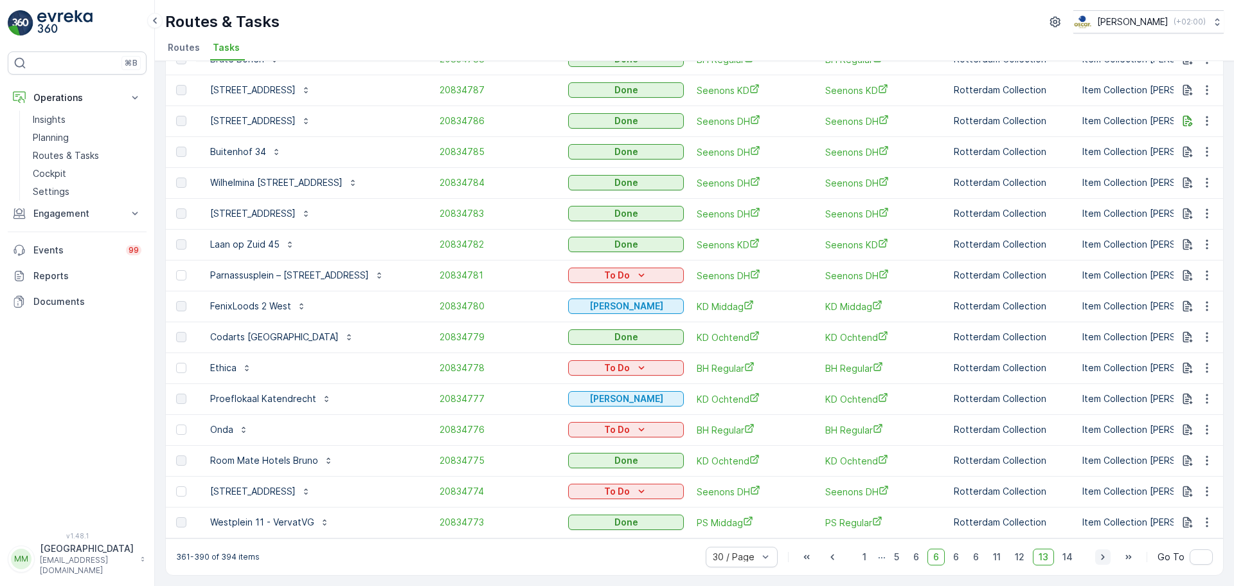
click at [1095, 557] on button "button" at bounding box center [1102, 556] width 15 height 15
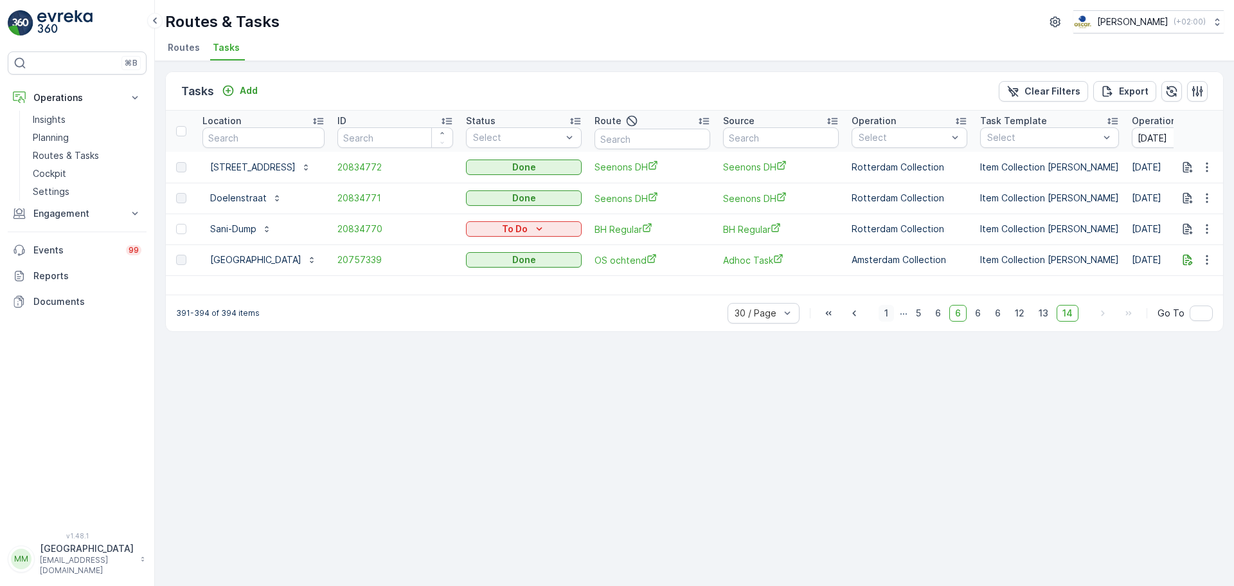
click at [886, 308] on span "1" at bounding box center [886, 313] width 15 height 17
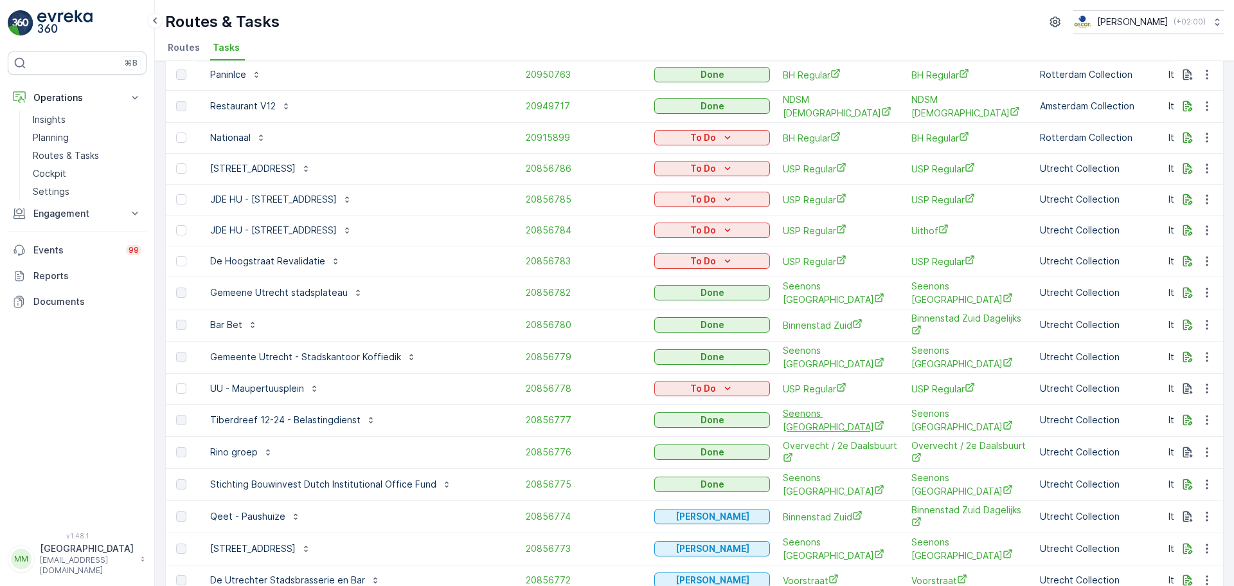
scroll to position [550, 0]
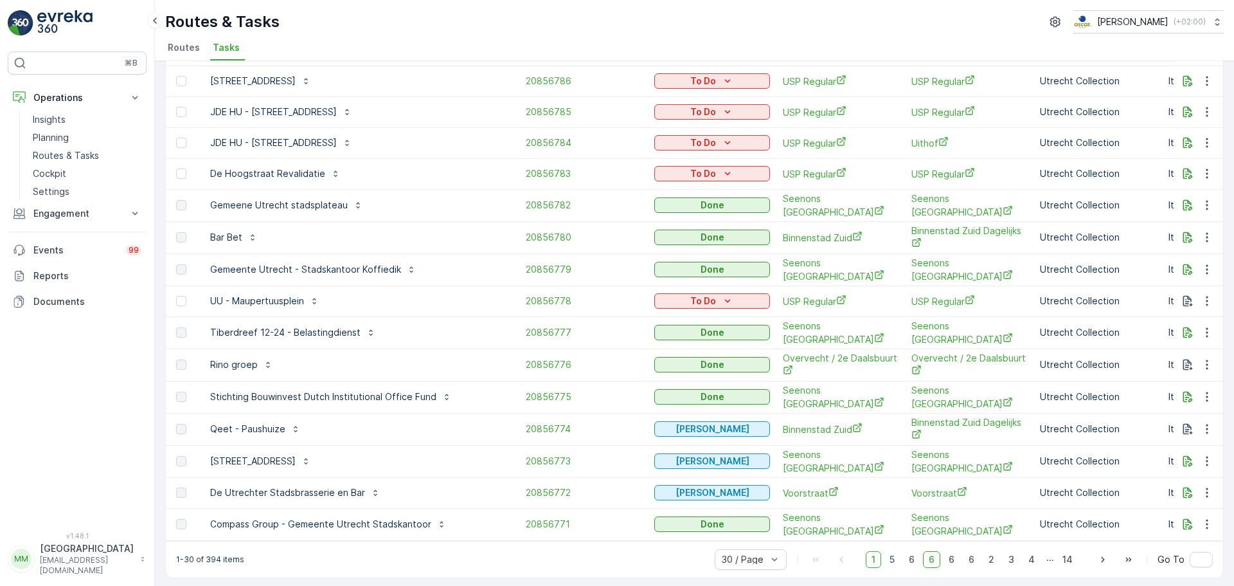
click at [873, 562] on span "1" at bounding box center [873, 559] width 15 height 17
click at [870, 553] on span "1" at bounding box center [873, 559] width 15 height 17
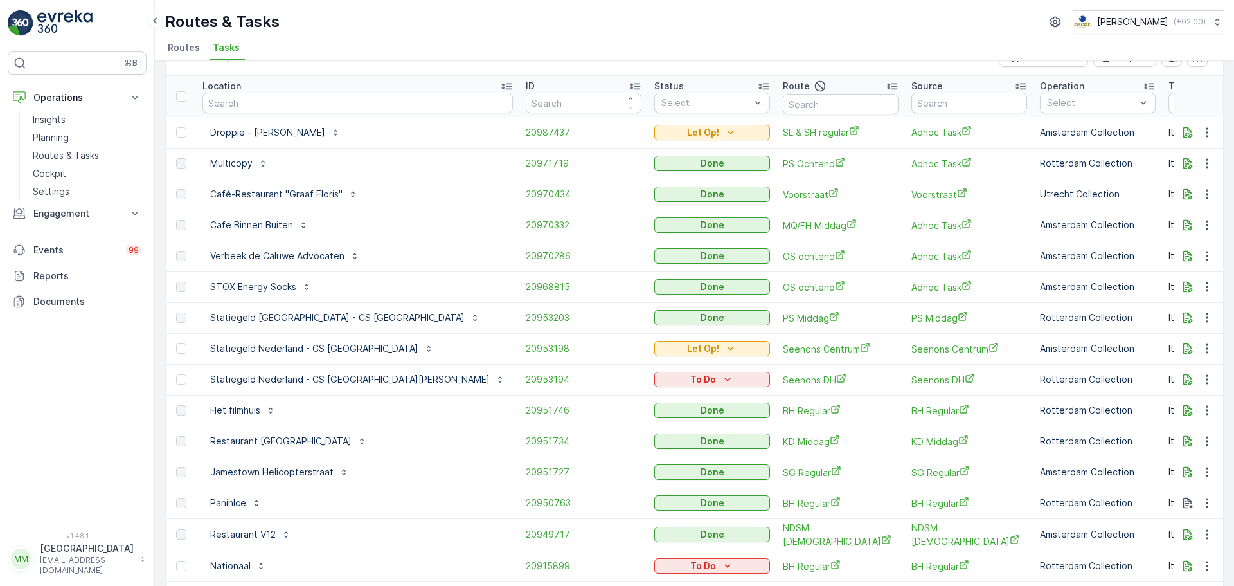
scroll to position [64, 0]
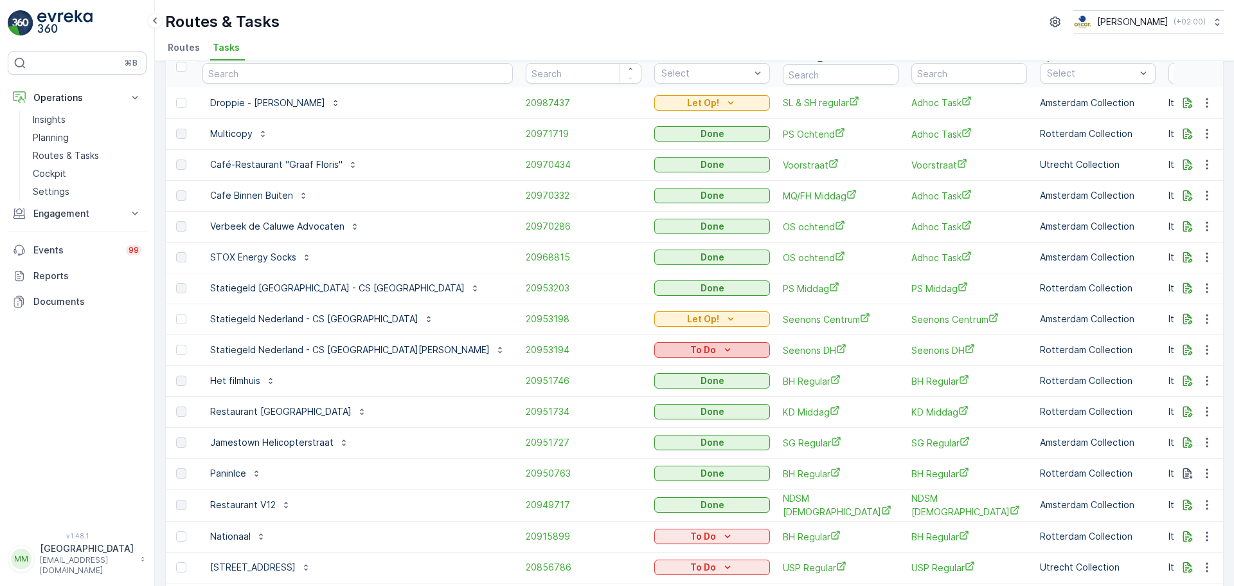
click at [678, 348] on div "To Do" at bounding box center [711, 349] width 105 height 13
click at [630, 422] on span "Cancelled" at bounding box center [625, 423] width 43 height 13
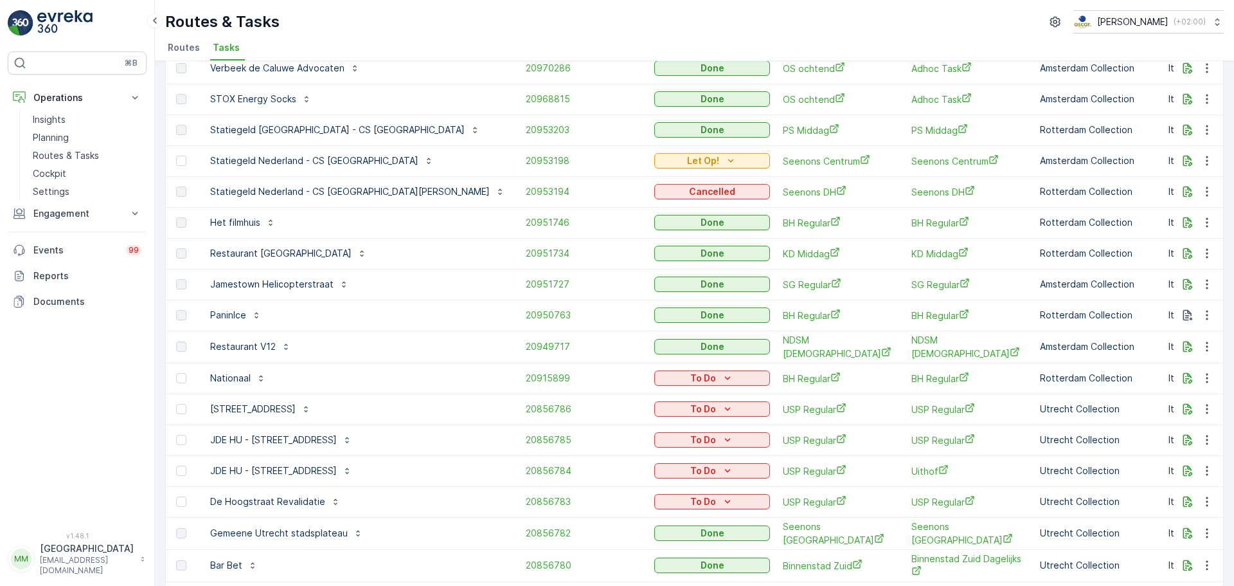
scroll to position [257, 0]
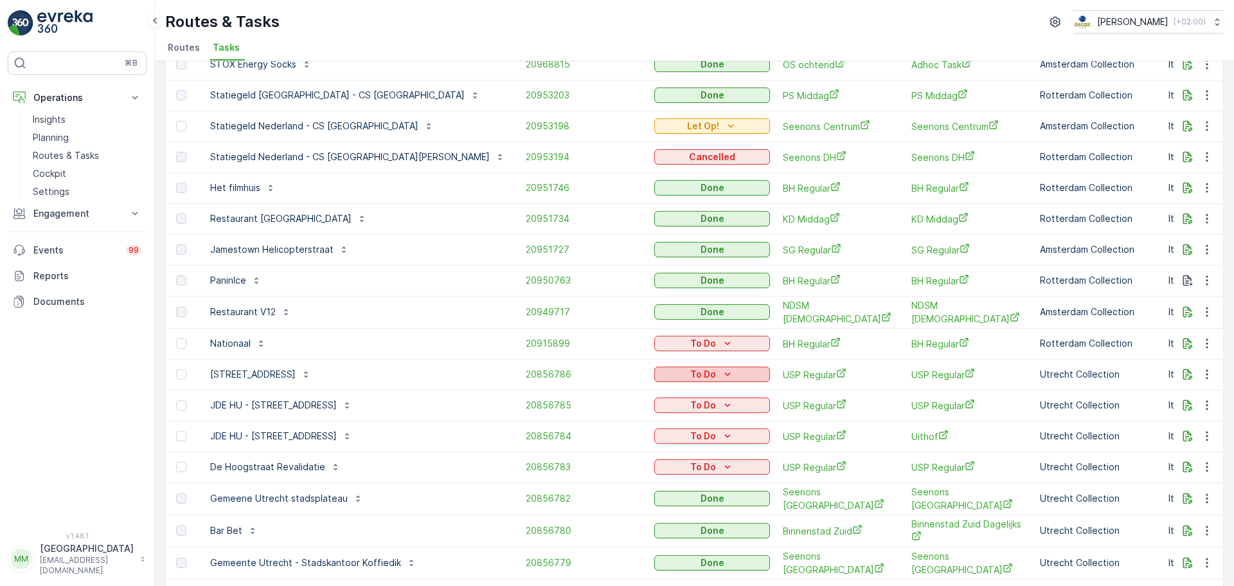
click at [665, 380] on button "To Do" at bounding box center [712, 373] width 116 height 15
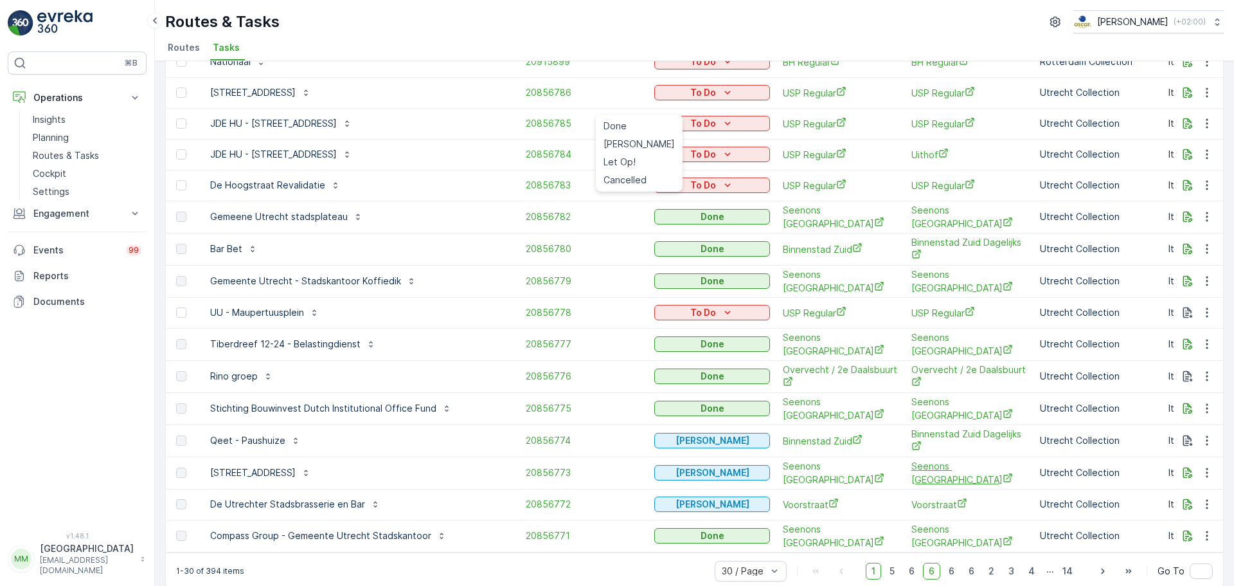
scroll to position [550, 0]
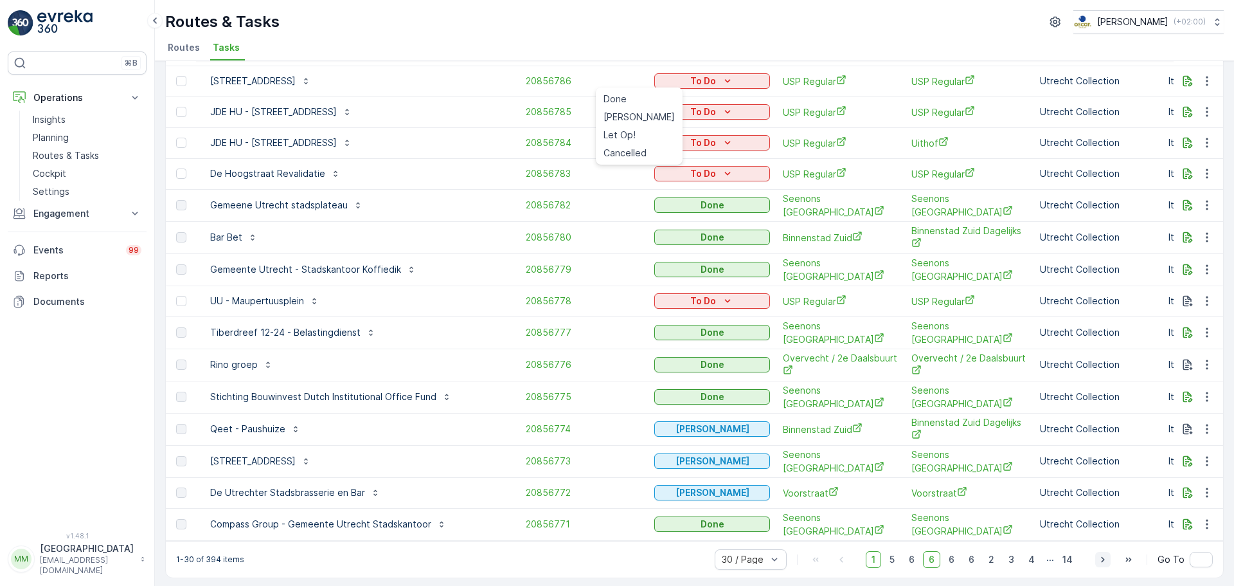
click at [1102, 553] on icon "button" at bounding box center [1103, 559] width 13 height 13
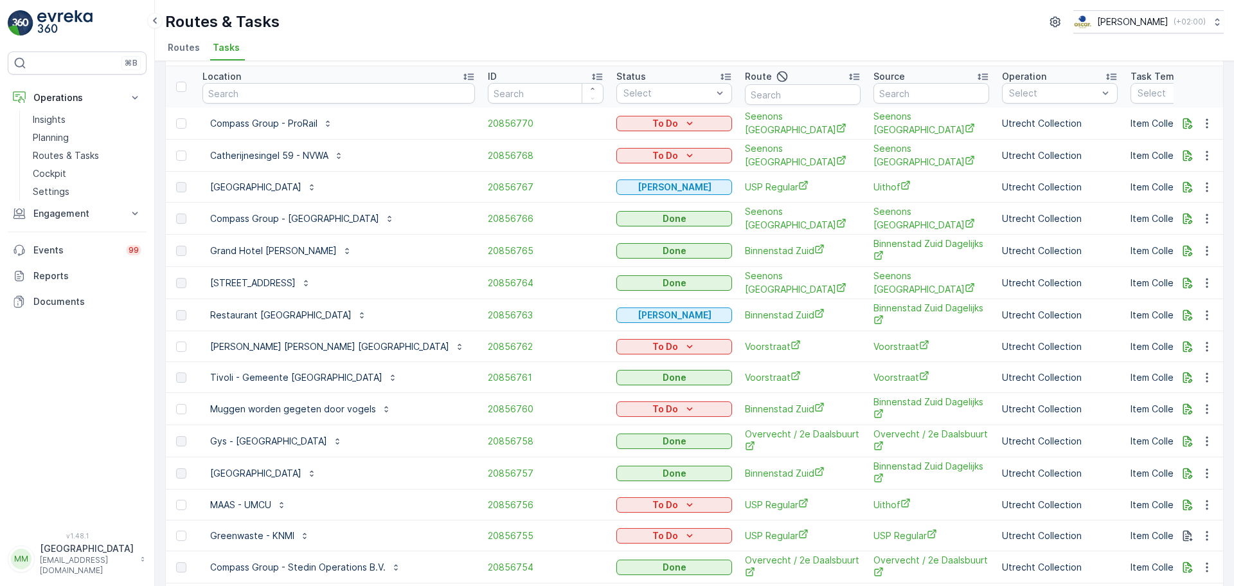
scroll to position [40, 0]
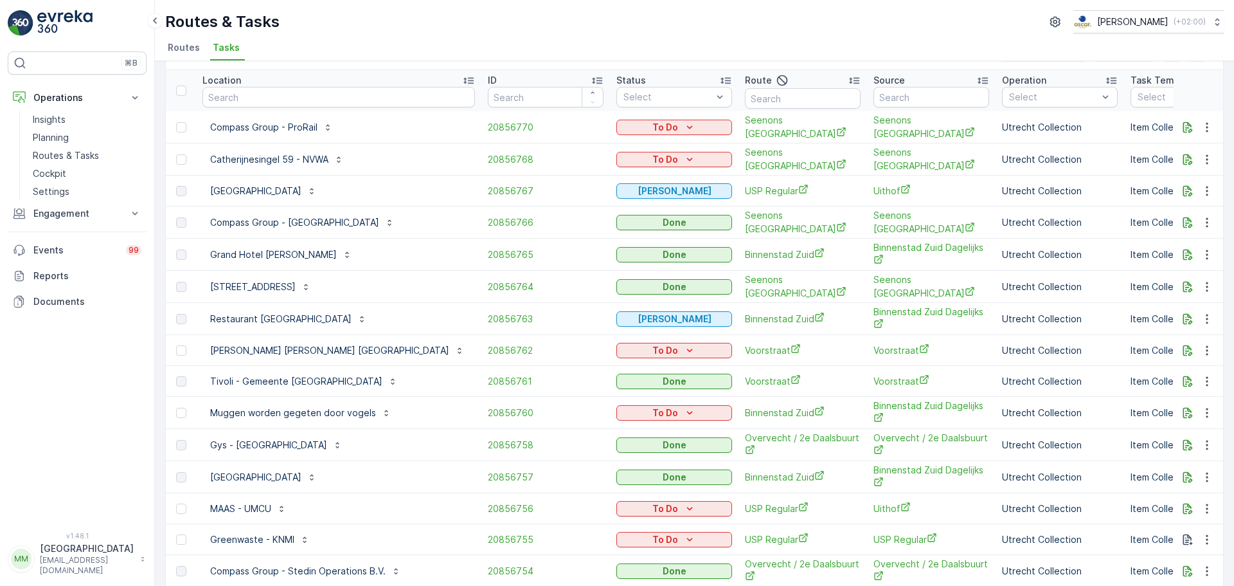
click at [679, 353] on div "To Do" at bounding box center [674, 350] width 116 height 18
click at [683, 348] on icon "To Do" at bounding box center [689, 350] width 13 height 13
click at [638, 417] on span "Cancelled" at bounding box center [626, 418] width 43 height 13
click at [659, 122] on div "To Do" at bounding box center [674, 127] width 105 height 13
click at [627, 197] on span "Cancelled" at bounding box center [626, 199] width 43 height 13
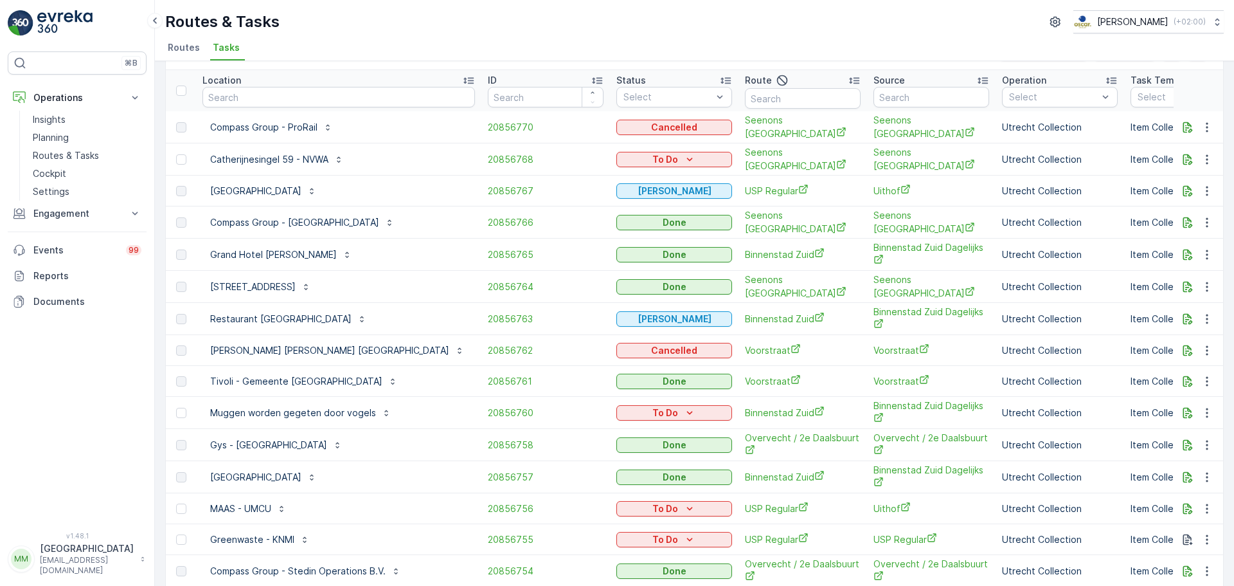
click at [663, 148] on td "To Do" at bounding box center [674, 159] width 129 height 32
click at [659, 159] on p "To Do" at bounding box center [665, 159] width 26 height 13
click at [639, 224] on div "Cancelled" at bounding box center [641, 231] width 82 height 18
click at [650, 405] on button "To Do" at bounding box center [674, 412] width 116 height 15
click at [617, 484] on span "Cancelled" at bounding box center [626, 480] width 43 height 13
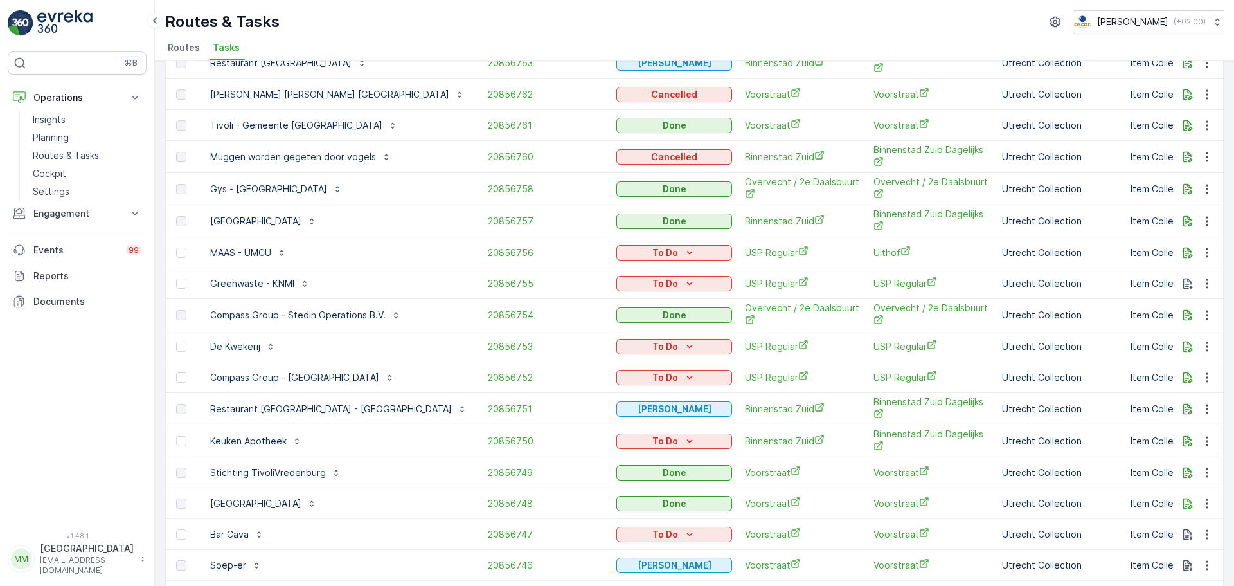
scroll to position [298, 0]
click at [652, 433] on p "To Do" at bounding box center [665, 439] width 26 height 13
click at [648, 504] on div "Cancelled" at bounding box center [641, 508] width 82 height 18
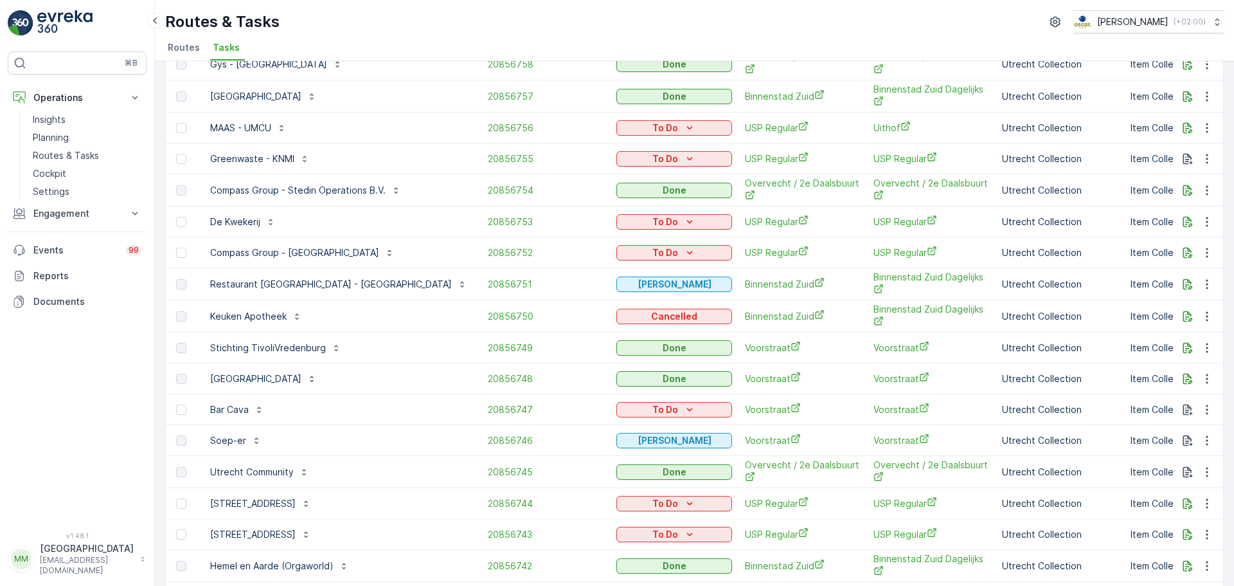
scroll to position [426, 0]
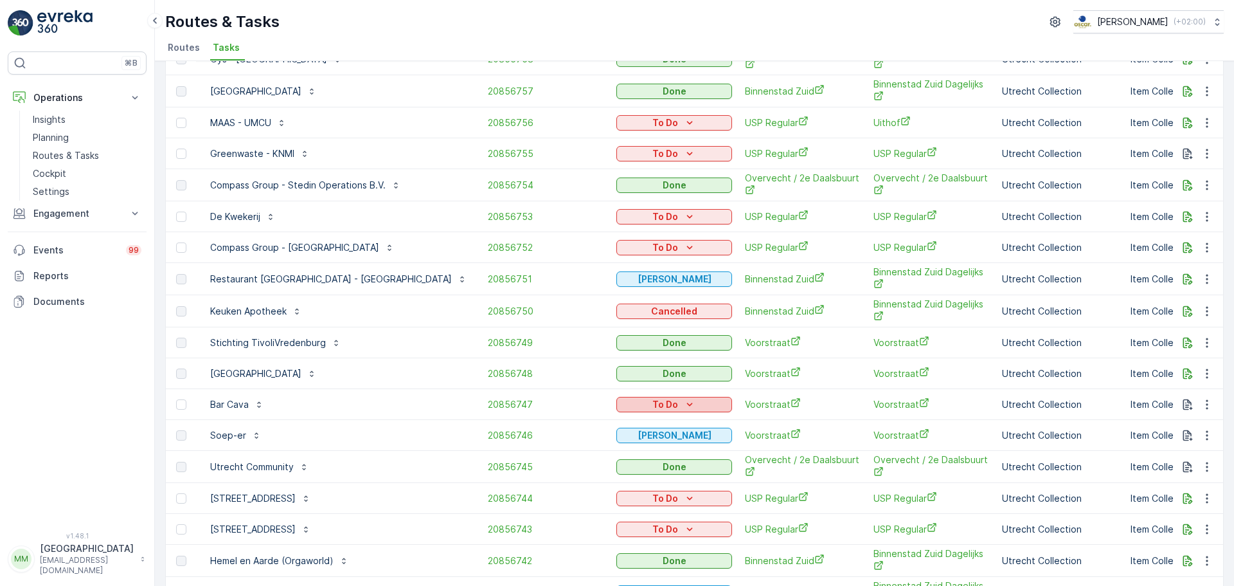
click at [683, 399] on div "To Do" at bounding box center [674, 404] width 105 height 13
click at [637, 475] on span "Cancelled" at bounding box center [626, 472] width 43 height 13
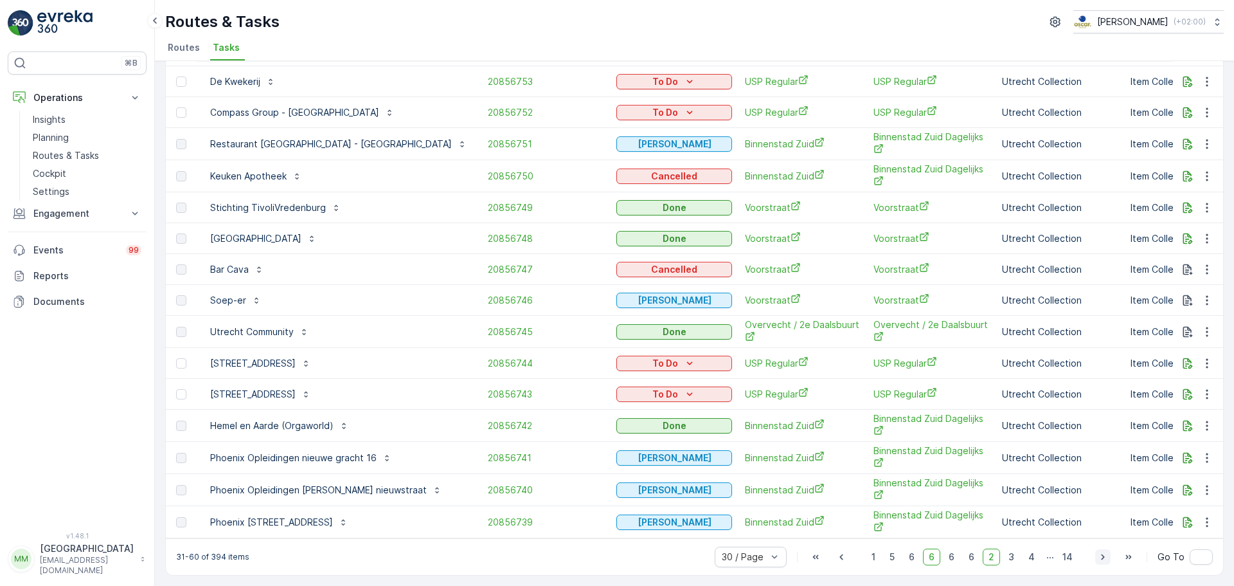
click at [1109, 559] on button "button" at bounding box center [1102, 556] width 15 height 15
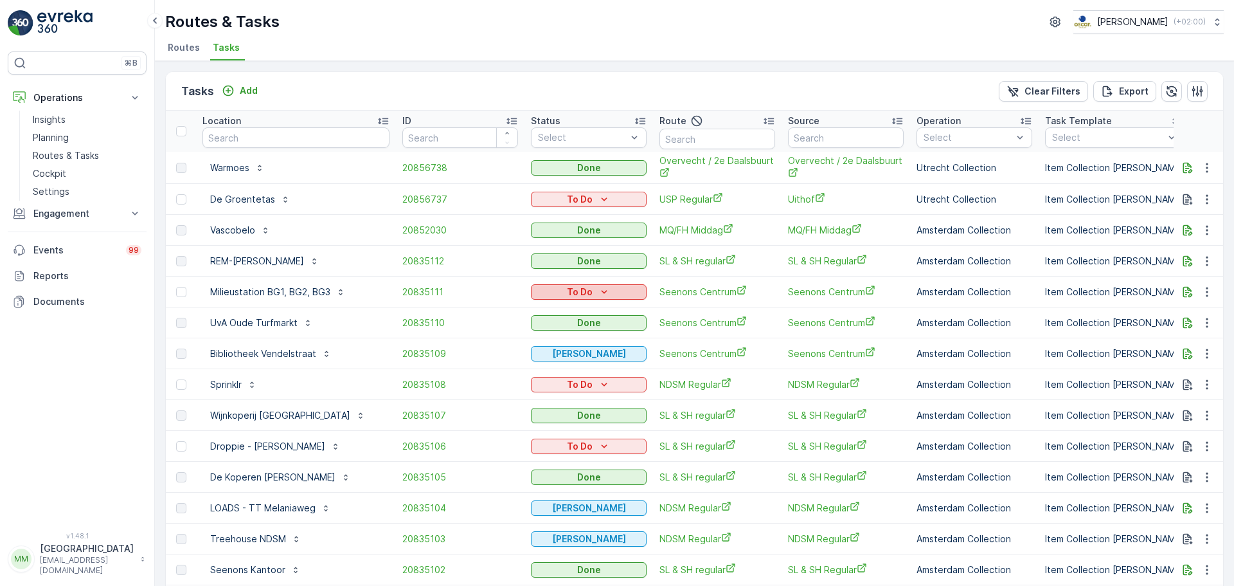
click at [572, 292] on p "To Do" at bounding box center [580, 291] width 26 height 13
click at [563, 368] on span "Cancelled" at bounding box center [557, 365] width 43 height 13
click at [580, 378] on p "To Do" at bounding box center [580, 384] width 26 height 13
click at [559, 460] on span "Cancelled" at bounding box center [557, 457] width 43 height 13
click at [572, 451] on p "To Do" at bounding box center [580, 446] width 26 height 13
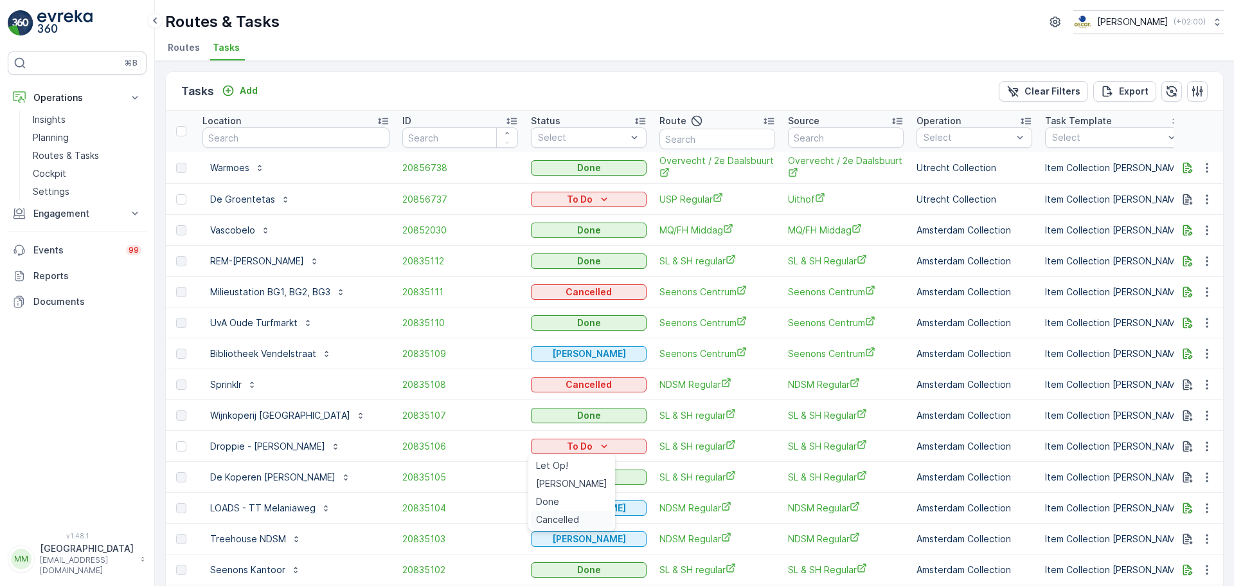
click at [555, 516] on span "Cancelled" at bounding box center [557, 519] width 43 height 13
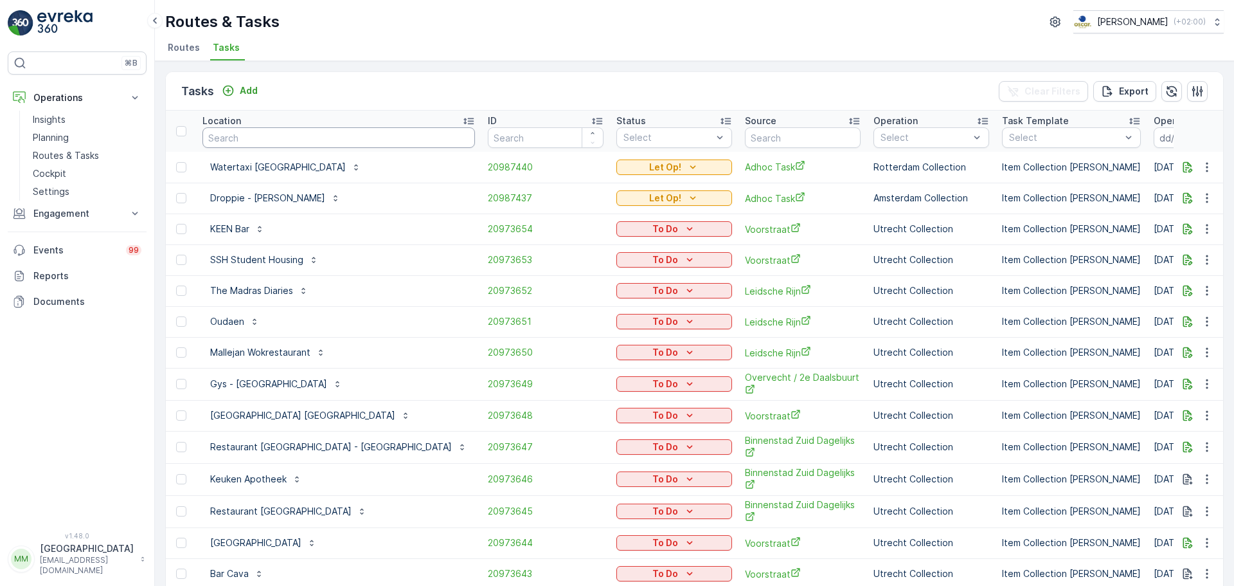
click at [247, 138] on input "text" at bounding box center [338, 137] width 273 height 21
type input "vve"
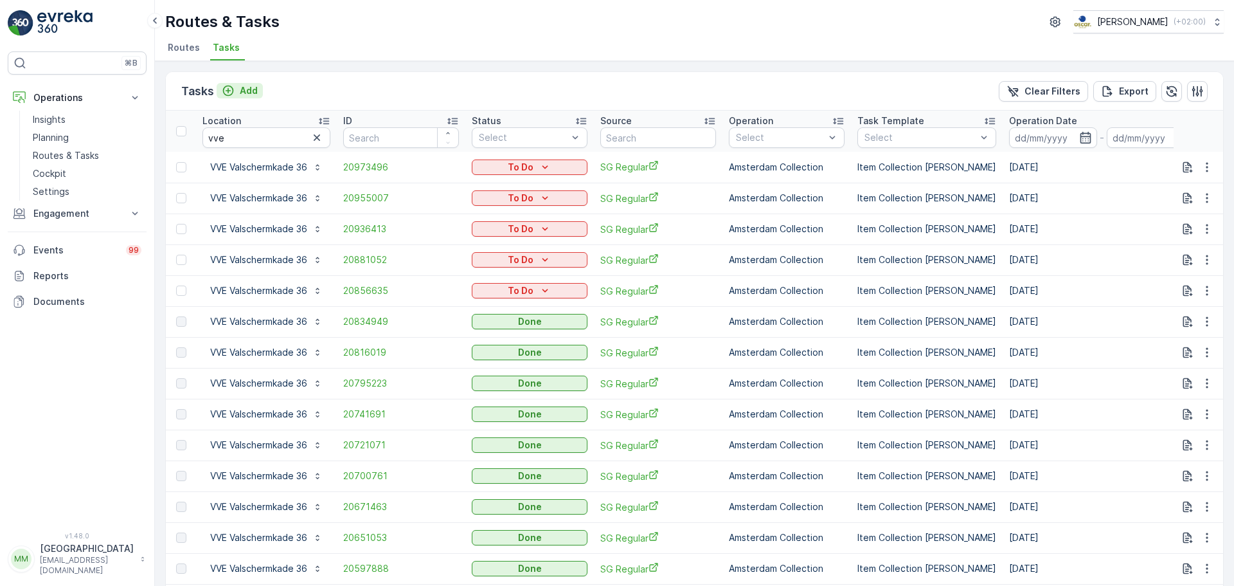
click at [247, 94] on p "Add" at bounding box center [249, 90] width 18 height 13
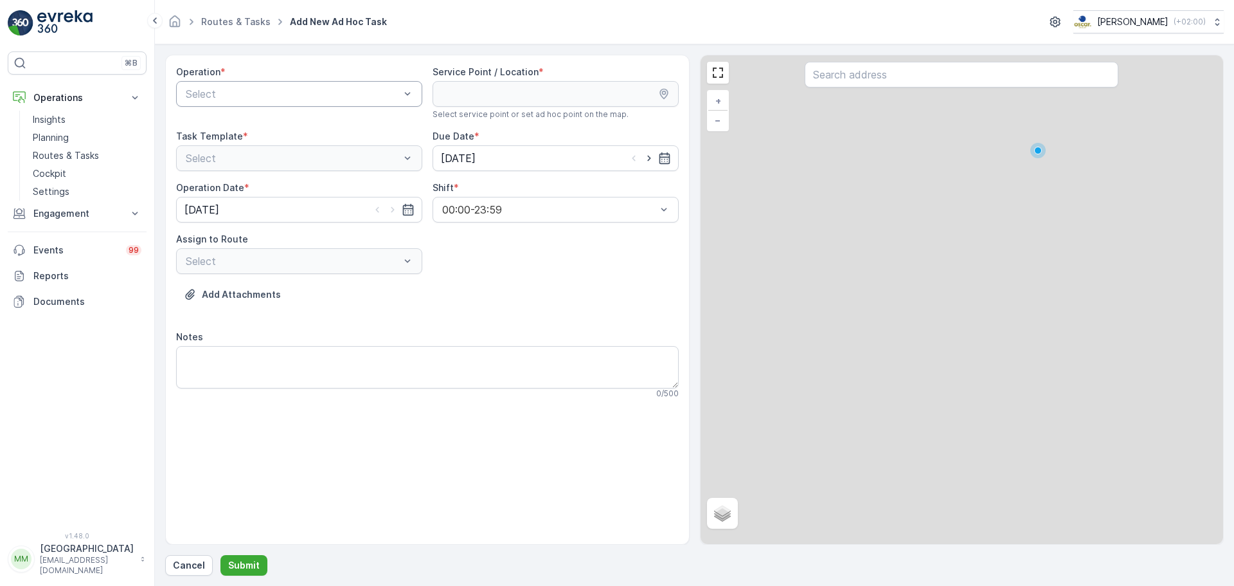
click at [305, 102] on div "Select" at bounding box center [299, 94] width 246 height 26
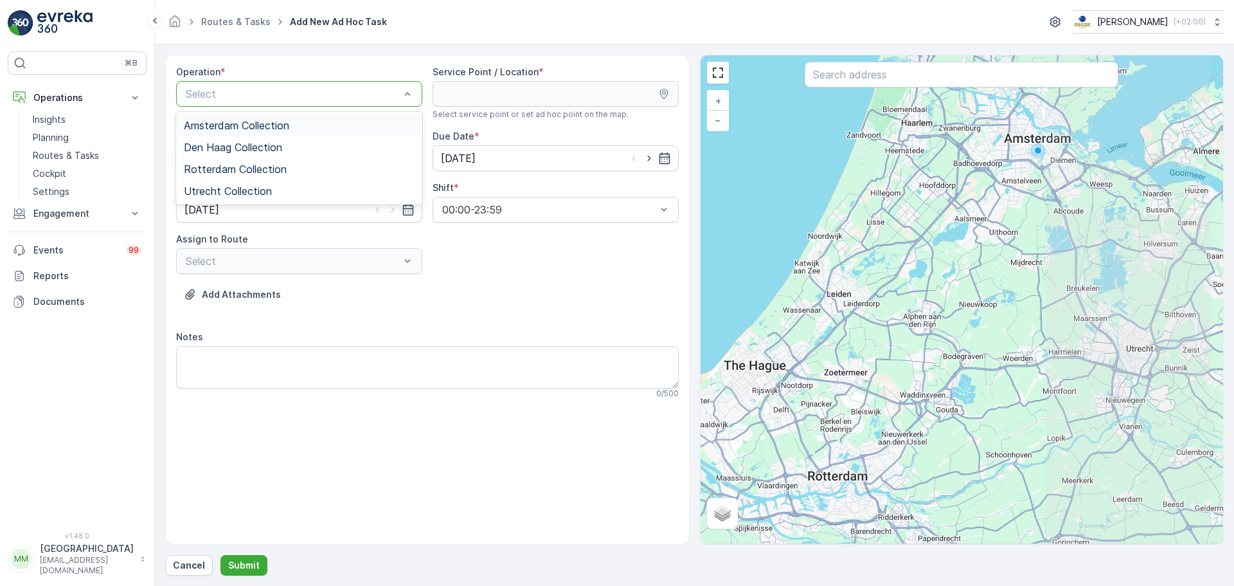
click at [320, 116] on div "Amsterdam Collection" at bounding box center [299, 125] width 246 height 22
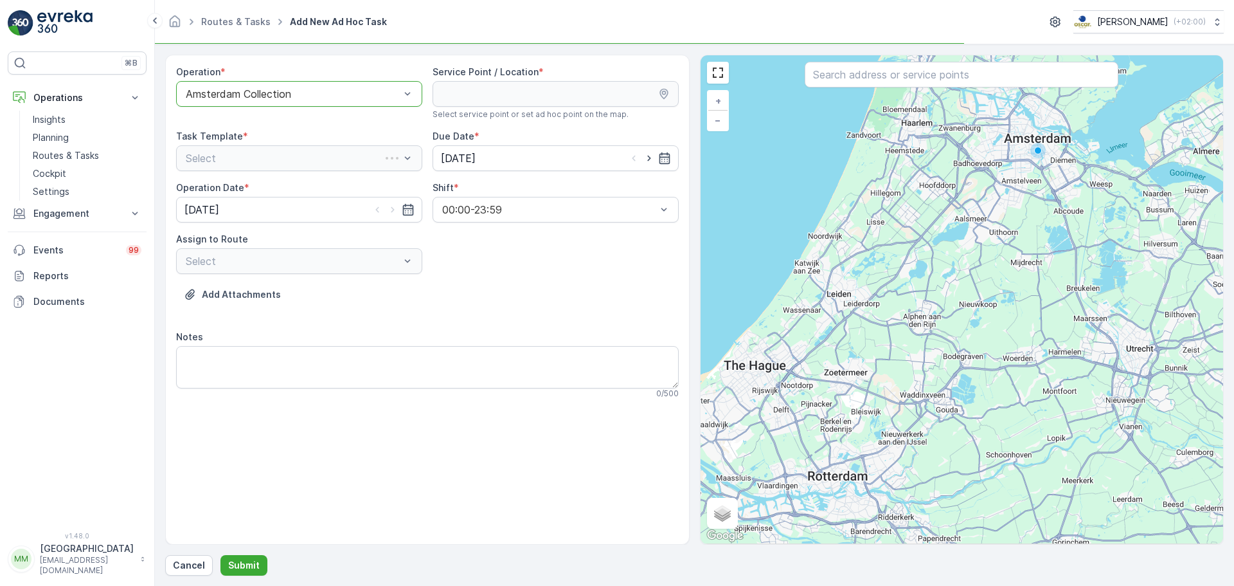
click at [857, 76] on input "text" at bounding box center [962, 75] width 314 height 26
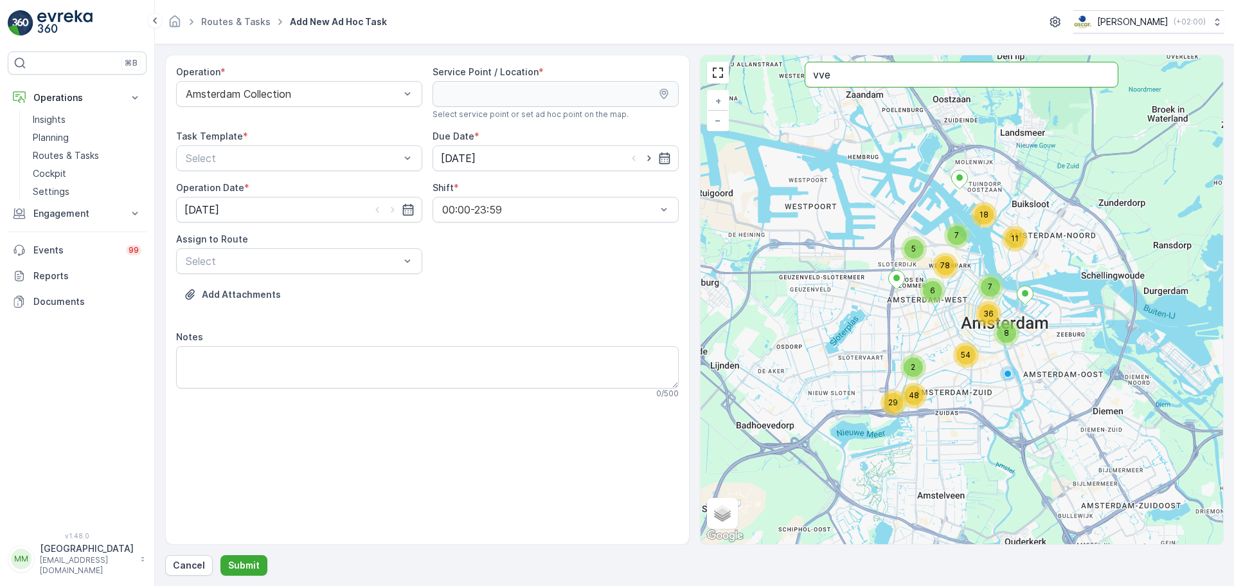
type input "vve"
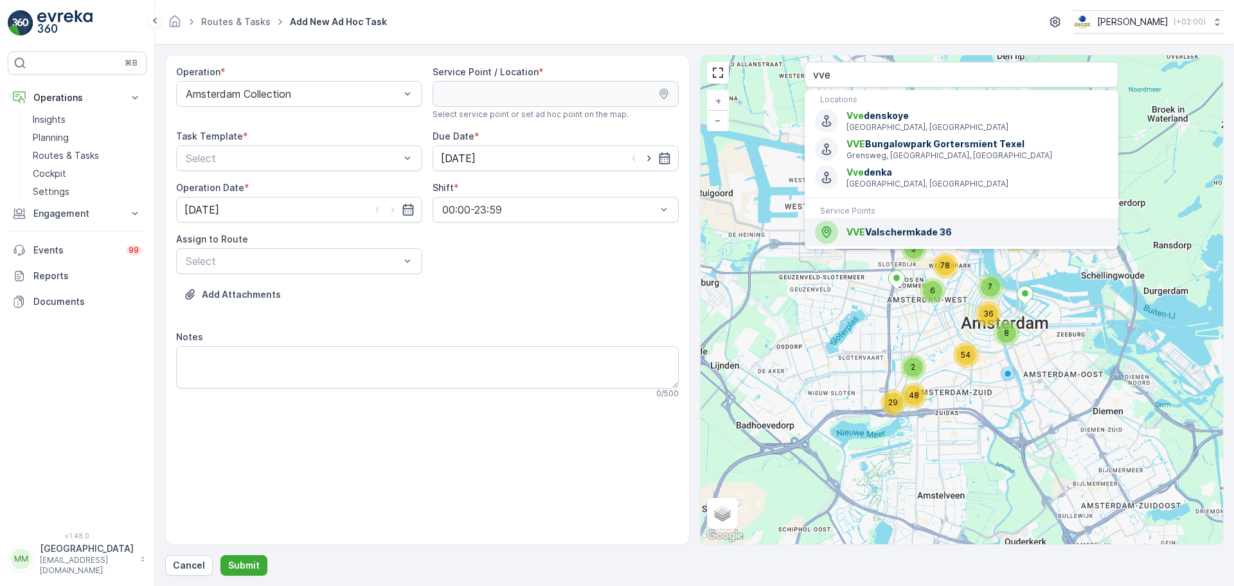
click at [864, 231] on span "VVE" at bounding box center [856, 231] width 19 height 11
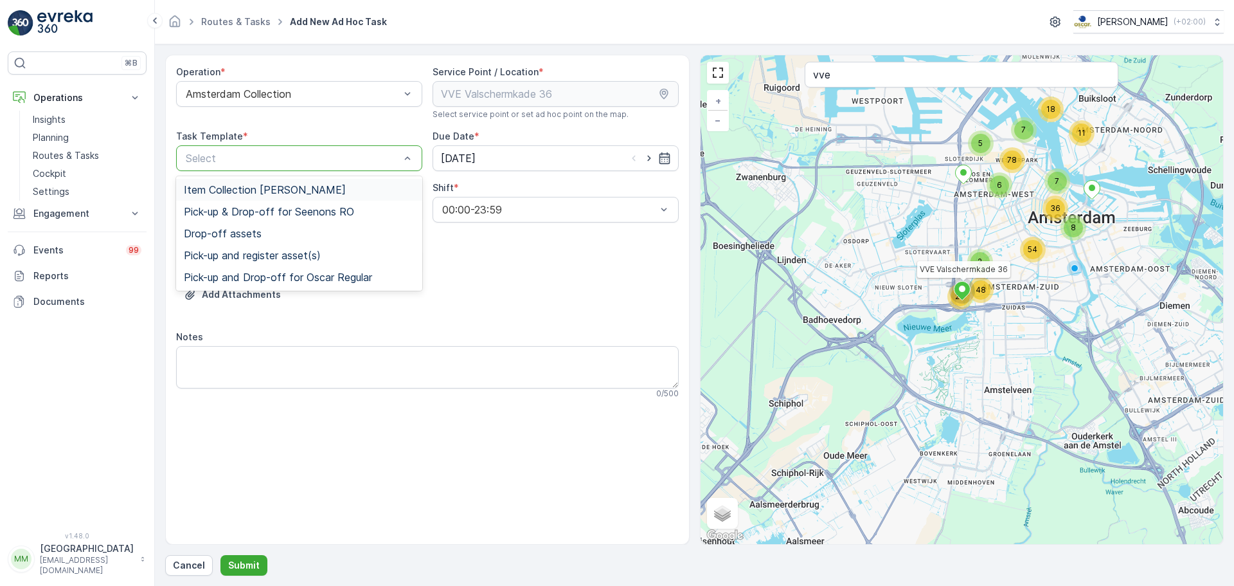
click at [269, 167] on div "Select" at bounding box center [299, 158] width 246 height 26
click at [280, 184] on span "Item Collection [PERSON_NAME]" at bounding box center [265, 190] width 162 height 12
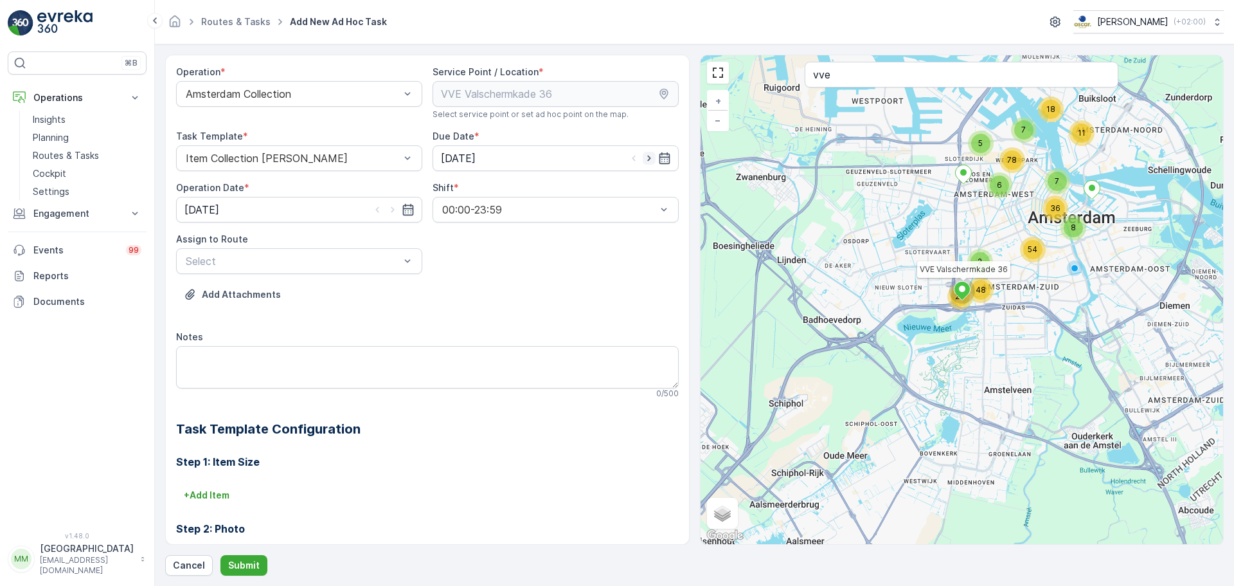
click at [649, 156] on icon "button" at bounding box center [649, 158] width 13 height 13
type input "14.08.2025"
click at [391, 211] on icon "button" at bounding box center [392, 210] width 3 height 6
type input "[DATE]"
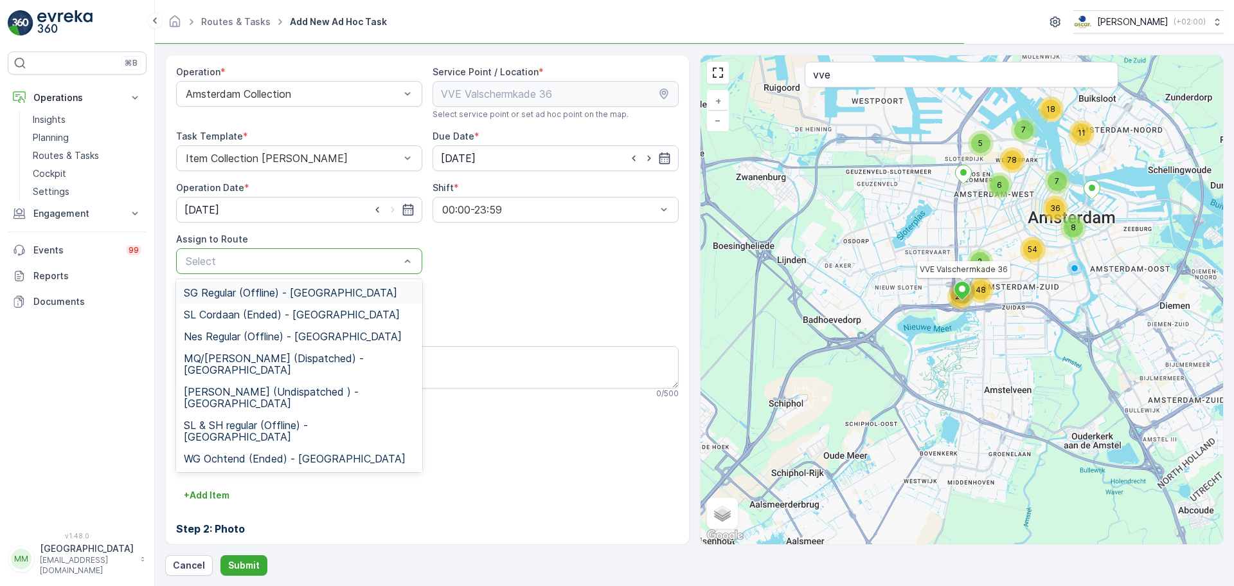
click at [345, 260] on div at bounding box center [292, 261] width 217 height 12
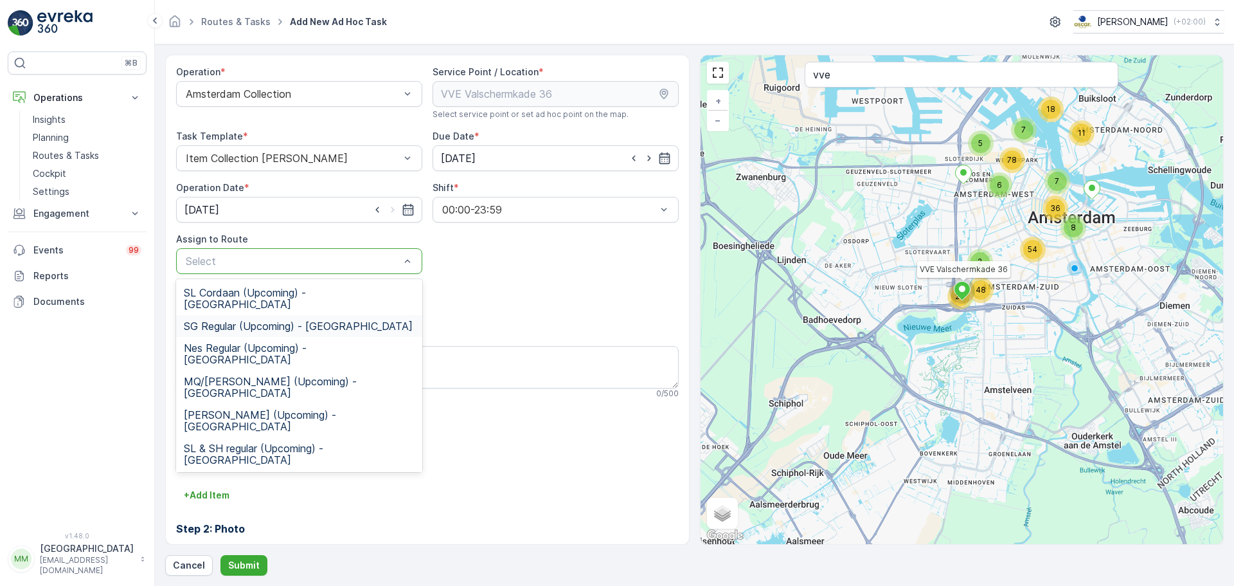
click at [271, 320] on span "SG Regular (Upcoming) - Amsterdam" at bounding box center [298, 326] width 229 height 12
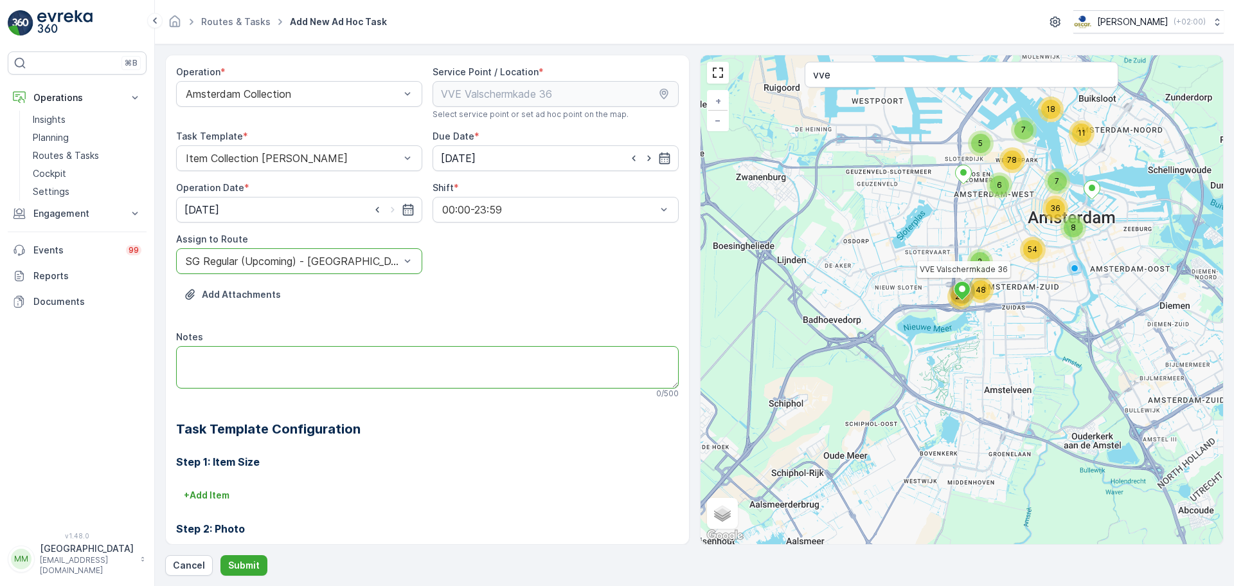
click at [255, 363] on textarea "Notes" at bounding box center [427, 367] width 503 height 42
type textarea "graag grofvuil ophalen"
click at [213, 489] on p "+ Add Item" at bounding box center [207, 495] width 46 height 13
click at [257, 512] on div at bounding box center [380, 513] width 393 height 12
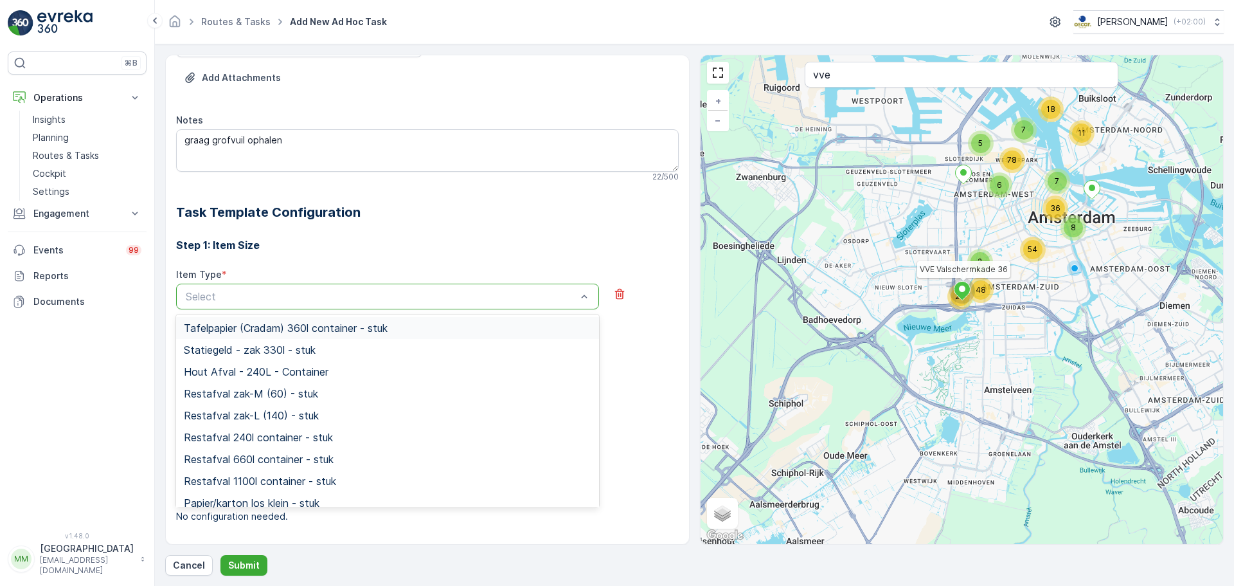
scroll to position [226, 0]
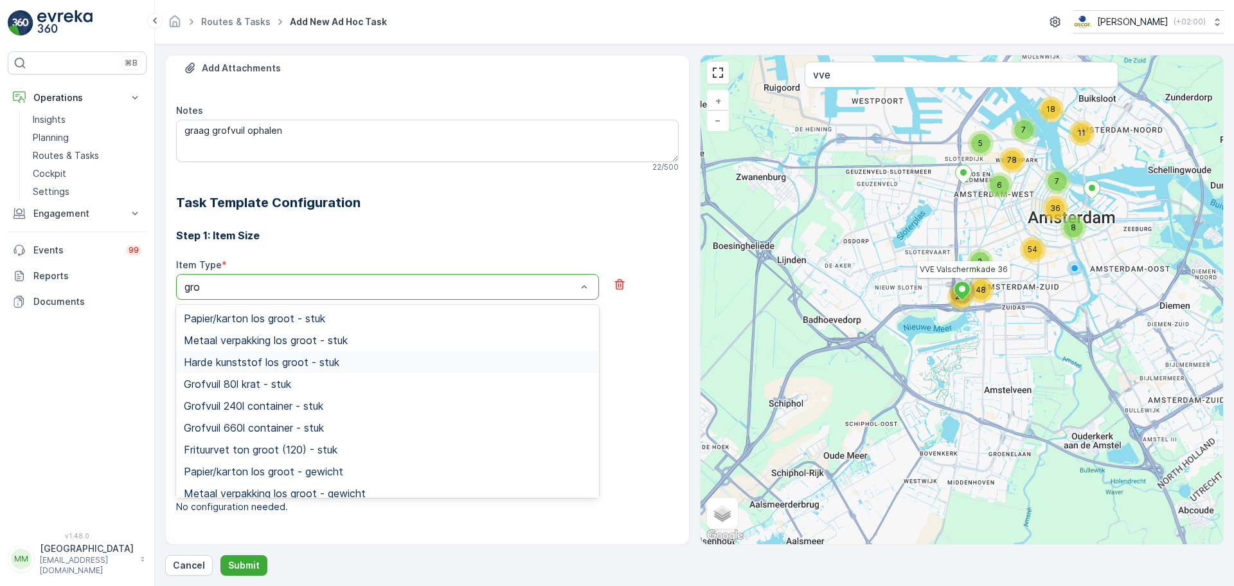
type input "grof"
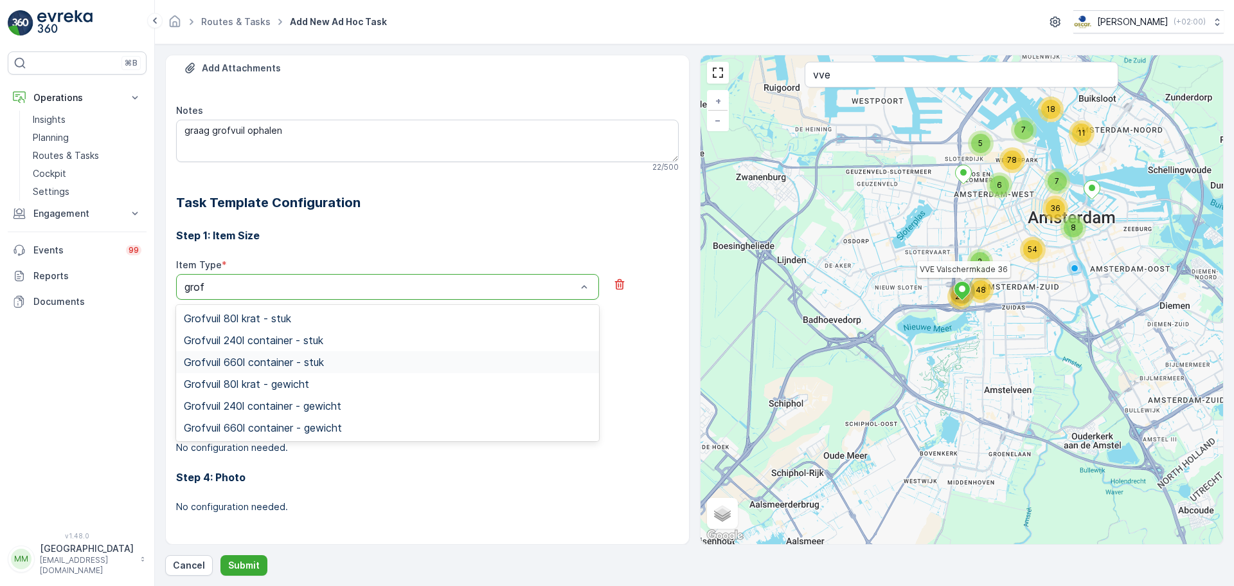
click at [322, 363] on div "Grofvuil 660l container - stuk" at bounding box center [387, 362] width 423 height 22
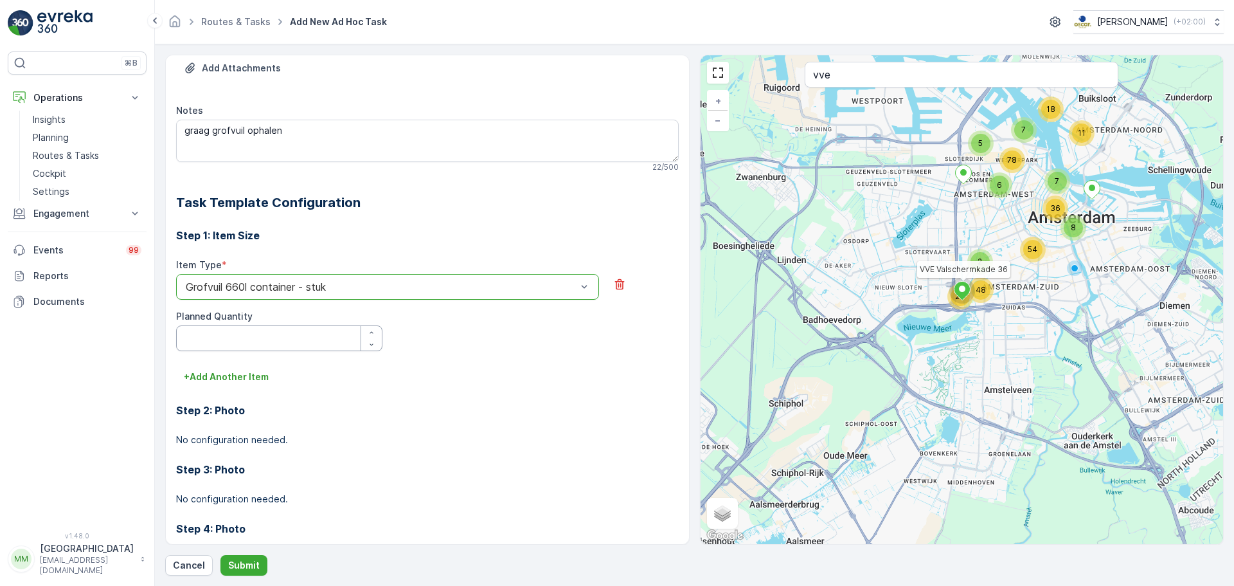
click at [242, 337] on Quantity "Planned Quantity" at bounding box center [279, 338] width 206 height 26
type Quantity "1"
click at [255, 549] on div "Operation * Amsterdam Collection Service Point / Location * Select service poin…" at bounding box center [694, 315] width 1059 height 521
click at [255, 562] on p "Submit" at bounding box center [243, 565] width 31 height 13
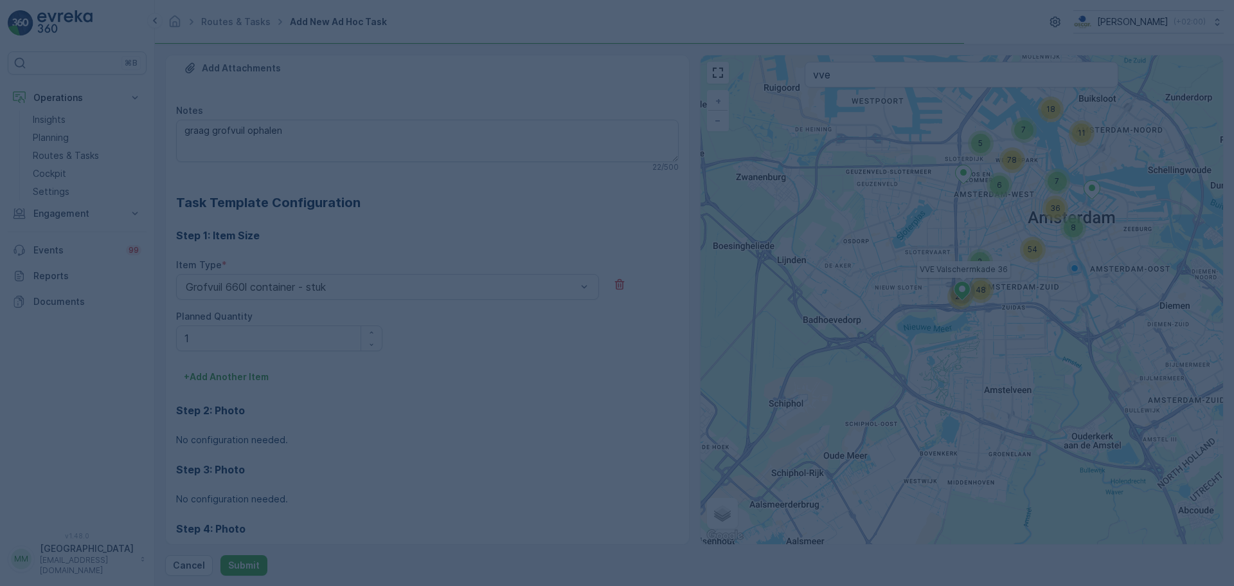
click at [239, 562] on div at bounding box center [617, 293] width 1234 height 586
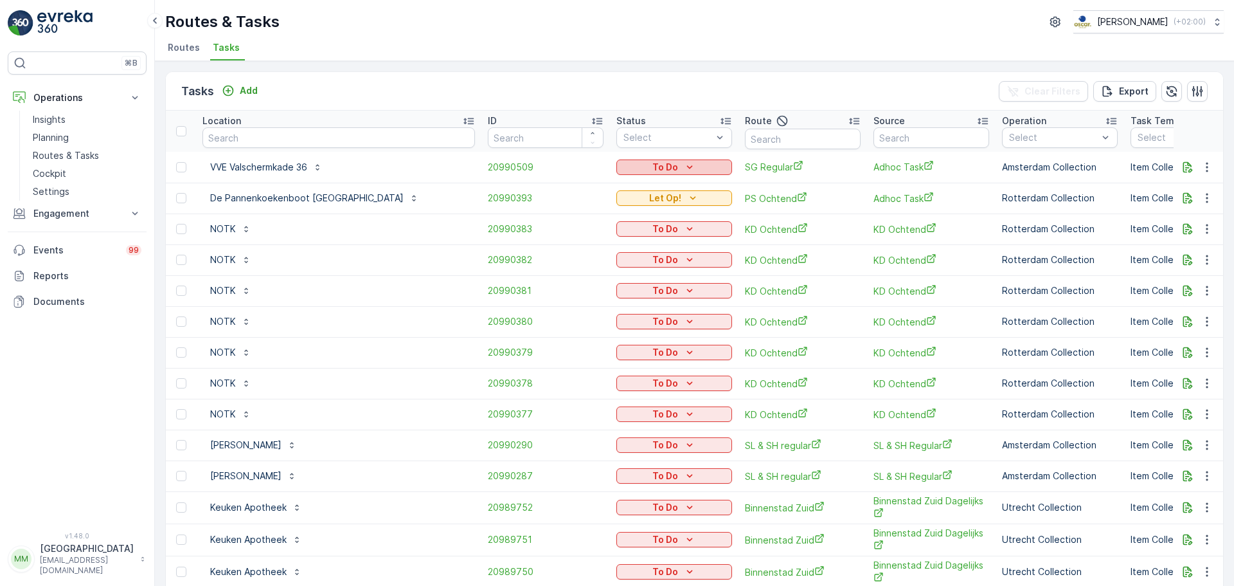
click at [652, 168] on p "To Do" at bounding box center [665, 167] width 26 height 13
click at [572, 189] on span "Let Op!" at bounding box center [566, 186] width 32 height 13
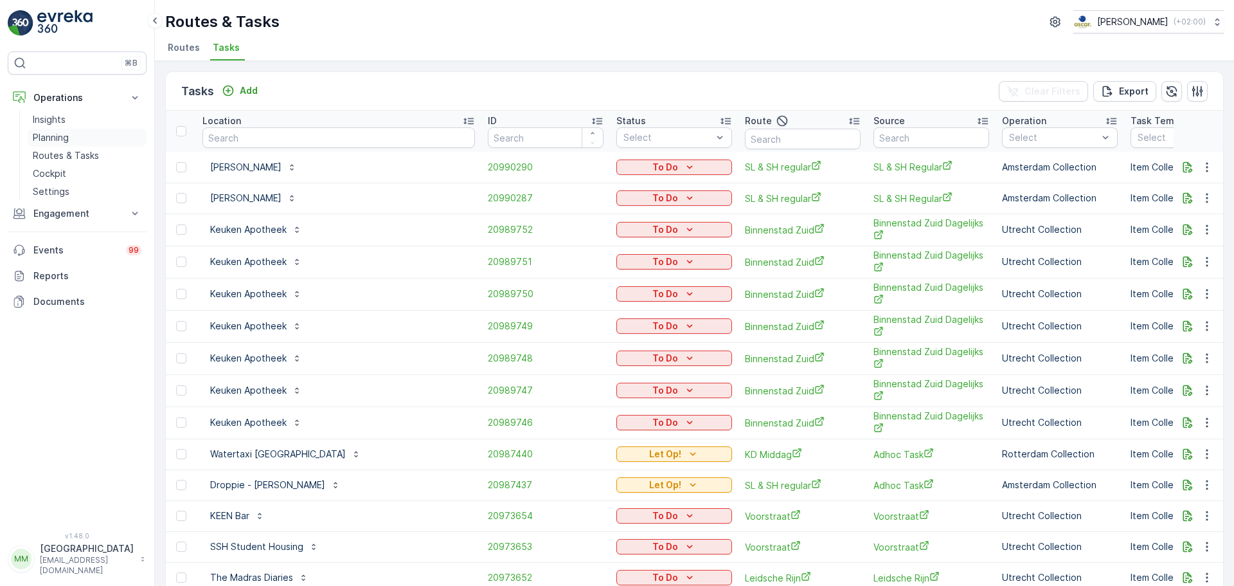
drag, startPoint x: 0, startPoint y: 0, endPoint x: 59, endPoint y: 135, distance: 147.4
click at [59, 135] on p "Planning" at bounding box center [51, 137] width 36 height 13
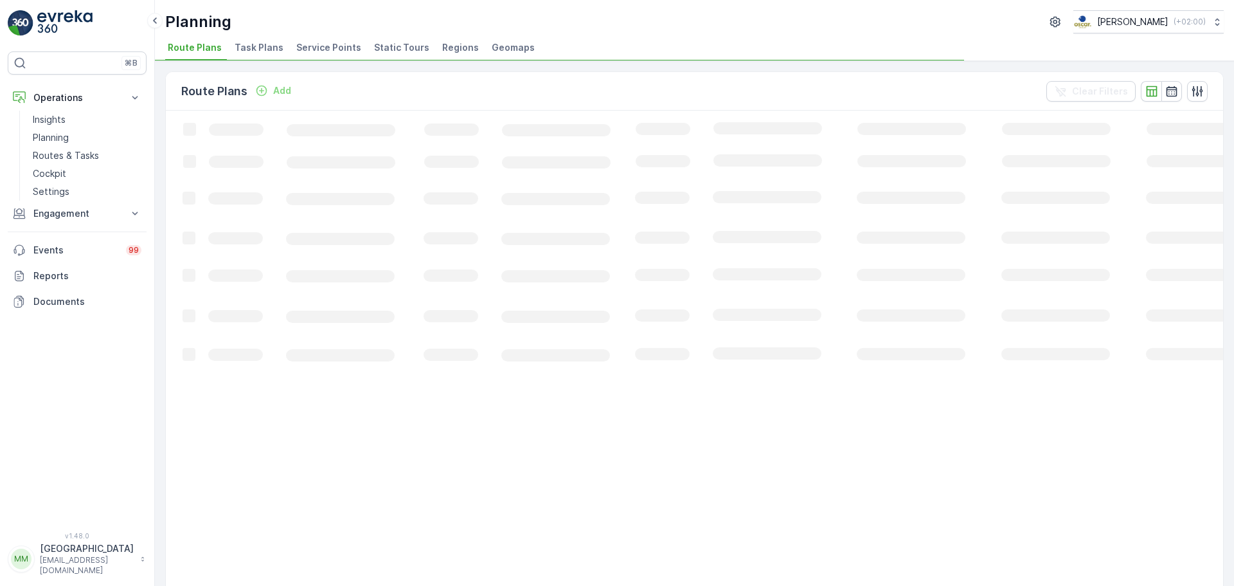
click at [254, 41] on span "Task Plans" at bounding box center [259, 47] width 49 height 13
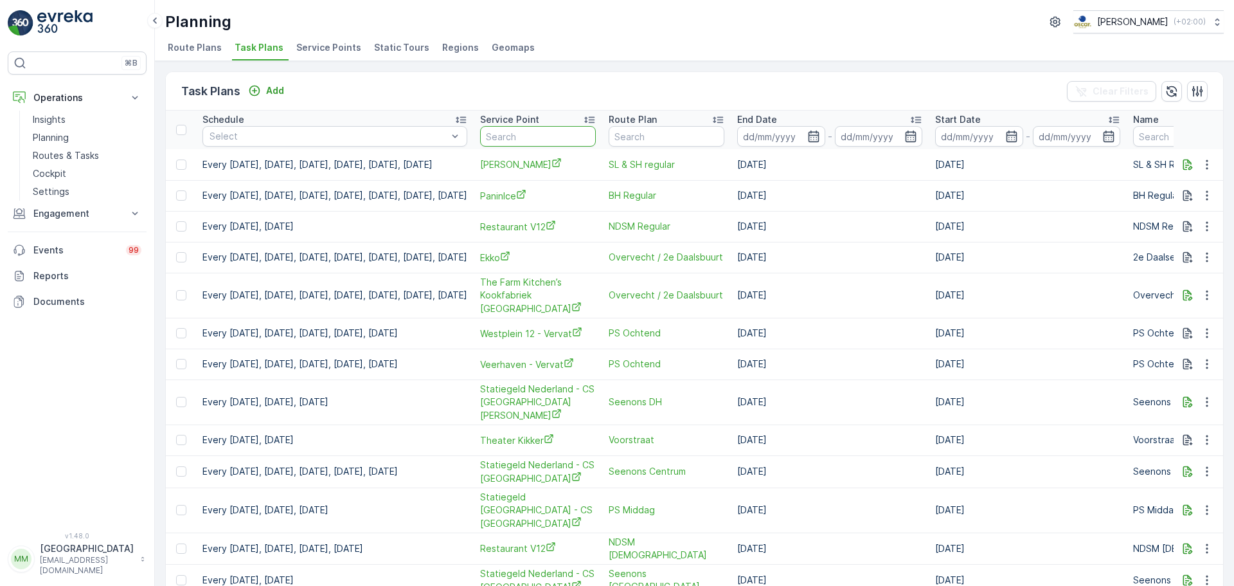
click at [585, 131] on input "text" at bounding box center [538, 136] width 116 height 21
type input "landhuis"
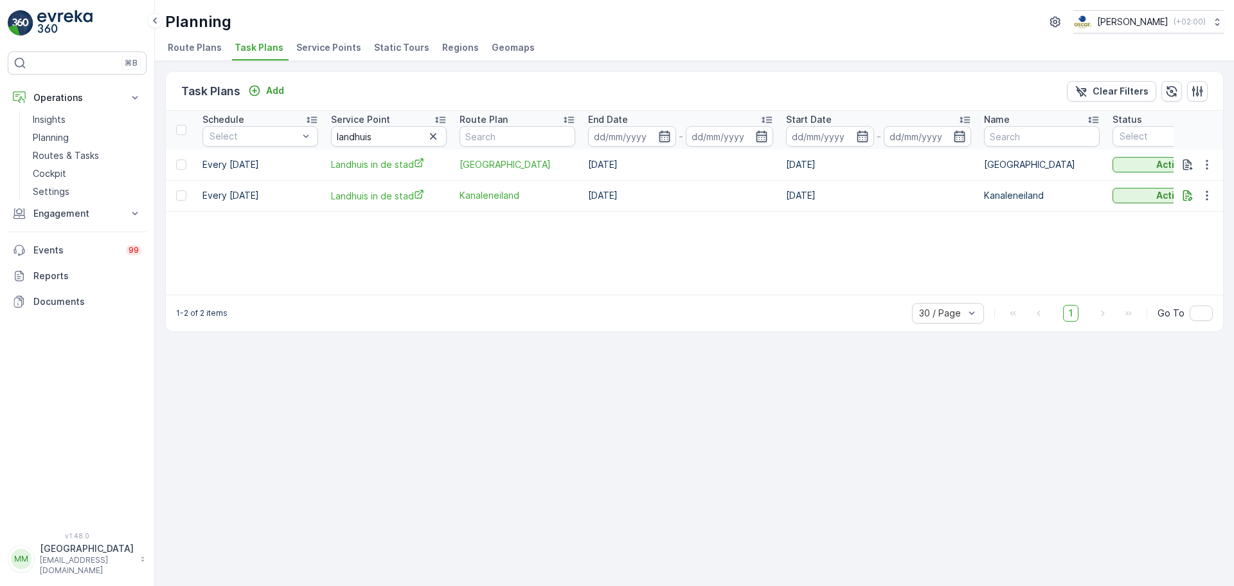
drag, startPoint x: 827, startPoint y: 294, endPoint x: 851, endPoint y: 296, distance: 24.5
click at [851, 296] on div "1-2 of 2 items 30 / Page 1 Go To" at bounding box center [694, 312] width 1057 height 37
click at [95, 157] on p "Routes & Tasks" at bounding box center [66, 155] width 66 height 13
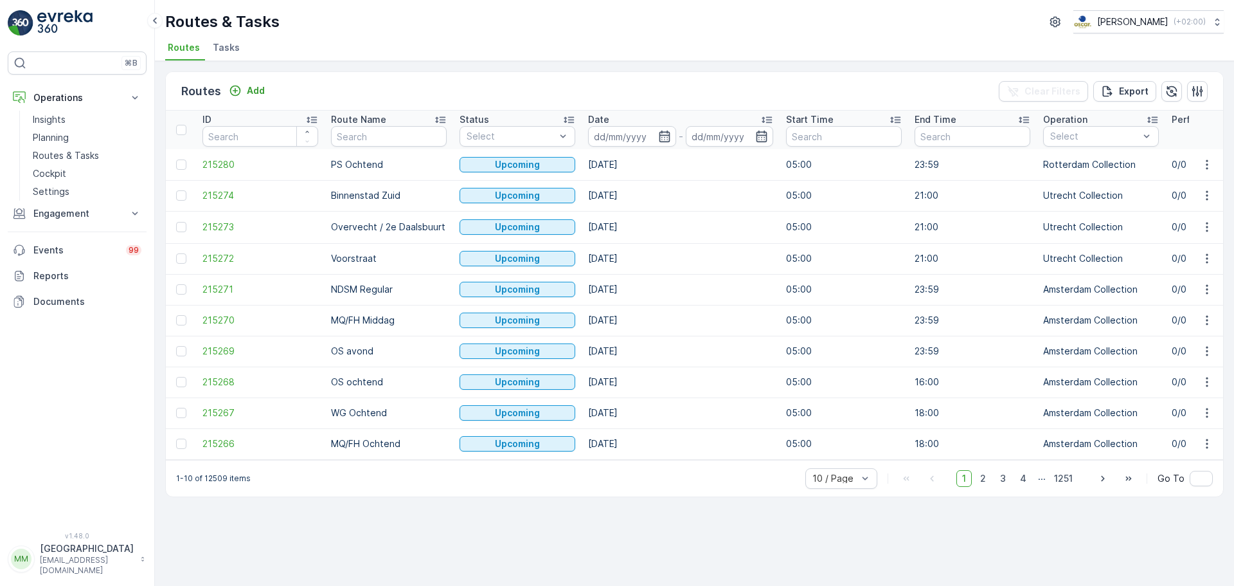
click at [233, 52] on span "Tasks" at bounding box center [226, 47] width 27 height 13
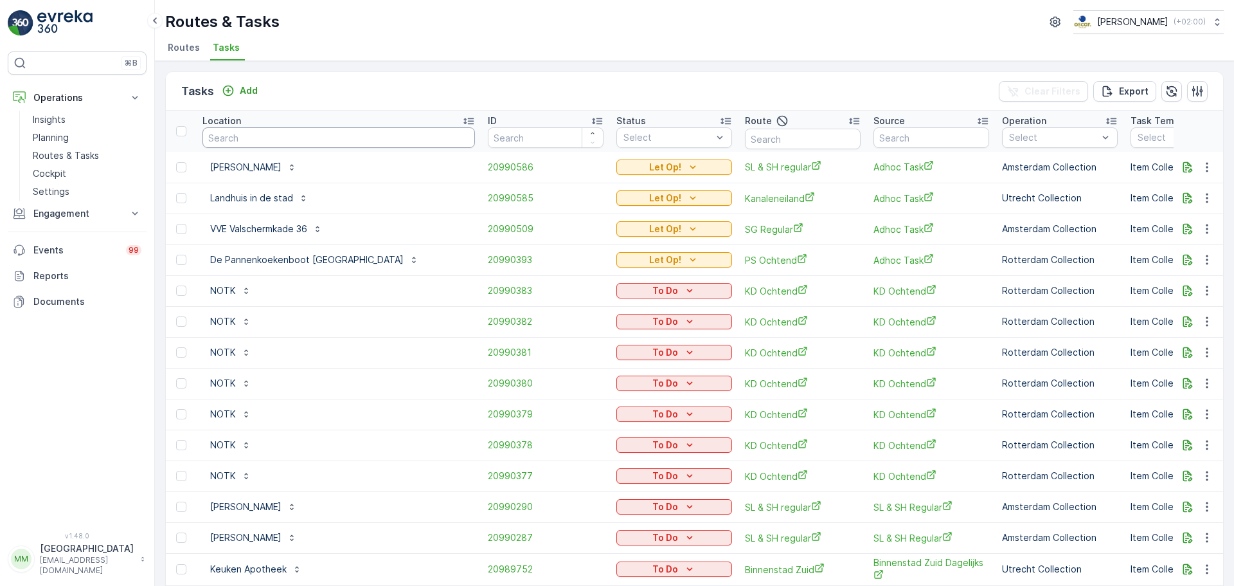
click at [302, 141] on input "text" at bounding box center [338, 137] width 273 height 21
type input "blauw"
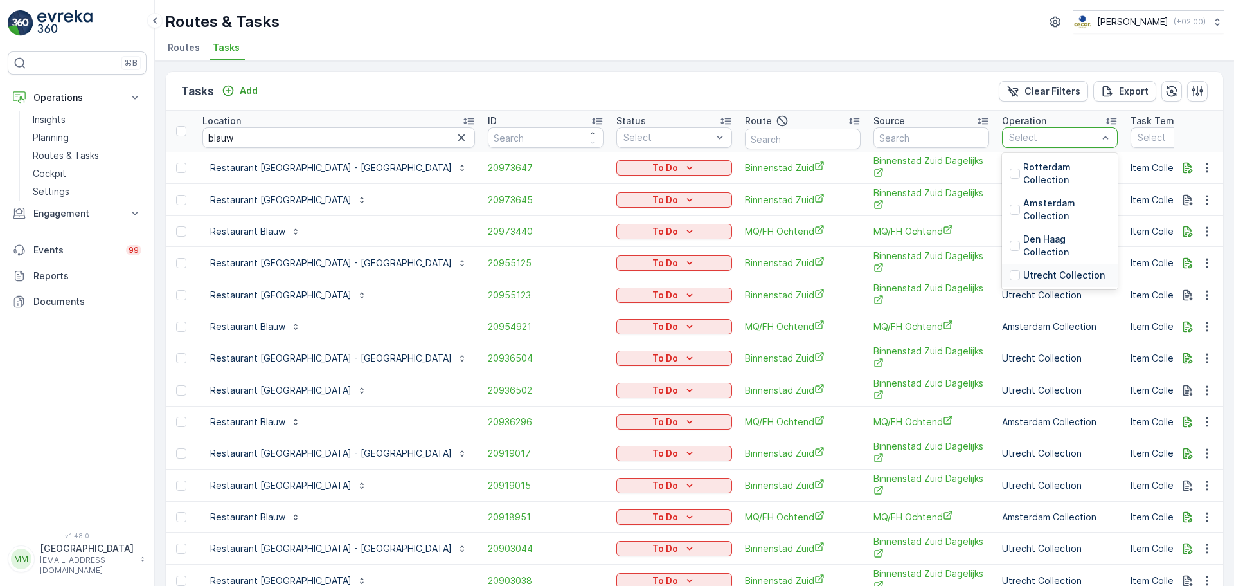
click at [1023, 276] on p "Utrecht Collection" at bounding box center [1064, 275] width 82 height 13
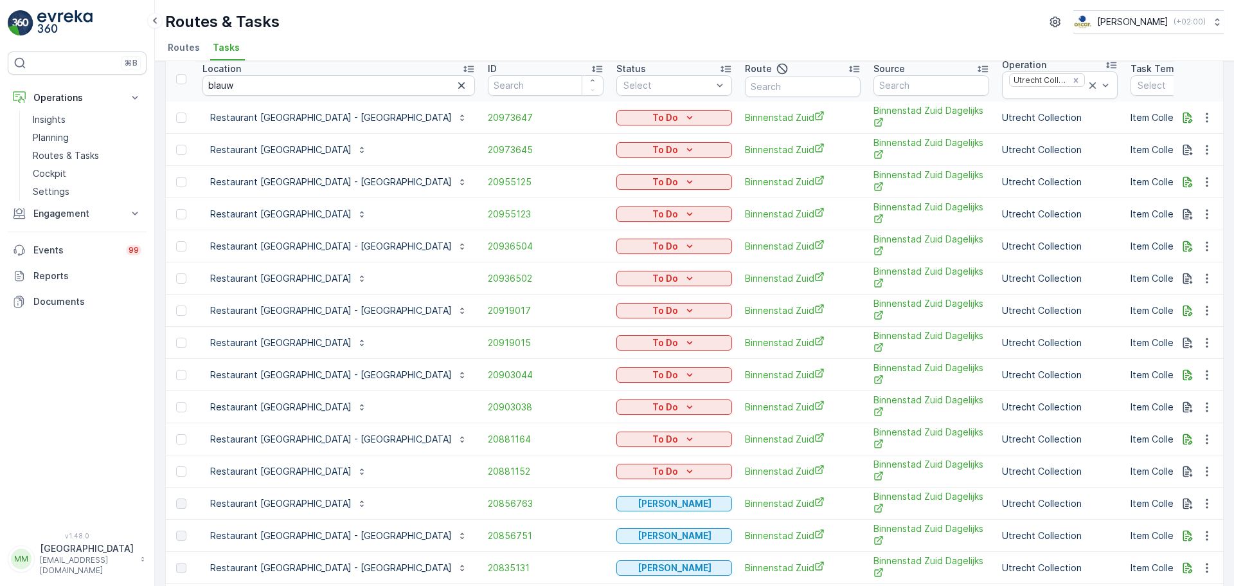
scroll to position [129, 0]
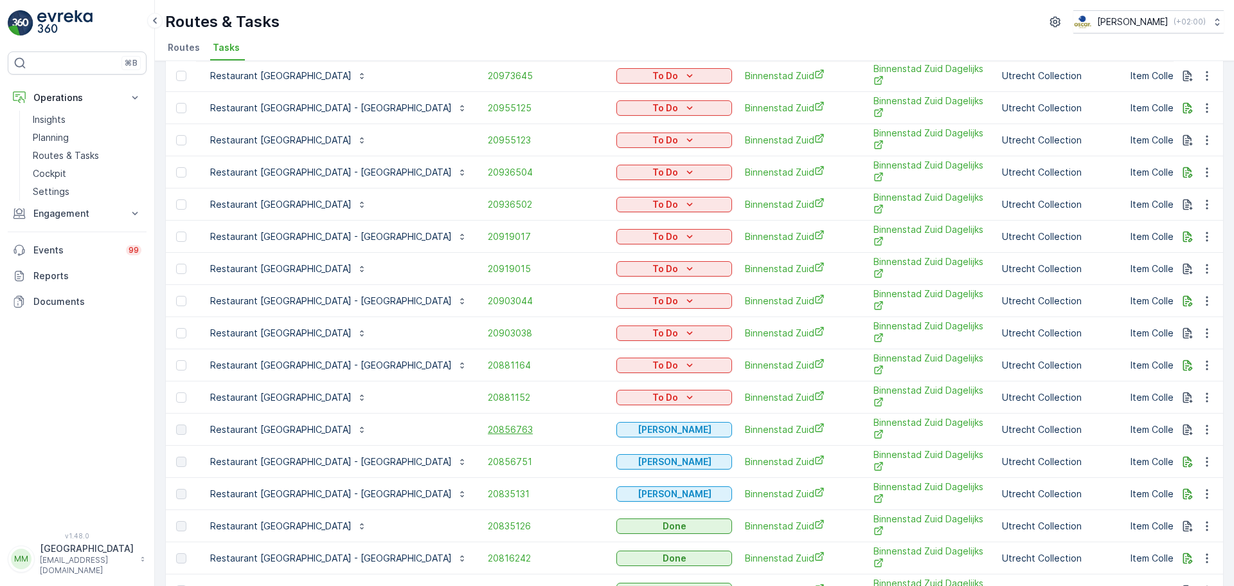
click at [488, 424] on span "20856763" at bounding box center [546, 429] width 116 height 13
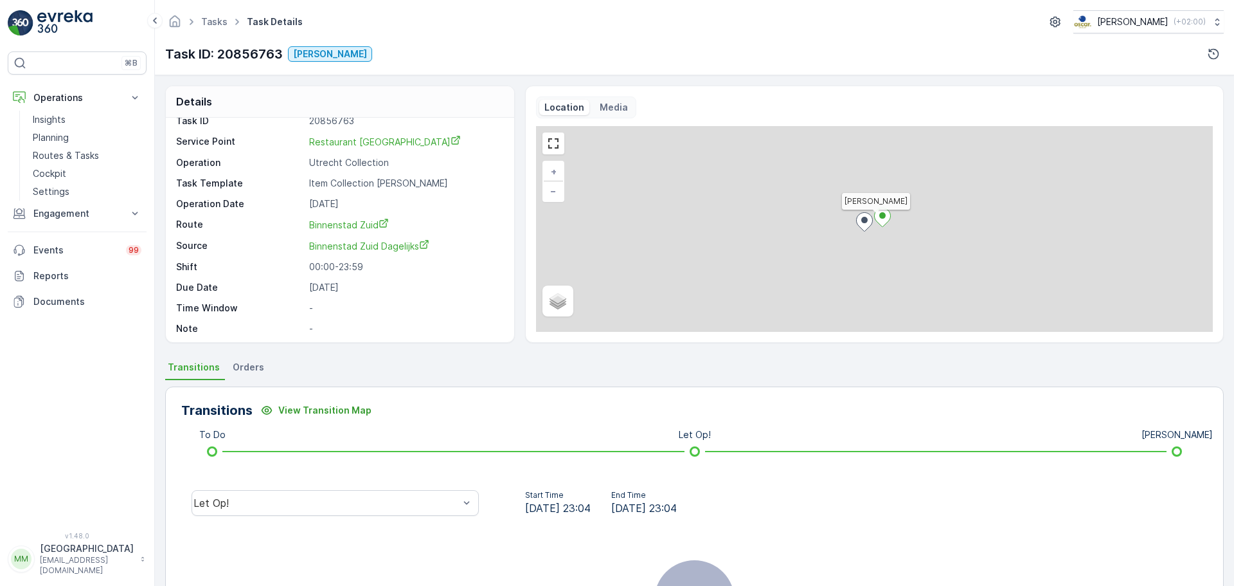
scroll to position [17, 0]
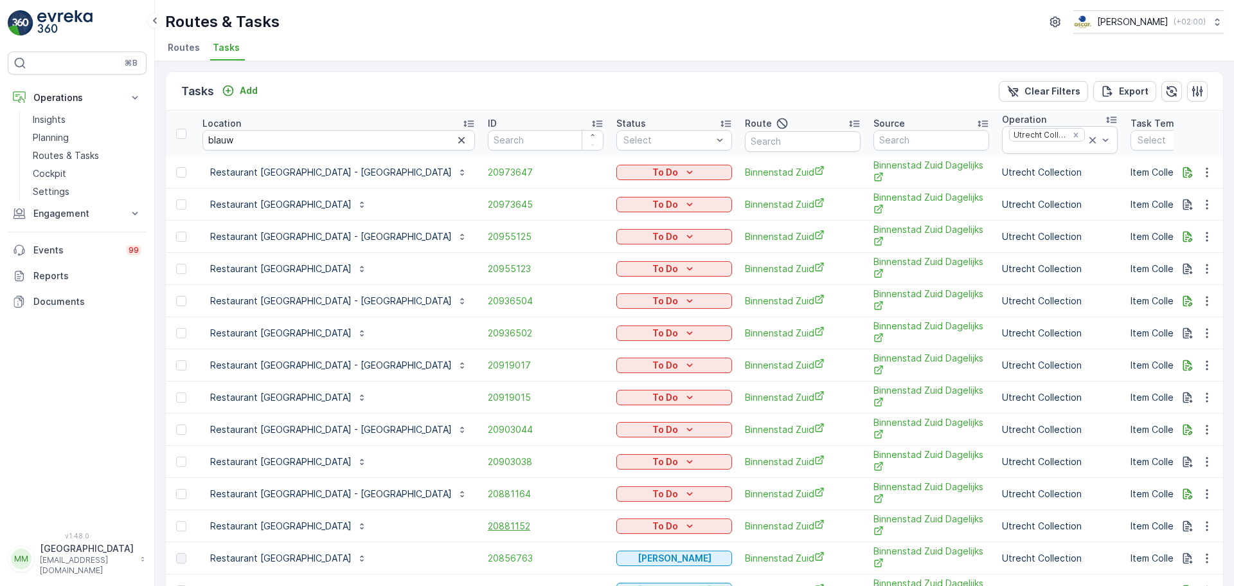
click at [488, 525] on span "20881152" at bounding box center [546, 525] width 116 height 13
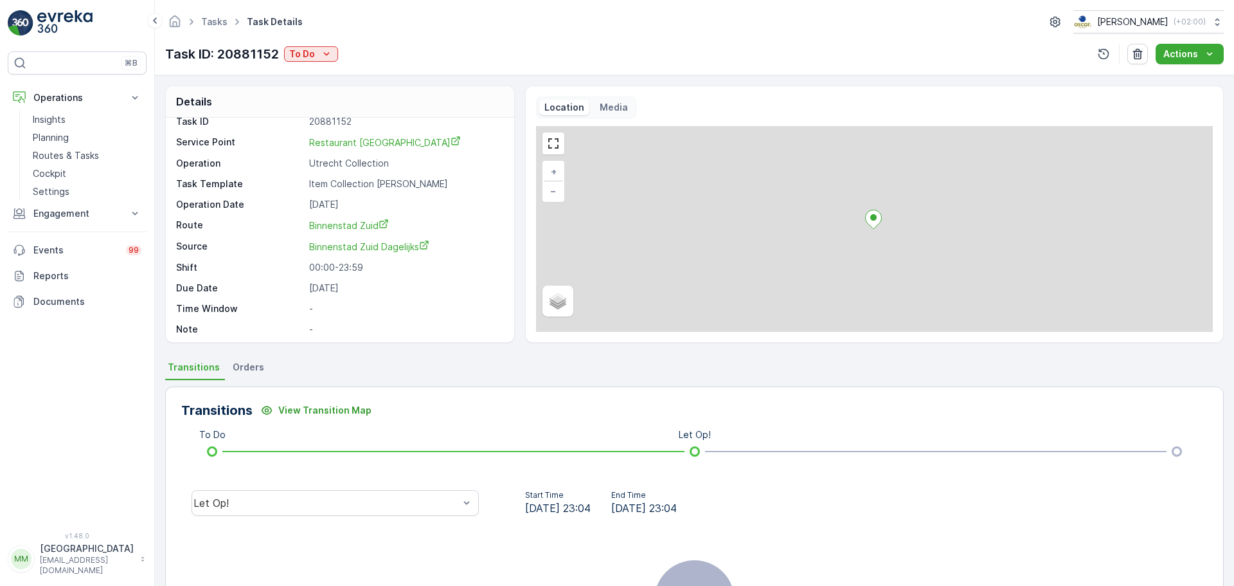
scroll to position [17, 0]
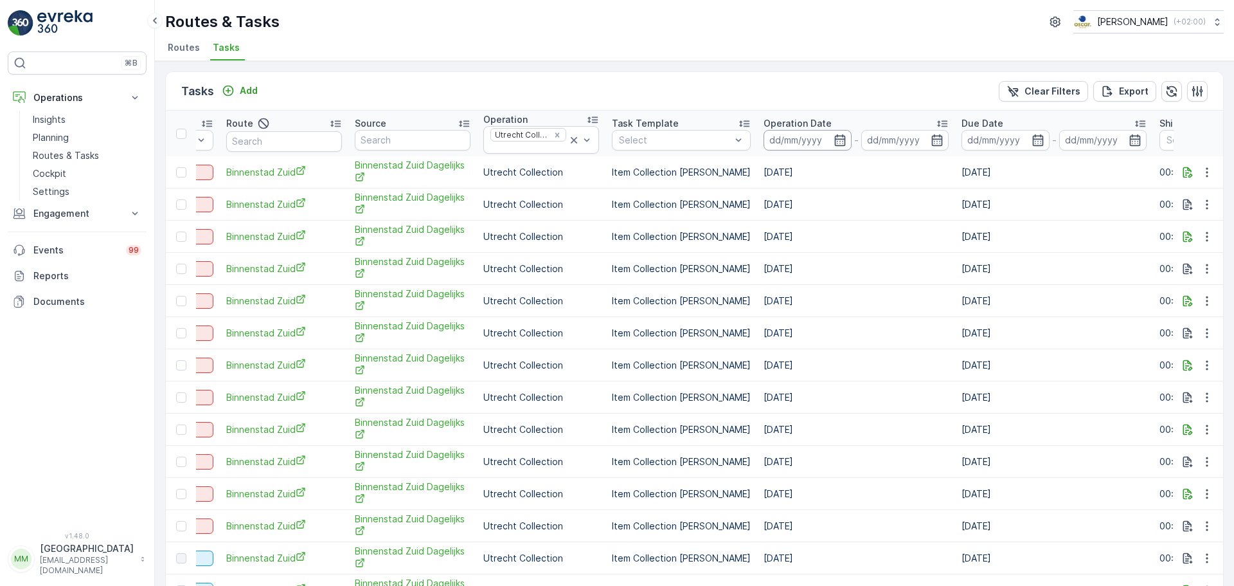
click at [764, 137] on input at bounding box center [808, 140] width 88 height 21
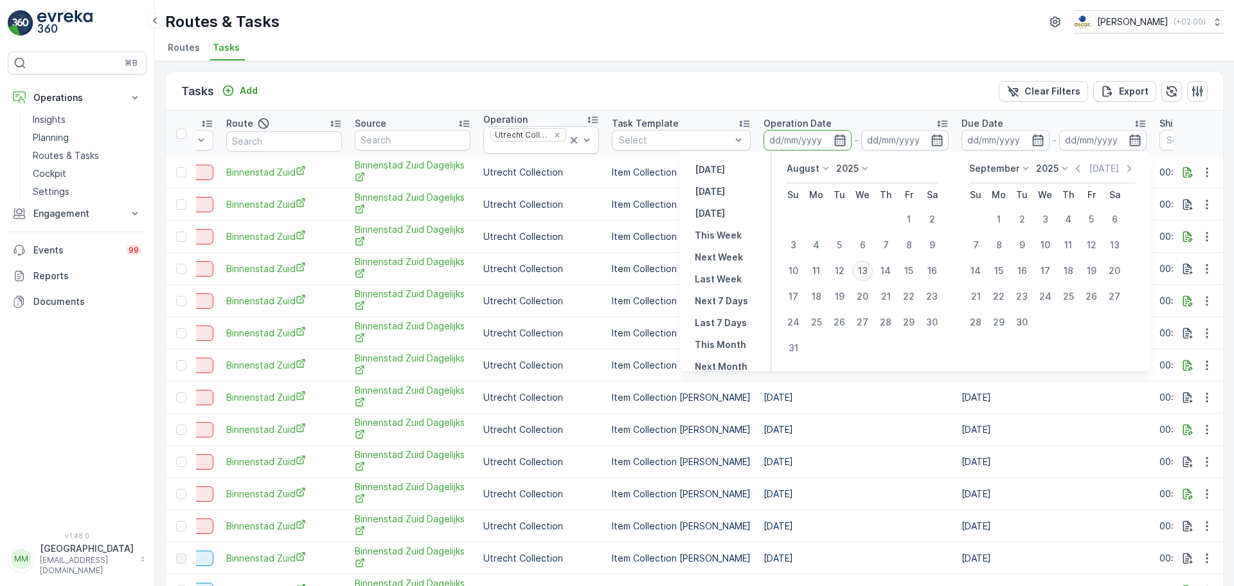
click at [868, 269] on div "13" at bounding box center [862, 270] width 21 height 21
type input "[DATE]"
click at [868, 269] on div "13" at bounding box center [862, 270] width 21 height 21
type input "[DATE]"
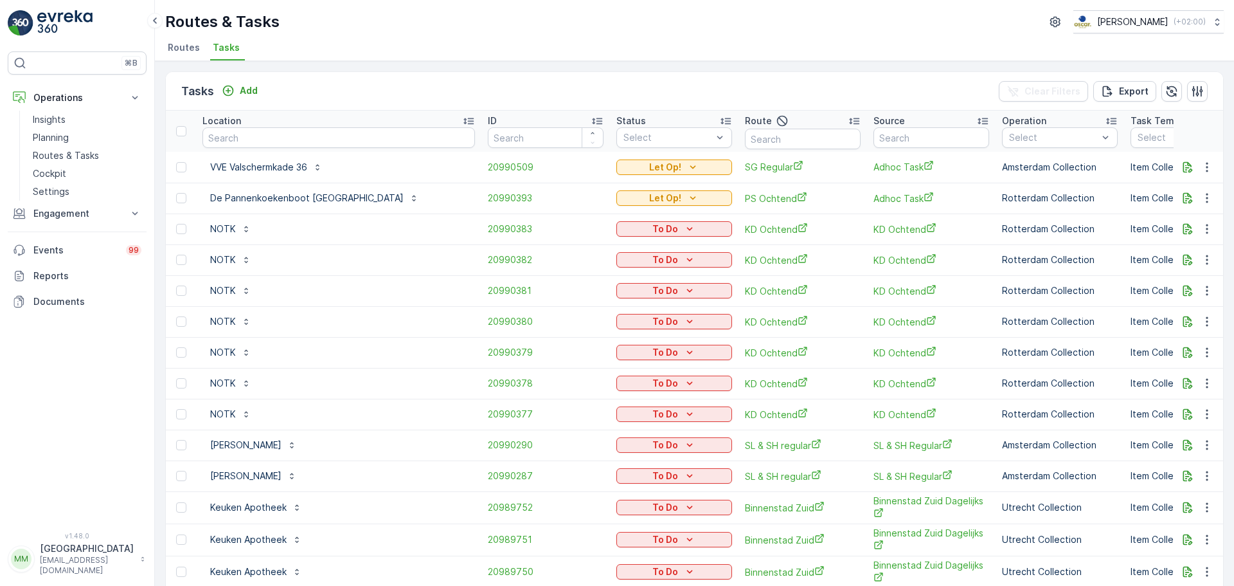
click at [257, 100] on div "Tasks Add" at bounding box center [222, 91] width 82 height 18
click at [255, 94] on p "Add" at bounding box center [249, 90] width 18 height 13
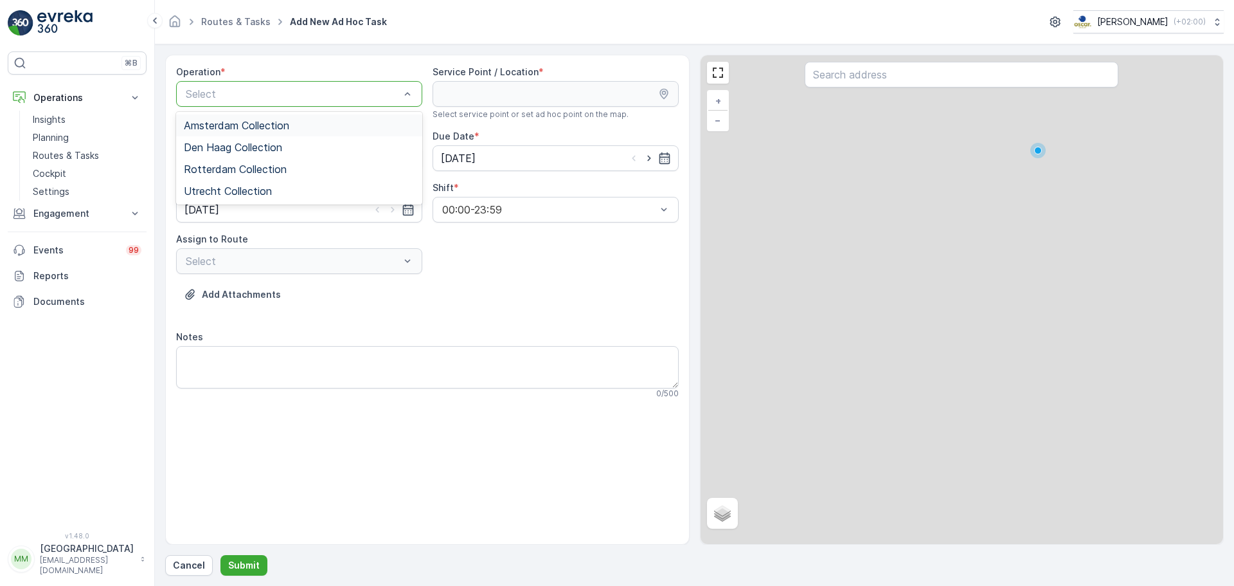
click at [255, 103] on div "Select" at bounding box center [299, 94] width 246 height 26
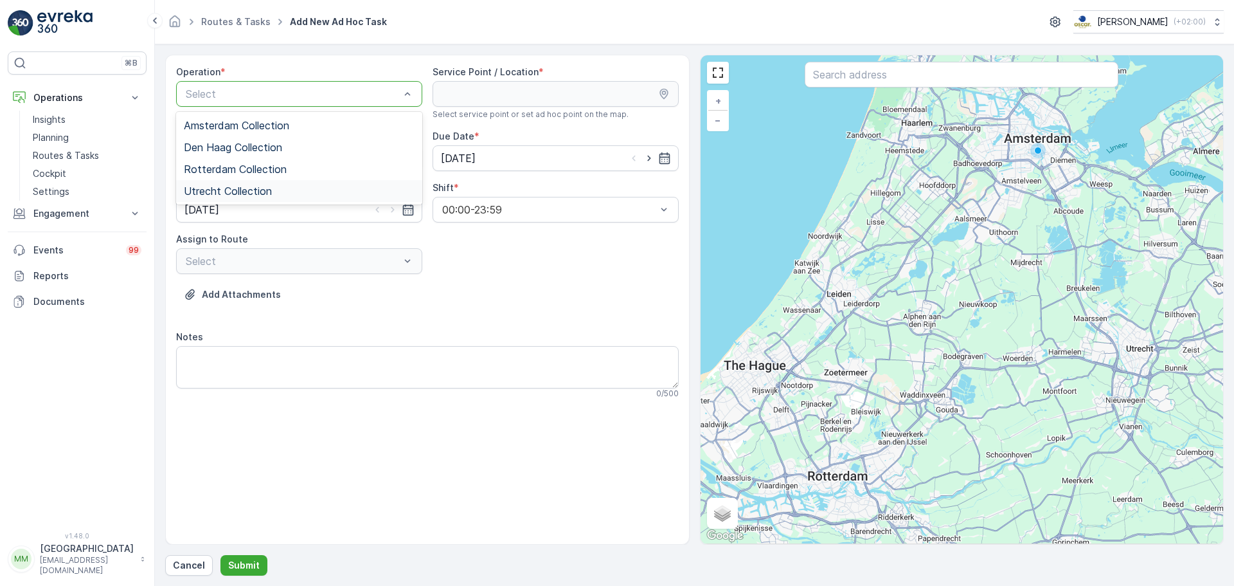
click at [232, 188] on span "Utrecht Collection" at bounding box center [228, 191] width 88 height 12
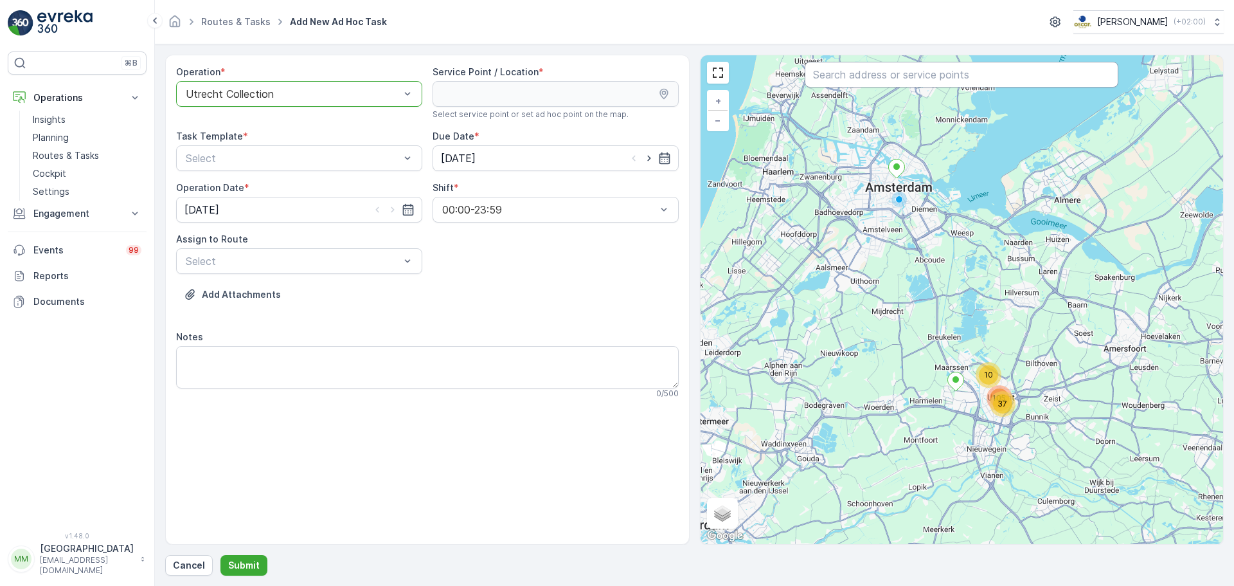
click at [949, 77] on input "text" at bounding box center [962, 75] width 314 height 26
type input "landhui"
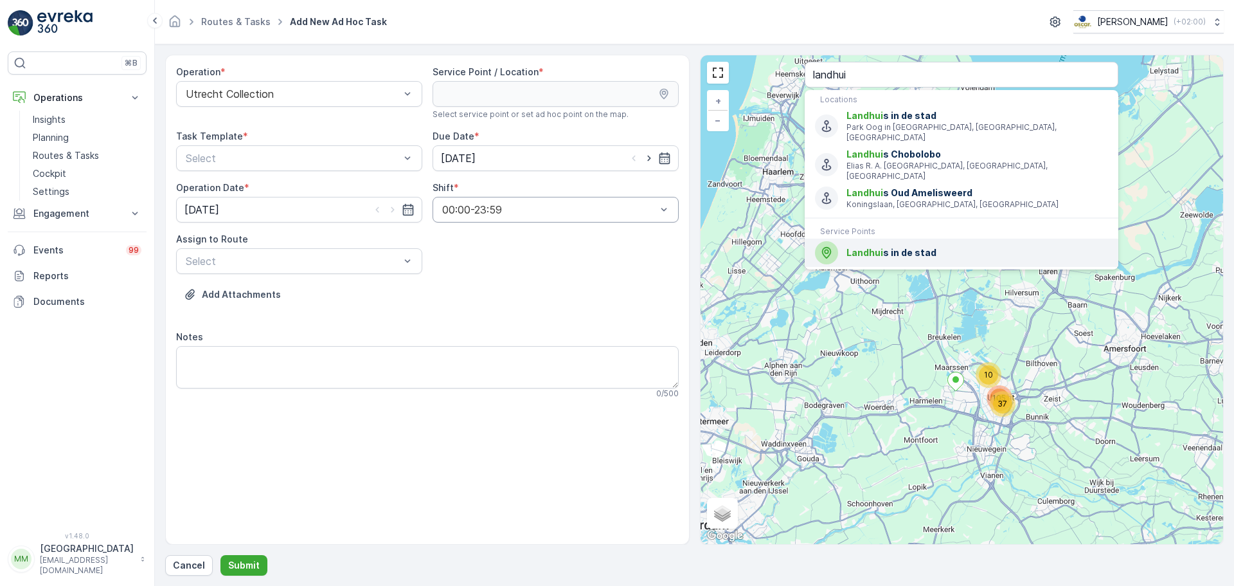
drag, startPoint x: 933, startPoint y: 239, endPoint x: 466, endPoint y: 213, distance: 467.4
click at [933, 241] on div "[PERSON_NAME] s in de stad" at bounding box center [961, 252] width 293 height 23
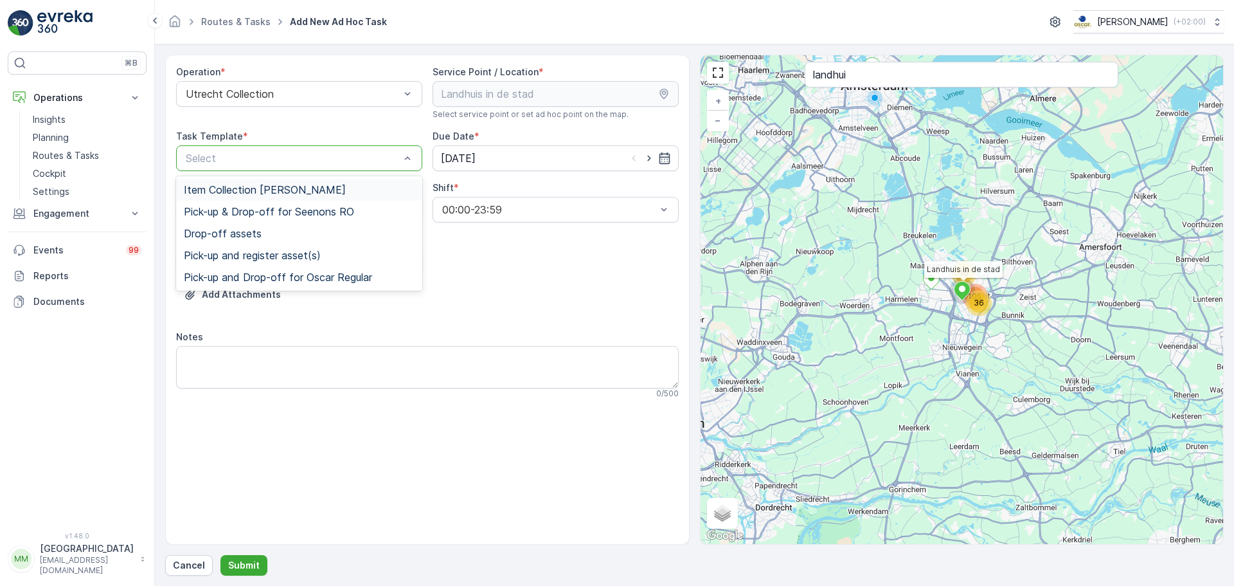
click at [292, 162] on div at bounding box center [292, 158] width 217 height 12
click at [269, 193] on span "Item Collection [PERSON_NAME]" at bounding box center [265, 190] width 162 height 12
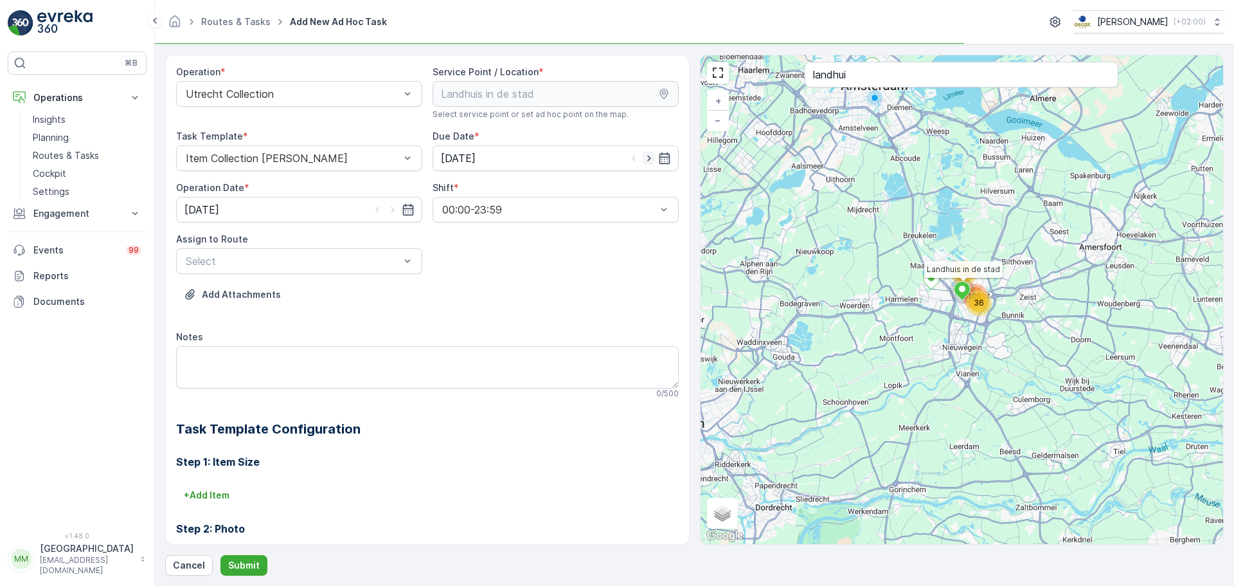
click at [646, 154] on icon "button" at bounding box center [649, 158] width 13 height 13
type input "[DATE]"
click at [397, 204] on icon "button" at bounding box center [392, 209] width 13 height 13
type input "[DATE]"
click at [319, 253] on div "Select" at bounding box center [299, 261] width 246 height 26
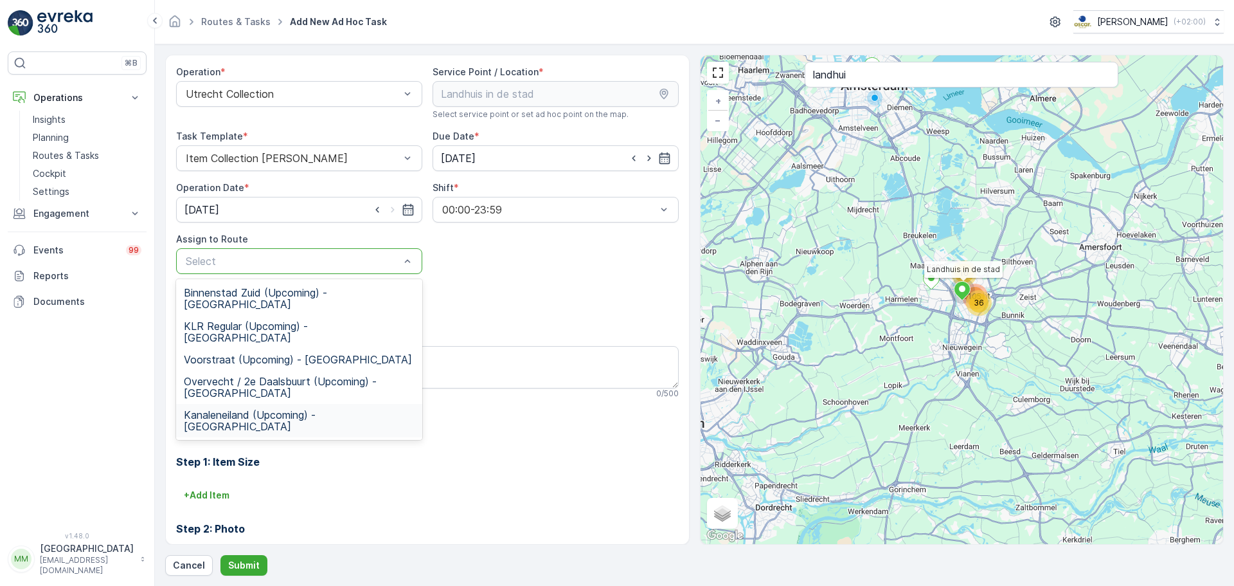
click at [283, 409] on span "Kanaleneiland (Upcoming) - [GEOGRAPHIC_DATA]" at bounding box center [299, 420] width 231 height 23
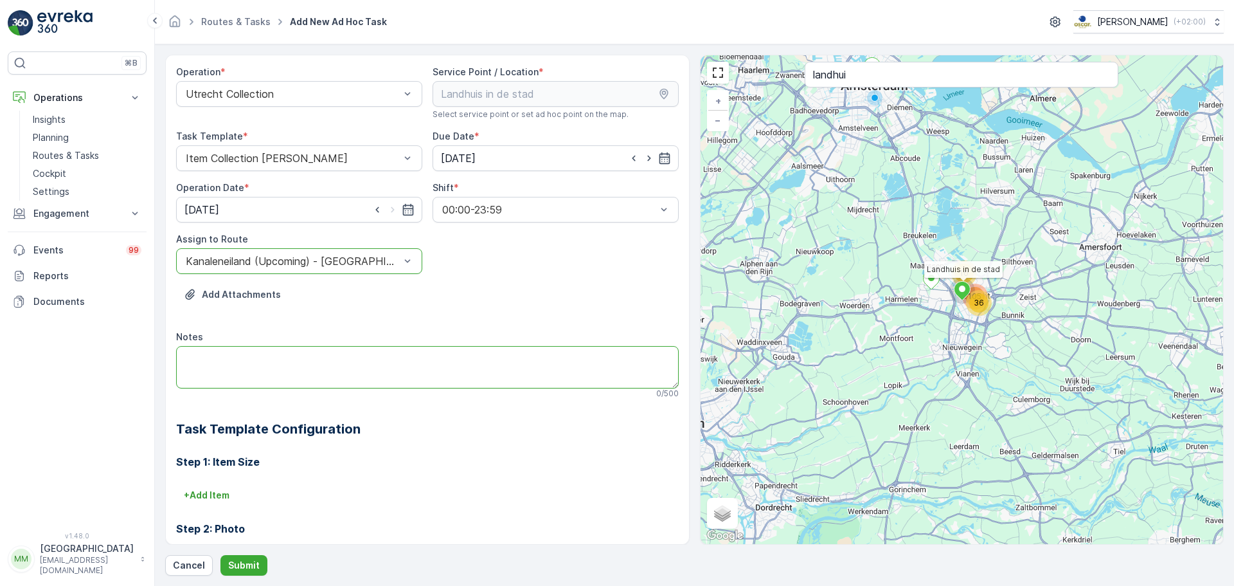
click at [281, 371] on textarea "Notes" at bounding box center [427, 367] width 503 height 42
type textarea "V"
click at [238, 358] on textarea "minimaal 25 swill (23L) volle" at bounding box center [427, 367] width 503 height 42
drag, startPoint x: 300, startPoint y: 364, endPoint x: 307, endPoint y: 364, distance: 7.1
click at [307, 364] on textarea "minimaal 25 volle swill (23L) volle" at bounding box center [427, 367] width 503 height 42
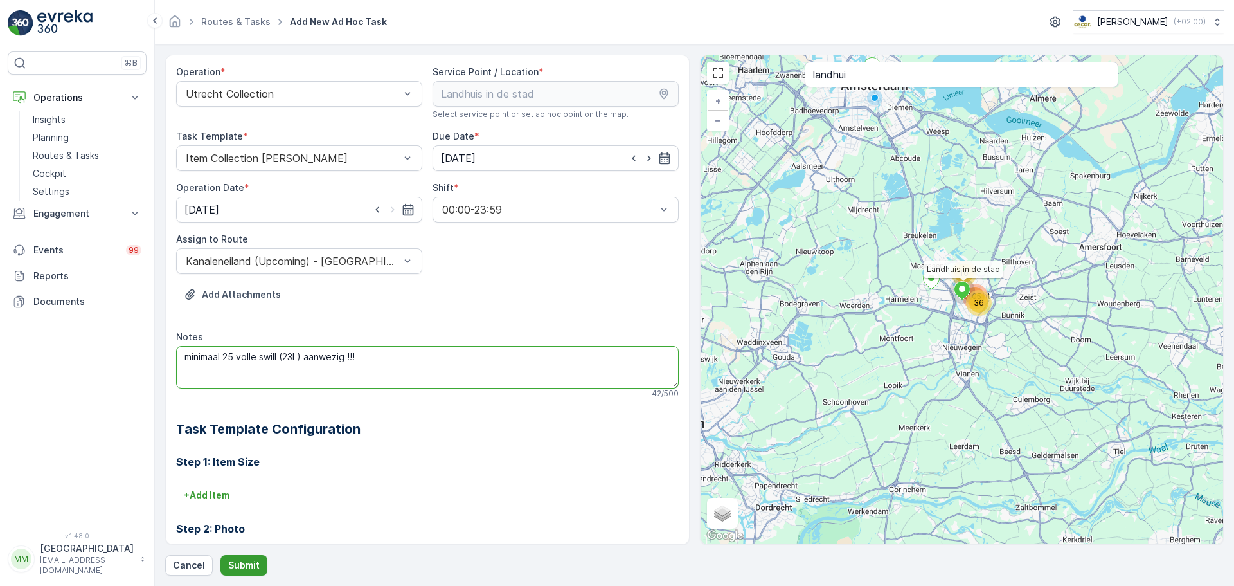
type textarea "minimaal 25 volle swill (23L) aanwezig !!!"
click at [237, 569] on p "Submit" at bounding box center [243, 565] width 31 height 13
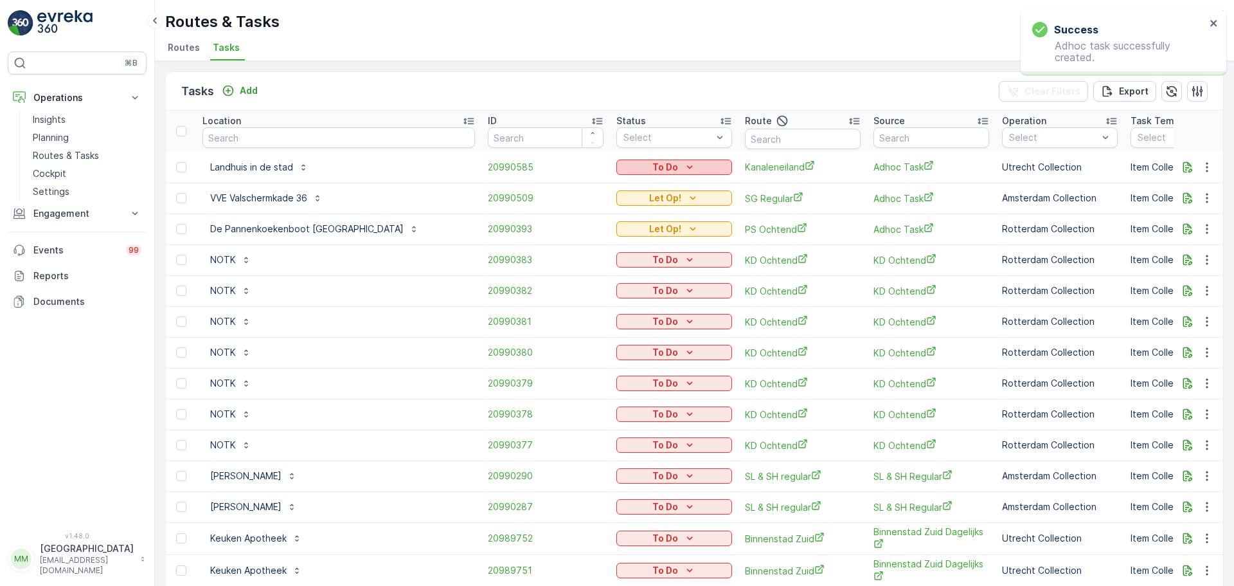
click at [628, 173] on div "To Do" at bounding box center [674, 167] width 105 height 13
click at [570, 222] on span "Let Op!" at bounding box center [566, 222] width 32 height 13
click at [289, 129] on input "text" at bounding box center [338, 137] width 273 height 21
type input "ferry"
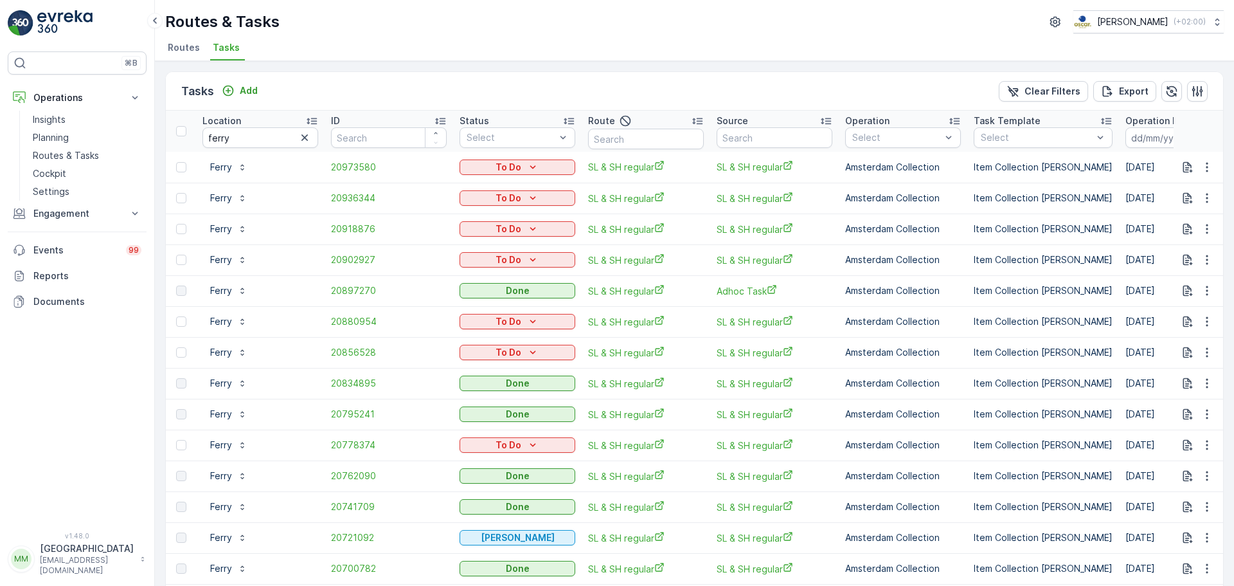
scroll to position [64, 0]
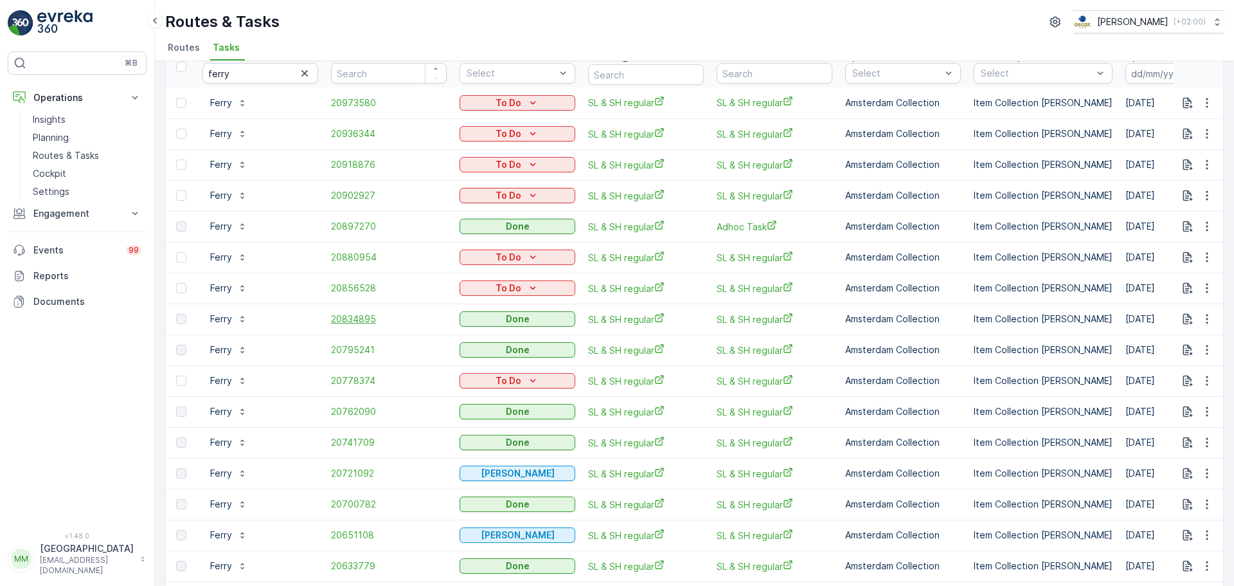
click at [350, 314] on span "20834895" at bounding box center [389, 318] width 116 height 13
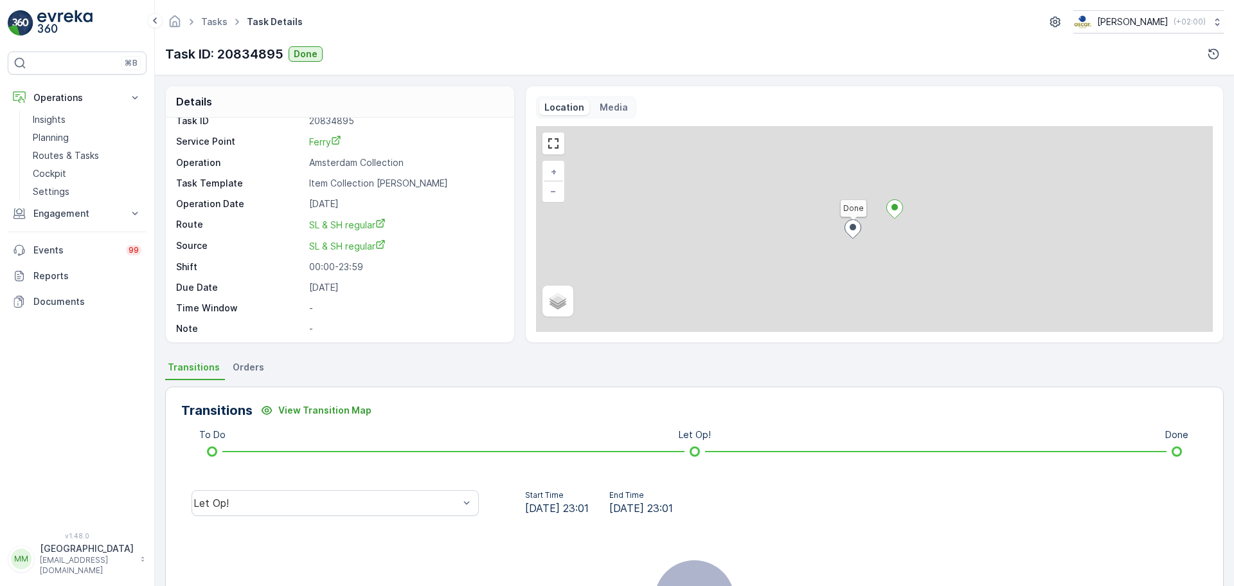
scroll to position [17, 0]
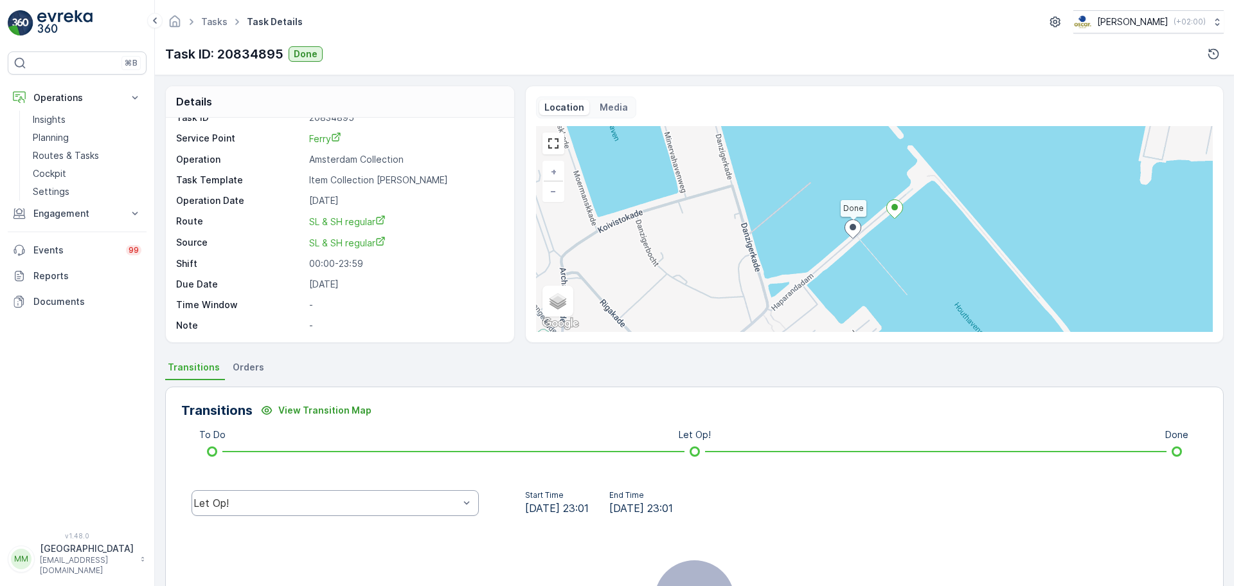
click at [422, 497] on div "Let Op!" at bounding box center [325, 503] width 265 height 12
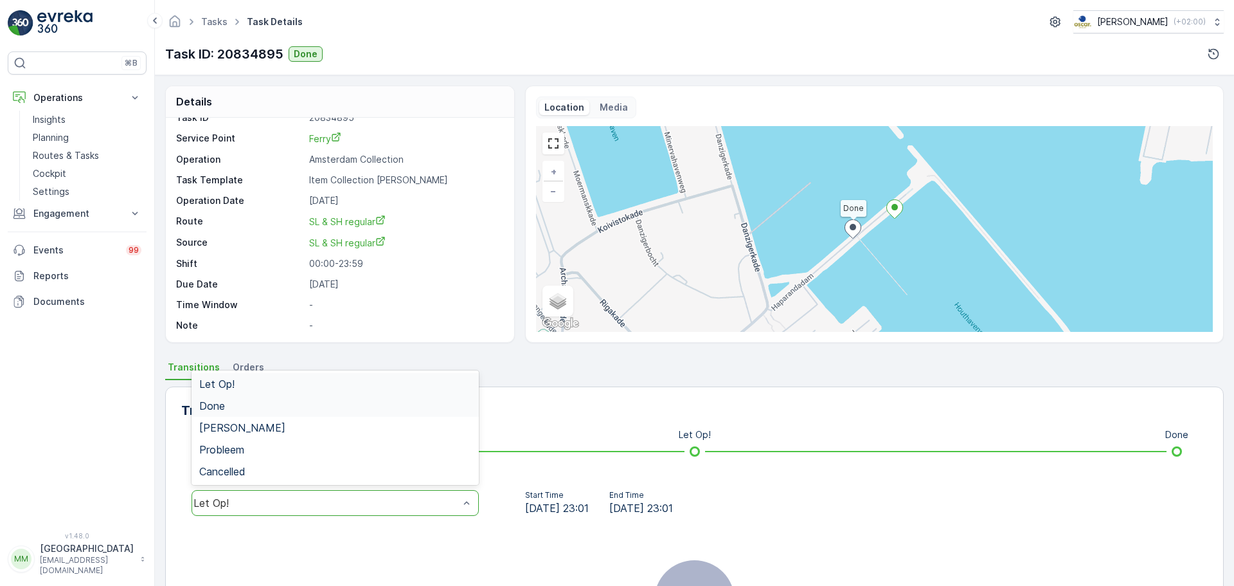
click at [309, 411] on div "Done" at bounding box center [335, 406] width 272 height 12
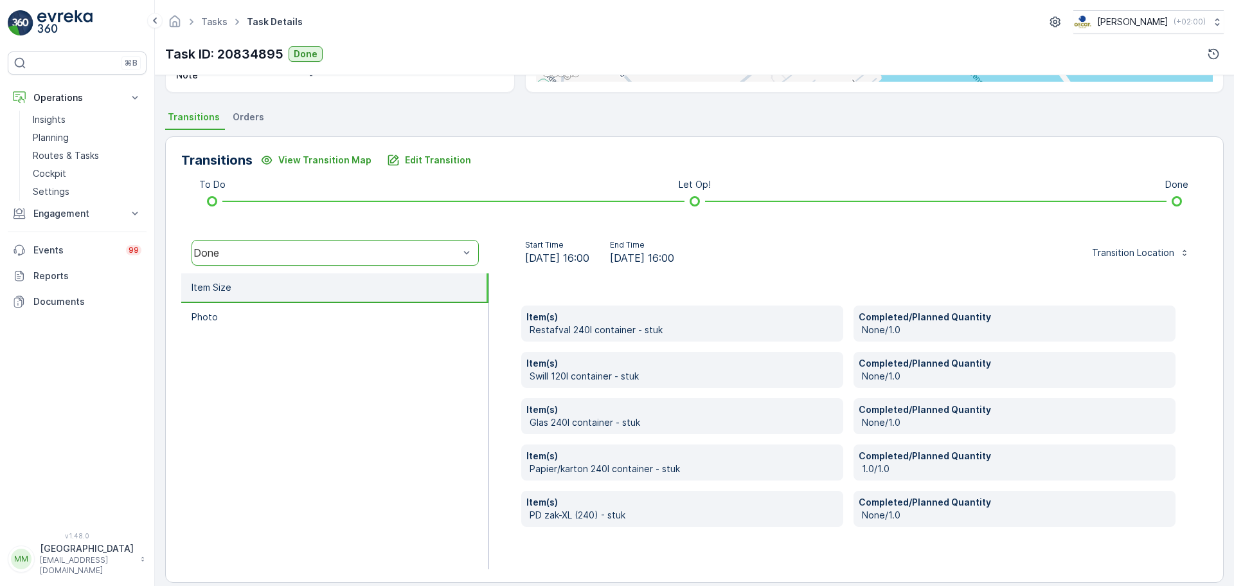
scroll to position [257, 0]
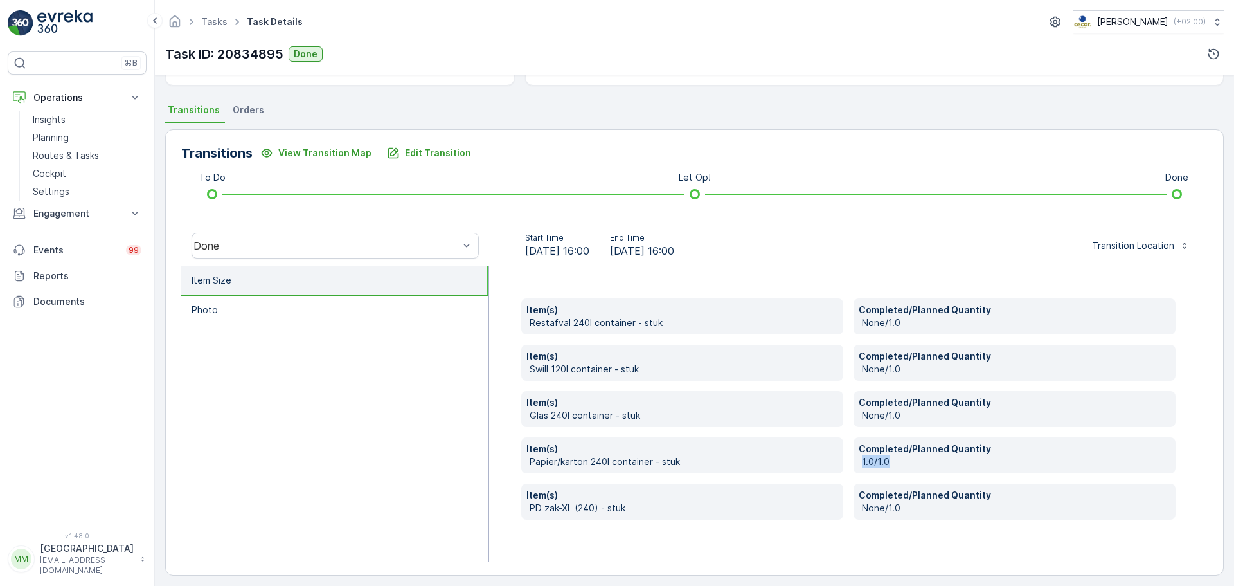
drag, startPoint x: 886, startPoint y: 460, endPoint x: 859, endPoint y: 460, distance: 27.0
click at [859, 460] on div "Completed/Planned Quantity 1.0/1.0" at bounding box center [1015, 455] width 322 height 36
click at [792, 242] on div "Start Time [DATE] 16:00 End Time [DATE] 16:00 Transition Location" at bounding box center [848, 246] width 698 height 26
click at [881, 325] on p "None/1.0" at bounding box center [1016, 322] width 309 height 13
click at [882, 324] on p "None/1.0" at bounding box center [1016, 322] width 309 height 13
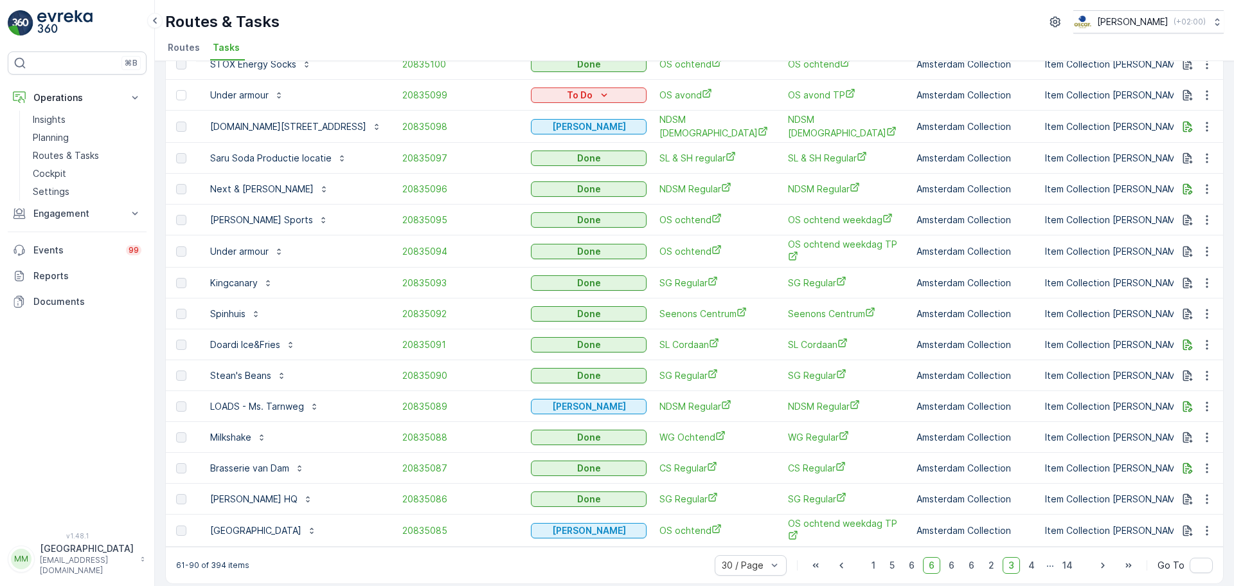
scroll to position [547, 0]
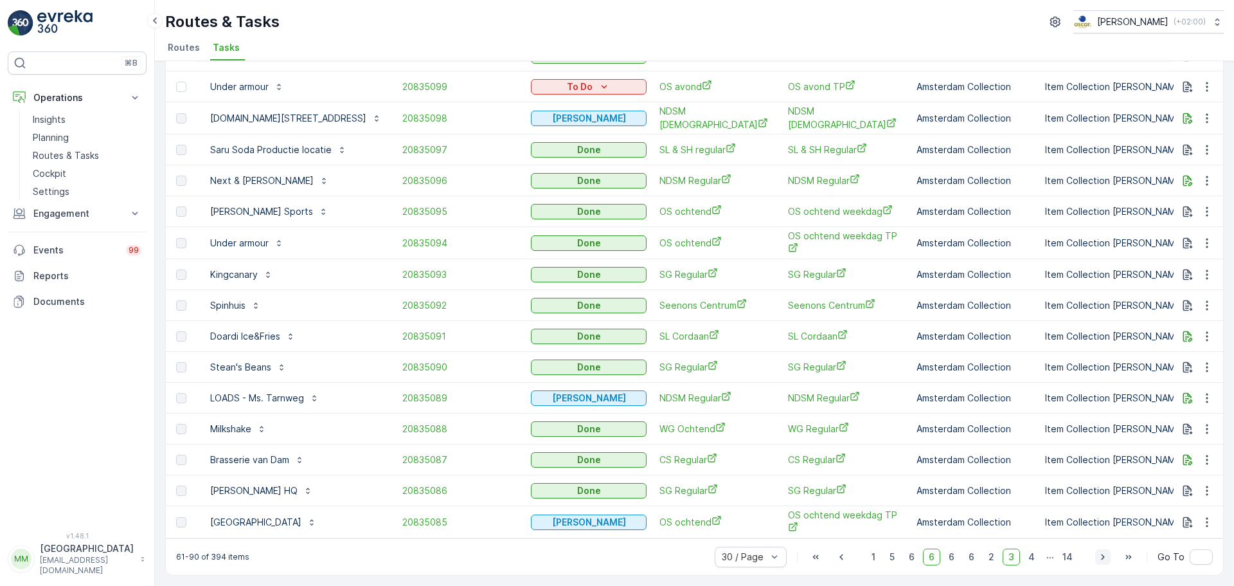
click at [1103, 557] on icon "button" at bounding box center [1102, 557] width 3 height 6
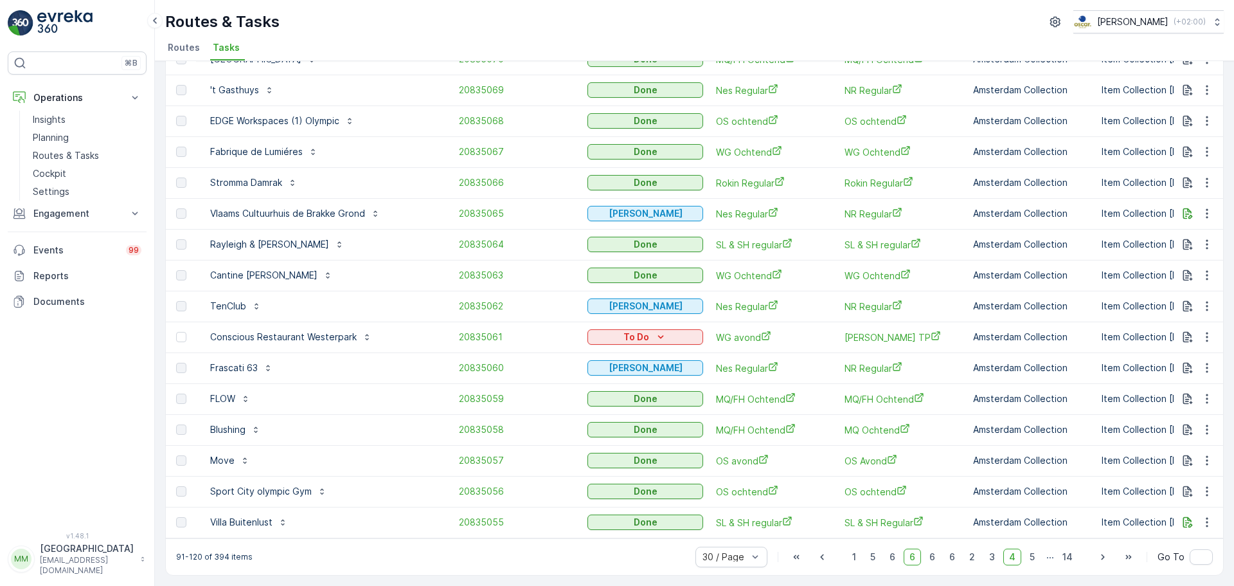
scroll to position [546, 0]
click at [1097, 553] on icon "button" at bounding box center [1103, 556] width 13 height 13
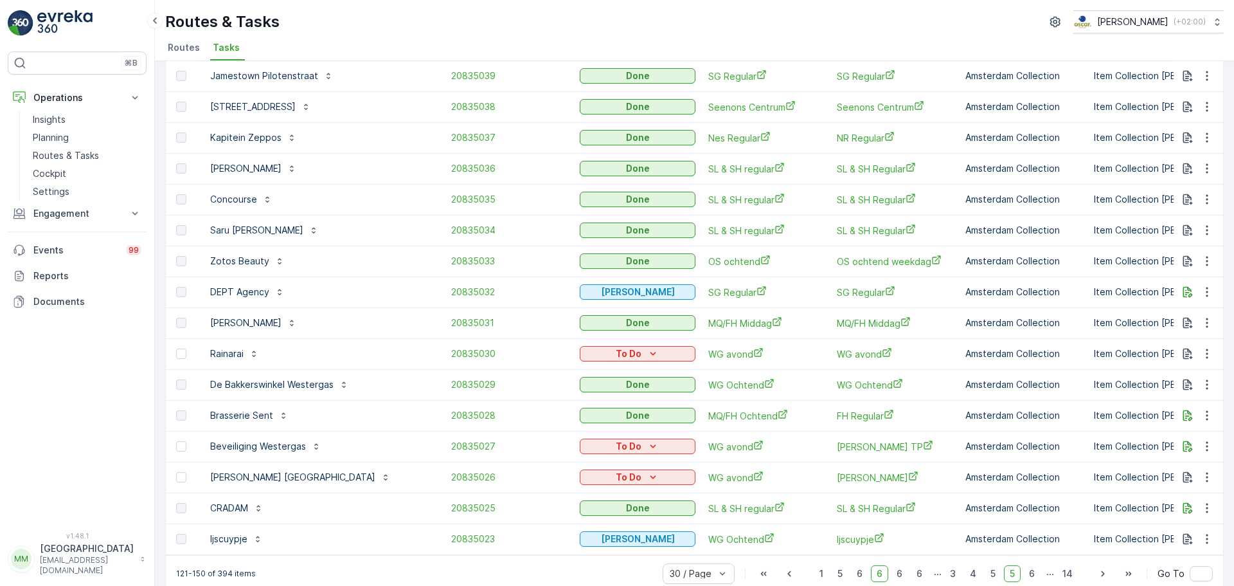
scroll to position [546, 0]
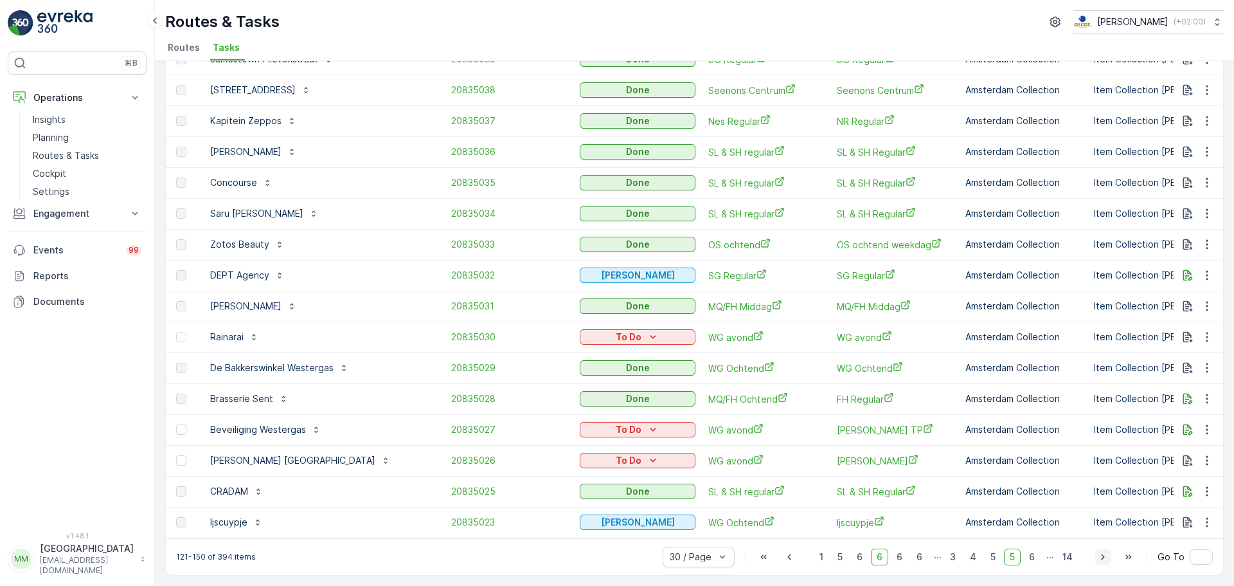
click at [1098, 555] on icon "button" at bounding box center [1103, 556] width 13 height 13
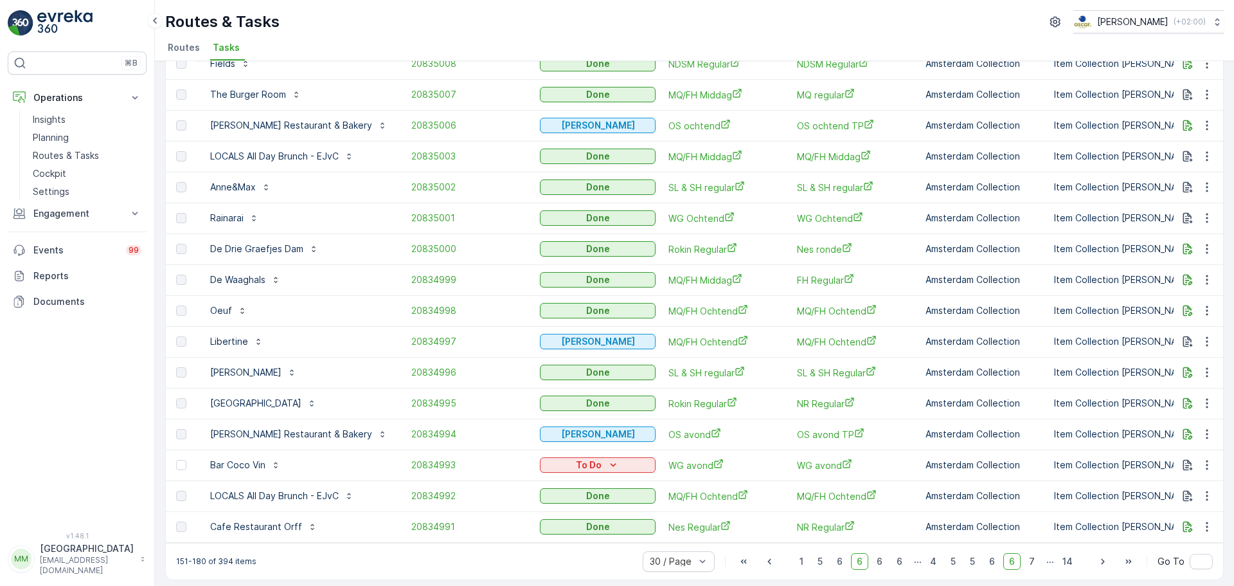
scroll to position [546, 0]
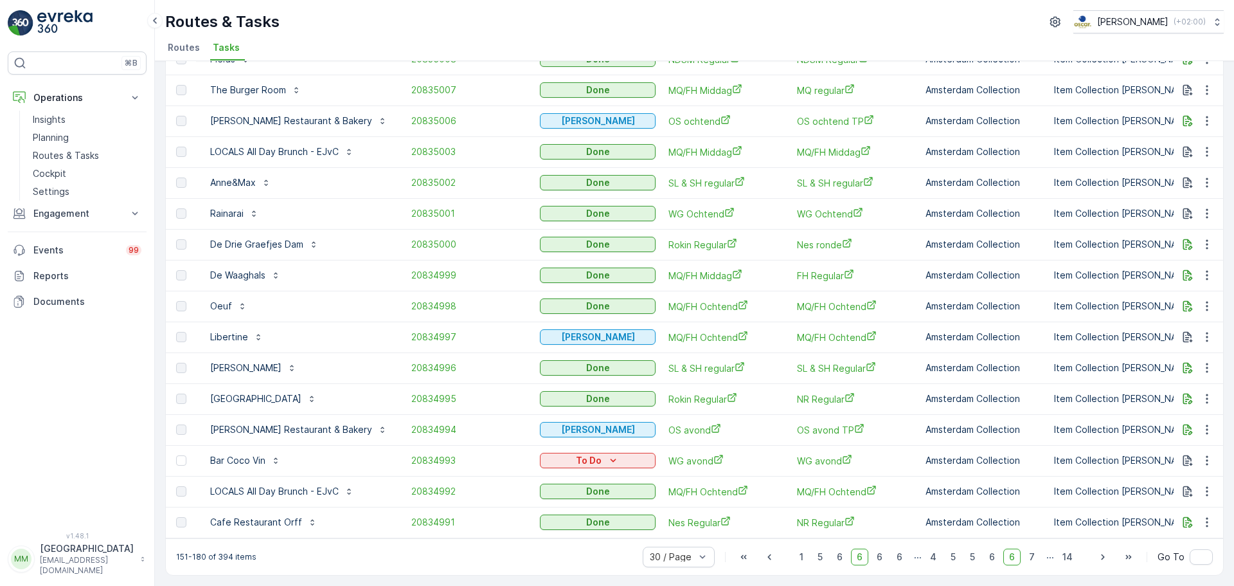
click at [1093, 553] on div "30 / Page 1 5 6 6 6 6 ... 4 5 5 6 6 7 ... 14 Go To" at bounding box center [928, 556] width 570 height 21
click at [1103, 555] on icon "button" at bounding box center [1103, 556] width 13 height 13
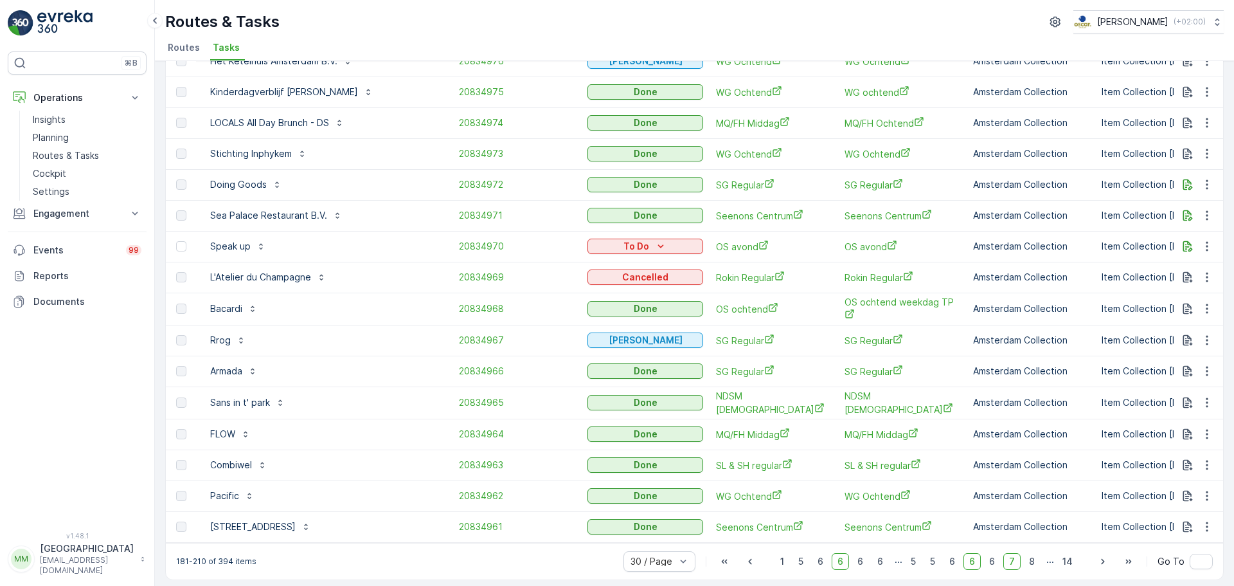
scroll to position [546, 0]
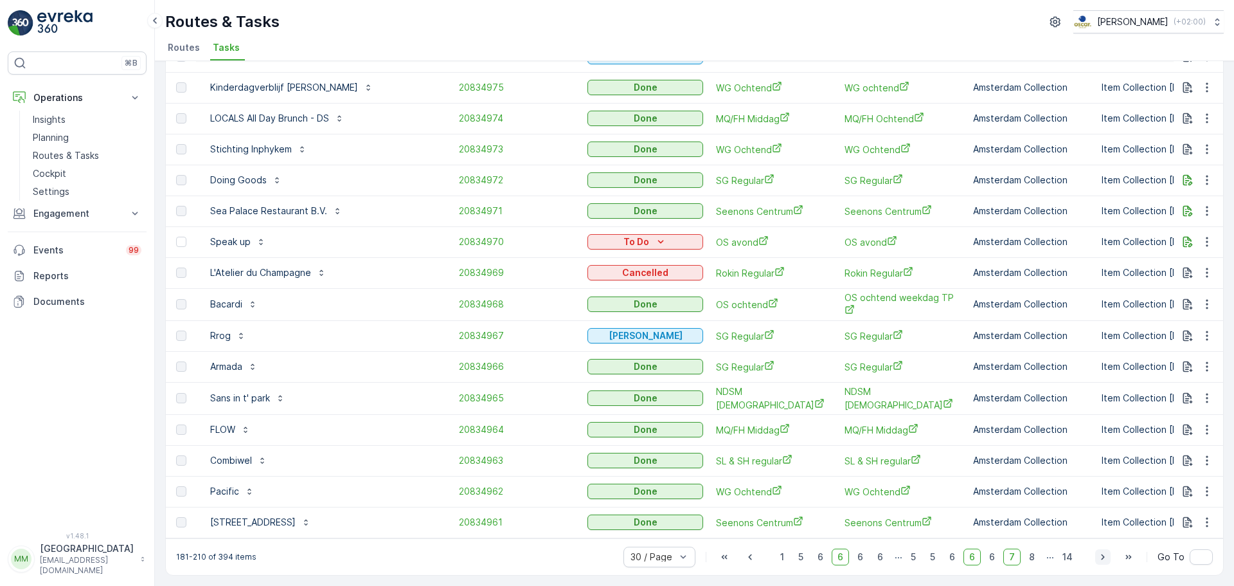
click at [1100, 556] on icon "button" at bounding box center [1103, 556] width 13 height 13
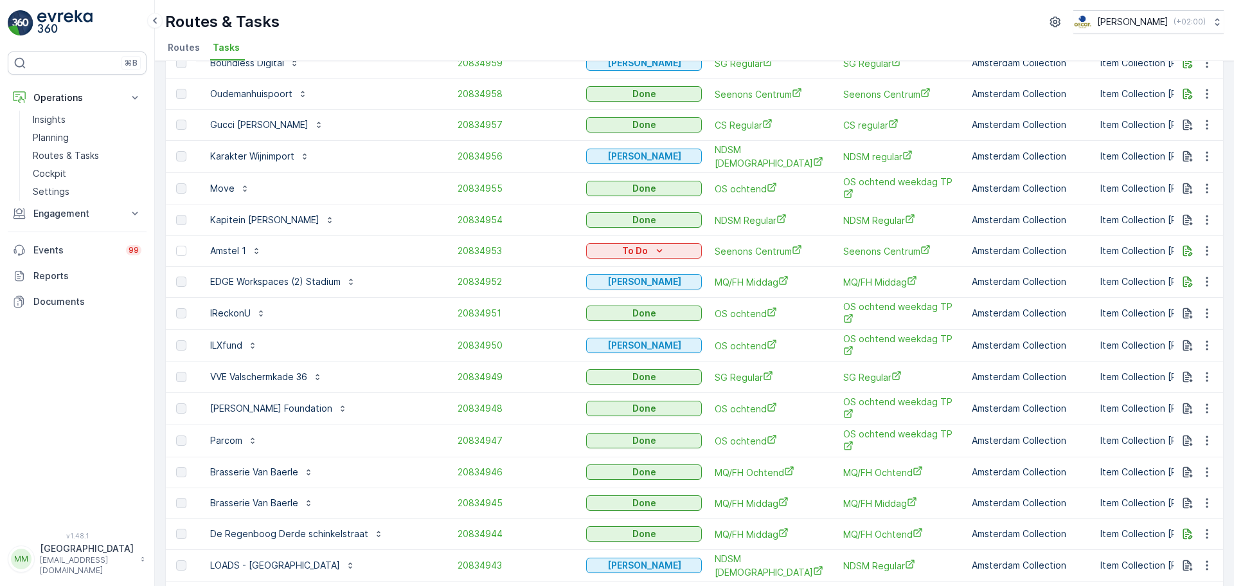
scroll to position [105, 0]
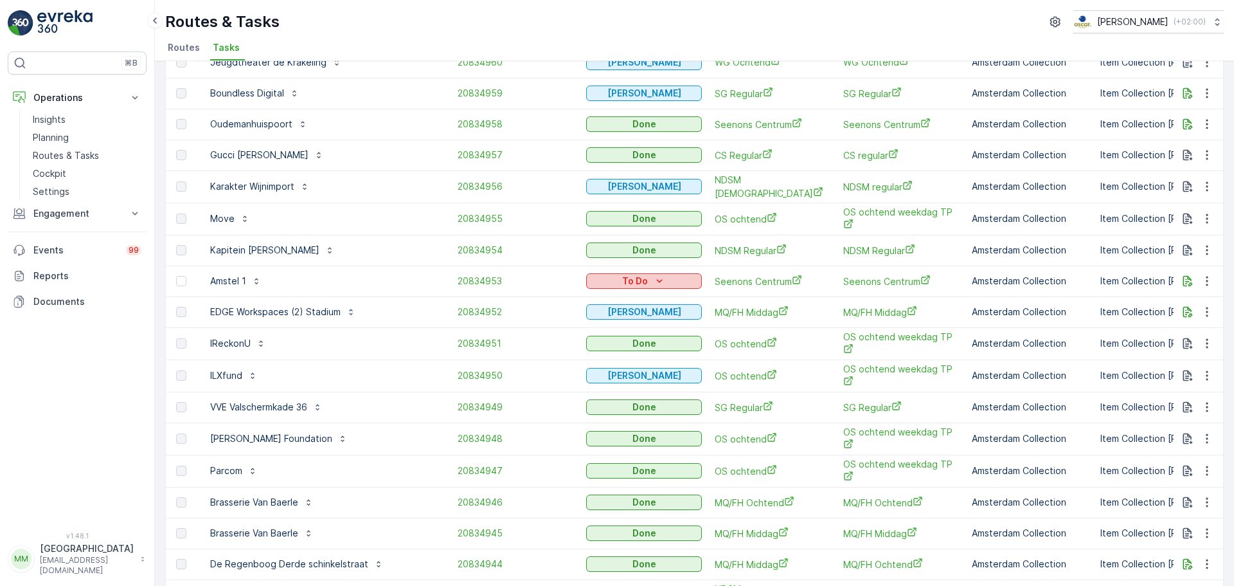
click at [622, 284] on p "To Do" at bounding box center [635, 280] width 26 height 13
click at [570, 352] on span "Cancelled" at bounding box center [556, 351] width 43 height 13
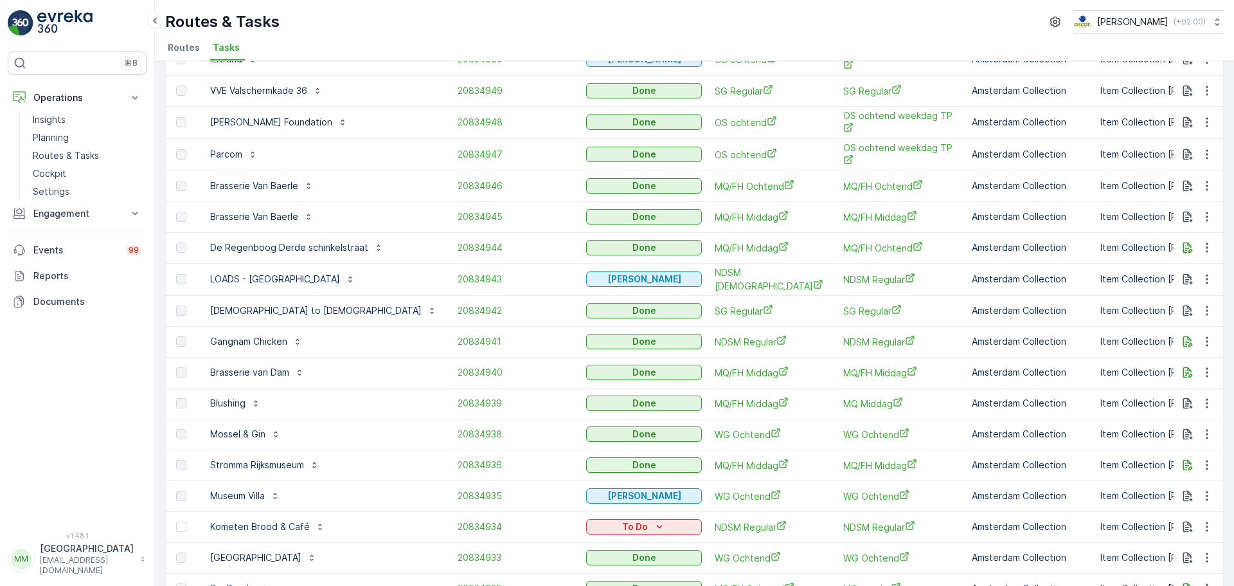
scroll to position [546, 0]
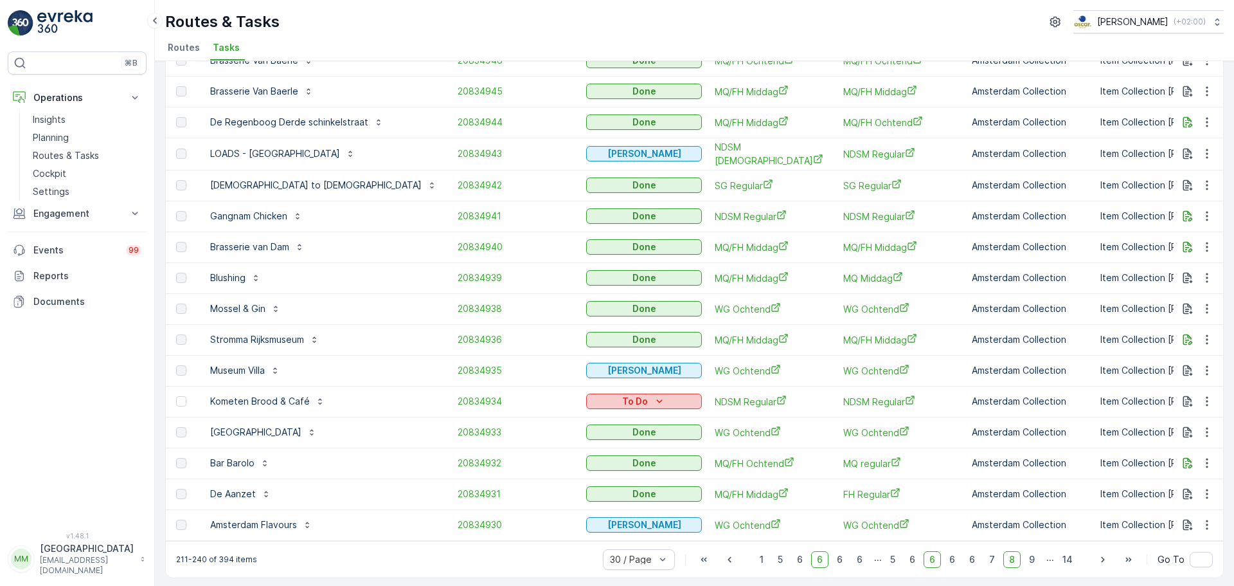
click at [653, 395] on icon "To Do" at bounding box center [659, 401] width 13 height 13
click at [561, 468] on span "Cancelled" at bounding box center [556, 465] width 43 height 13
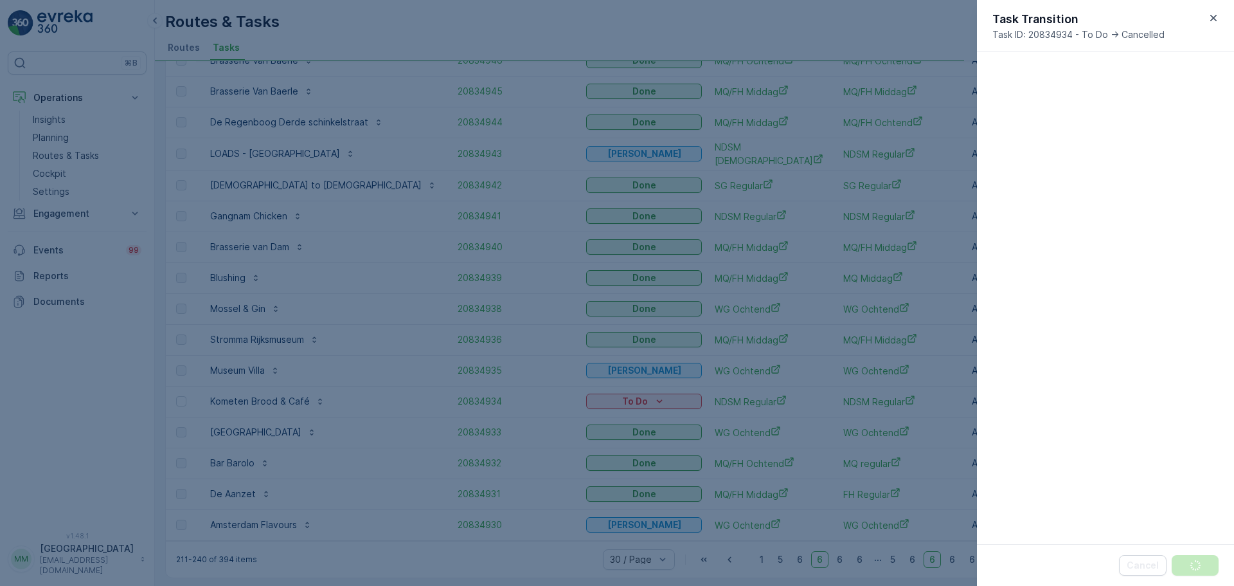
scroll to position [426, 0]
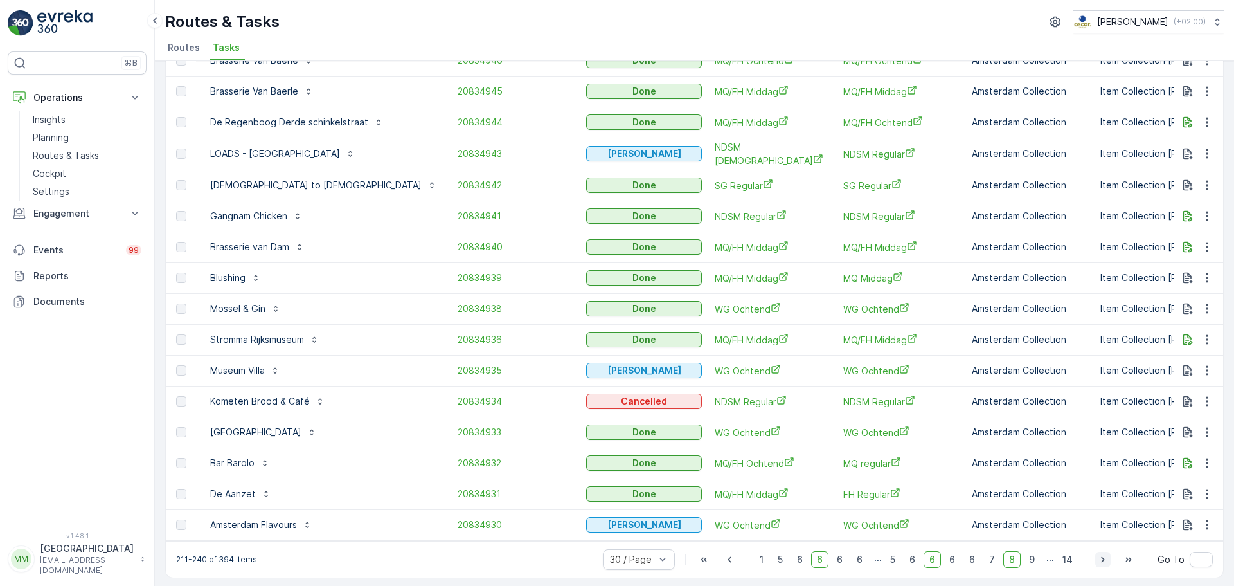
click at [1104, 553] on icon "button" at bounding box center [1103, 559] width 13 height 13
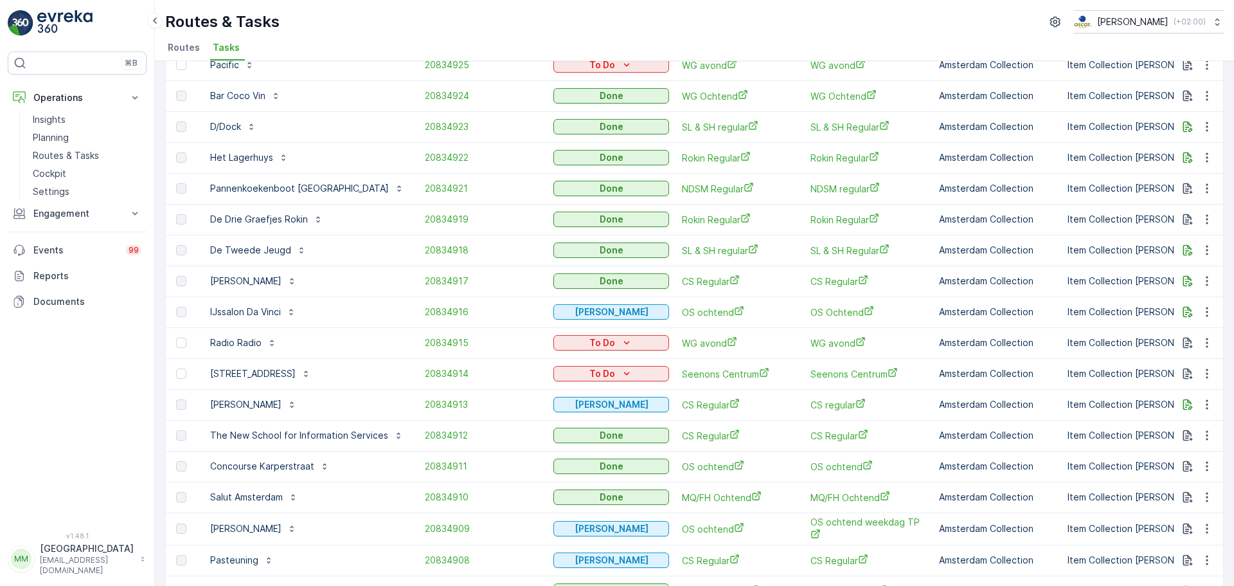
scroll to position [233, 0]
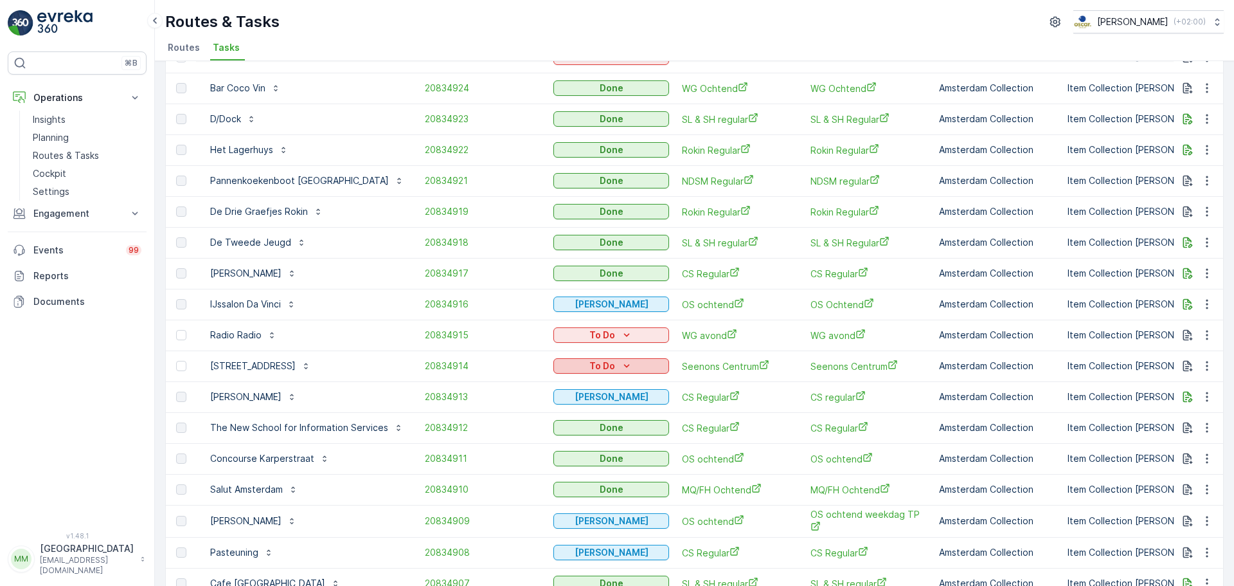
click at [620, 366] on icon "To Do" at bounding box center [626, 365] width 13 height 13
click at [580, 436] on span "Cancelled" at bounding box center [578, 439] width 43 height 13
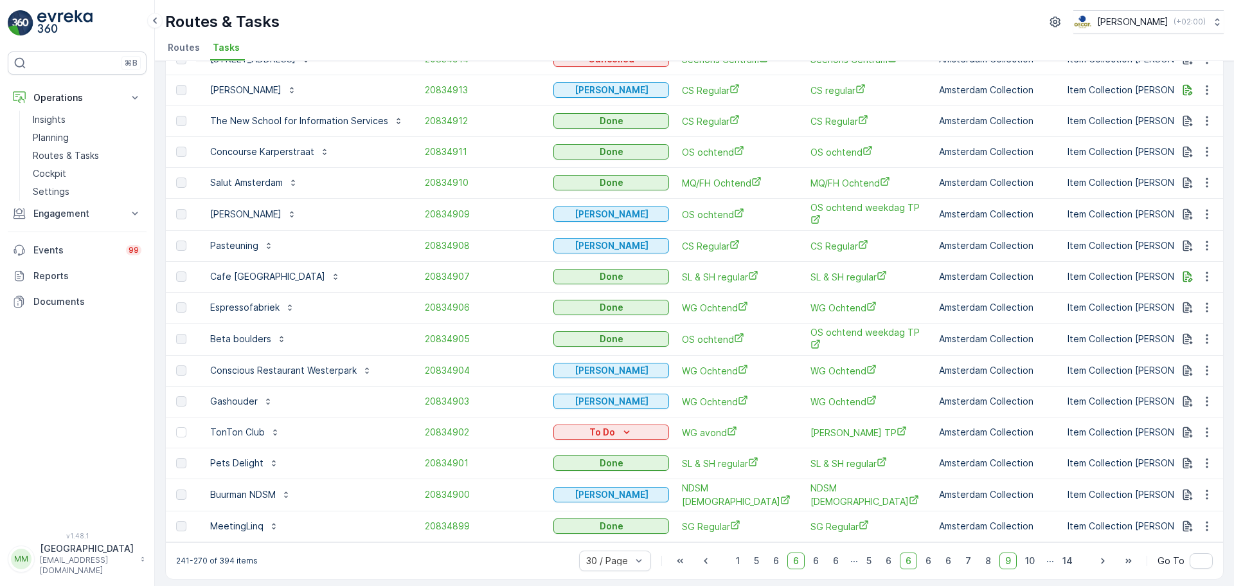
scroll to position [546, 0]
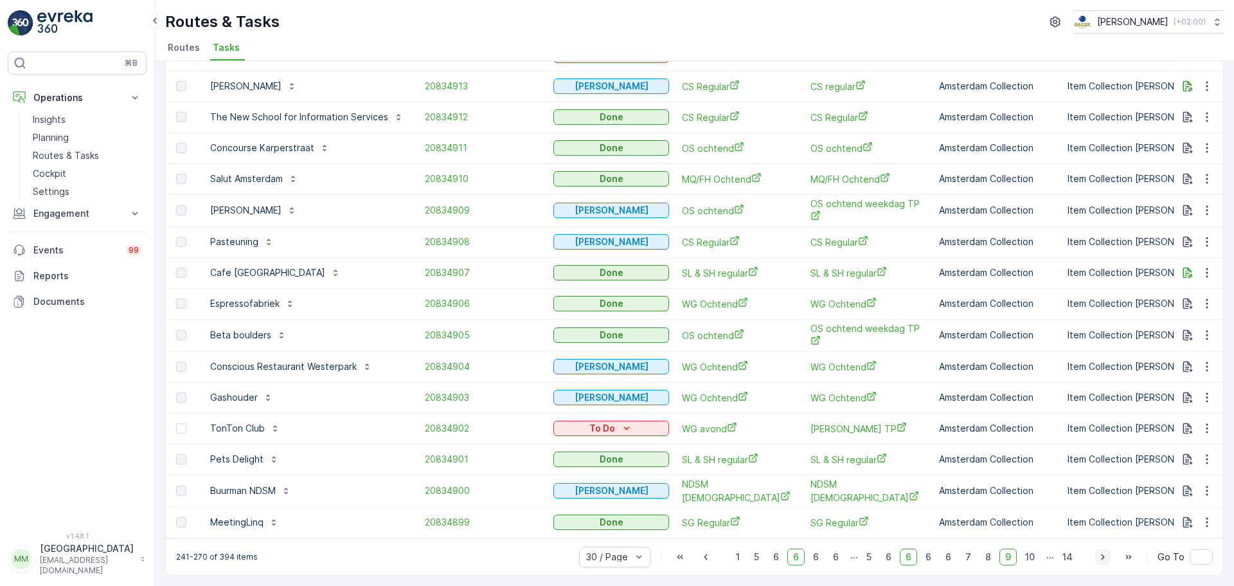
click at [1099, 558] on icon "button" at bounding box center [1103, 556] width 13 height 13
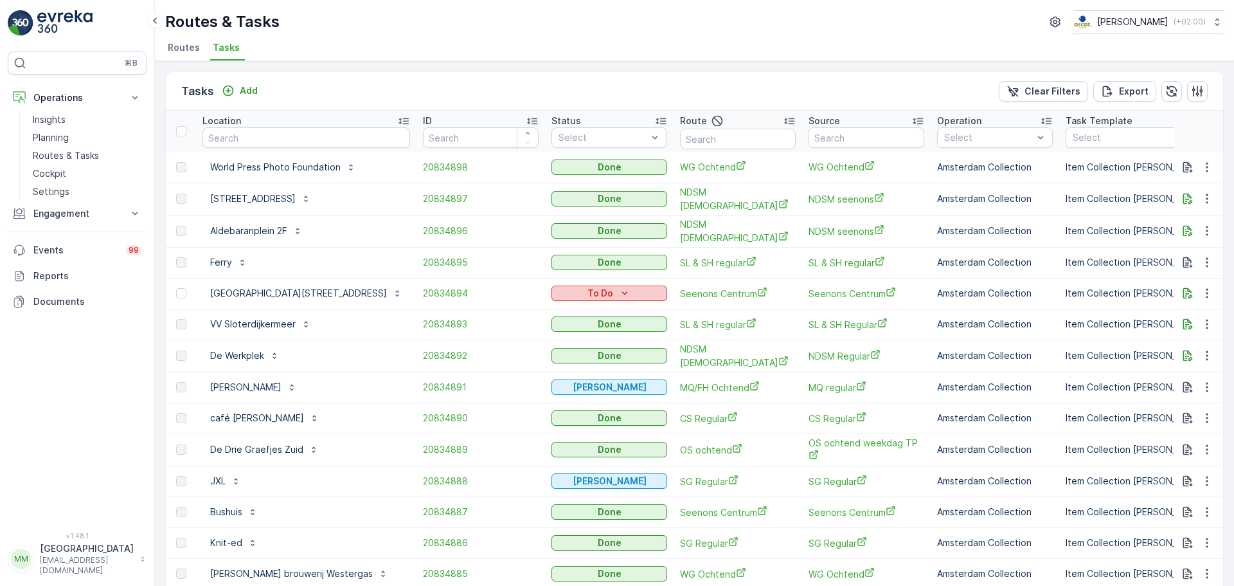
click at [592, 291] on div "To Do" at bounding box center [609, 293] width 105 height 13
click at [551, 364] on span "Cancelled" at bounding box center [534, 363] width 43 height 13
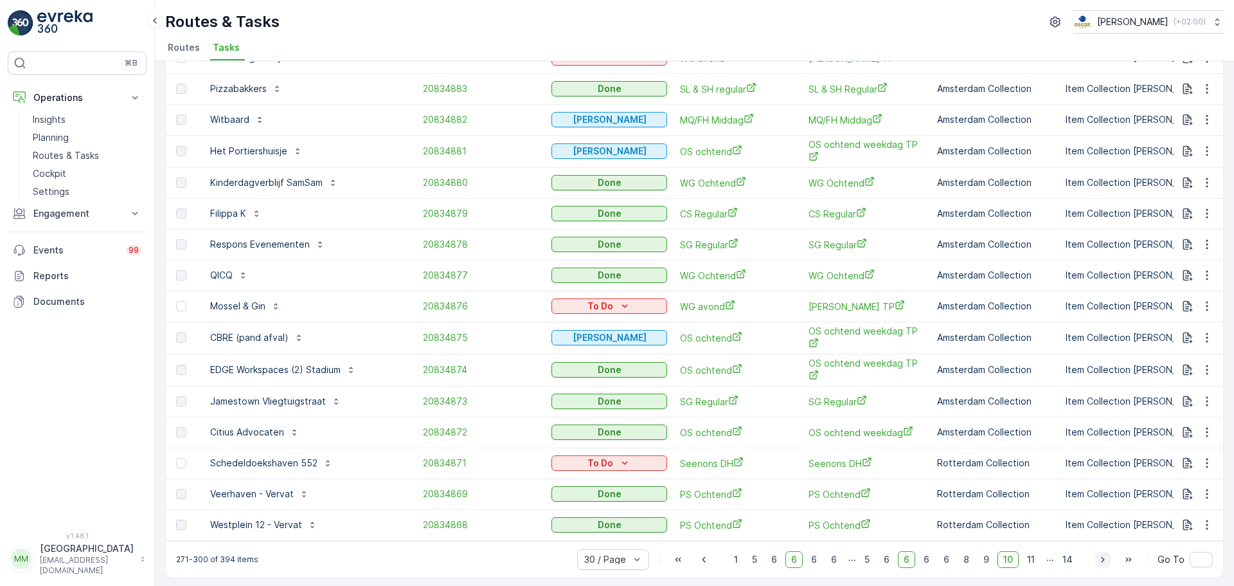
click at [1095, 555] on button "button" at bounding box center [1102, 559] width 15 height 15
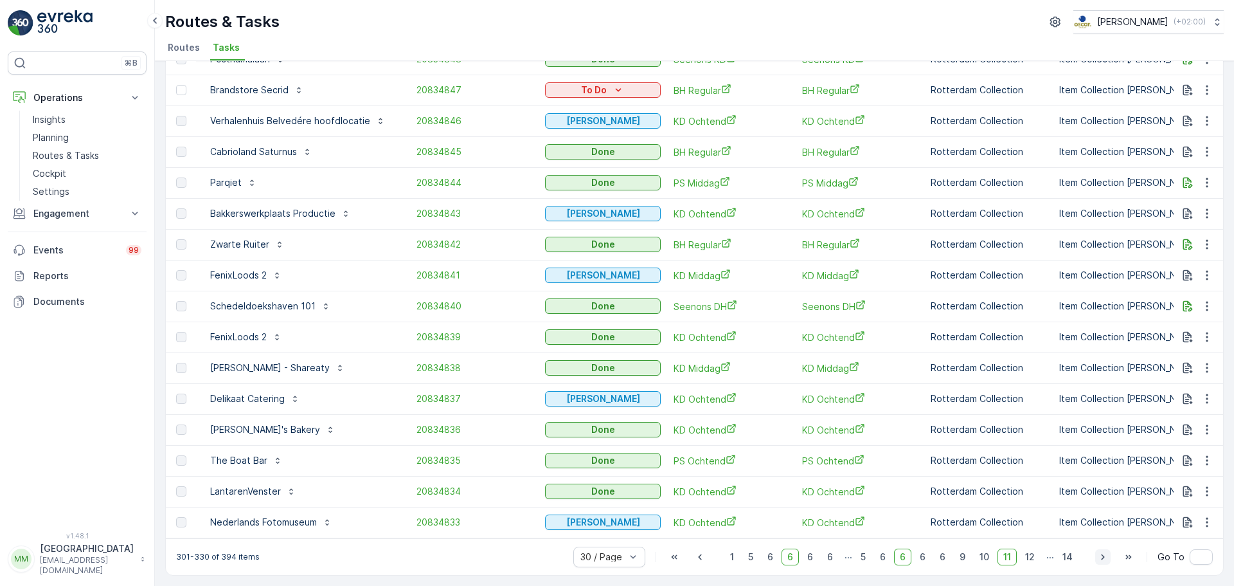
click at [1095, 559] on button "button" at bounding box center [1102, 556] width 15 height 15
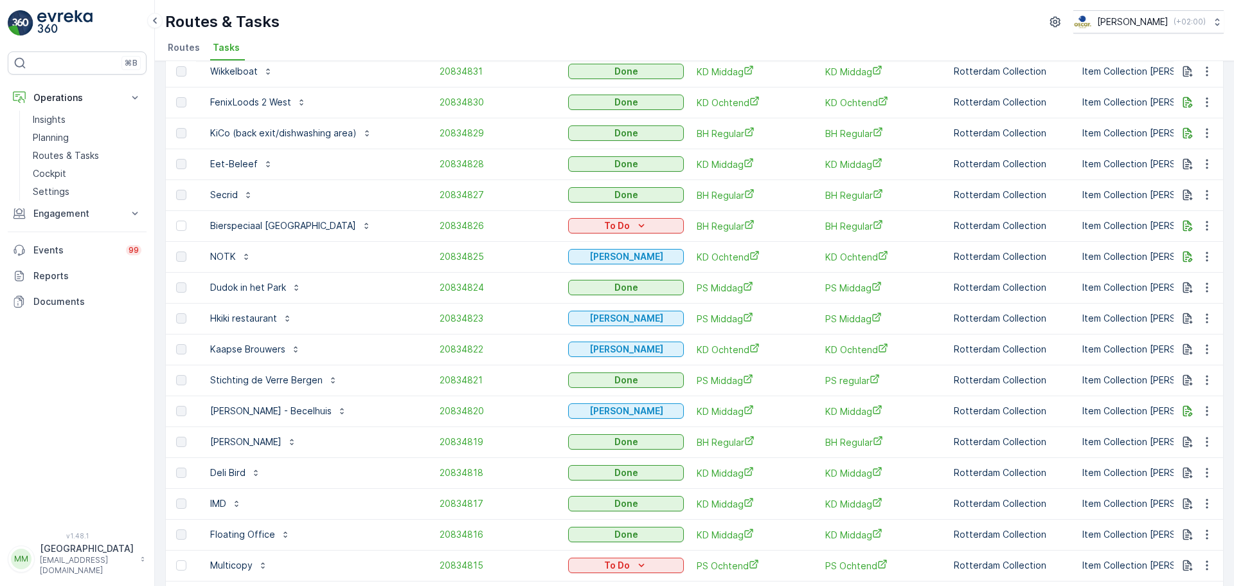
scroll to position [386, 0]
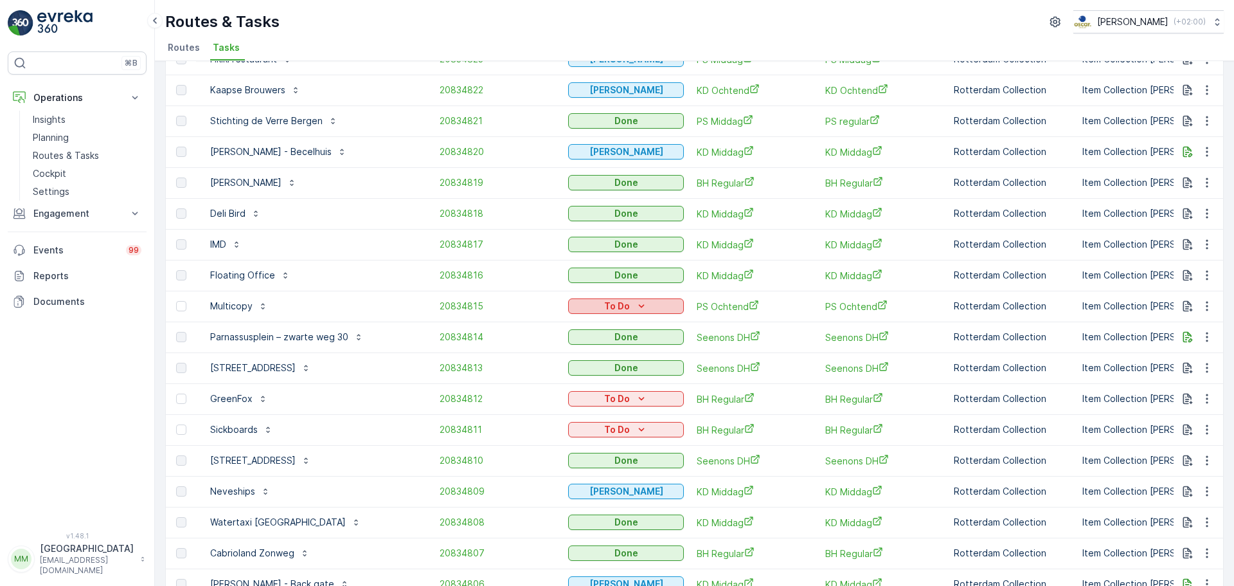
click at [625, 306] on div "To Do" at bounding box center [625, 306] width 105 height 13
click at [586, 377] on div "Cancelled" at bounding box center [578, 379] width 82 height 18
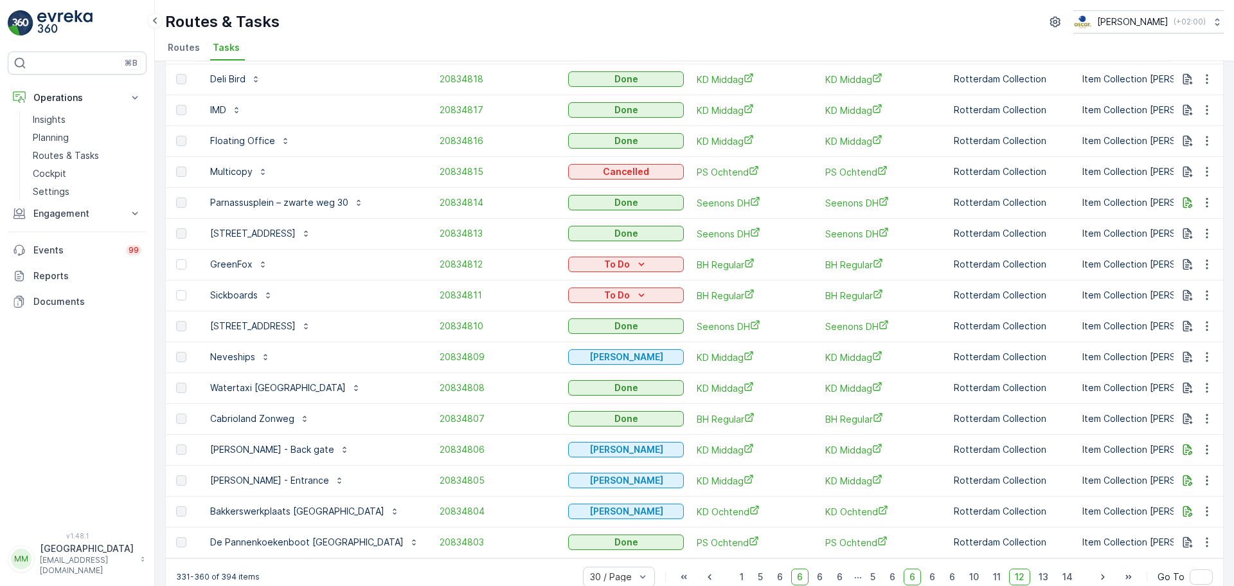
scroll to position [546, 0]
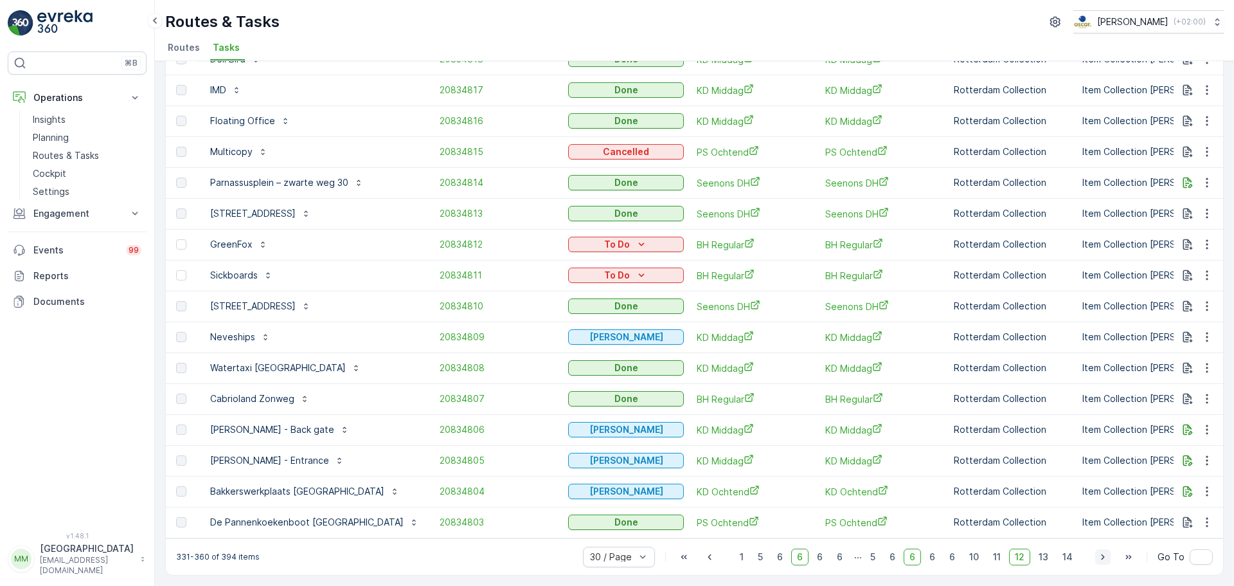
click at [1101, 561] on icon "button" at bounding box center [1103, 556] width 13 height 13
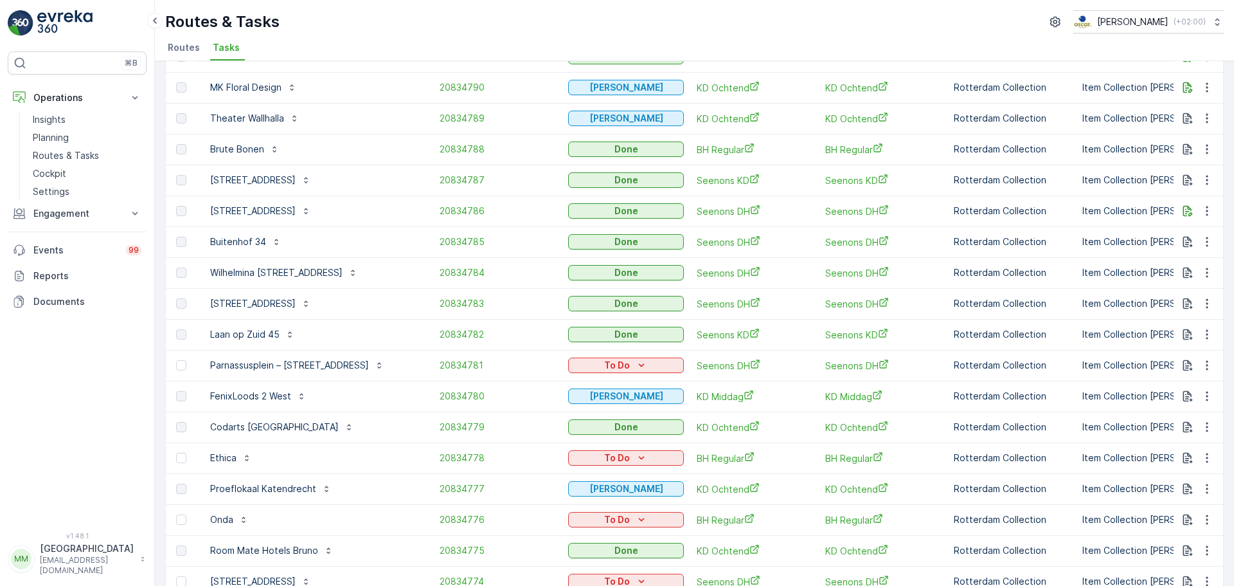
scroll to position [546, 0]
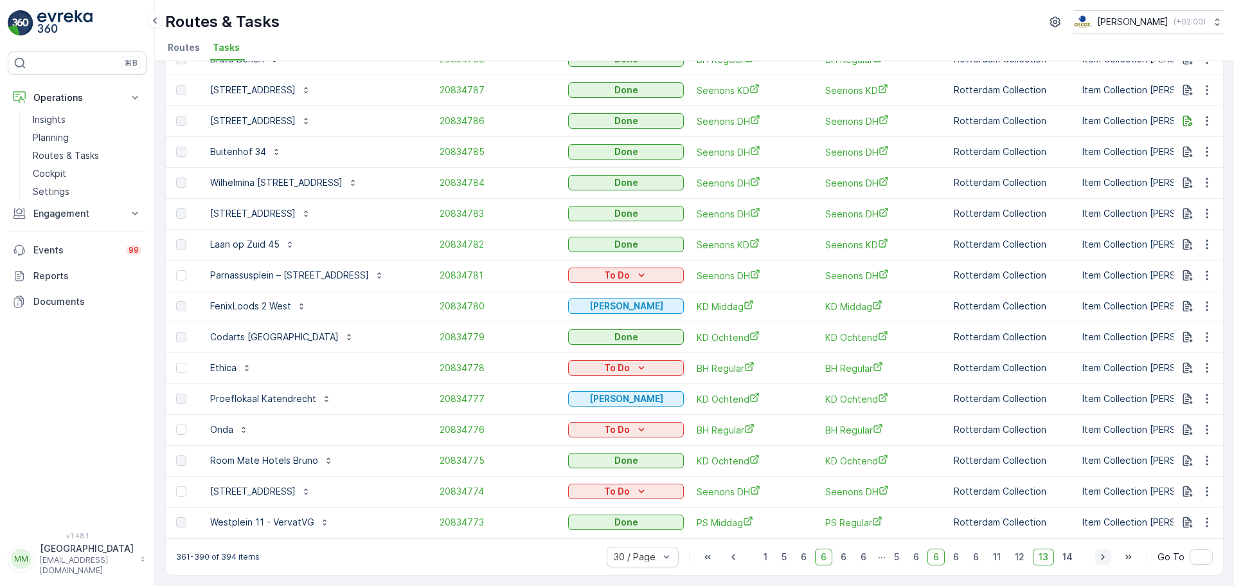
click at [1106, 553] on icon "button" at bounding box center [1103, 556] width 13 height 13
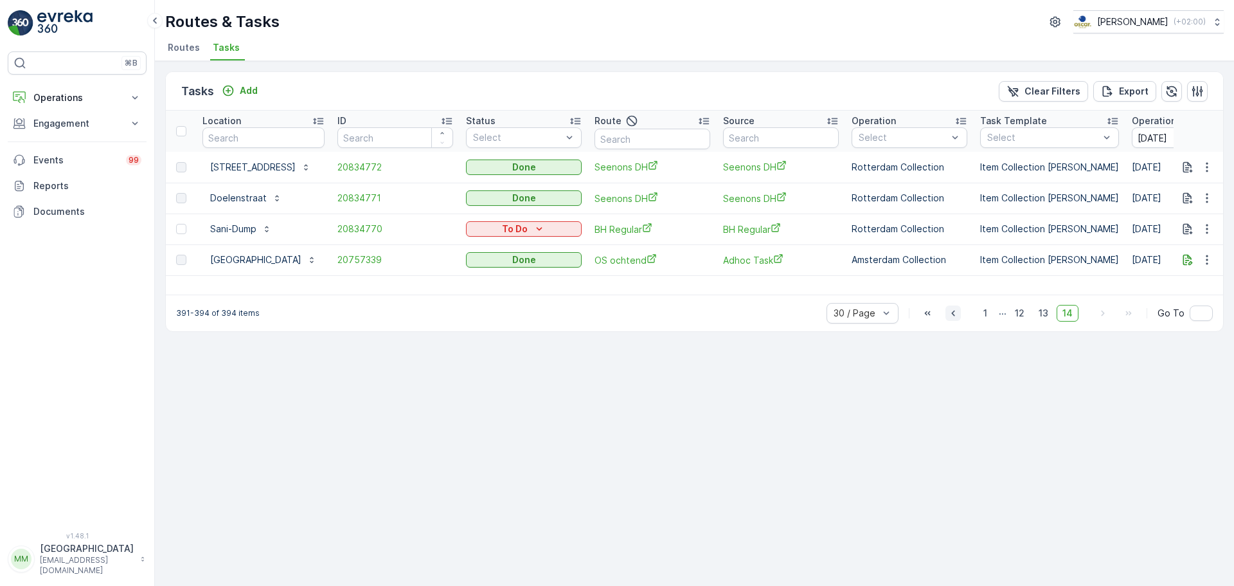
click at [955, 315] on icon "button" at bounding box center [952, 313] width 3 height 6
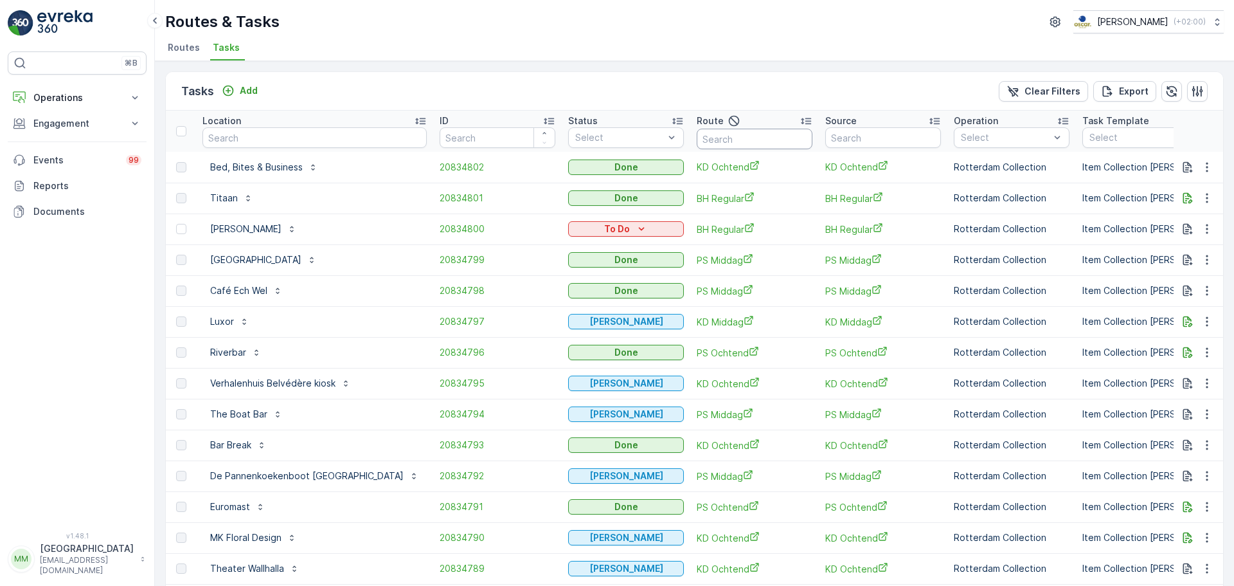
click at [697, 138] on input "text" at bounding box center [755, 139] width 116 height 21
type input "seenons dh"
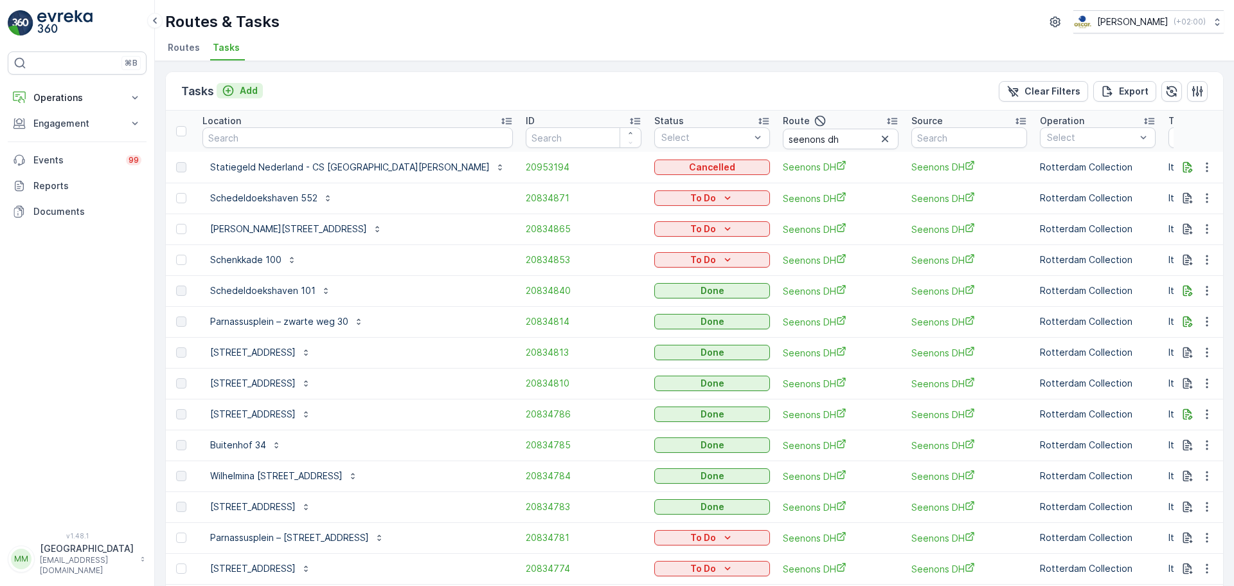
click at [245, 84] on button "Add" at bounding box center [240, 90] width 46 height 15
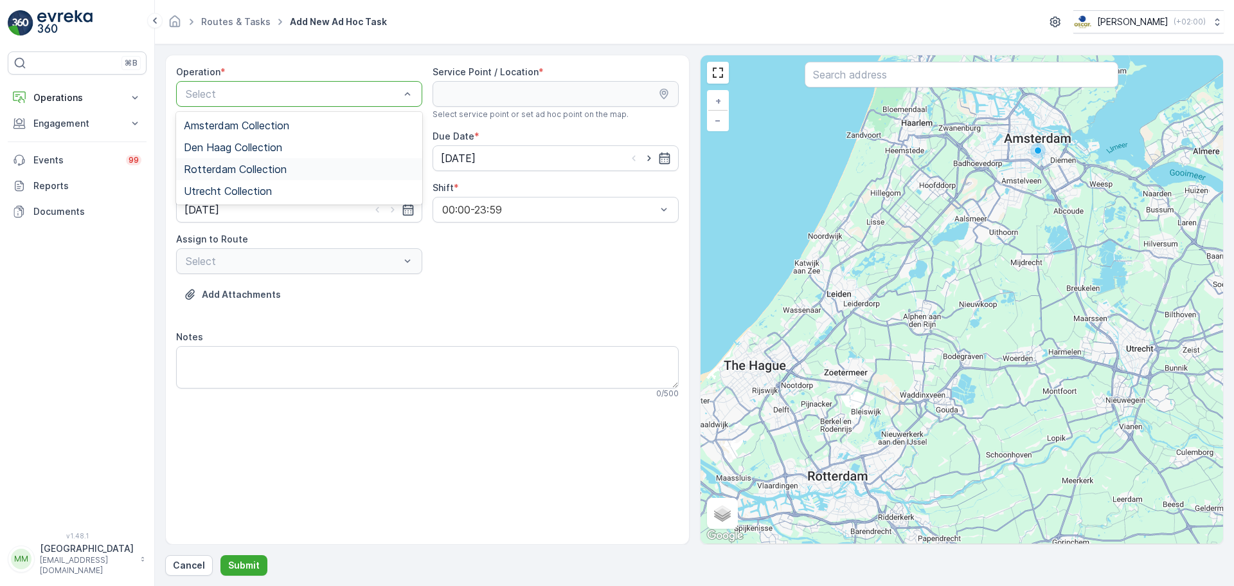
click at [252, 163] on span "Rotterdam Collection" at bounding box center [235, 169] width 103 height 12
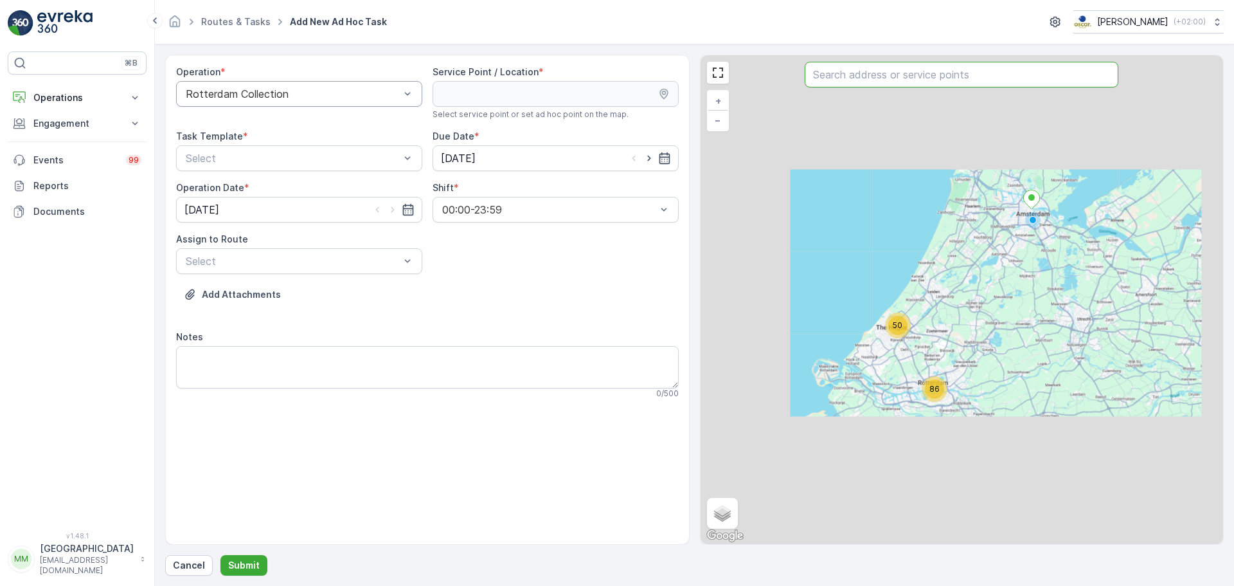
click at [900, 73] on input "text" at bounding box center [962, 75] width 314 height 26
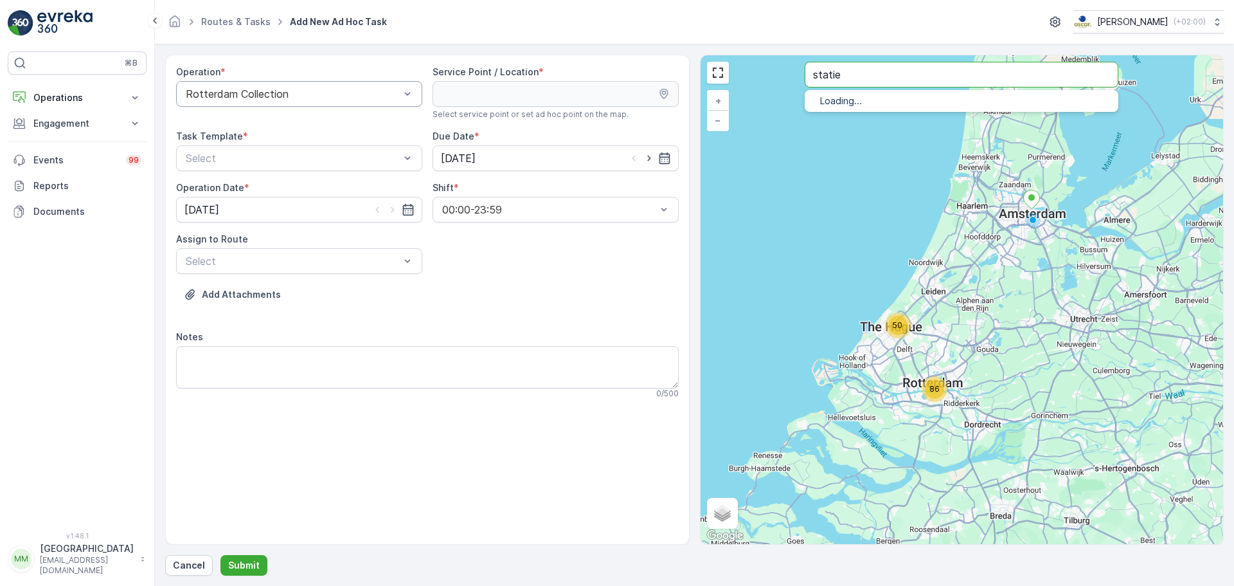
type input "statie"
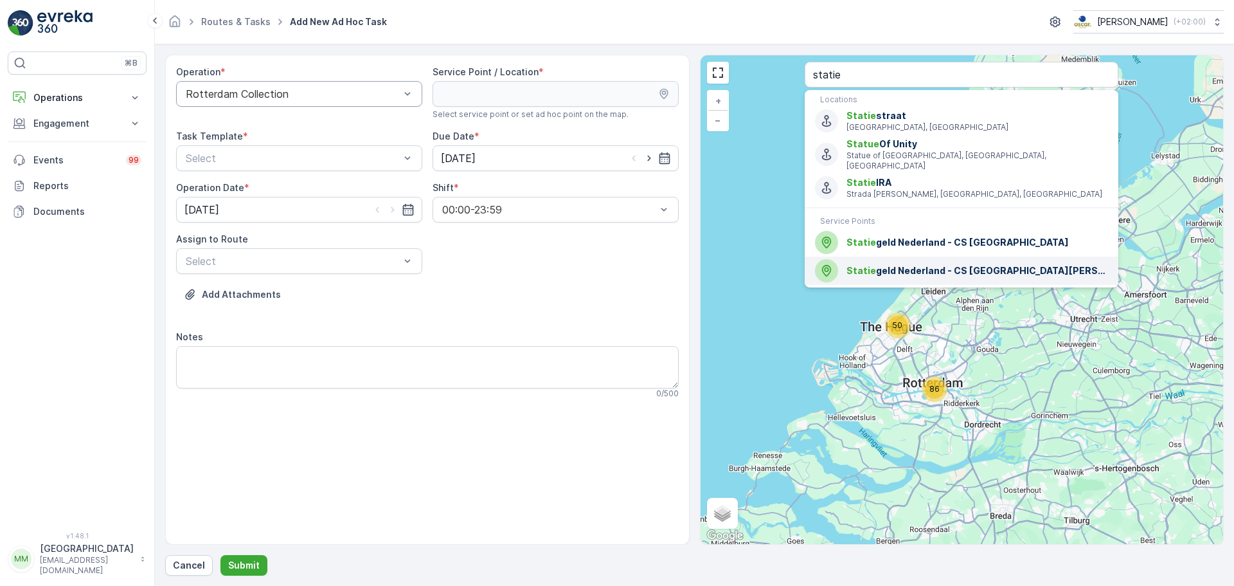
click at [949, 264] on span "Statie geld Nederland - CS [GEOGRAPHIC_DATA][PERSON_NAME]" at bounding box center [978, 270] width 262 height 13
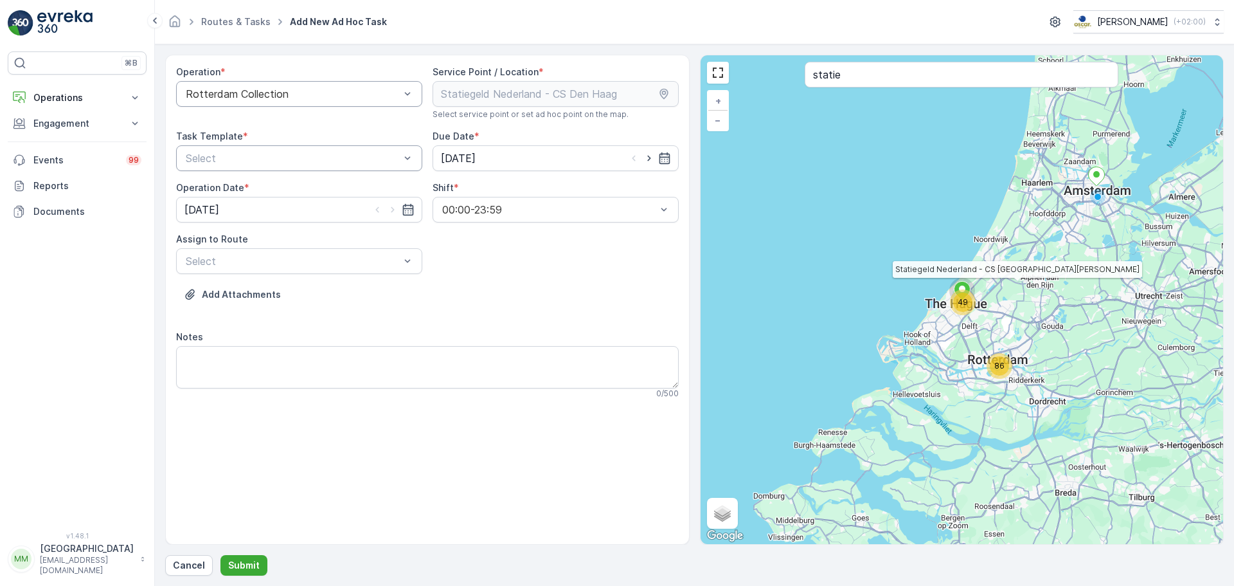
click at [334, 155] on div at bounding box center [292, 158] width 217 height 12
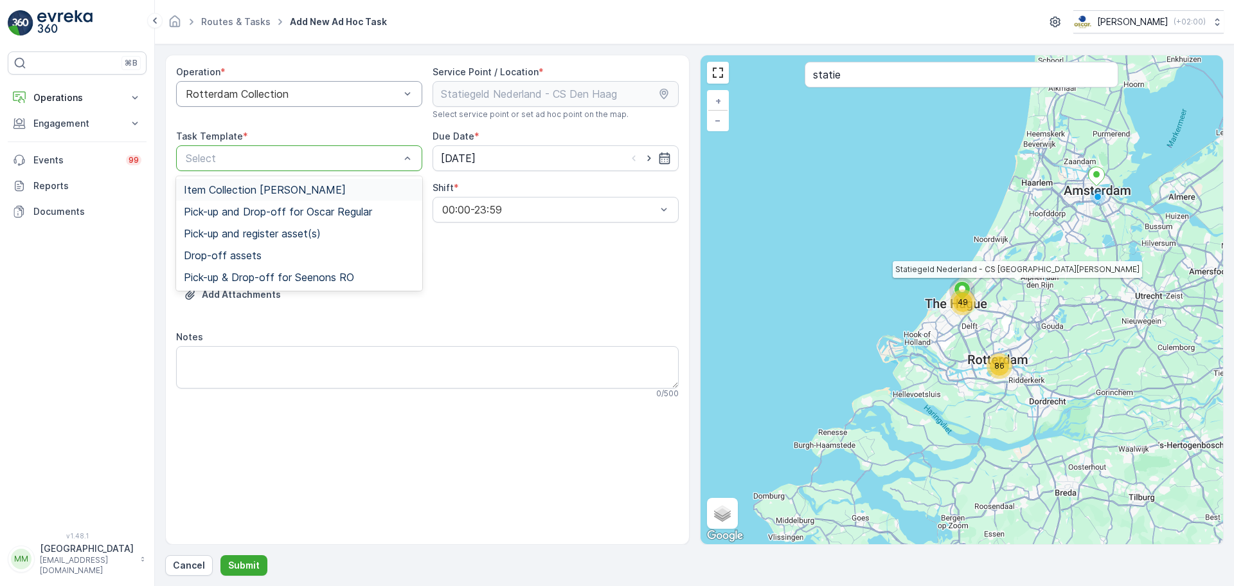
click at [273, 190] on span "Item Collection [PERSON_NAME]" at bounding box center [265, 190] width 162 height 12
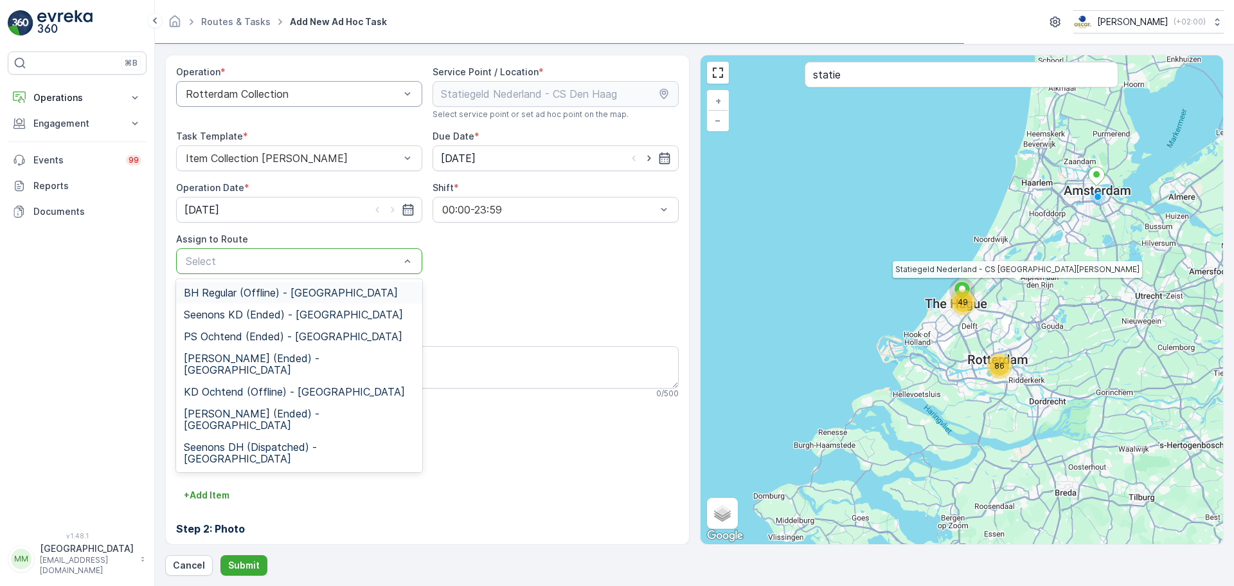
click at [321, 257] on div at bounding box center [292, 261] width 217 height 12
click at [300, 317] on span "Seenons KD (Ended) - [GEOGRAPHIC_DATA]" at bounding box center [293, 315] width 219 height 12
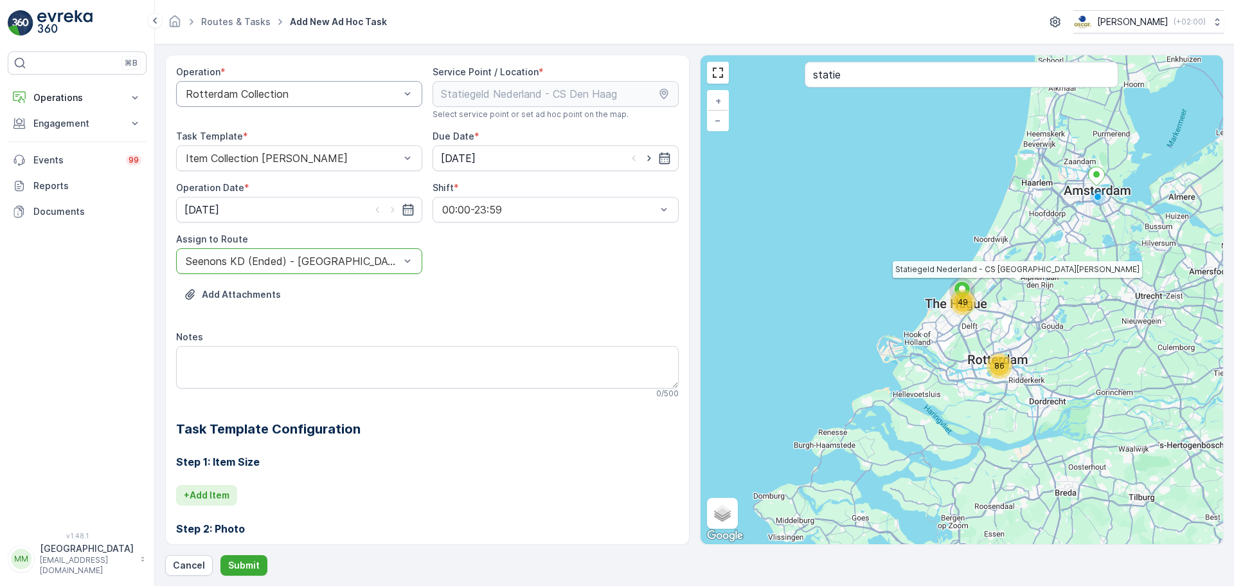
click at [223, 496] on p "+ Add Item" at bounding box center [207, 495] width 46 height 13
click at [260, 513] on div at bounding box center [380, 513] width 393 height 12
type input "stat"
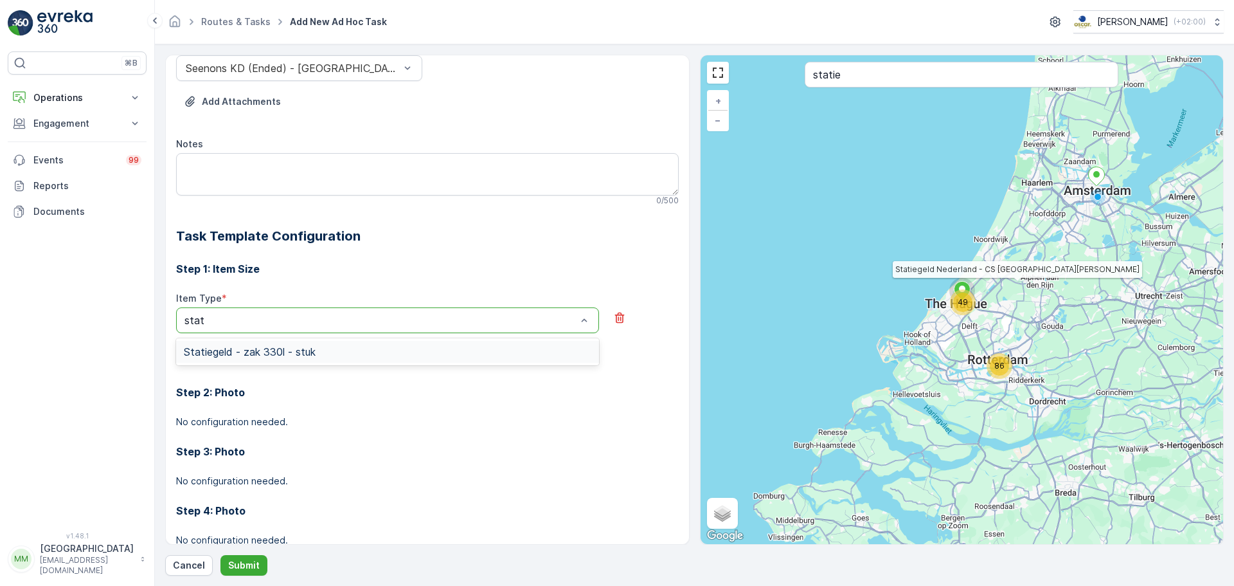
click at [283, 355] on span "Statiegeld - zak 330l - stuk" at bounding box center [250, 352] width 132 height 12
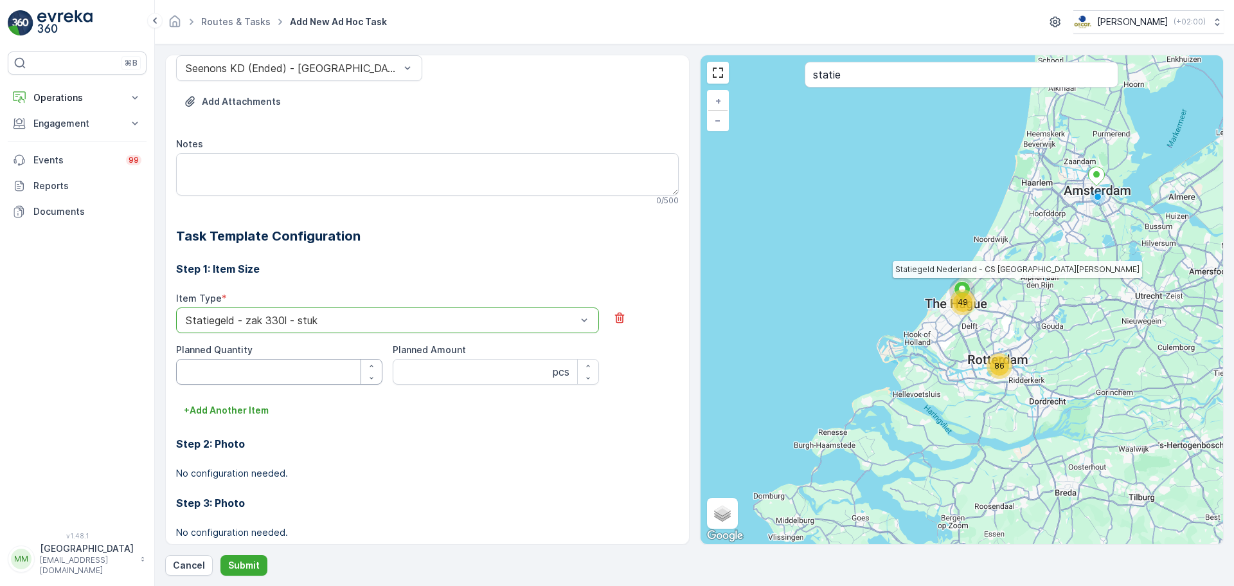
click at [267, 369] on Quantity "Planned Quantity" at bounding box center [279, 372] width 206 height 26
click at [423, 366] on Amount "Planned Amount" at bounding box center [496, 372] width 206 height 26
click at [275, 381] on Quantity "Planned Quantity" at bounding box center [279, 372] width 206 height 26
type Quantity "14"
click at [422, 363] on Amount "Planned Amount" at bounding box center [496, 372] width 206 height 26
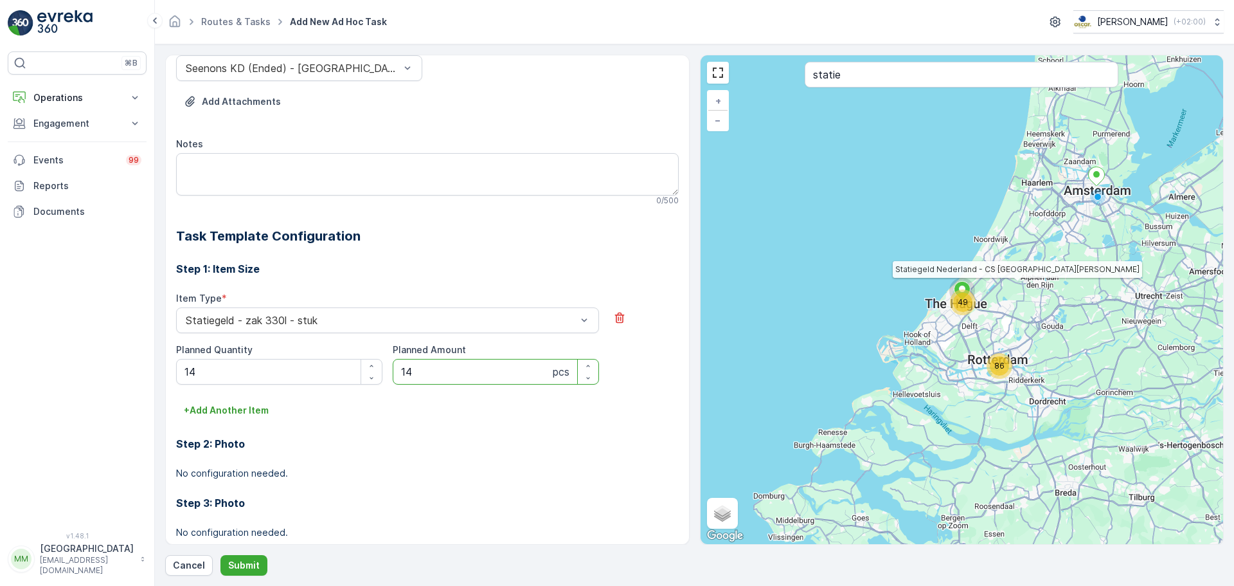
type Amount "14"
drag, startPoint x: 243, startPoint y: 576, endPoint x: 247, endPoint y: 570, distance: 7.3
click at [245, 575] on form "Operation * Rotterdam Collection Service Point / Location * Select service poin…" at bounding box center [694, 314] width 1079 height 541
click at [247, 569] on p "Submit" at bounding box center [243, 565] width 31 height 13
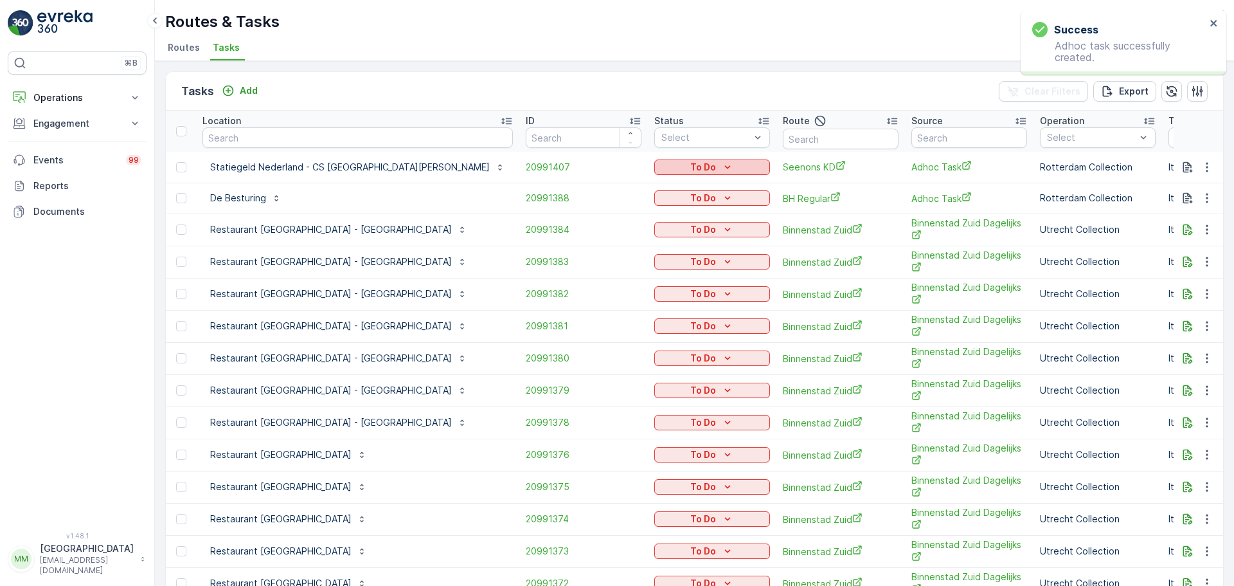
click at [659, 168] on div "To Do" at bounding box center [711, 167] width 105 height 13
click at [575, 220] on div "Done" at bounding box center [586, 222] width 82 height 18
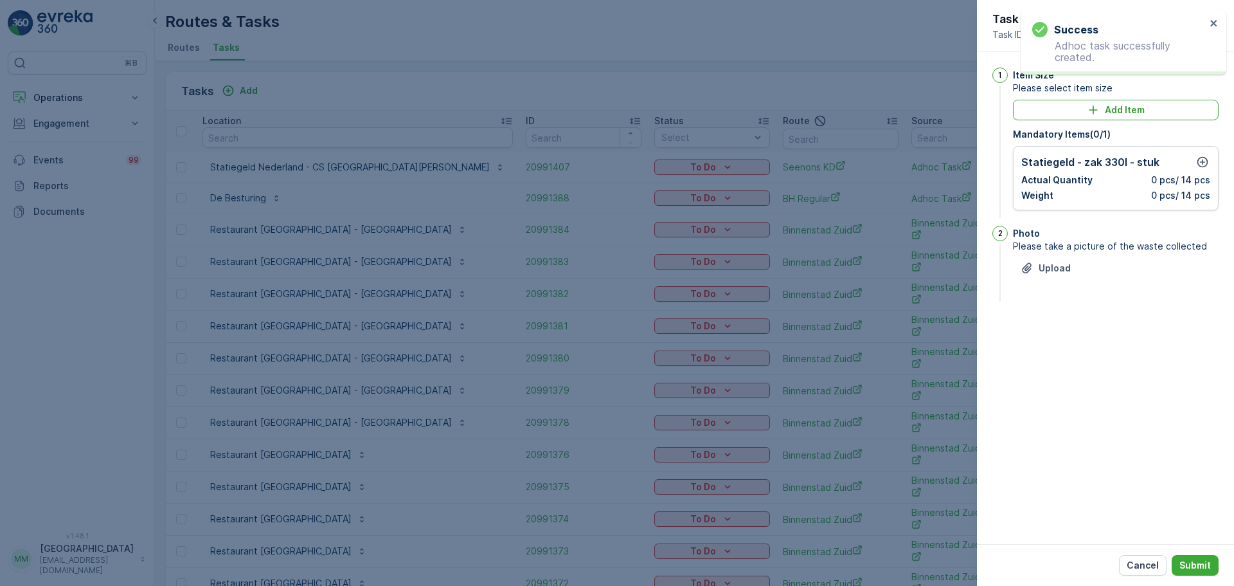
click at [1211, 158] on div "Statiegeld - zak 330l - stuk Actual Quantity 0 pcs / 14 pcs Weight 0 pcs / 14 p…" at bounding box center [1116, 178] width 206 height 64
click at [1204, 159] on icon "button" at bounding box center [1202, 162] width 13 height 13
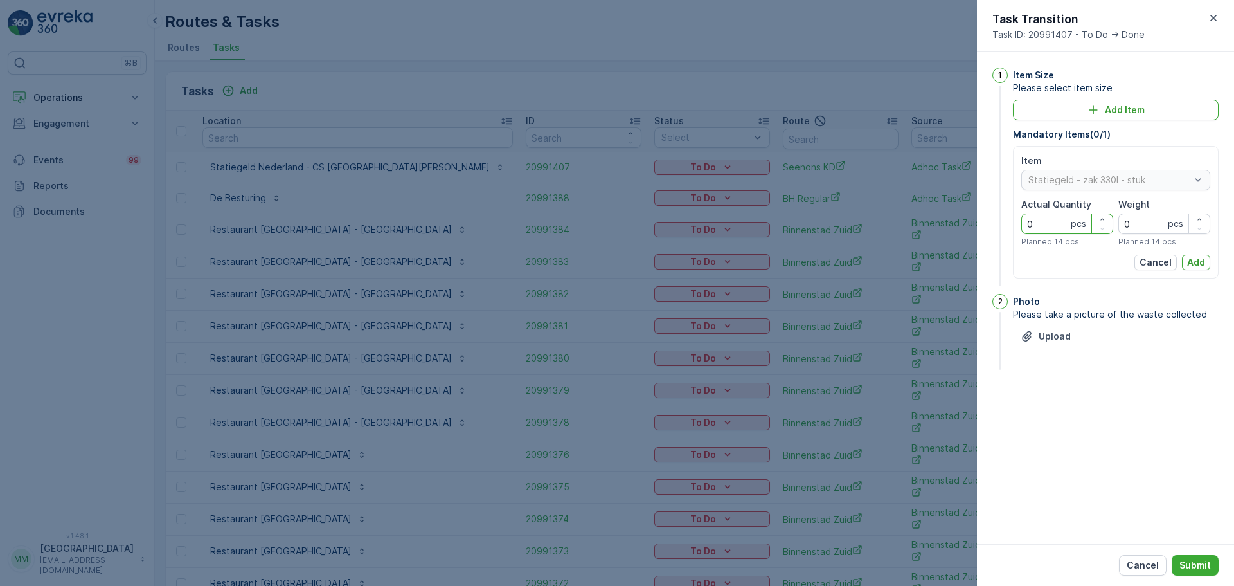
drag, startPoint x: 1053, startPoint y: 226, endPoint x: 1025, endPoint y: 228, distance: 27.8
click at [1025, 228] on Quantity "0" at bounding box center [1067, 223] width 92 height 21
type Quantity "14"
click at [1142, 219] on input "0" at bounding box center [1164, 223] width 92 height 21
drag, startPoint x: 1130, startPoint y: 223, endPoint x: 1114, endPoint y: 225, distance: 16.2
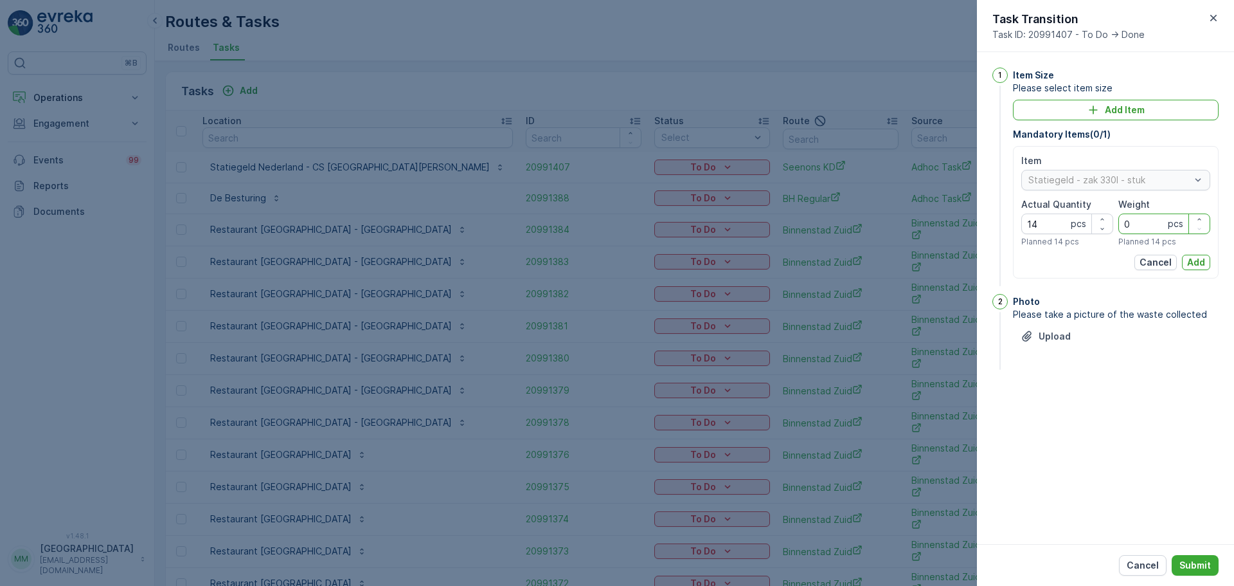
click at [1114, 225] on div "Item Statiegeld - zak 330l - stuk Actual Quantity 14 pcs Planned 14 pcs Weight …" at bounding box center [1115, 200] width 189 height 93
type input "14"
click at [1194, 256] on p "Add" at bounding box center [1196, 262] width 18 height 13
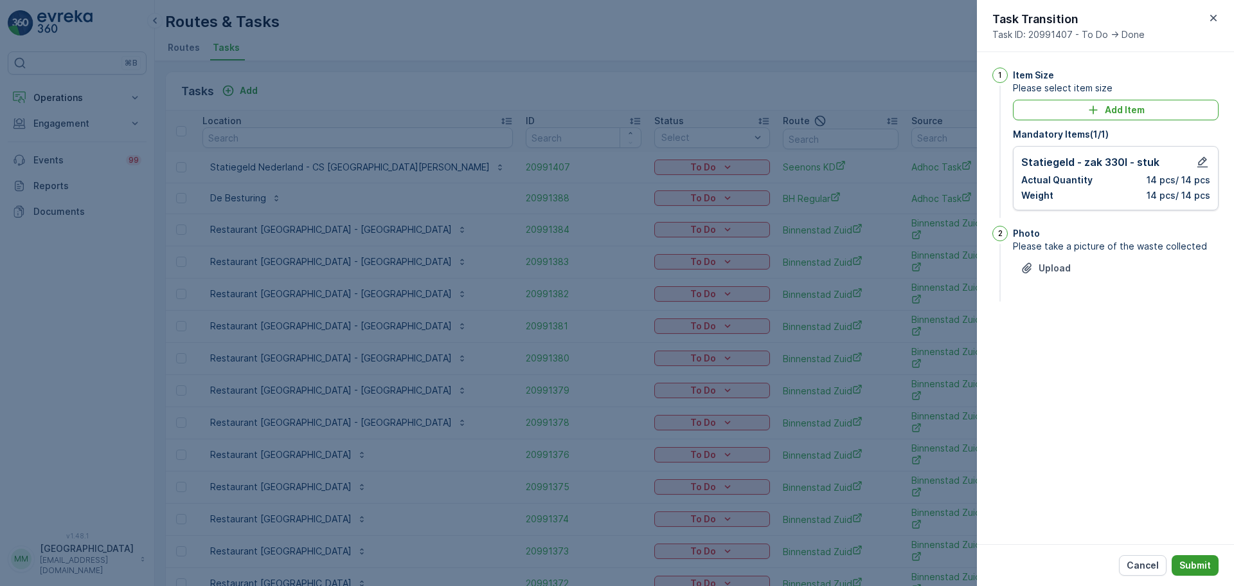
click at [1206, 572] on button "Submit" at bounding box center [1195, 565] width 47 height 21
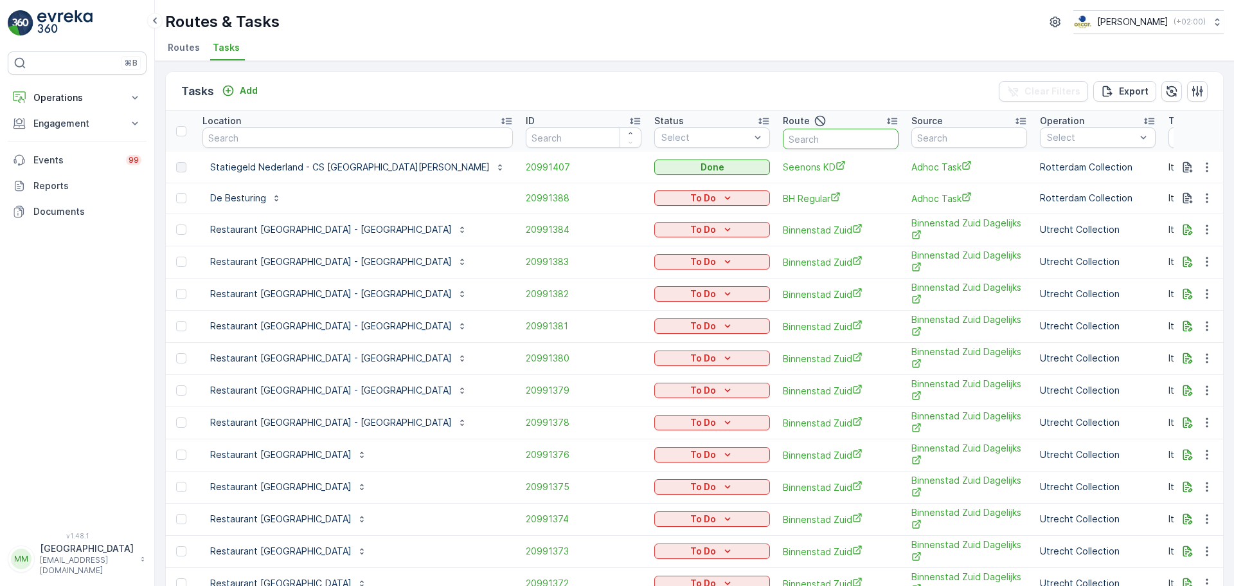
click at [783, 137] on input "text" at bounding box center [841, 139] width 116 height 21
type input "seenons dh"
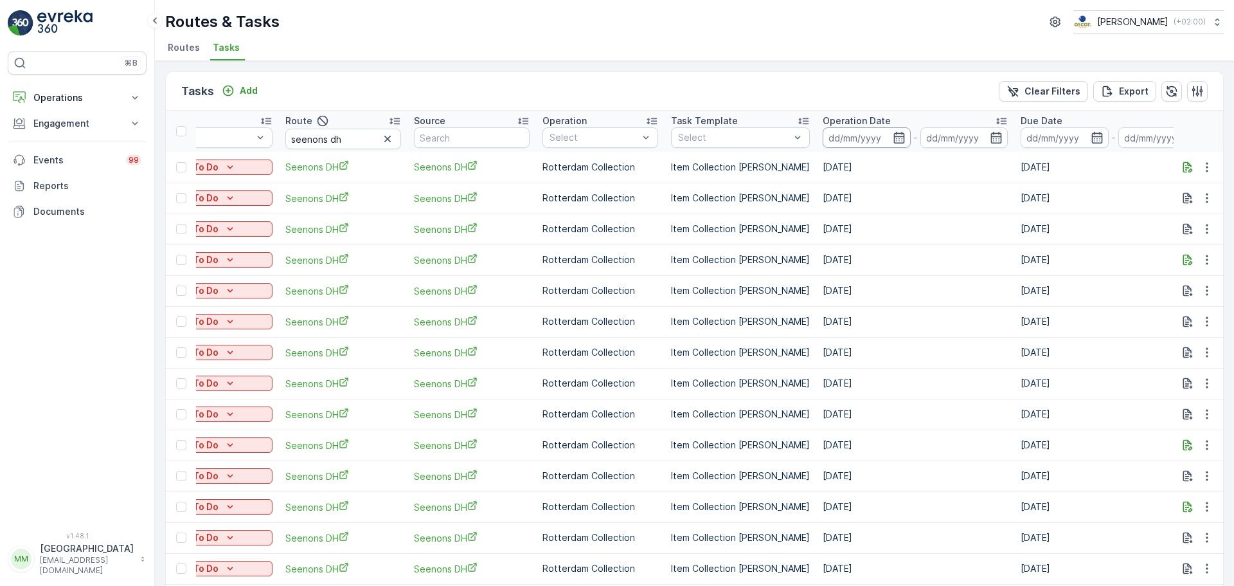
click at [816, 148] on th "Operation Date -" at bounding box center [915, 131] width 198 height 41
click at [823, 147] on input at bounding box center [867, 137] width 88 height 21
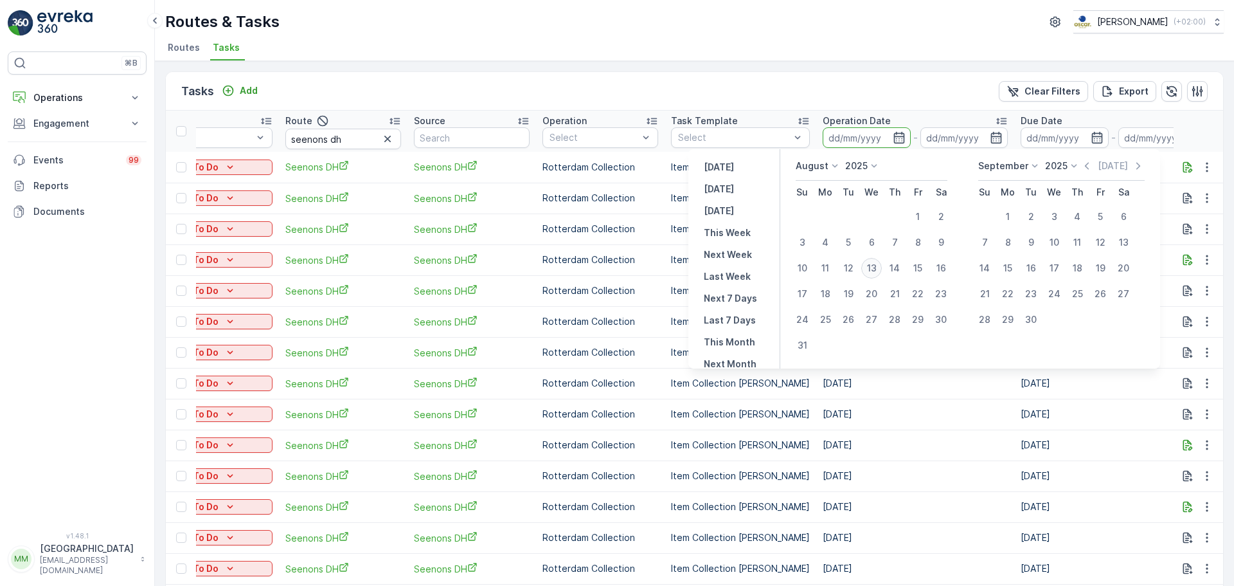
click at [865, 272] on div "13" at bounding box center [871, 268] width 21 height 21
type input "[DATE]"
click at [865, 272] on div "13" at bounding box center [871, 268] width 21 height 21
type input "[DATE]"
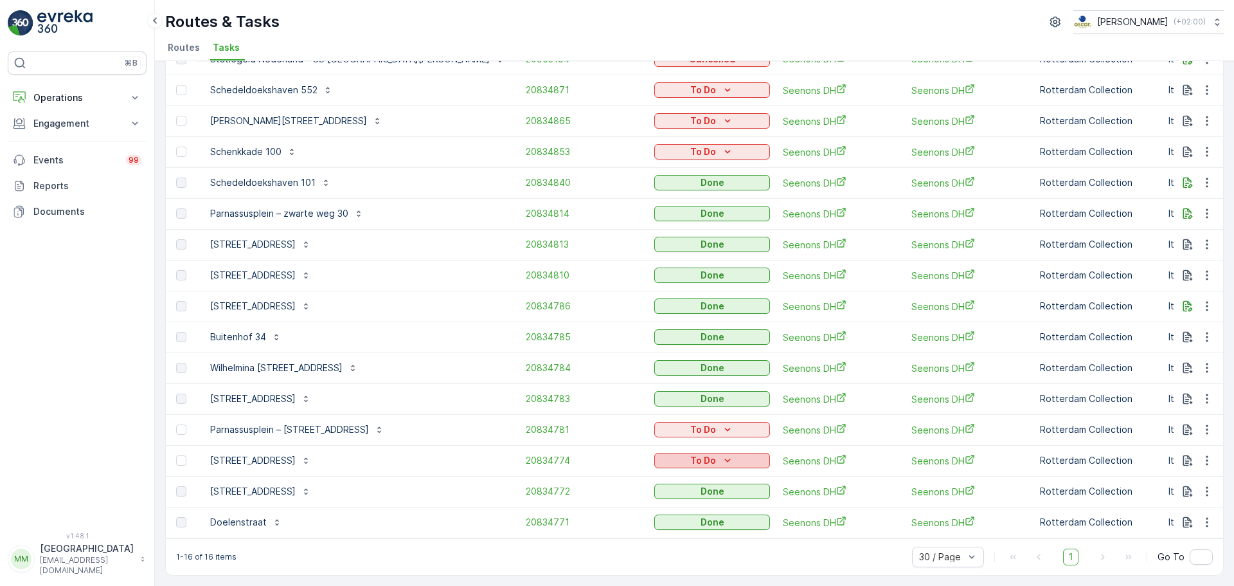
click at [690, 456] on p "To Do" at bounding box center [703, 460] width 26 height 13
click at [558, 527] on span "Cancelled" at bounding box center [559, 527] width 43 height 13
click at [659, 426] on div "To Do" at bounding box center [711, 429] width 105 height 13
click at [567, 494] on span "Cancelled" at bounding box center [559, 496] width 43 height 13
click at [690, 150] on p "To Do" at bounding box center [703, 151] width 26 height 13
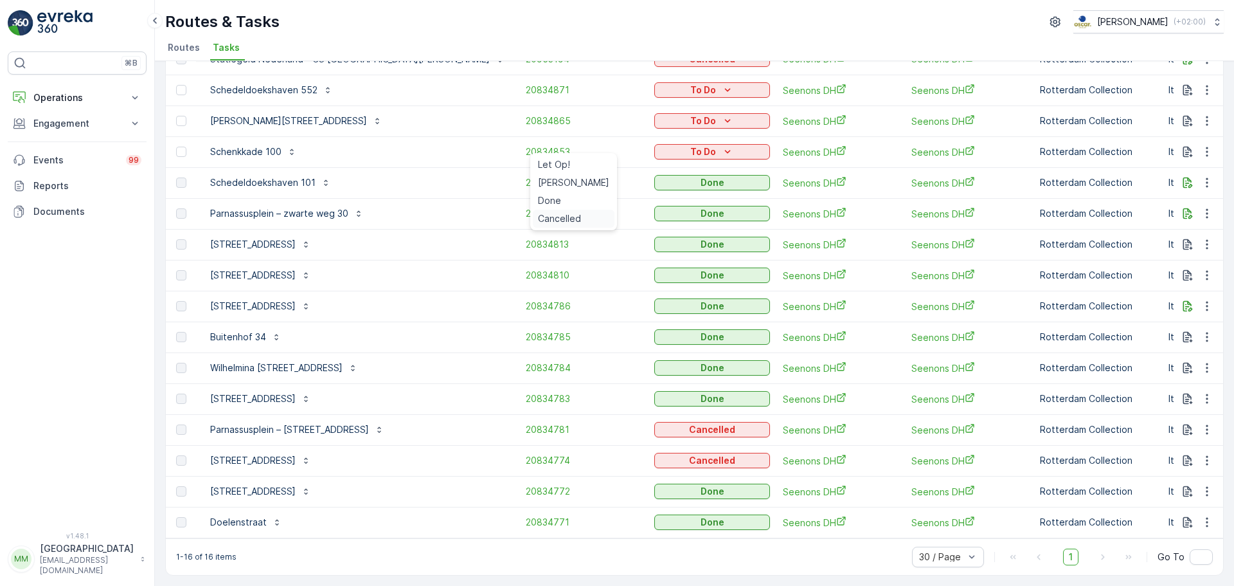
click at [575, 220] on span "Cancelled" at bounding box center [559, 218] width 43 height 13
click at [721, 116] on icon "To Do" at bounding box center [727, 120] width 13 height 13
click at [570, 187] on span "Cancelled" at bounding box center [559, 187] width 43 height 13
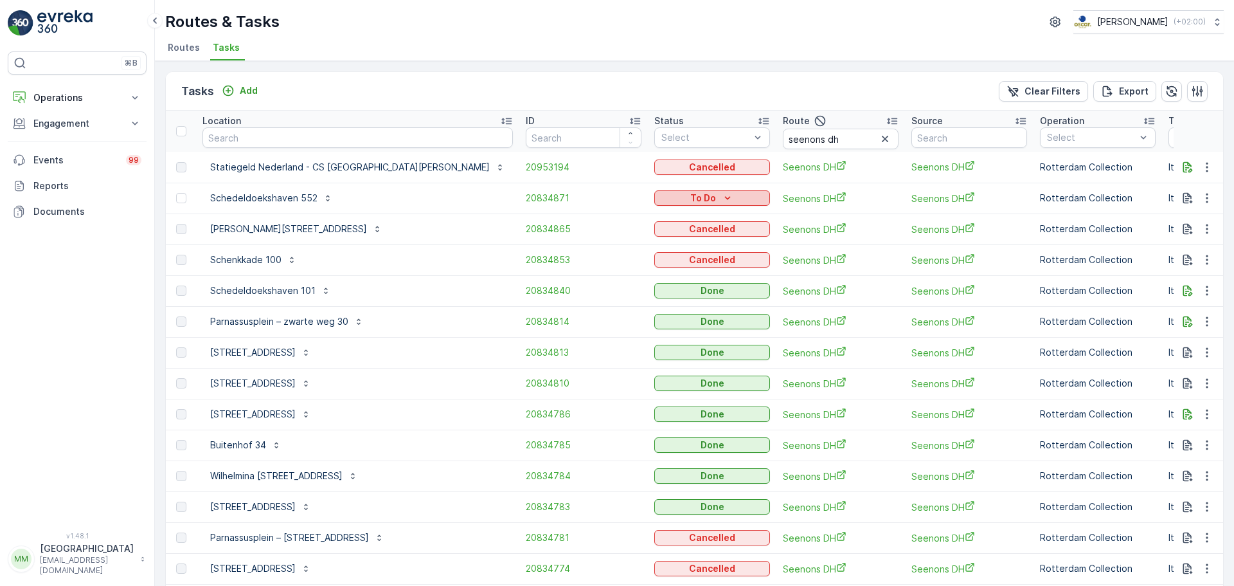
click at [721, 192] on icon "To Do" at bounding box center [727, 198] width 13 height 13
click at [575, 272] on span "Cancelled" at bounding box center [559, 271] width 43 height 13
click at [290, 134] on input "text" at bounding box center [357, 137] width 310 height 21
type input "dual g"
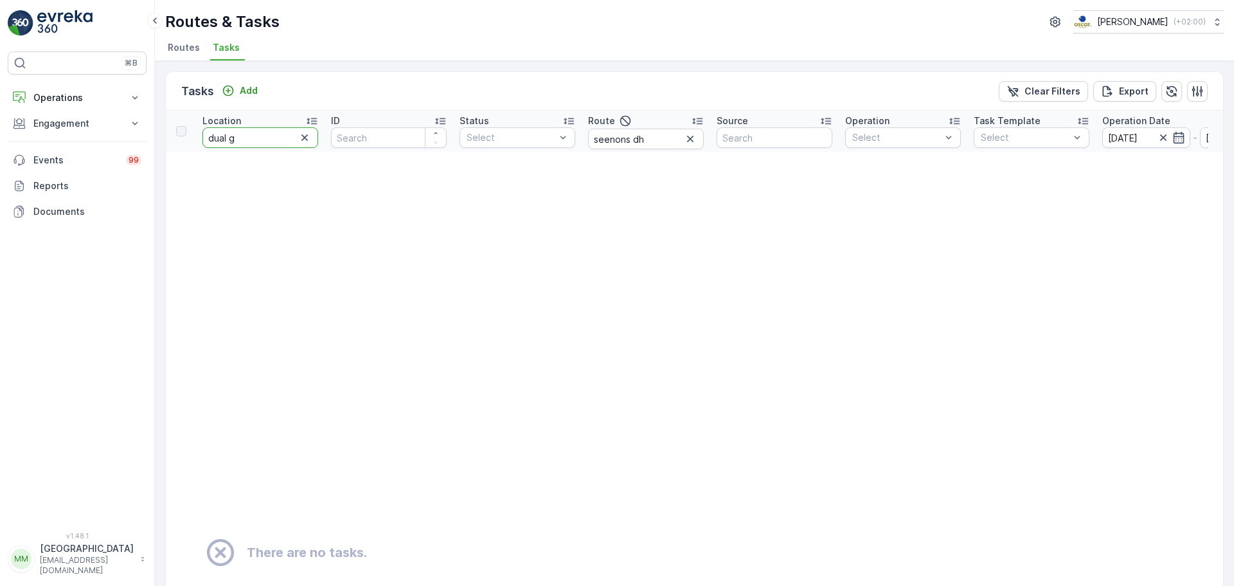
click at [263, 141] on input "dual g" at bounding box center [260, 137] width 116 height 21
click at [262, 141] on input "dual g" at bounding box center [260, 137] width 116 height 21
type input "dual"
click at [694, 142] on icon "button" at bounding box center [690, 138] width 13 height 13
click at [1166, 137] on icon "button" at bounding box center [1163, 137] width 13 height 13
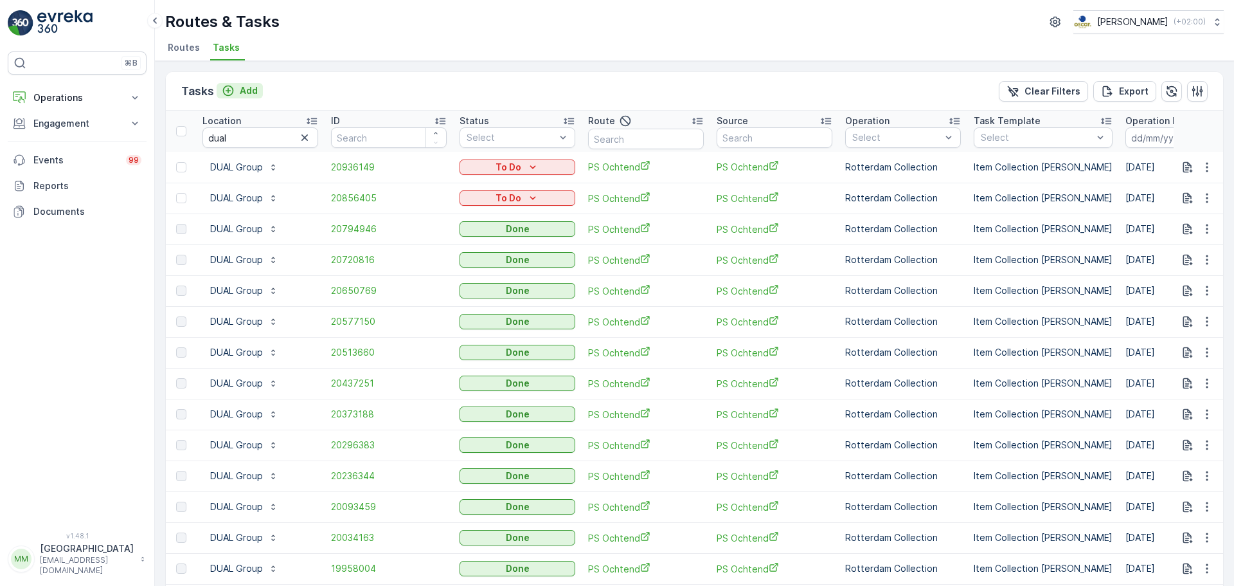
click at [252, 89] on p "Add" at bounding box center [249, 90] width 18 height 13
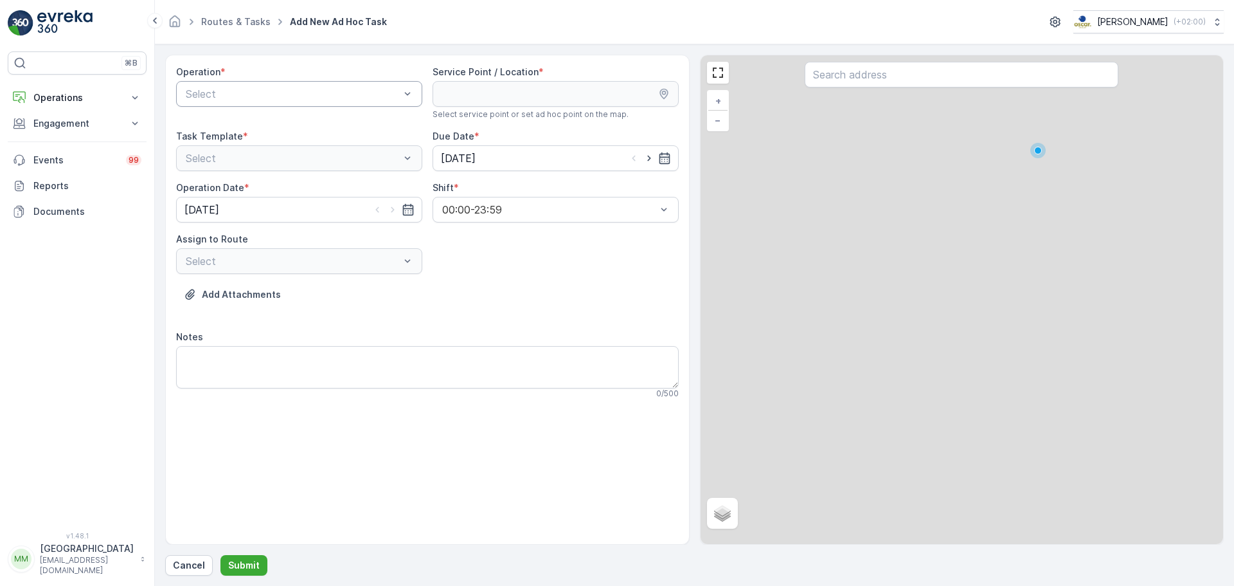
click at [267, 104] on div "Select" at bounding box center [299, 94] width 246 height 26
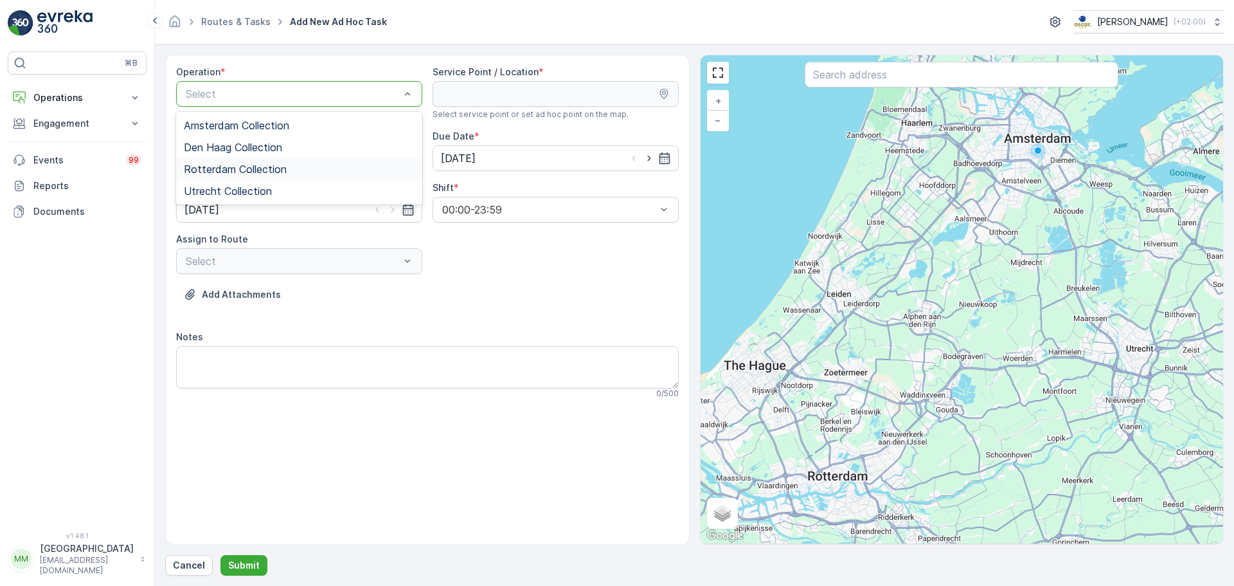
click at [246, 165] on span "Rotterdam Collection" at bounding box center [235, 169] width 103 height 12
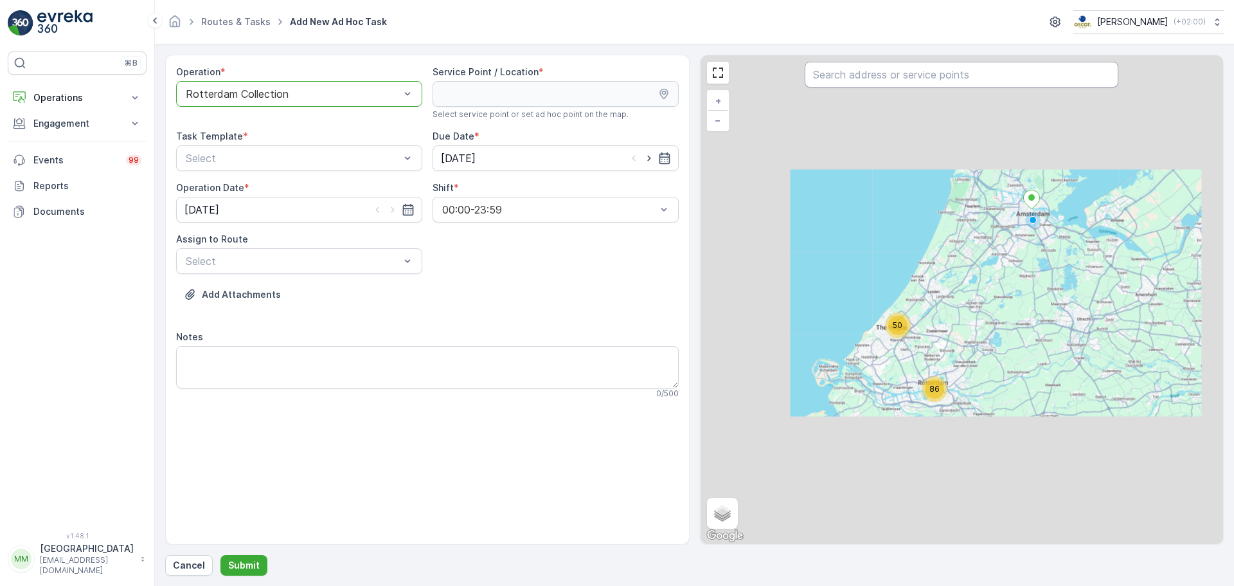
click at [926, 75] on input "text" at bounding box center [962, 75] width 314 height 26
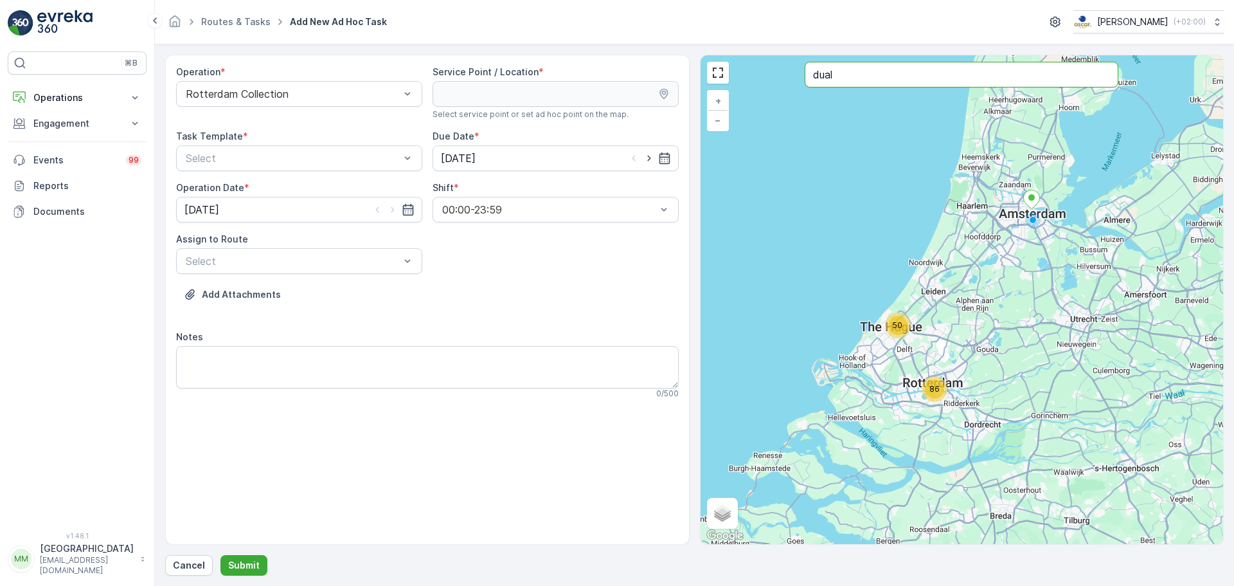
type input "dual"
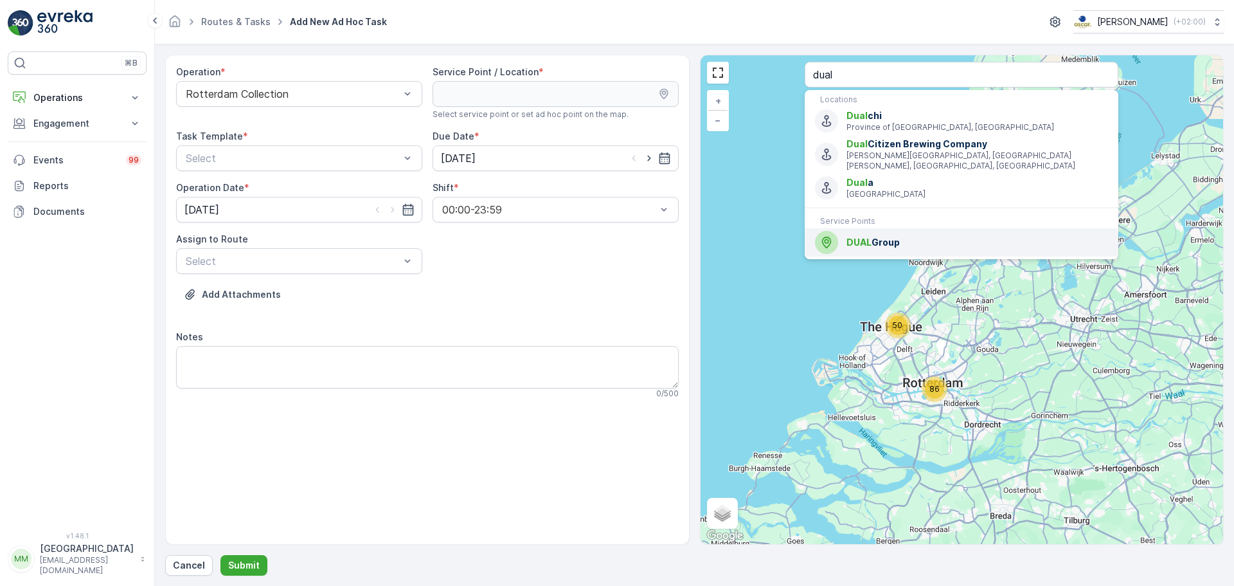
click at [881, 236] on span "DUAL Group" at bounding box center [978, 242] width 262 height 13
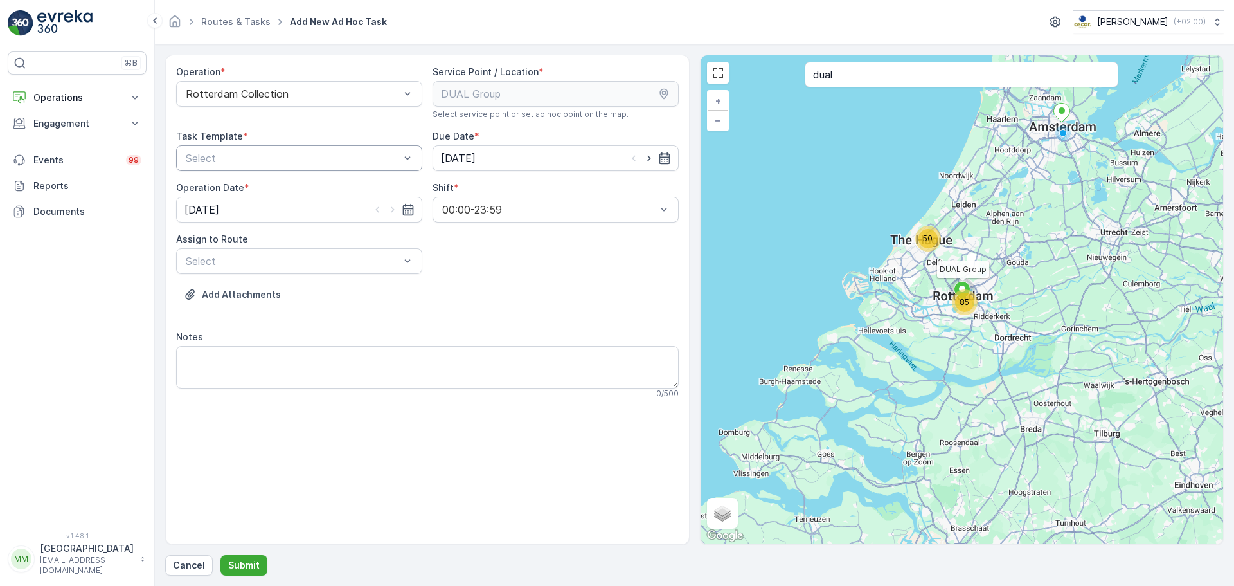
click at [377, 157] on div at bounding box center [292, 158] width 217 height 12
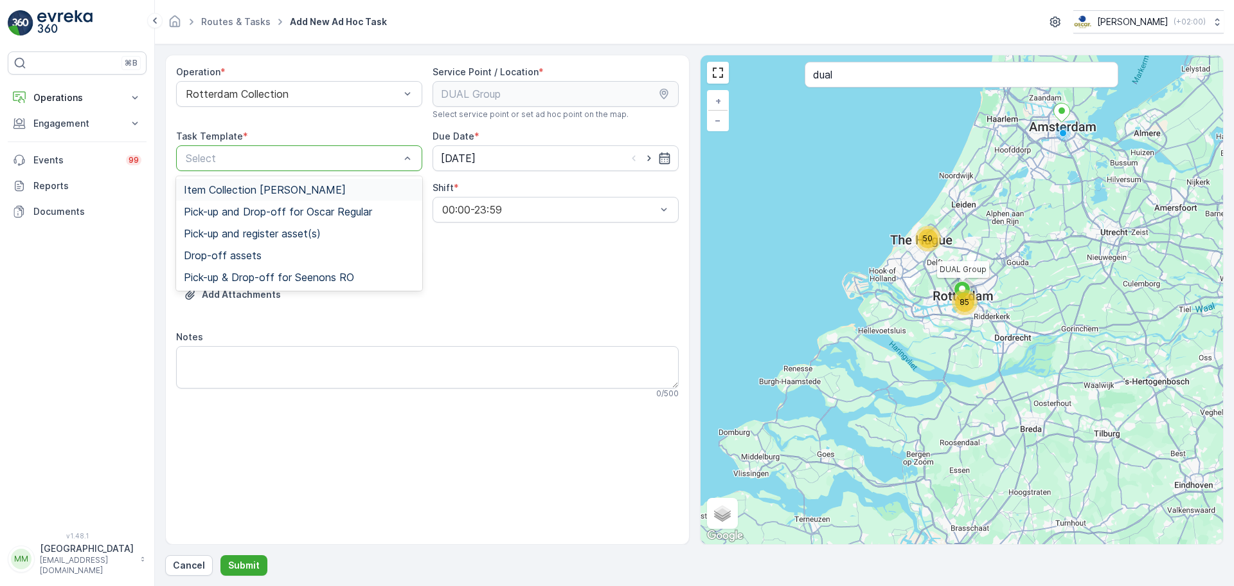
click at [345, 178] on div "Item Collection [PERSON_NAME] Pick-up and Drop-off for Oscar Regular Pick-up an…" at bounding box center [299, 233] width 246 height 114
click at [343, 187] on div "Item Collection [PERSON_NAME]" at bounding box center [299, 190] width 231 height 12
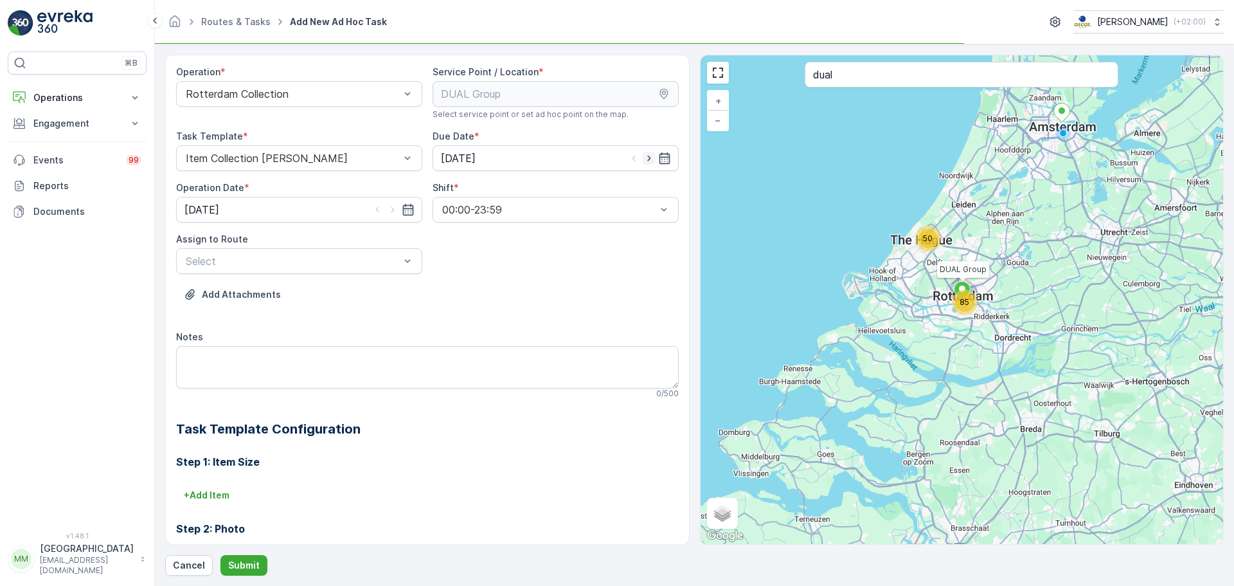
click at [646, 158] on icon "button" at bounding box center [649, 158] width 13 height 13
type input "[DATE]"
click at [390, 206] on icon "button" at bounding box center [392, 209] width 13 height 13
type input "[DATE]"
click at [343, 266] on div at bounding box center [292, 261] width 217 height 12
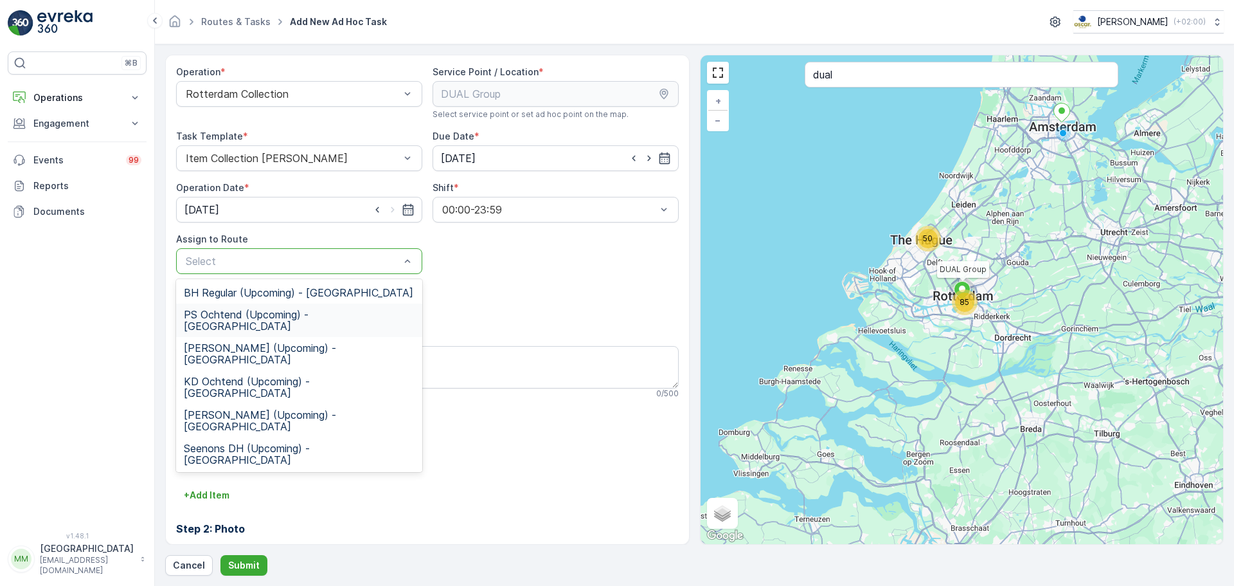
click at [301, 318] on span "PS Ochtend (Upcoming) - [GEOGRAPHIC_DATA]" at bounding box center [299, 320] width 231 height 23
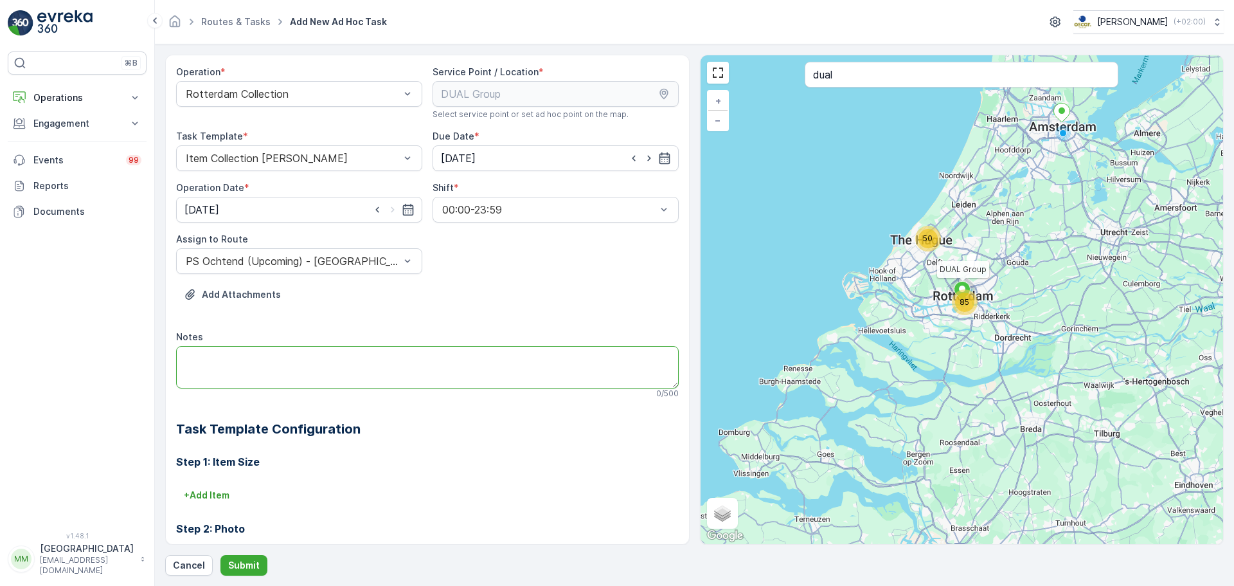
click at [274, 373] on textarea "Notes" at bounding box center [427, 367] width 503 height 42
type textarea "extra afval"
click at [215, 501] on p "+ Add Item" at bounding box center [207, 495] width 46 height 13
click at [210, 501] on div "Select" at bounding box center [387, 513] width 423 height 26
type input "ele"
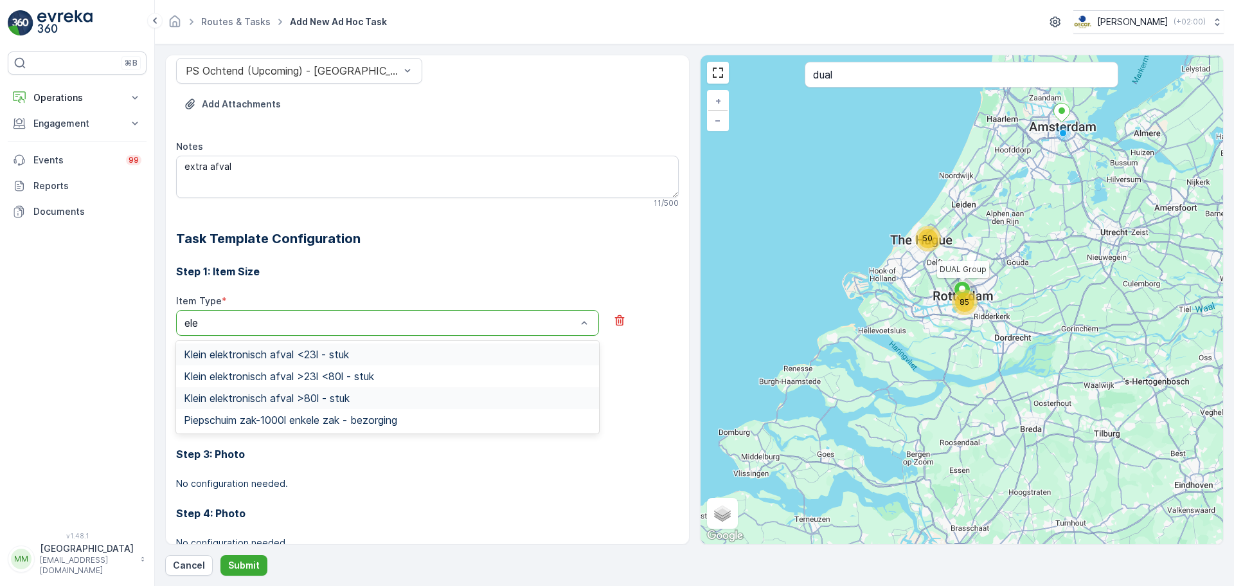
scroll to position [193, 0]
click at [343, 400] on span "Klein elektronisch afval >80l - stuk" at bounding box center [267, 396] width 166 height 12
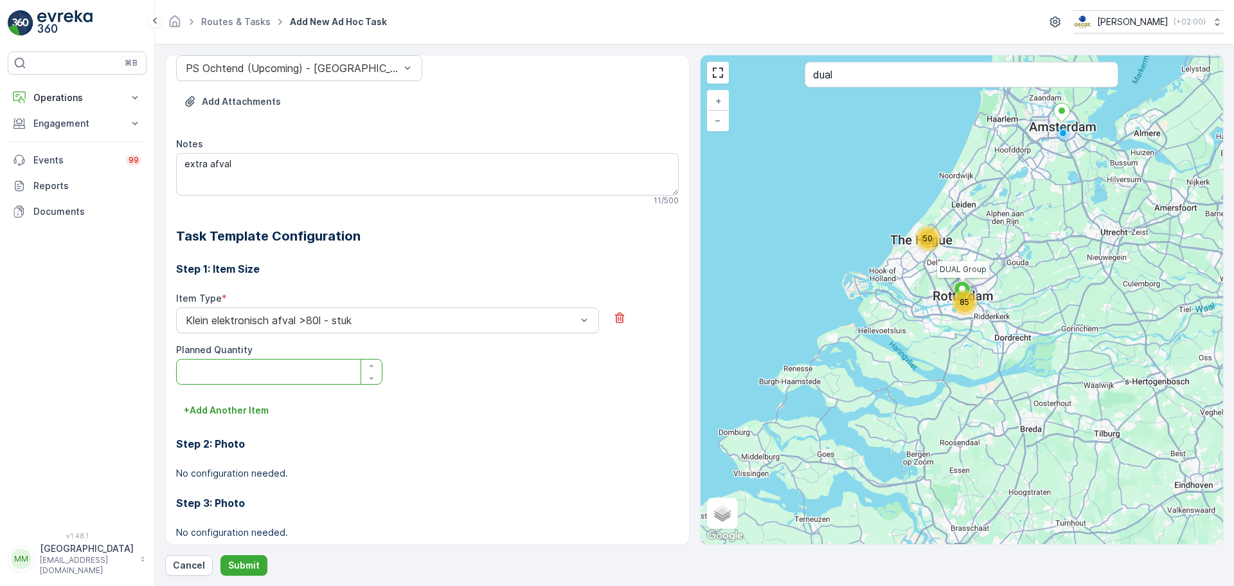
click at [291, 374] on Quantity "Planned Quantity" at bounding box center [279, 372] width 206 height 26
type Quantity "1"
click at [242, 569] on p "Submit" at bounding box center [243, 565] width 31 height 13
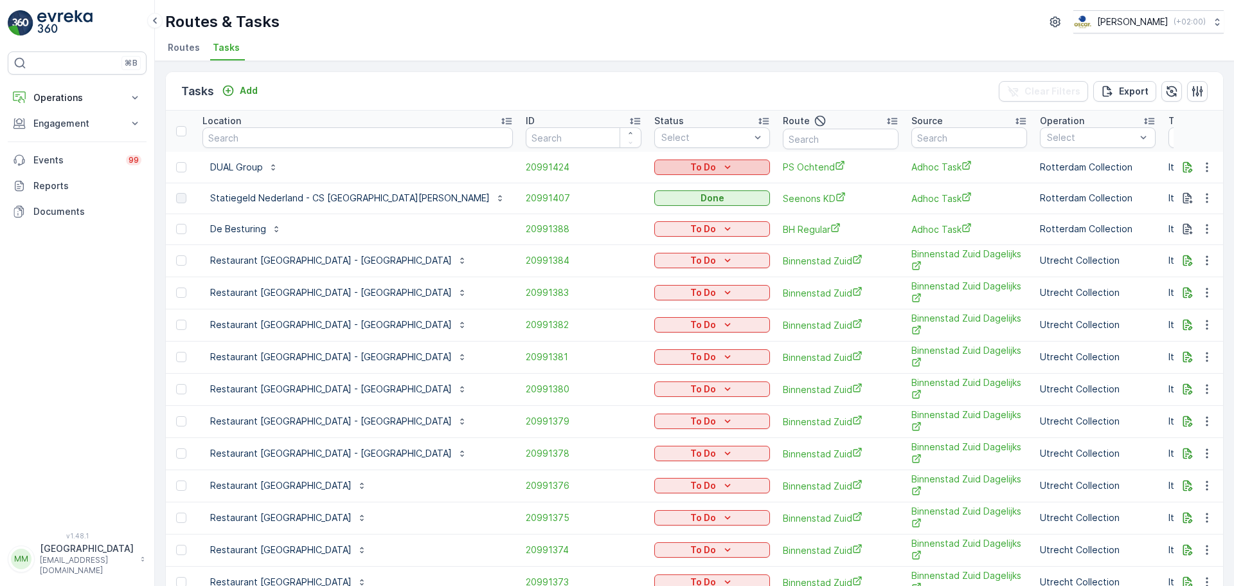
click at [659, 172] on div "To Do" at bounding box center [711, 167] width 105 height 13
click at [579, 183] on span "Let Op!" at bounding box center [566, 186] width 32 height 13
click at [783, 135] on input "text" at bounding box center [841, 139] width 116 height 21
type input "bh r"
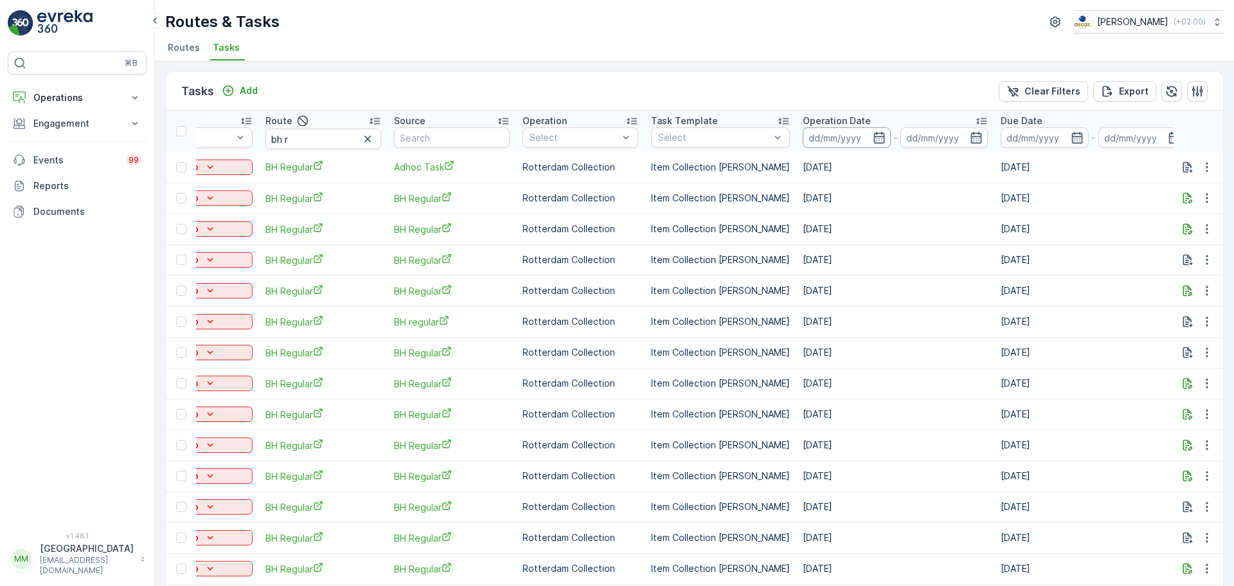
click at [814, 130] on input at bounding box center [847, 137] width 88 height 21
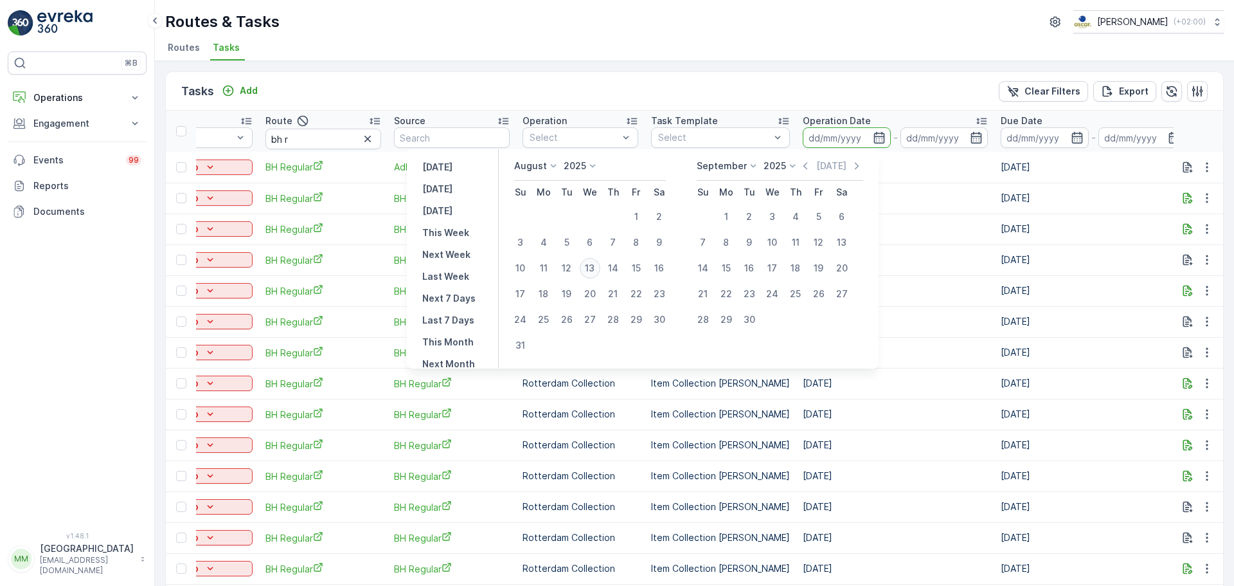
click at [593, 270] on div "13" at bounding box center [590, 268] width 21 height 21
type input "[DATE]"
click at [593, 270] on div "13" at bounding box center [590, 268] width 21 height 21
type input "[DATE]"
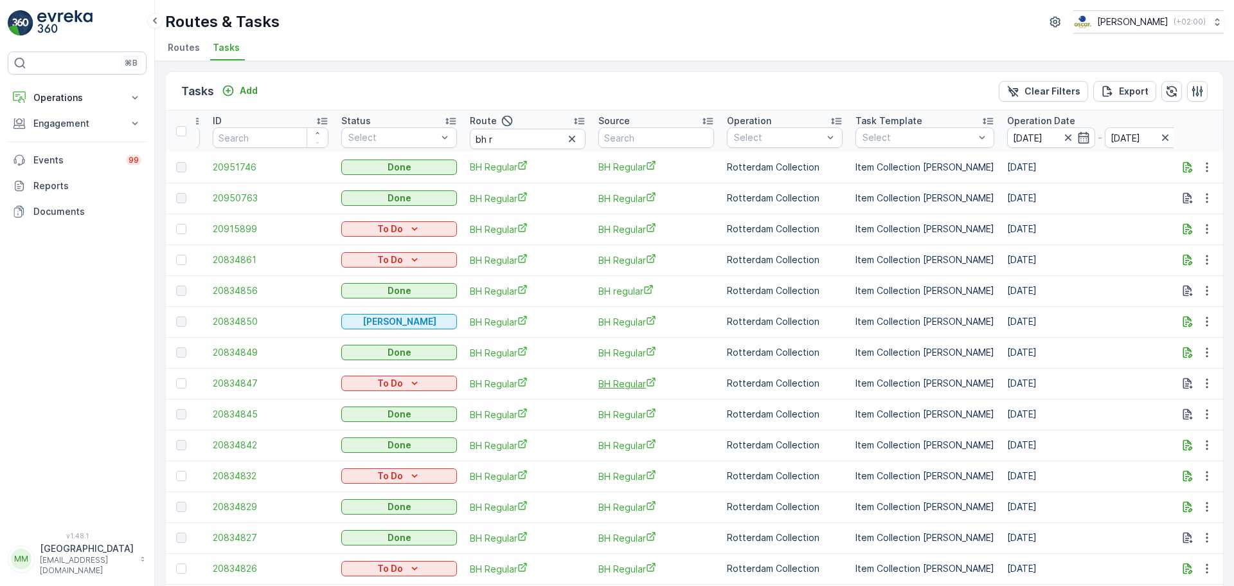
scroll to position [361, 0]
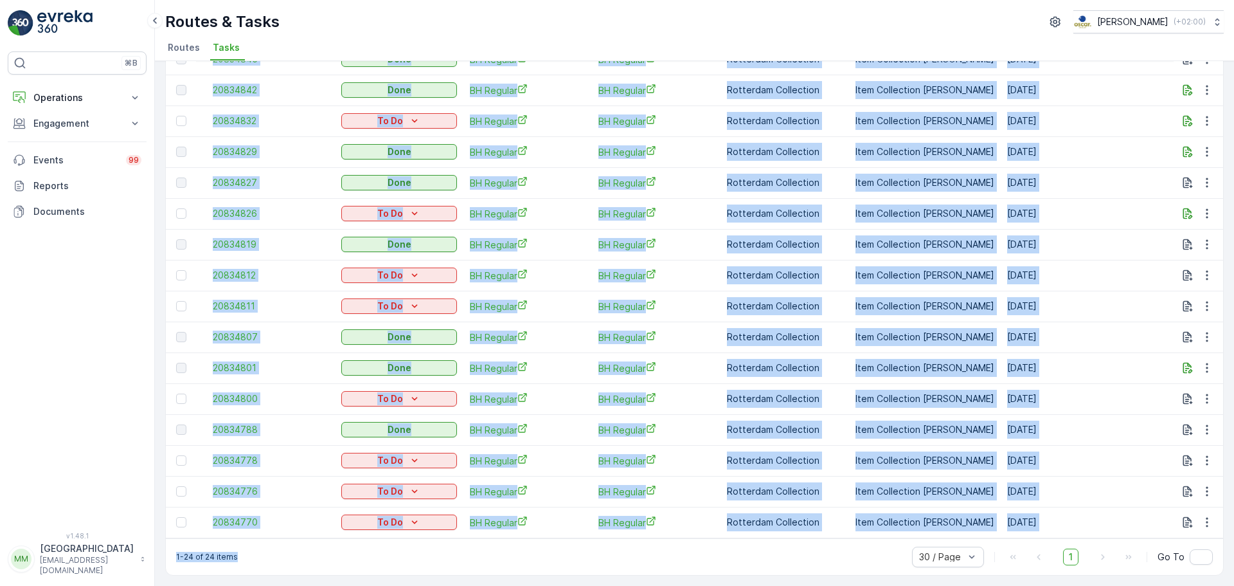
drag, startPoint x: 643, startPoint y: 538, endPoint x: 364, endPoint y: 537, distance: 279.0
click at [364, 537] on div "Tasks Add Clear Filters Export Location ID Status Select Route bh r Source Oper…" at bounding box center [694, 146] width 1059 height 859
click at [317, 562] on div "1-24 of 24 items 30 / Page 1 Go To" at bounding box center [694, 556] width 1057 height 37
click at [307, 495] on td "20834776" at bounding box center [272, 491] width 129 height 31
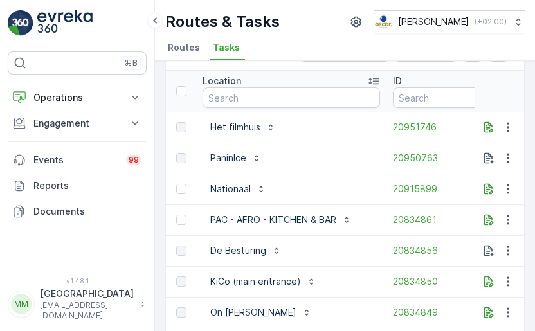
scroll to position [40, 0]
